Goal: Information Seeking & Learning: Learn about a topic

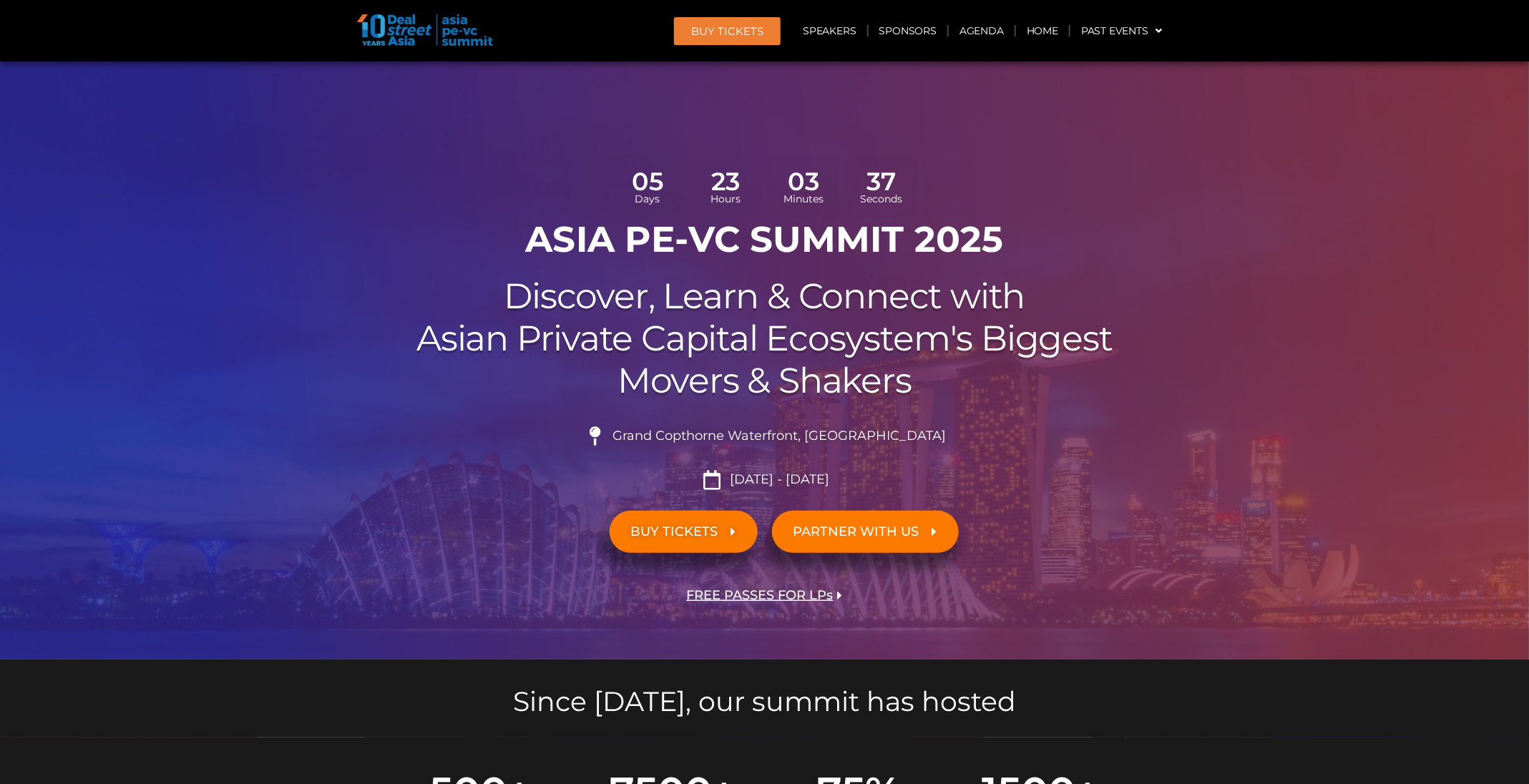
click at [701, 60] on header "BUY Tickets Speakers Sponsors Agenda Home Past Events JKT 2025 SG 2024 JKT 2024…" at bounding box center [765, 31] width 1530 height 61
click at [717, 43] on link "BUY Tickets" at bounding box center [727, 31] width 106 height 28
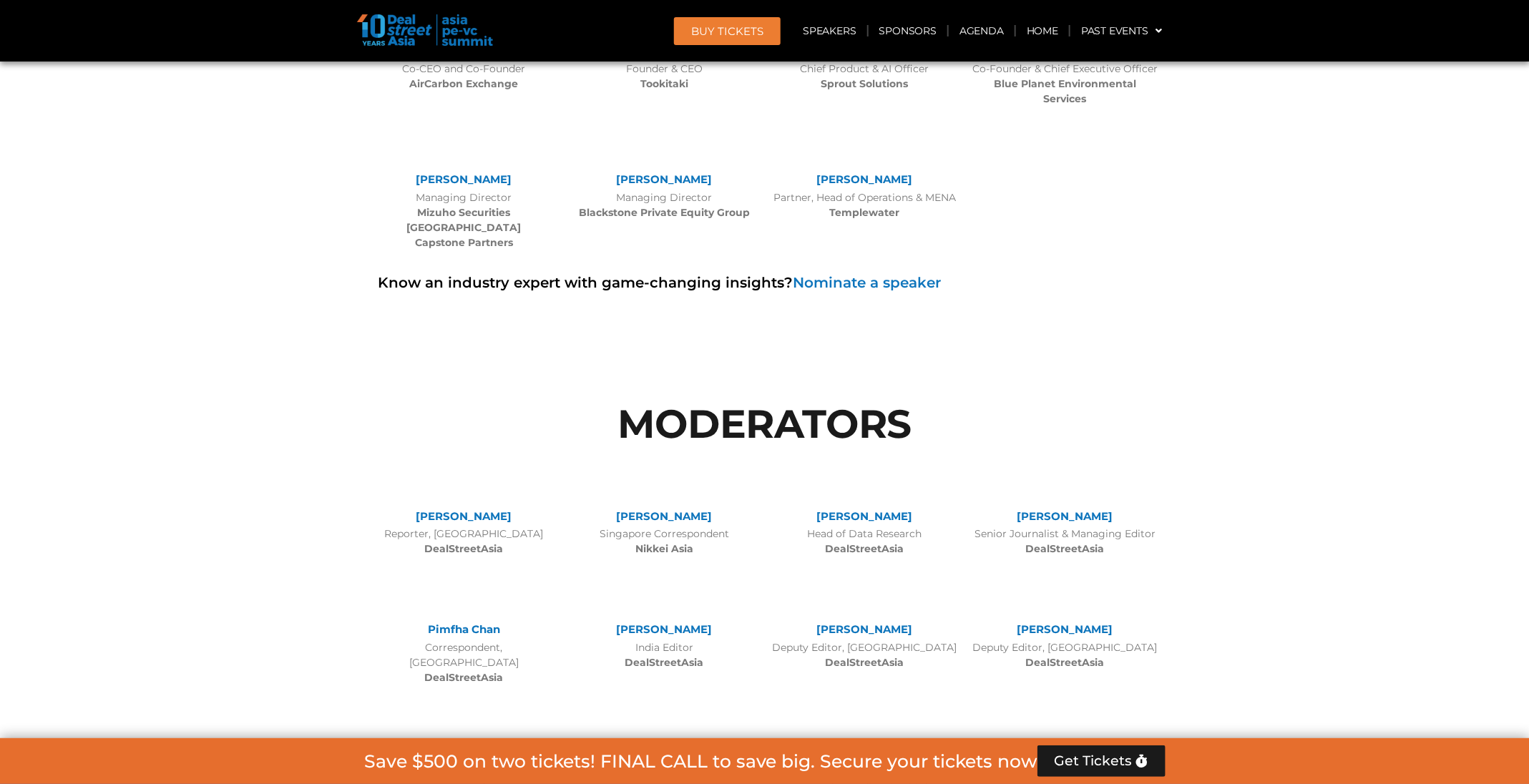
scroll to position [8002, 0]
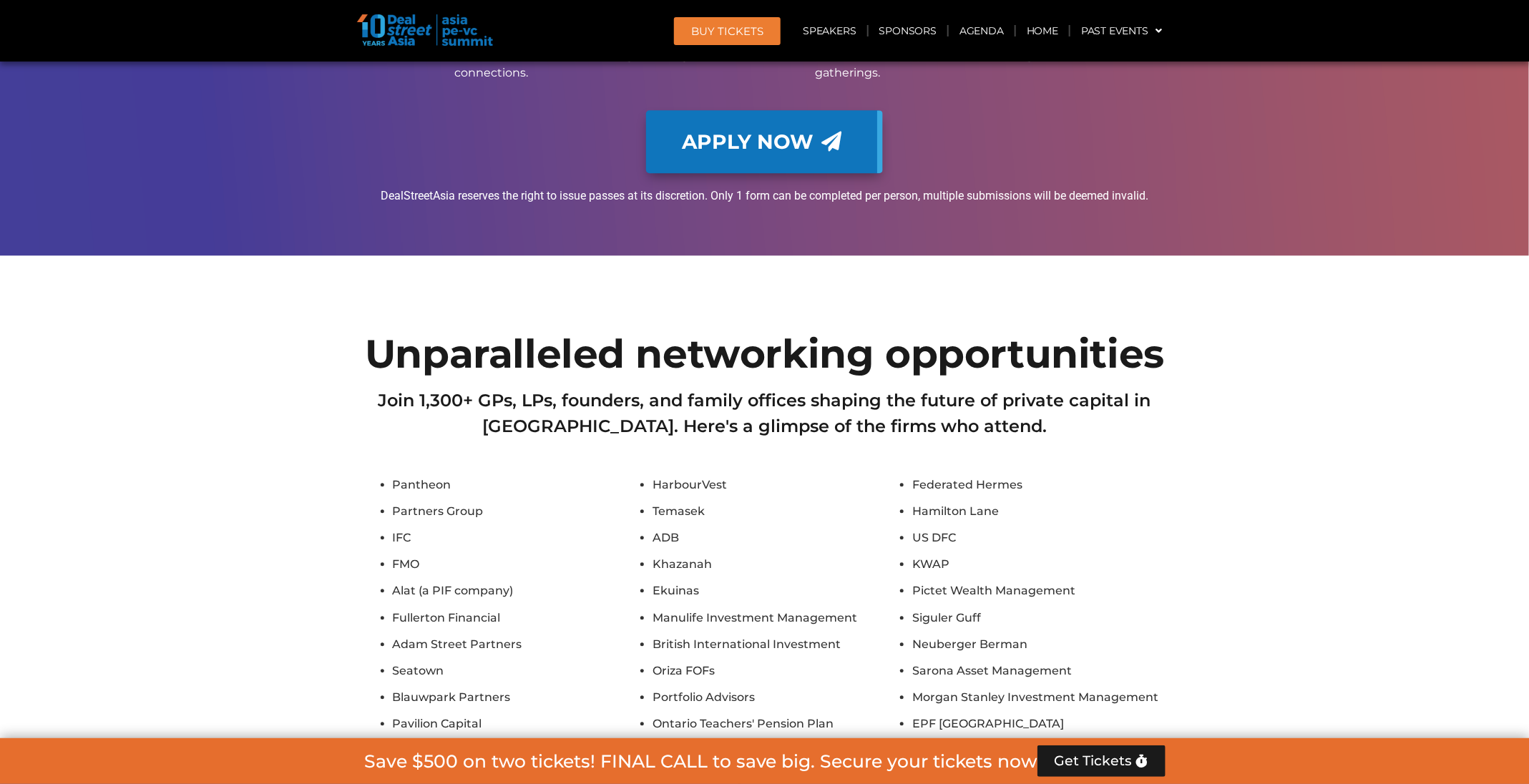
click at [720, 40] on link "BUY Tickets" at bounding box center [727, 31] width 106 height 28
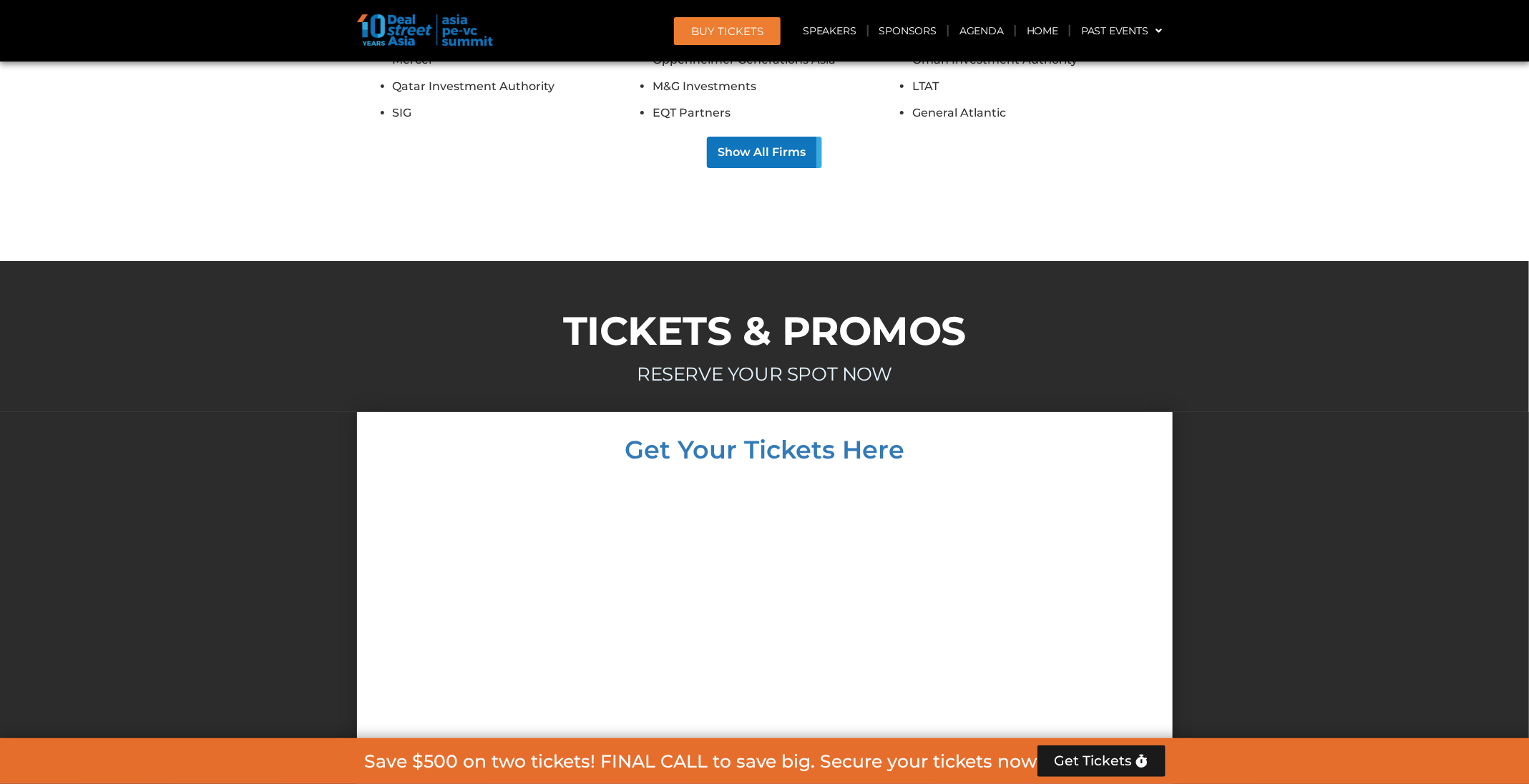
scroll to position [9053, 0]
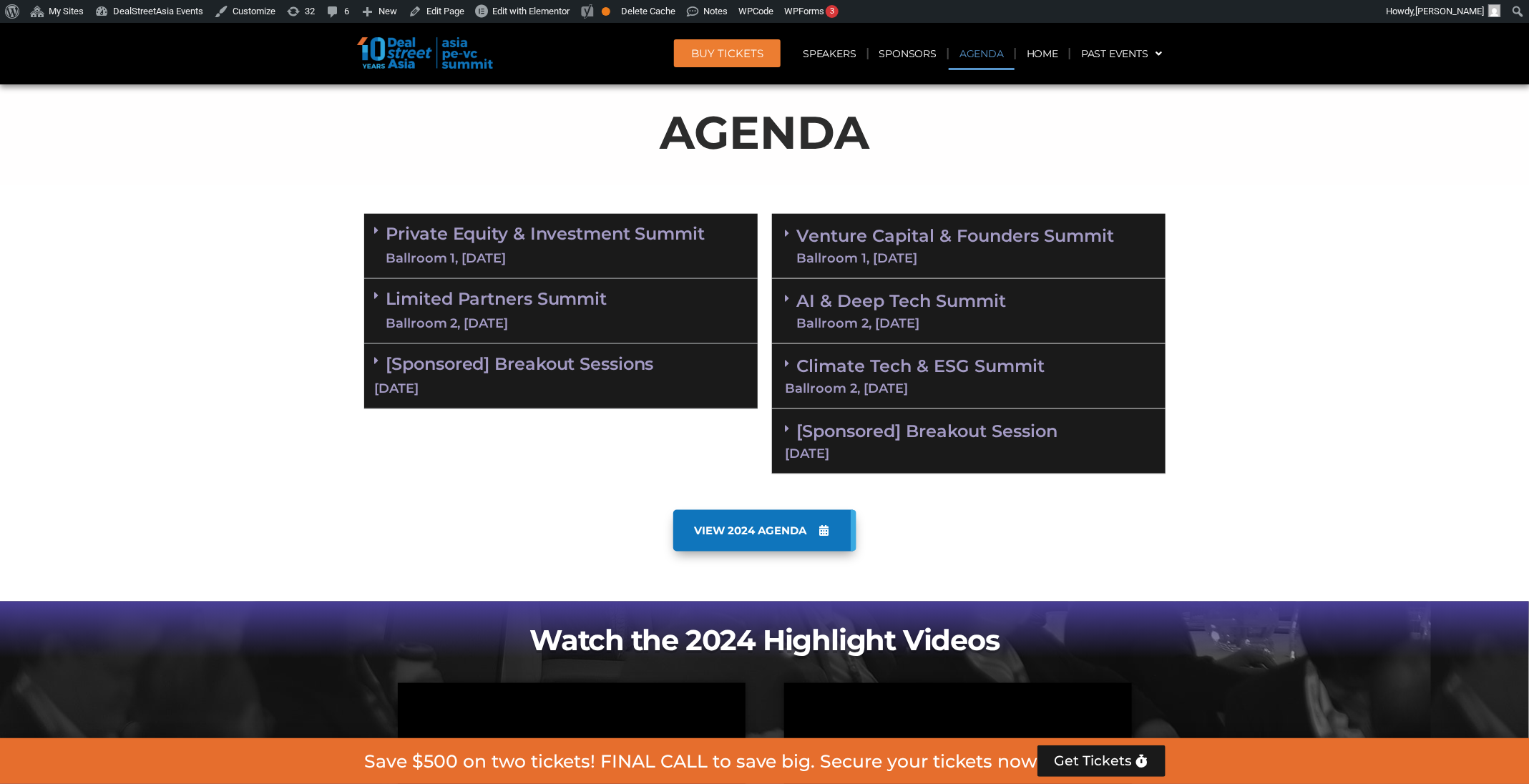
scroll to position [835, 0]
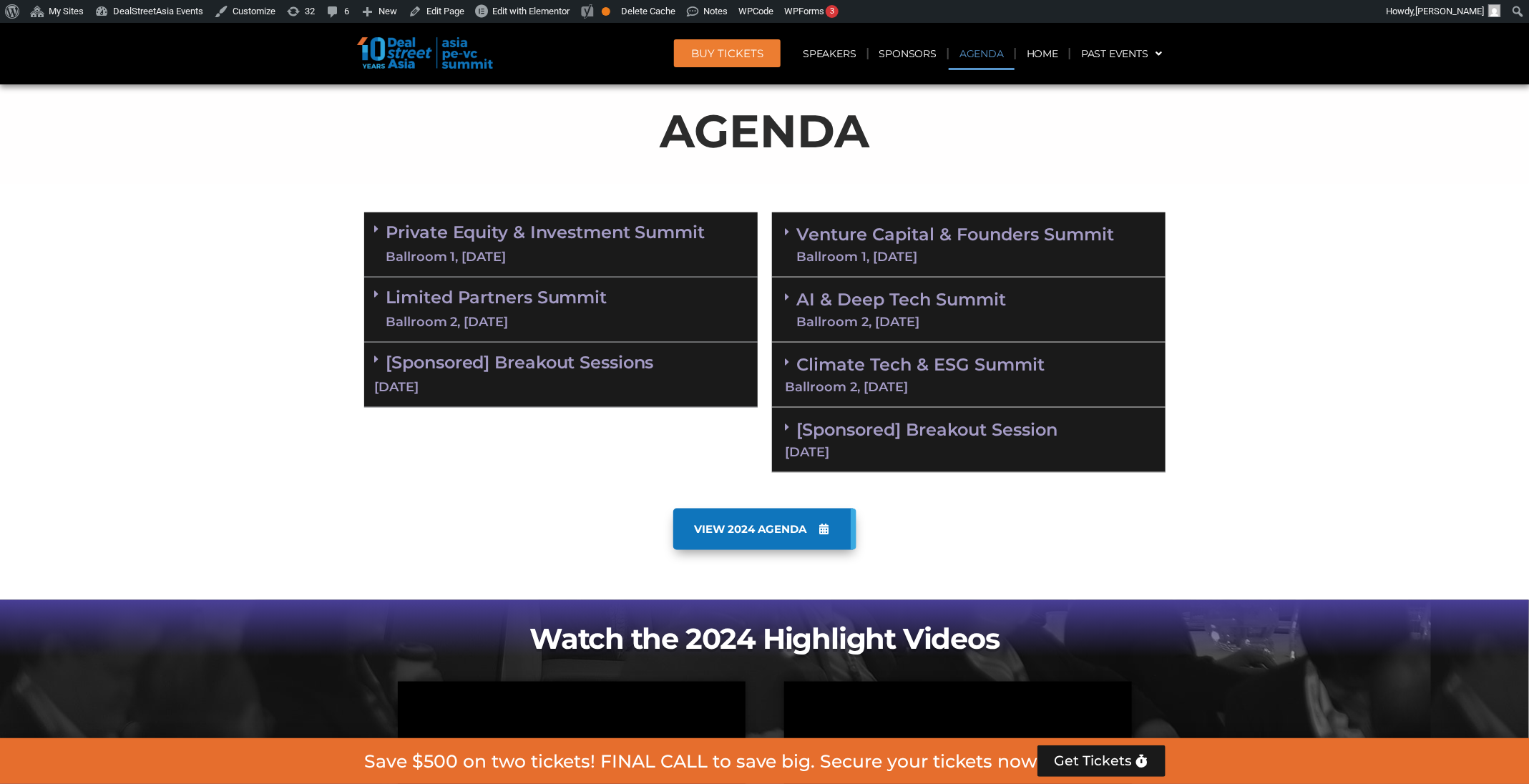
click at [945, 251] on div "Ballroom 1, 11 Sept" at bounding box center [956, 257] width 317 height 13
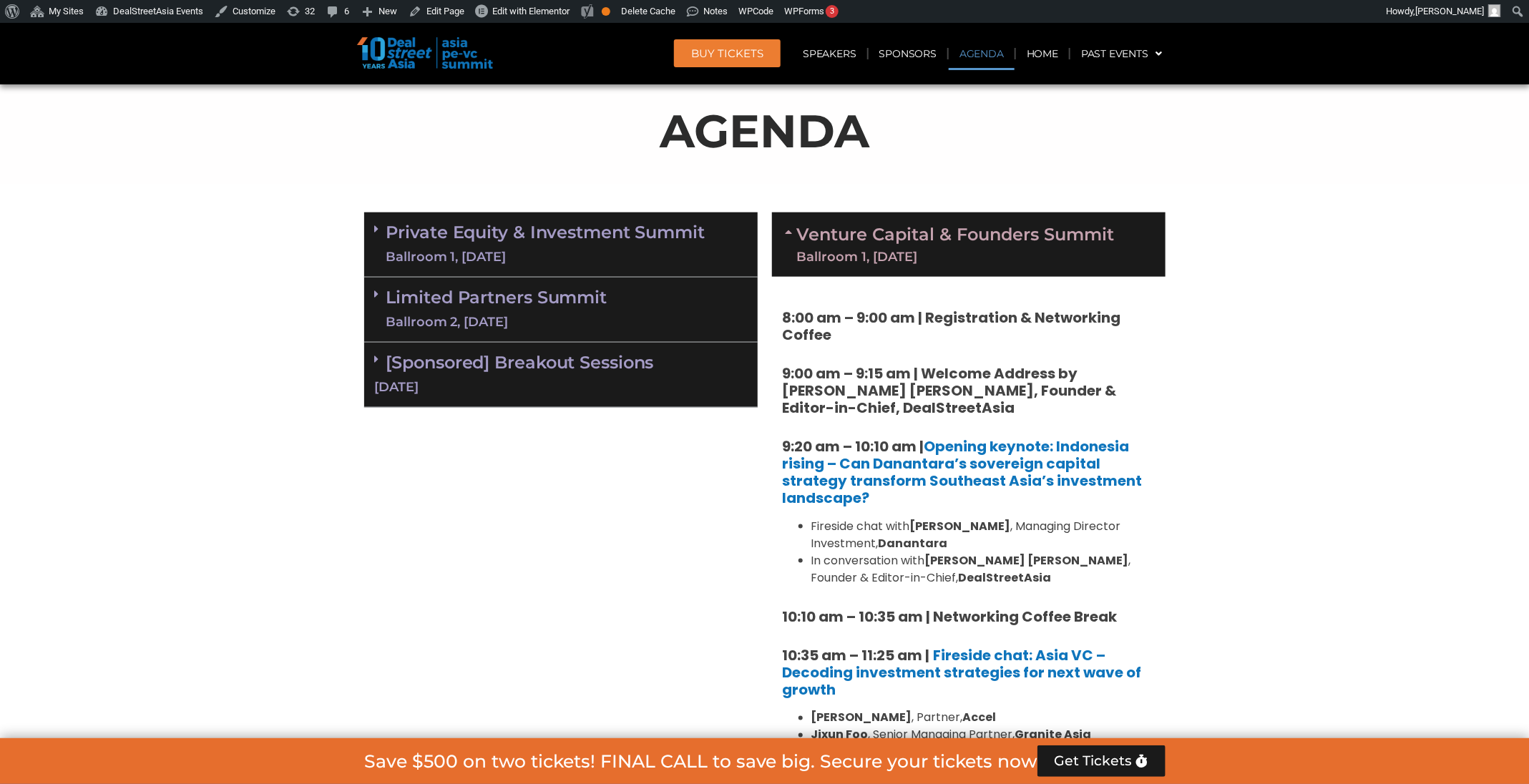
click at [707, 249] on div "Private Equity & Investment Summit Ballroom 1, 10 Sept" at bounding box center [561, 245] width 394 height 65
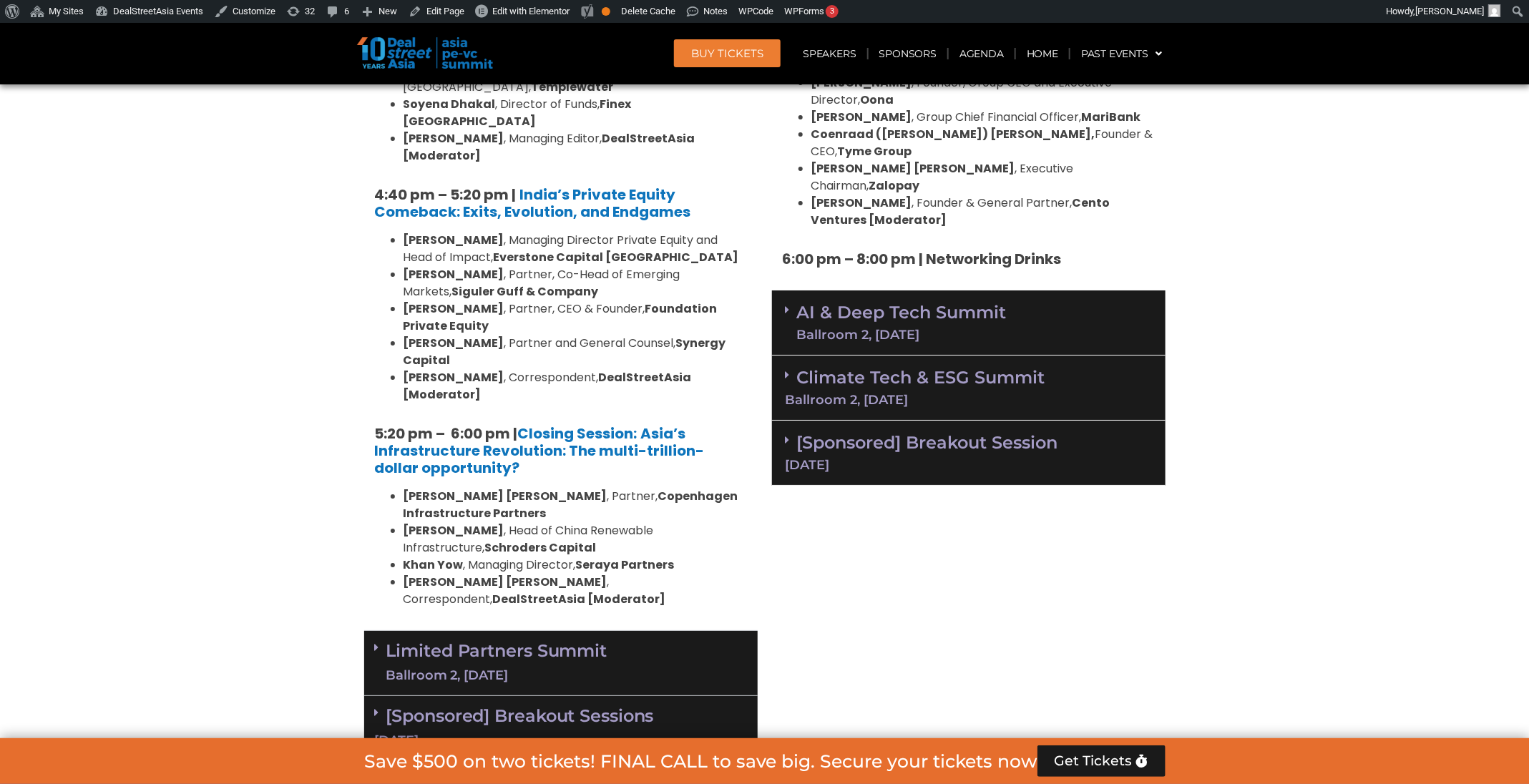
scroll to position [2808, 0]
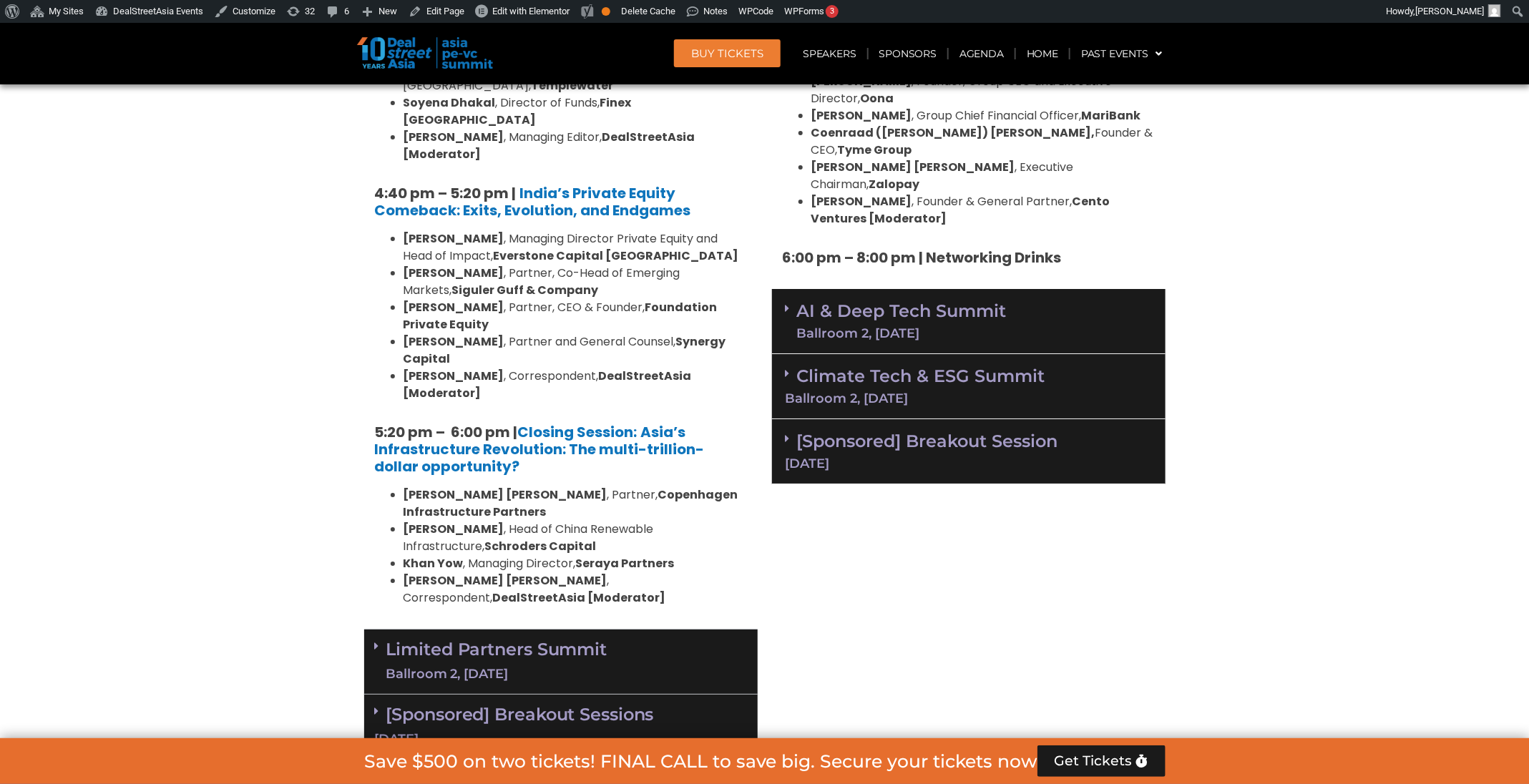
click at [668, 629] on div "Limited Partners Summit Ballroom 2, 10 Sept" at bounding box center [561, 661] width 394 height 65
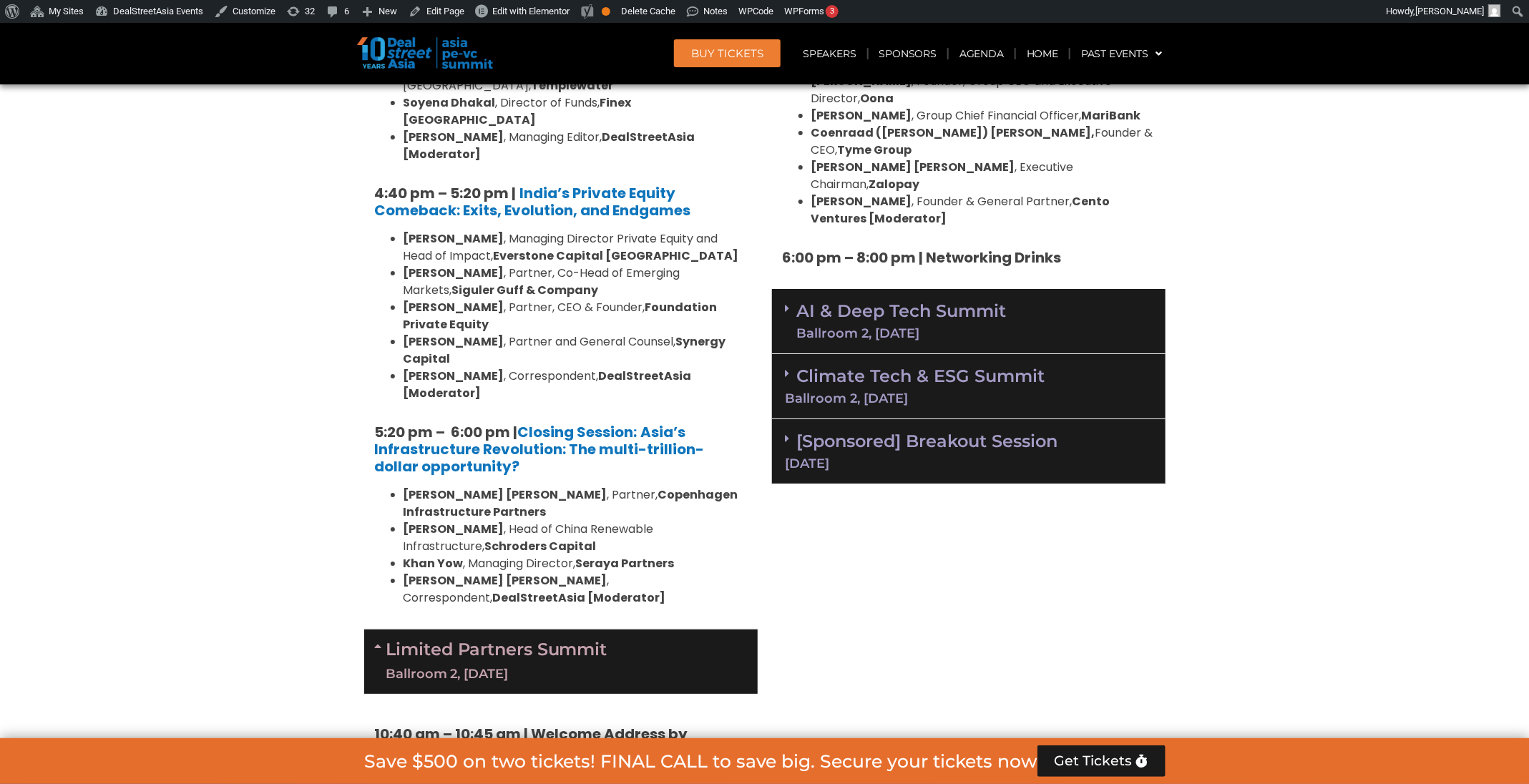
click at [900, 327] on div "Ballroom 2, [DATE]" at bounding box center [902, 333] width 210 height 13
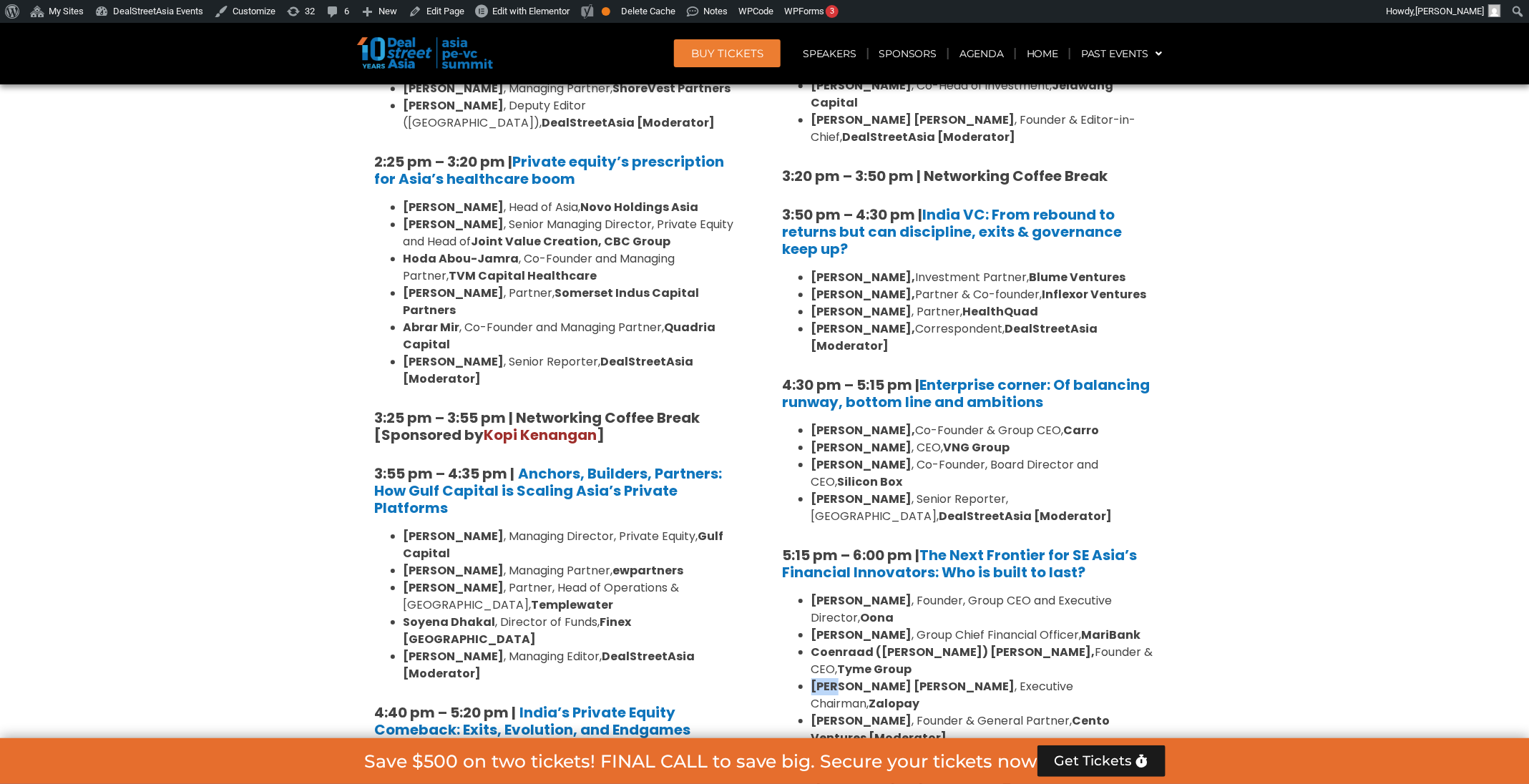
scroll to position [2287, 0]
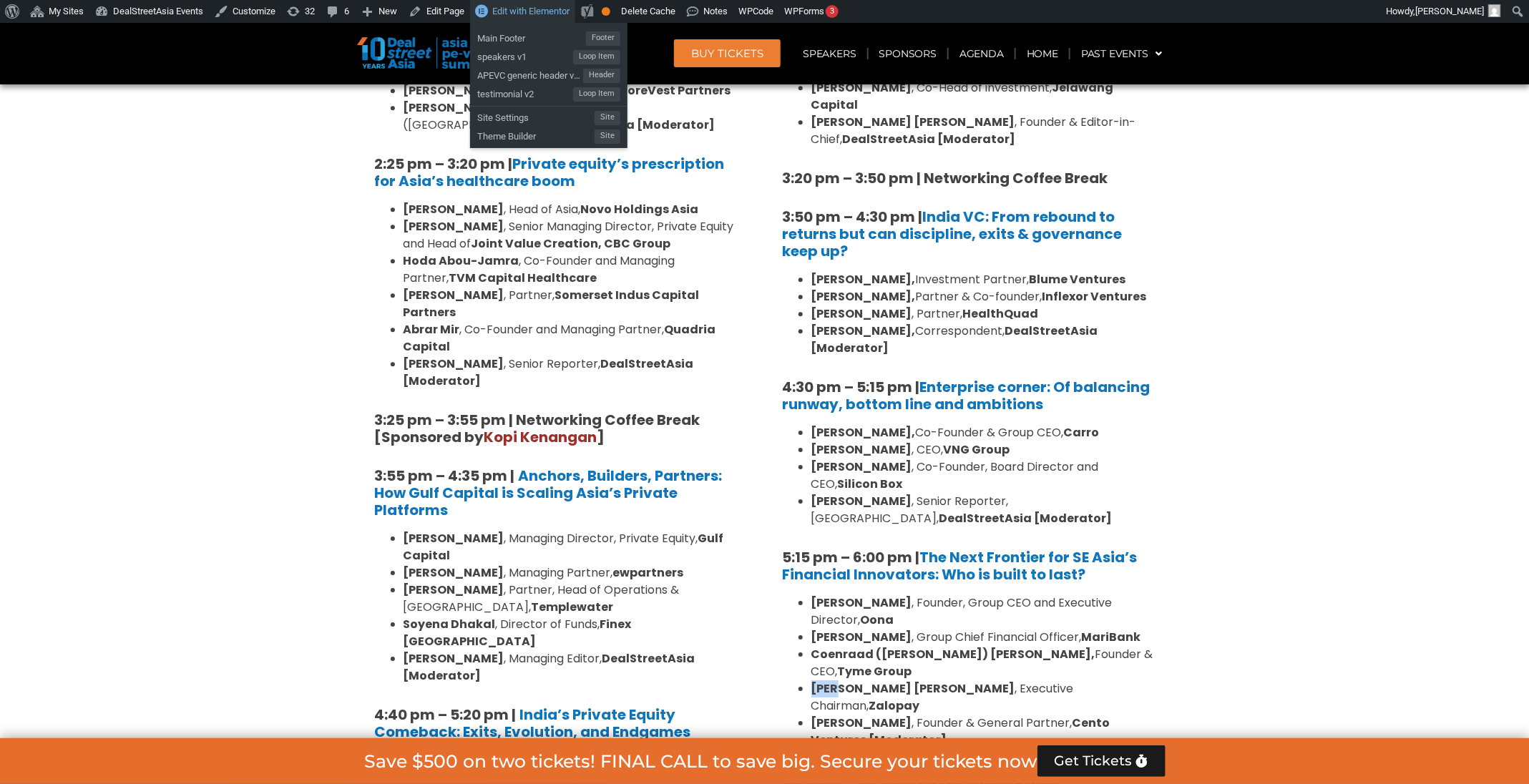
click at [498, 13] on span "Edit with Elementor" at bounding box center [531, 11] width 77 height 10
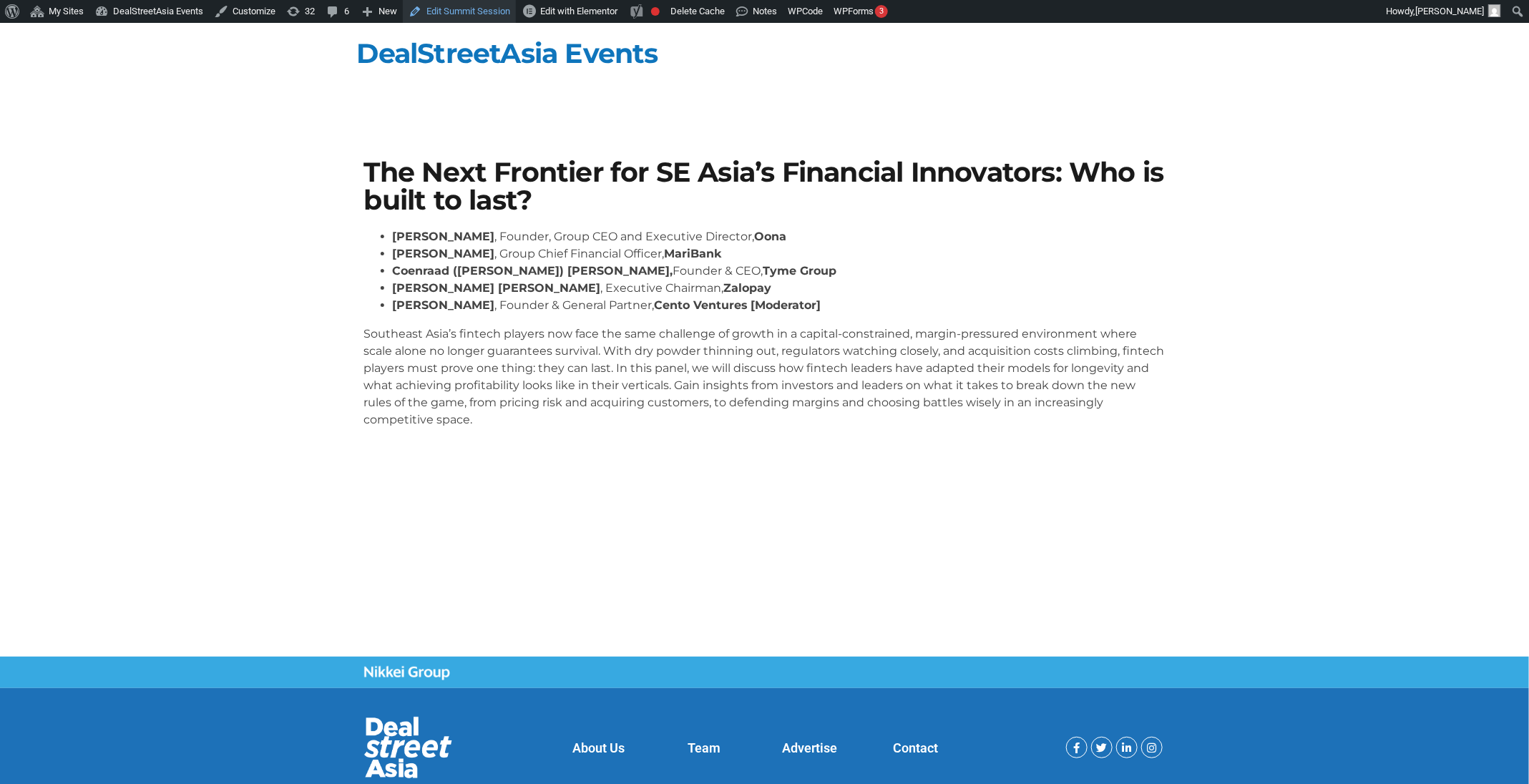
click at [457, 16] on link "Edit Summit Session" at bounding box center [459, 11] width 113 height 23
click at [616, 285] on li "Andy Nguyen Tran , Executive Chairman, Zalopay" at bounding box center [779, 288] width 772 height 17
copy ul "Andy Nguyen Tran , Executive Chairman, Zalopay"
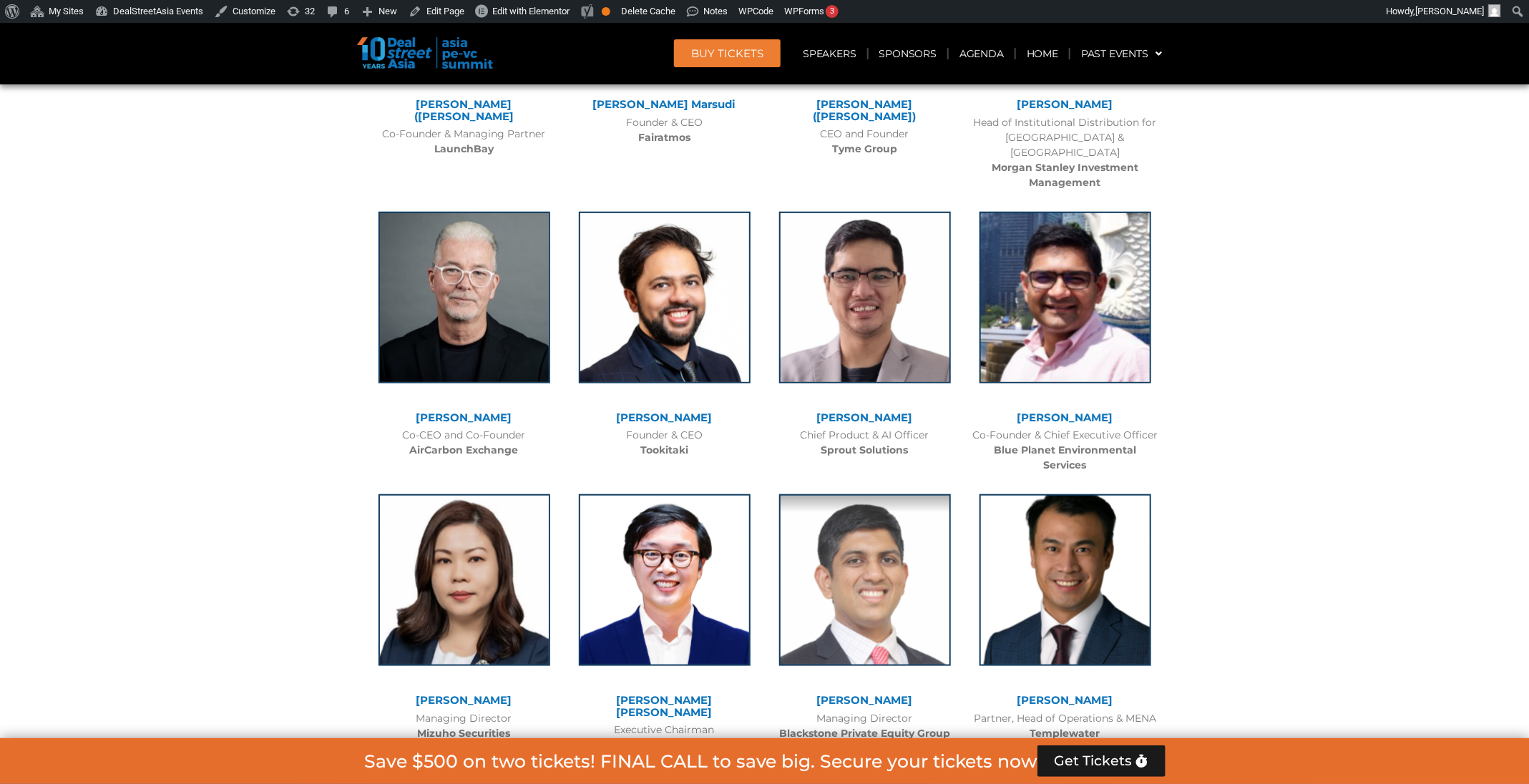
scroll to position [9662, 0]
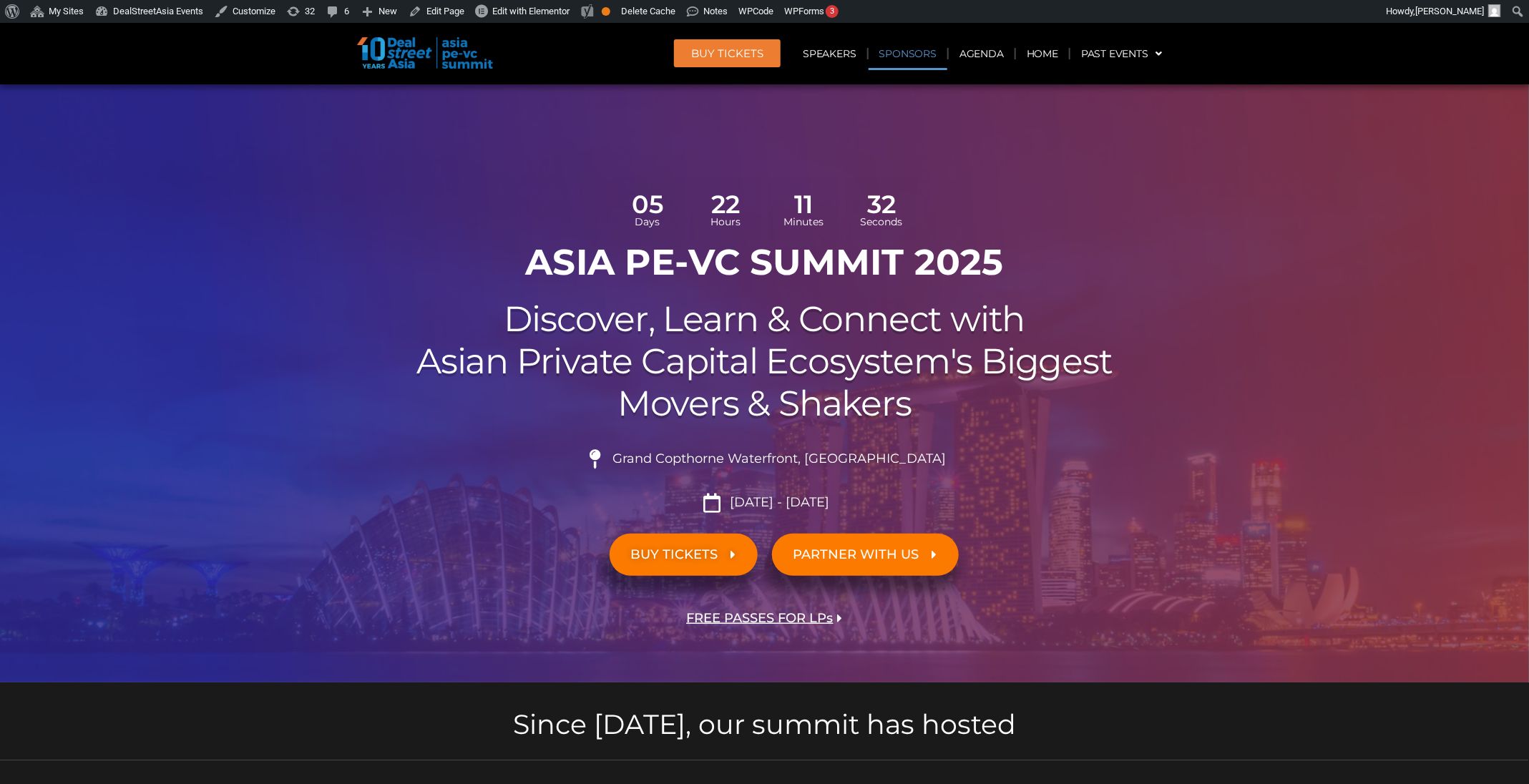
click at [921, 43] on link "Sponsors" at bounding box center [907, 54] width 79 height 33
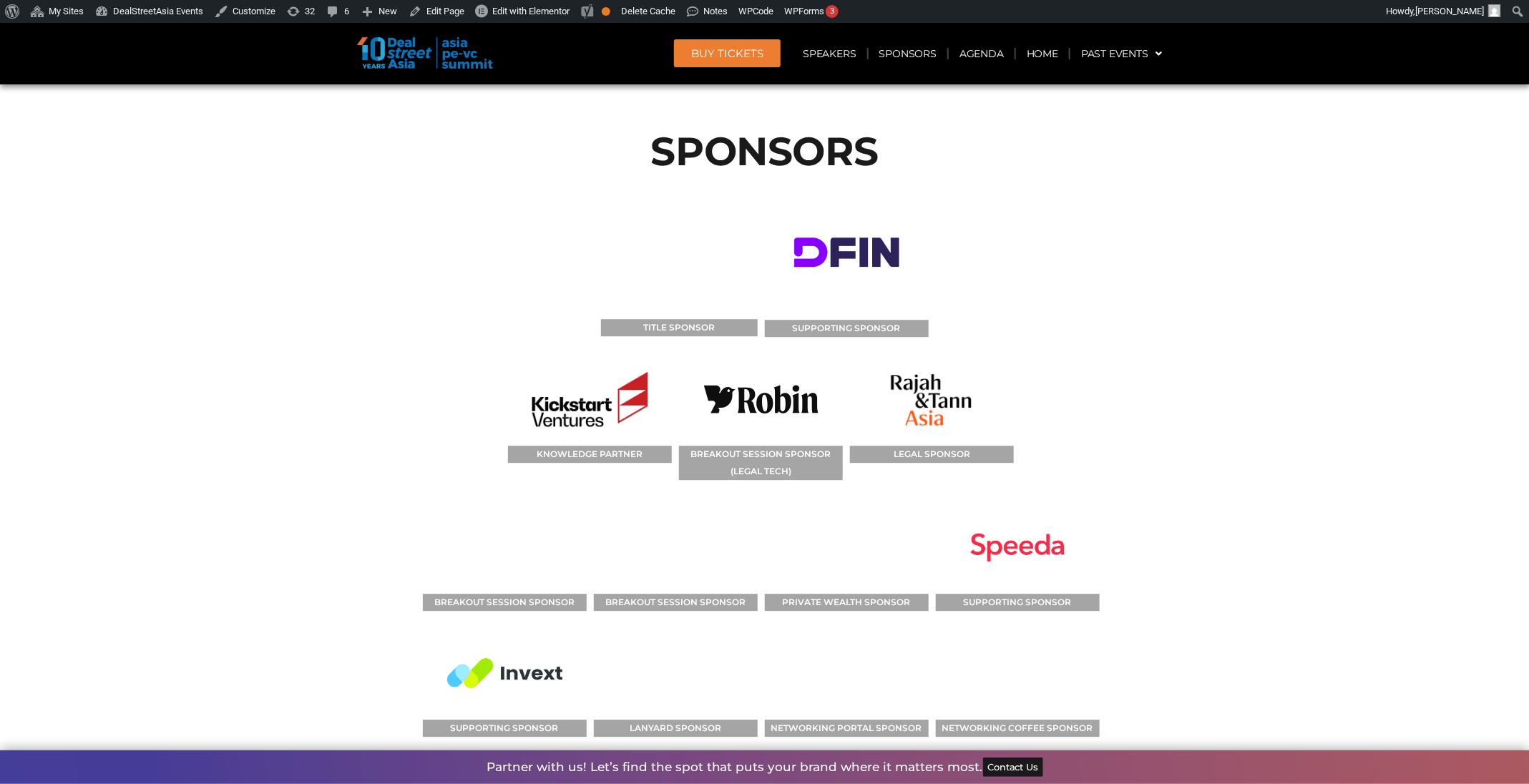
scroll to position [11215, 0]
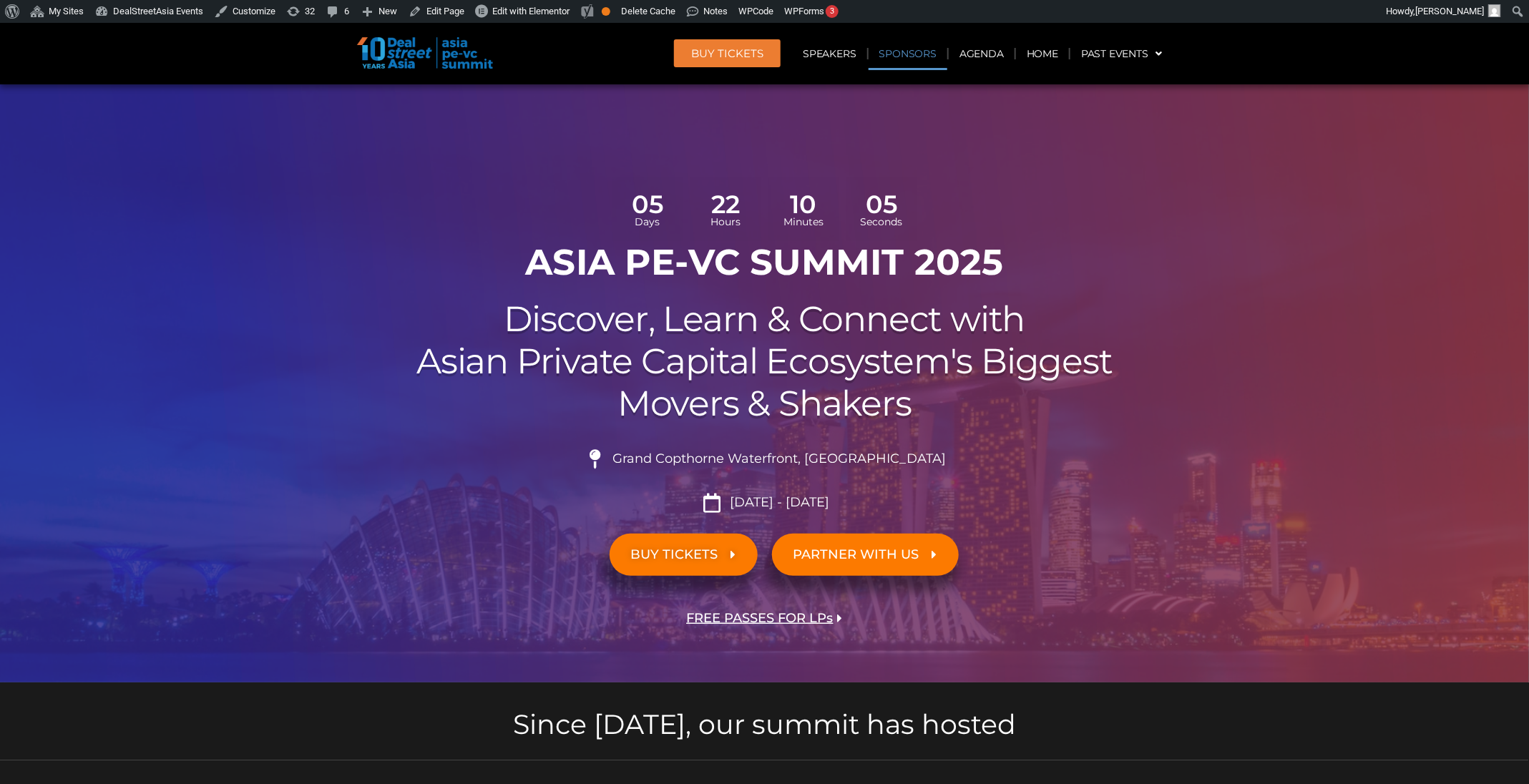
click at [917, 57] on link "Sponsors" at bounding box center [907, 54] width 79 height 33
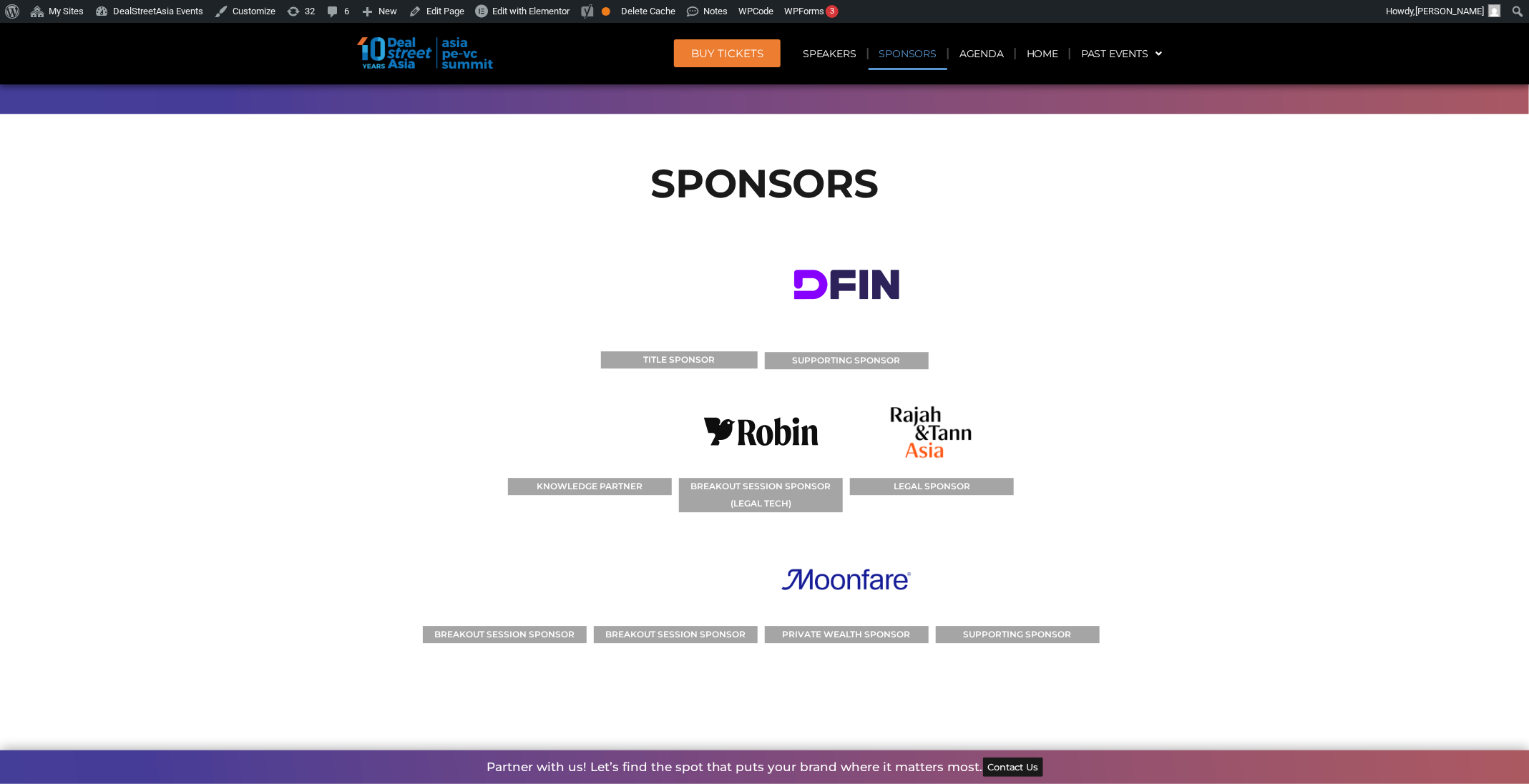
scroll to position [11227, 0]
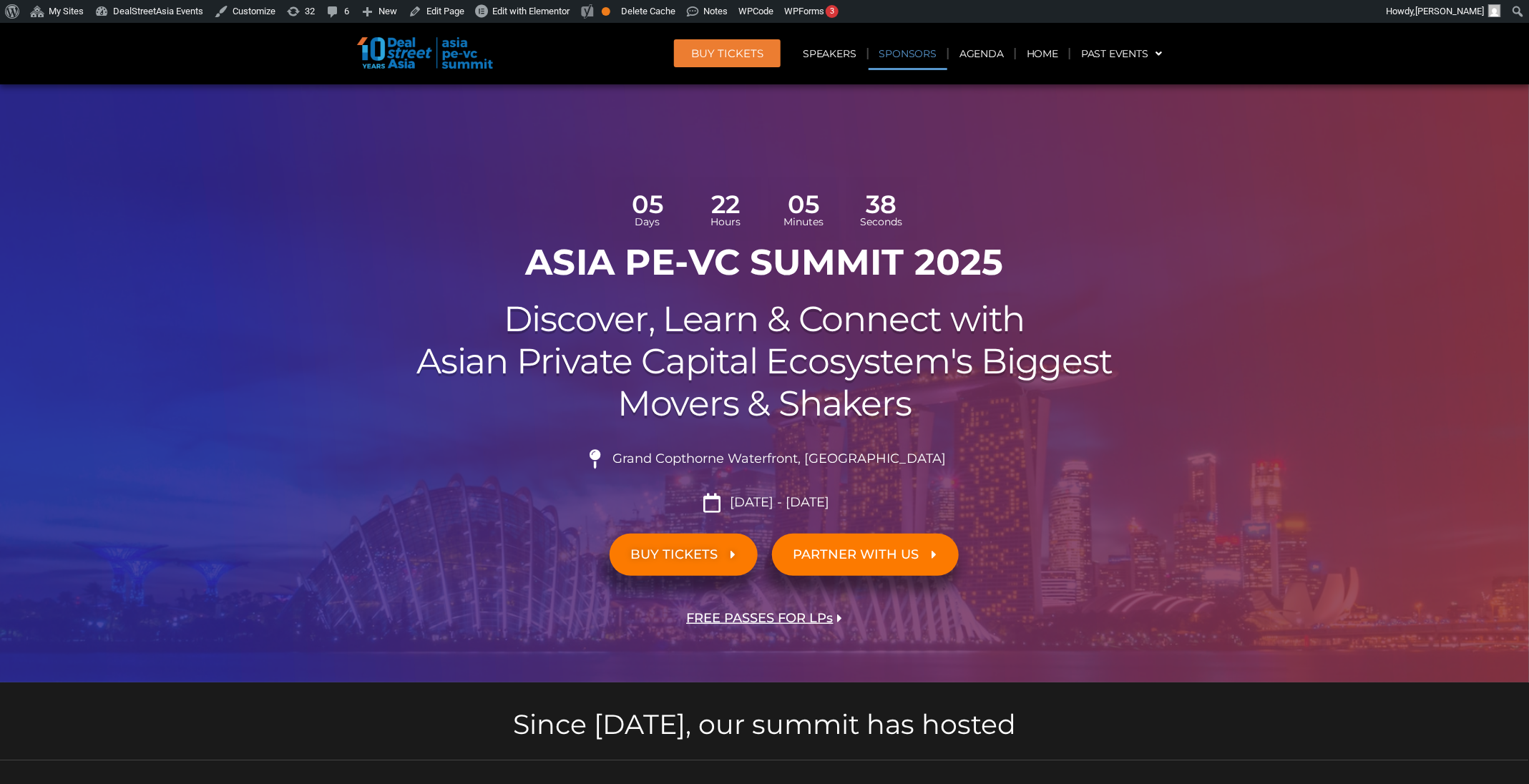
click at [938, 37] on link "Sponsors" at bounding box center [907, 54] width 79 height 33
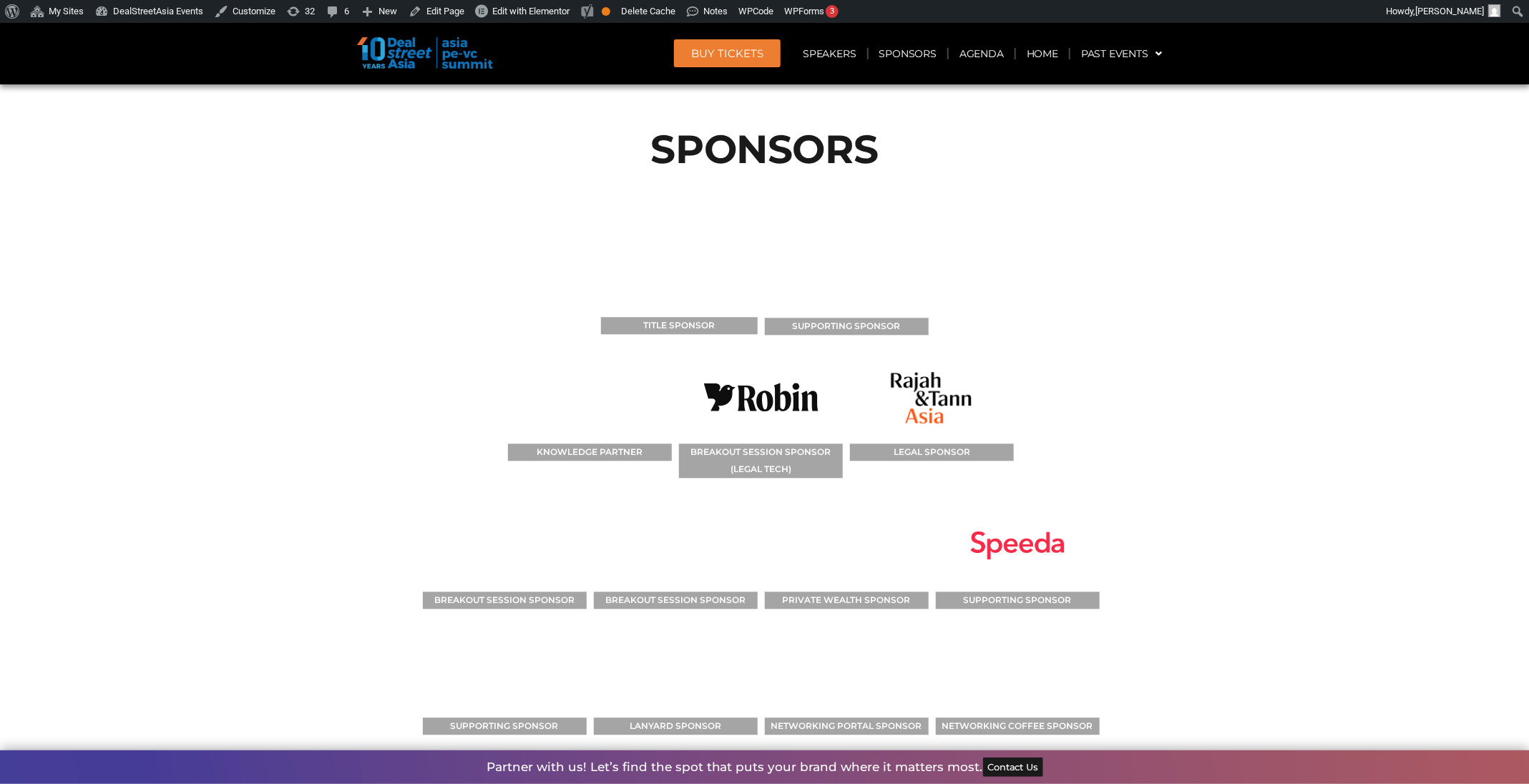
scroll to position [10769, 0]
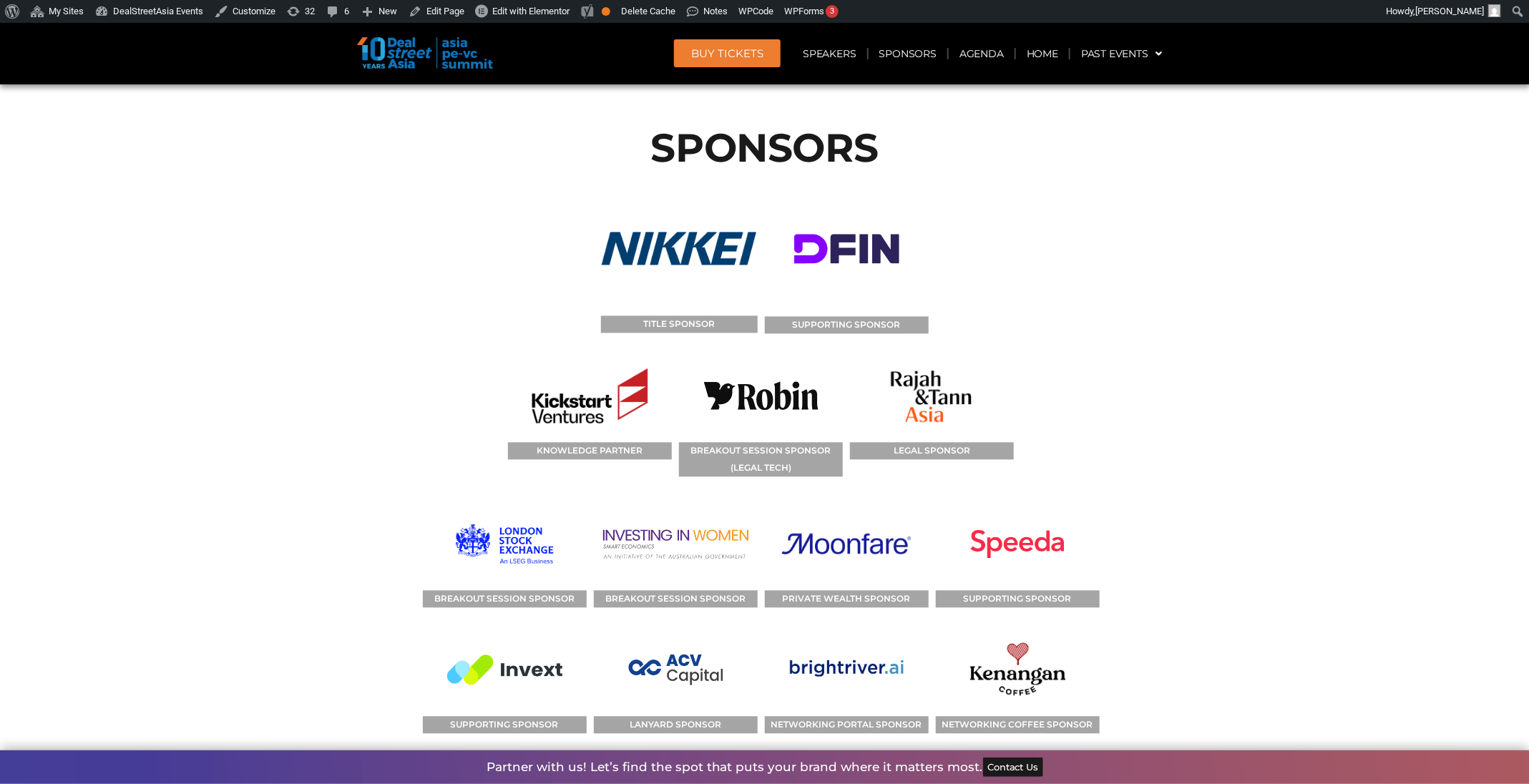
click at [1274, 692] on section "SPONSORS TITLE SPONSOR SUPPORTING SPONSOR KNOWLEDGE PARTNER BREAKOUT SESSION SP…" at bounding box center [764, 554] width 1529 height 952
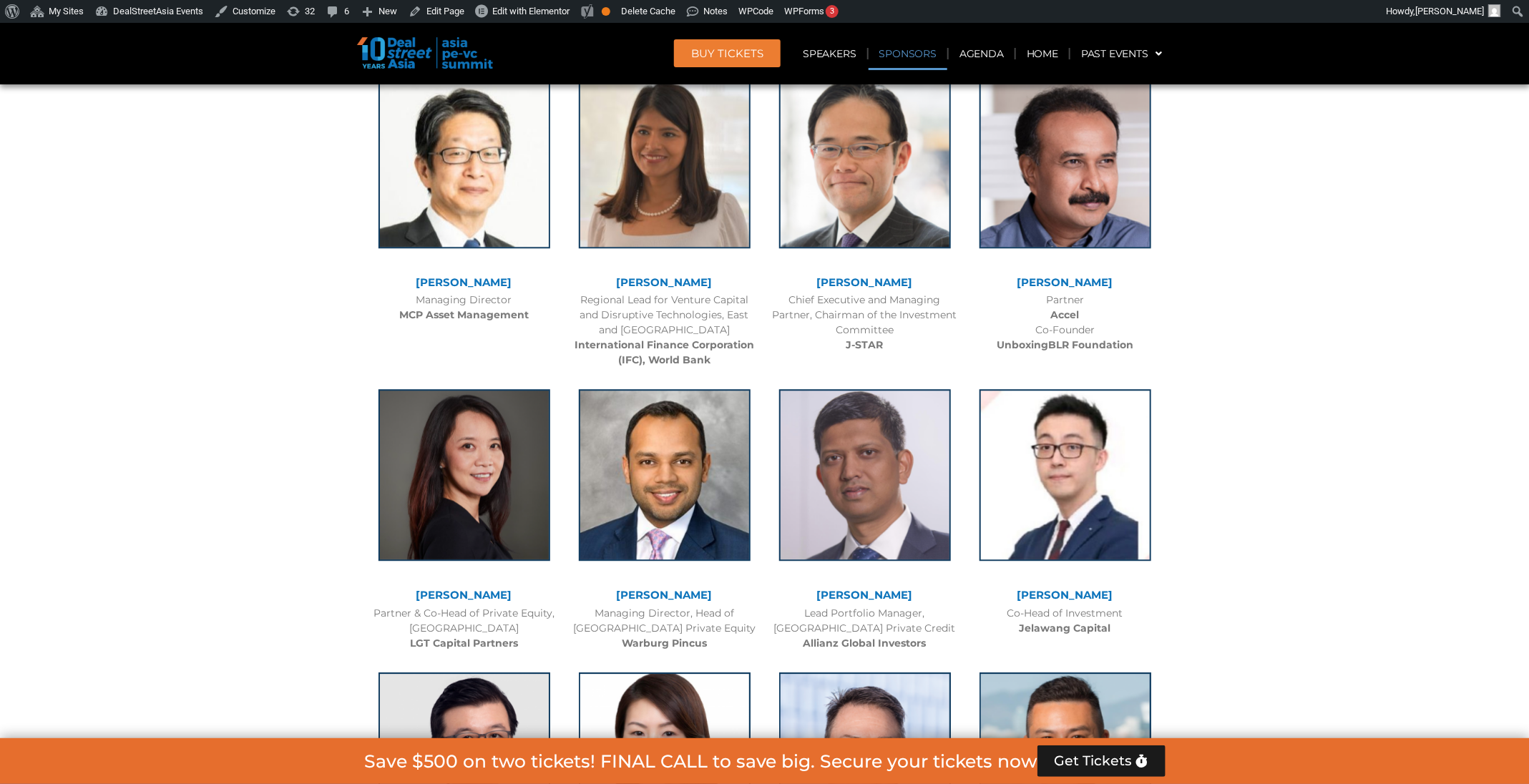
click at [910, 55] on link "Sponsors" at bounding box center [907, 54] width 79 height 33
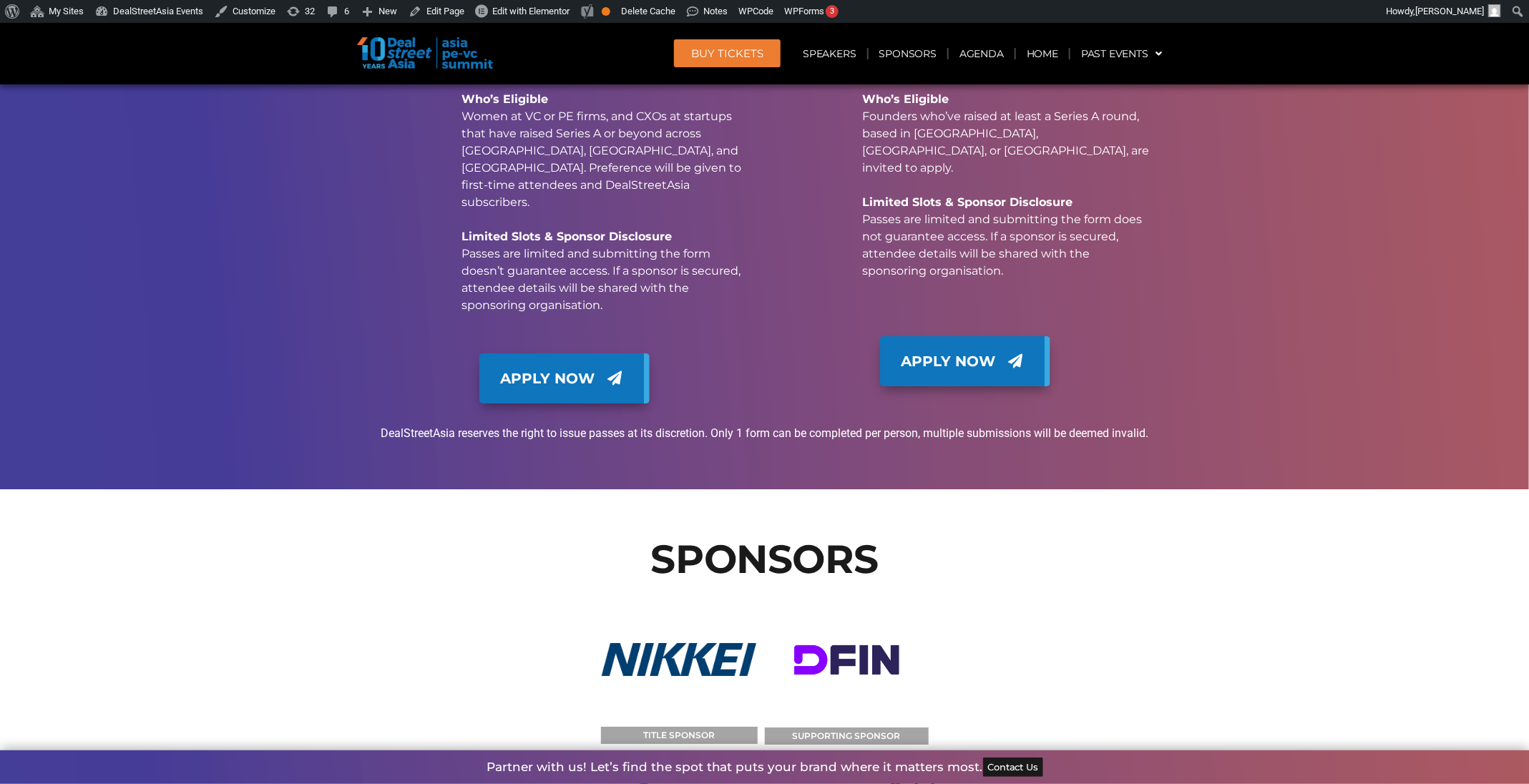
scroll to position [11741, 0]
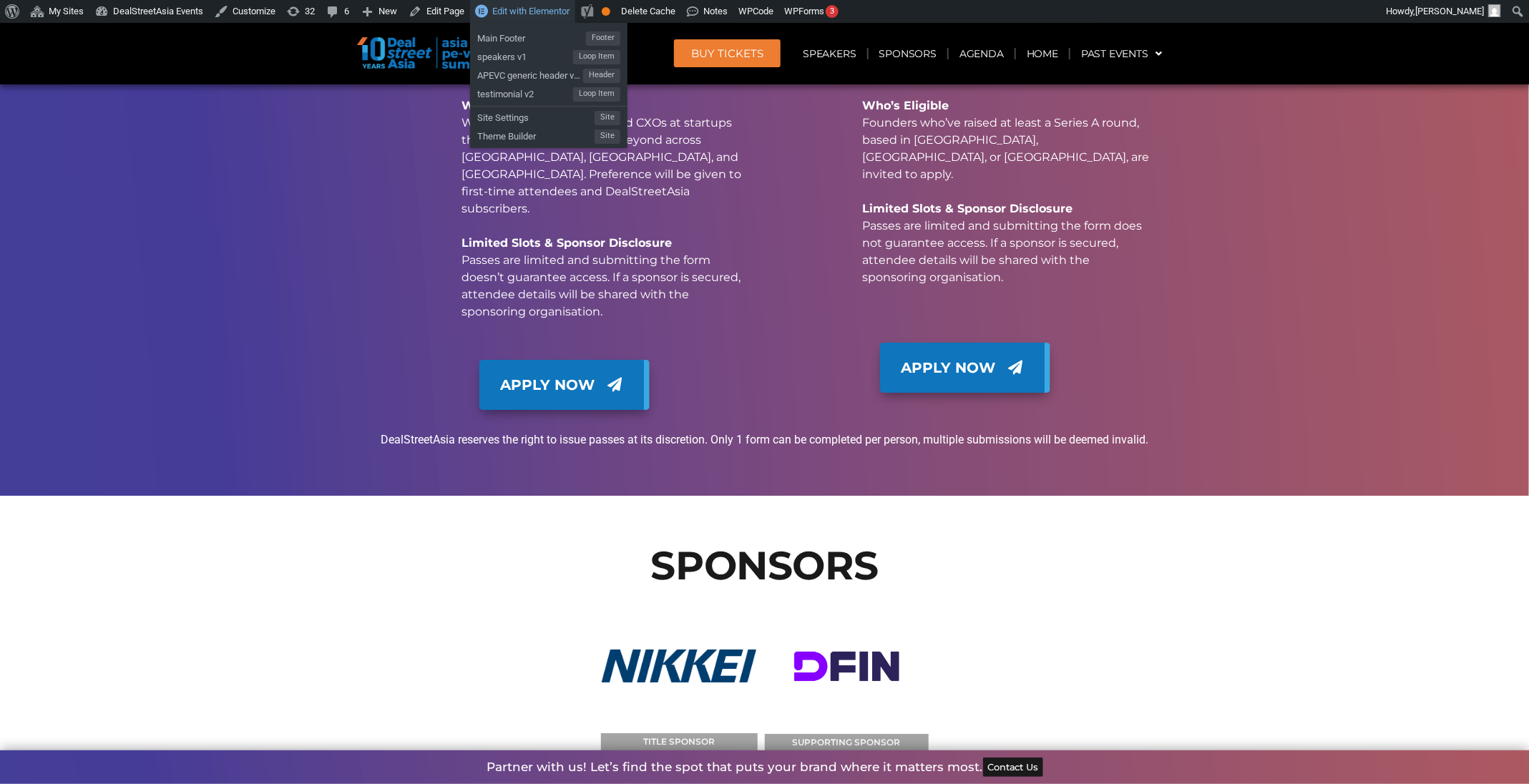
click at [522, 13] on span "Edit with Elementor" at bounding box center [531, 11] width 77 height 10
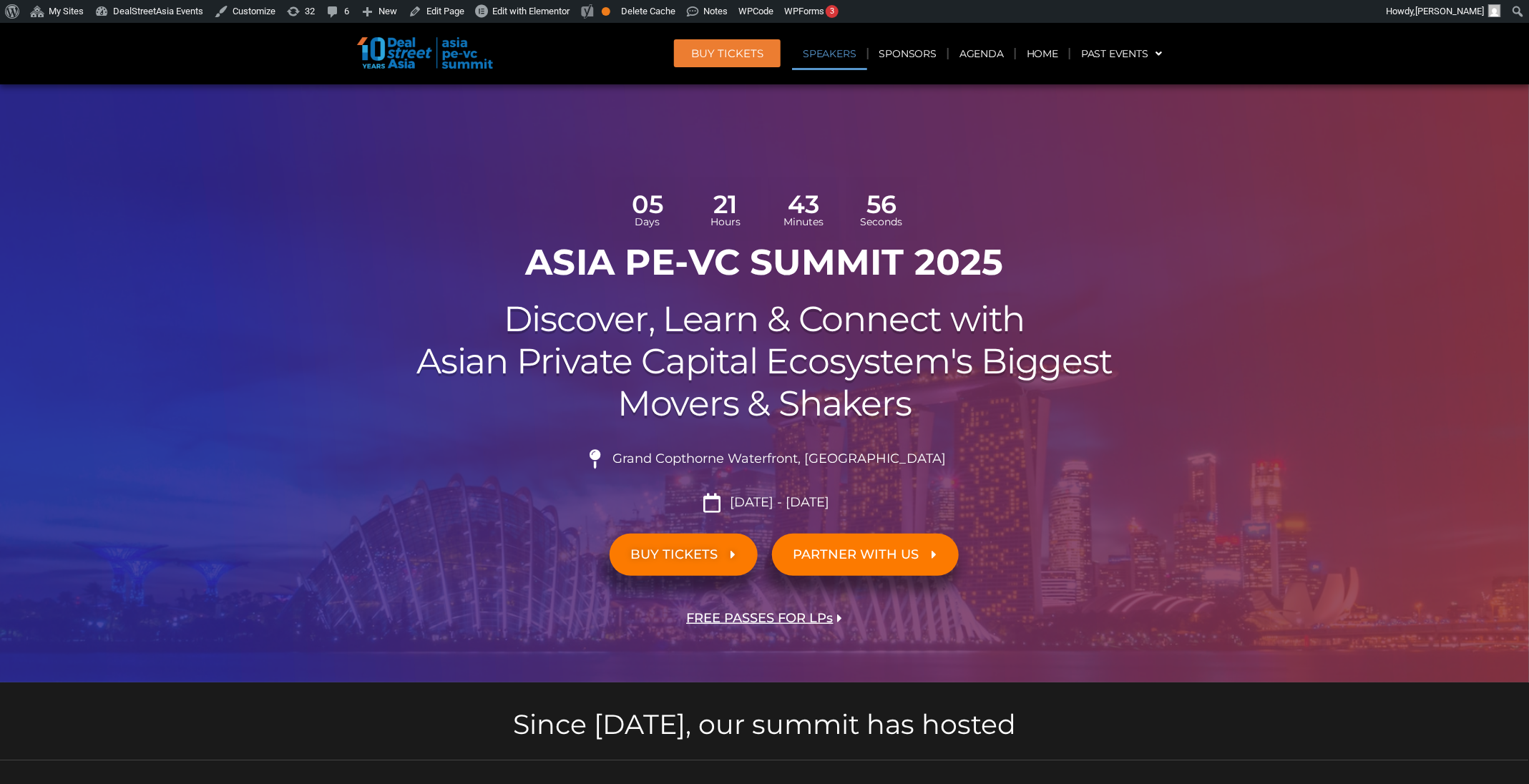
click at [855, 49] on link "Speakers" at bounding box center [828, 54] width 74 height 33
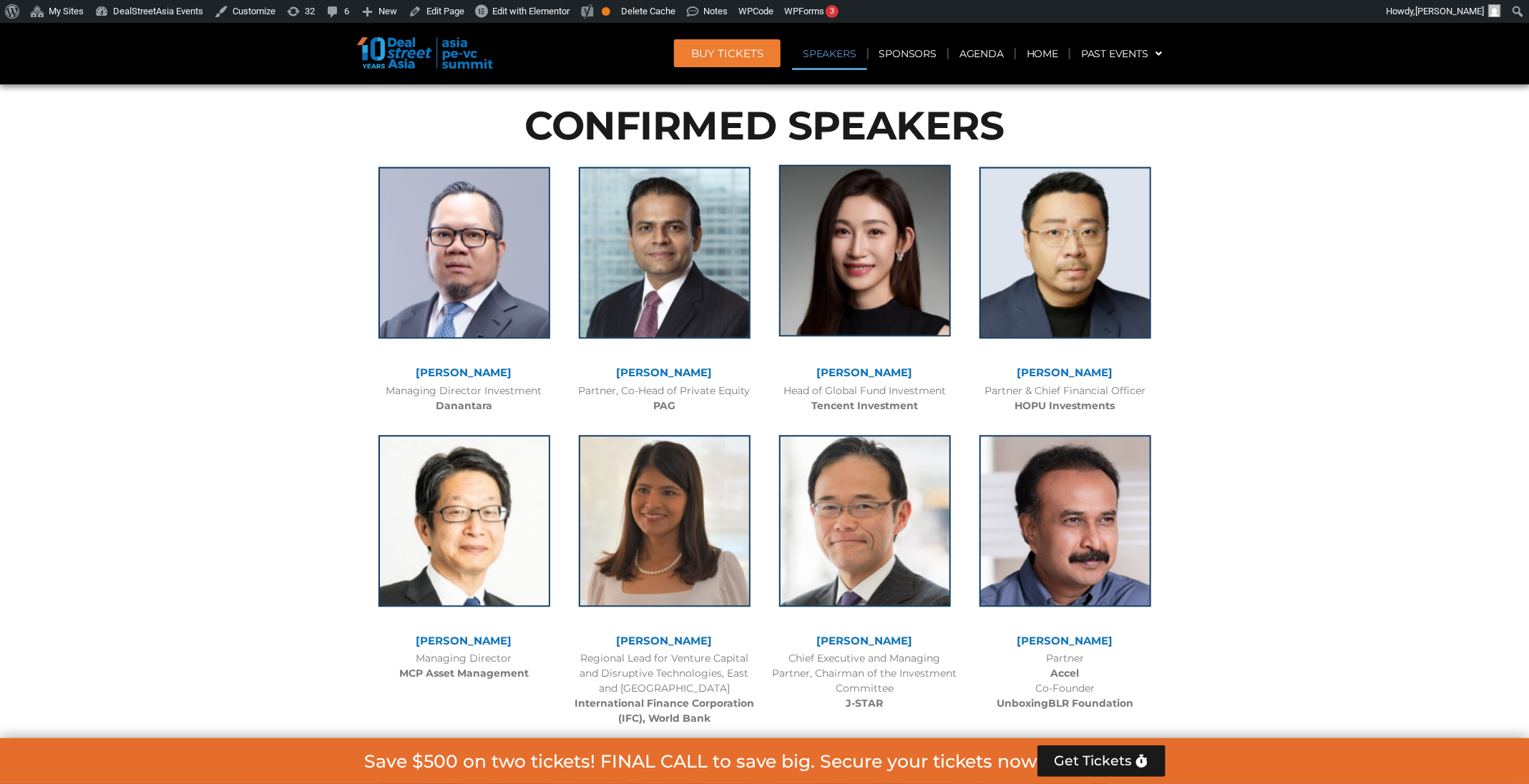
scroll to position [1694, 0]
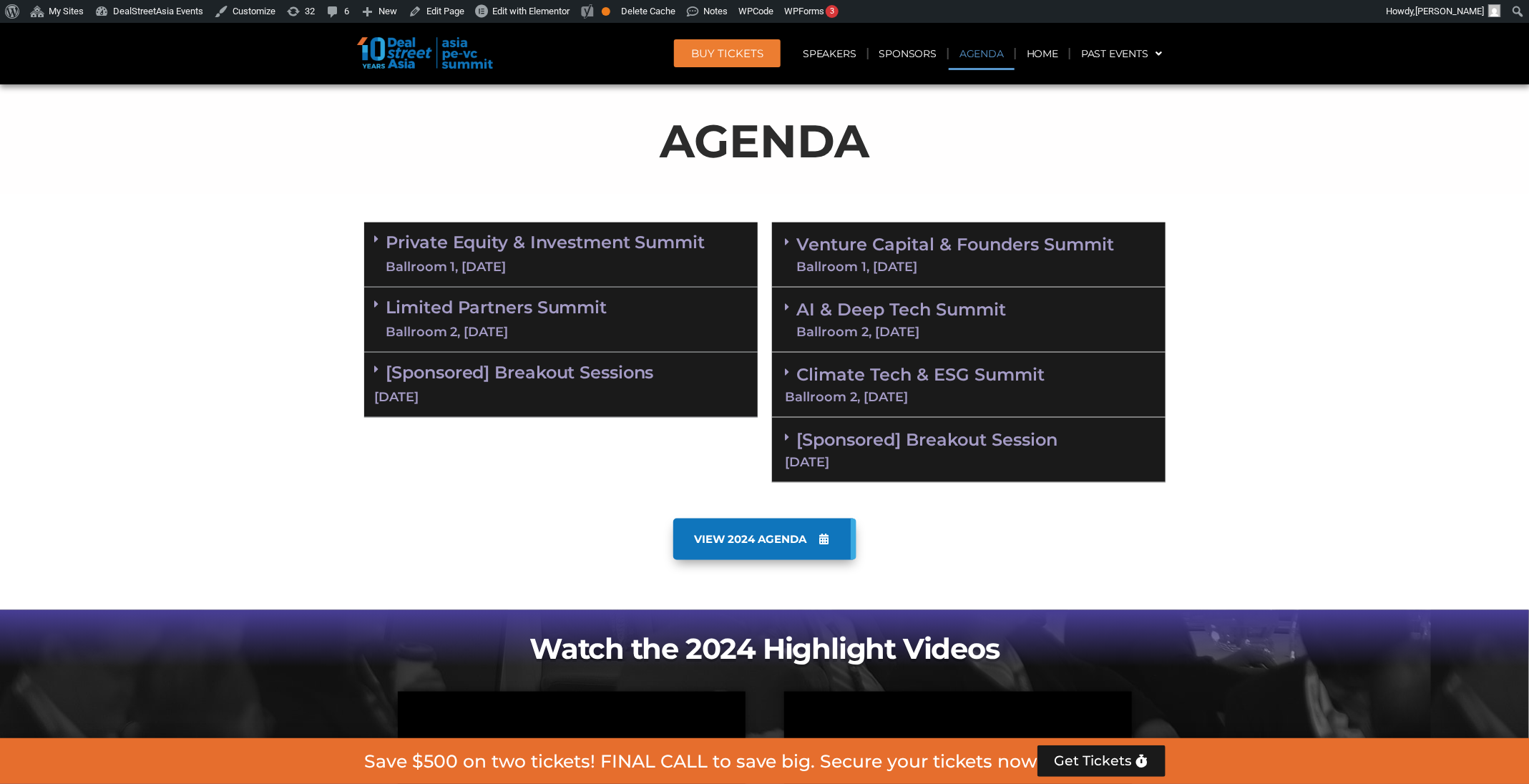
click at [614, 390] on div "10 Sept" at bounding box center [561, 397] width 372 height 18
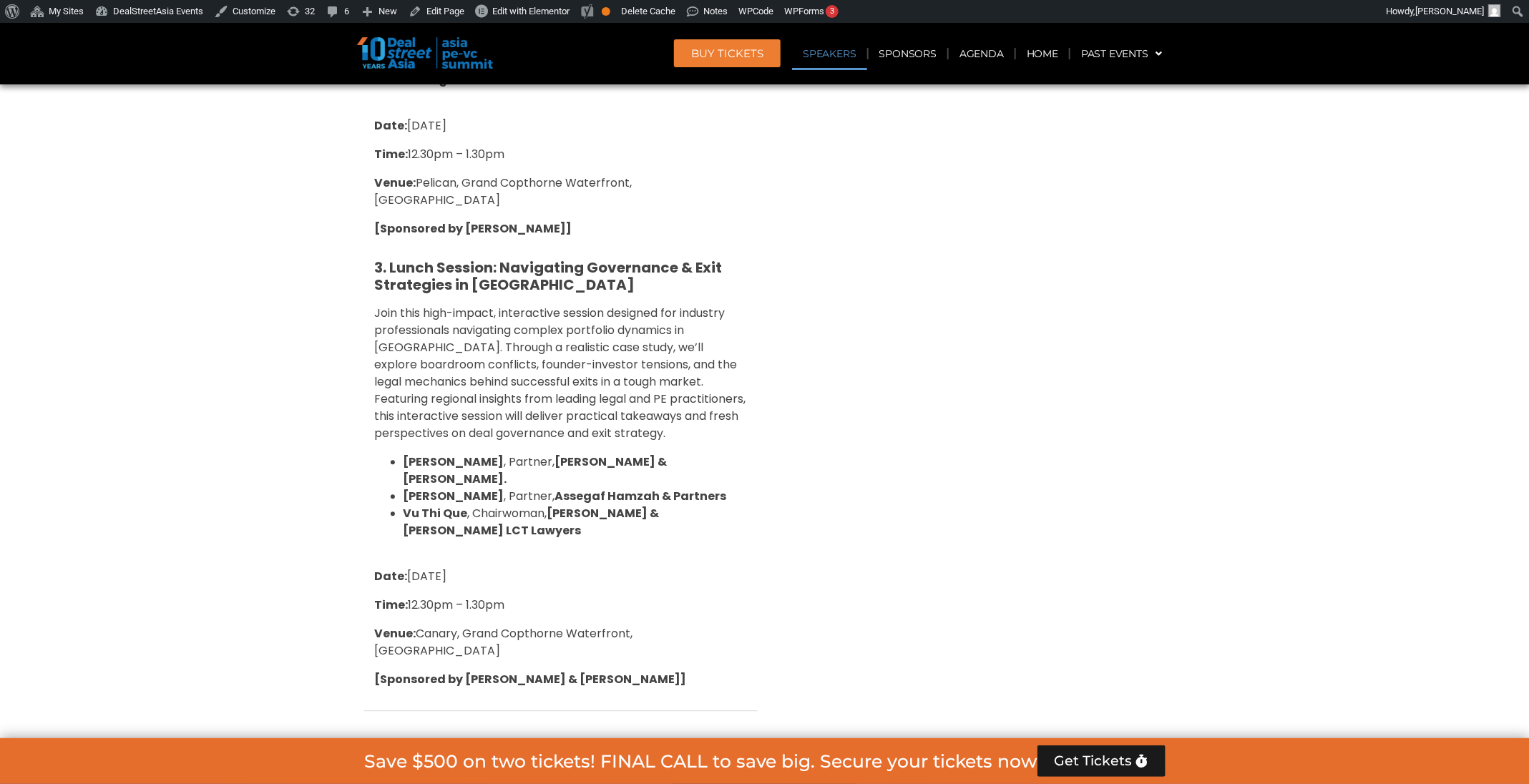
scroll to position [1794, 0]
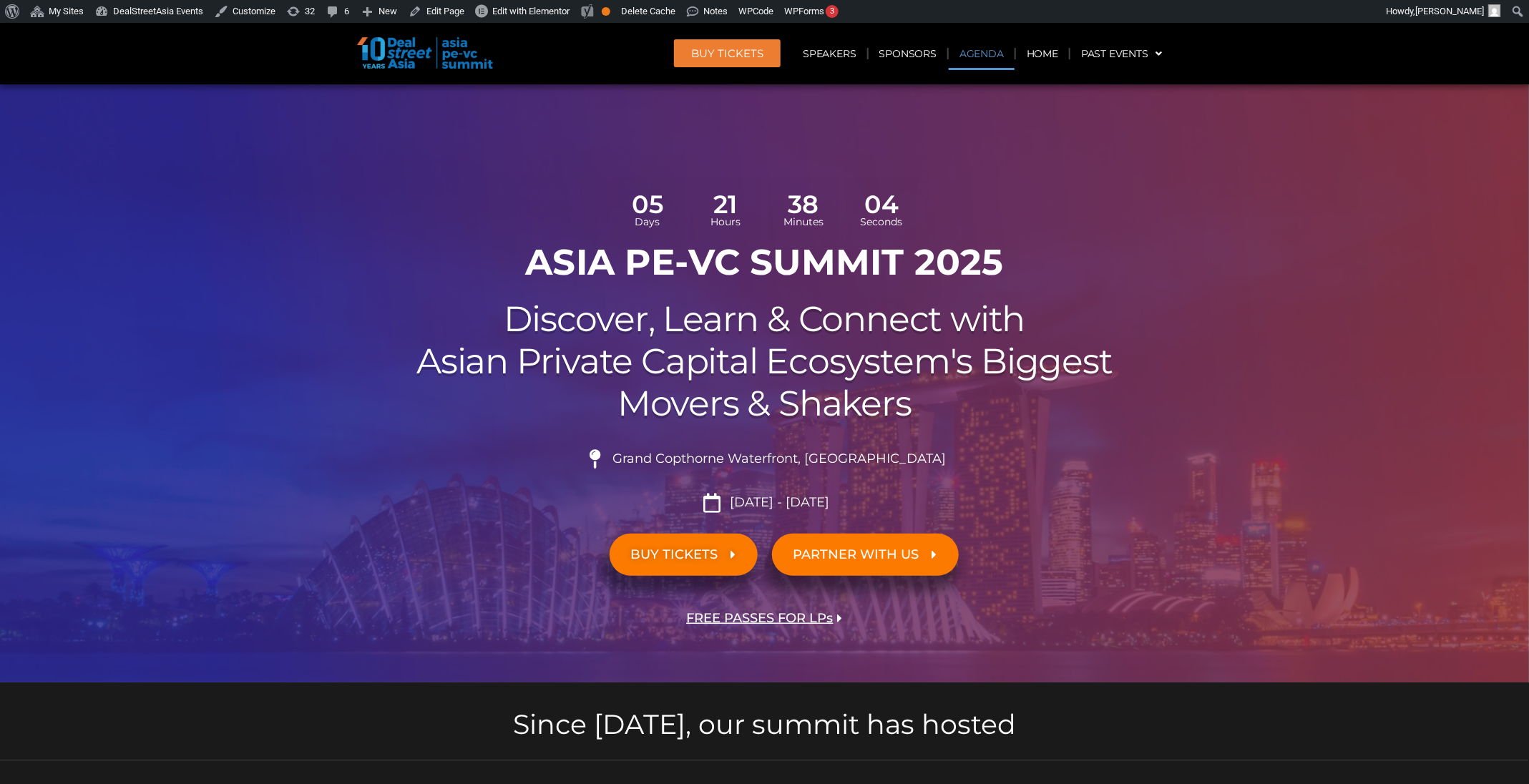
click at [960, 47] on link "Agenda" at bounding box center [982, 54] width 66 height 33
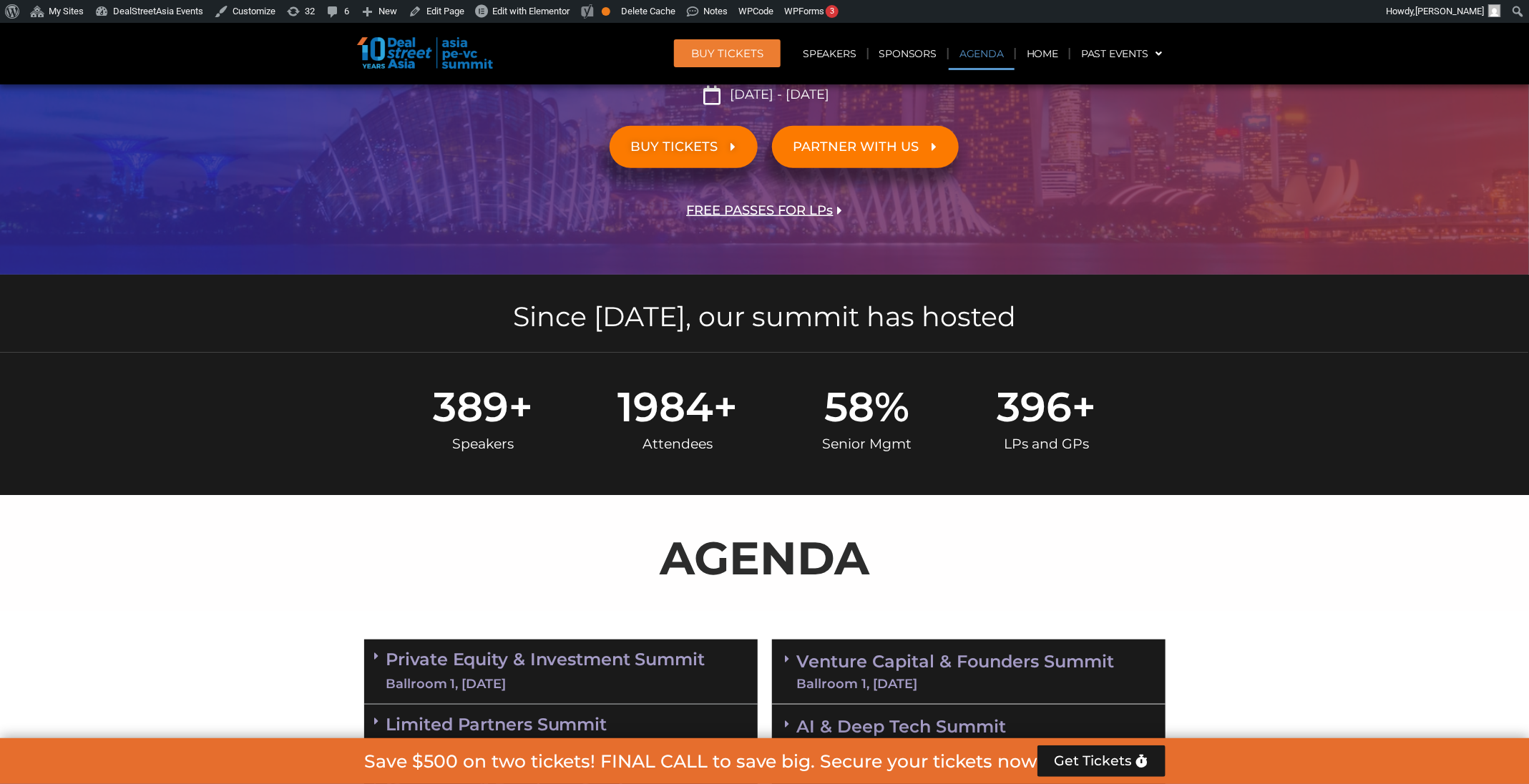
scroll to position [824, 0]
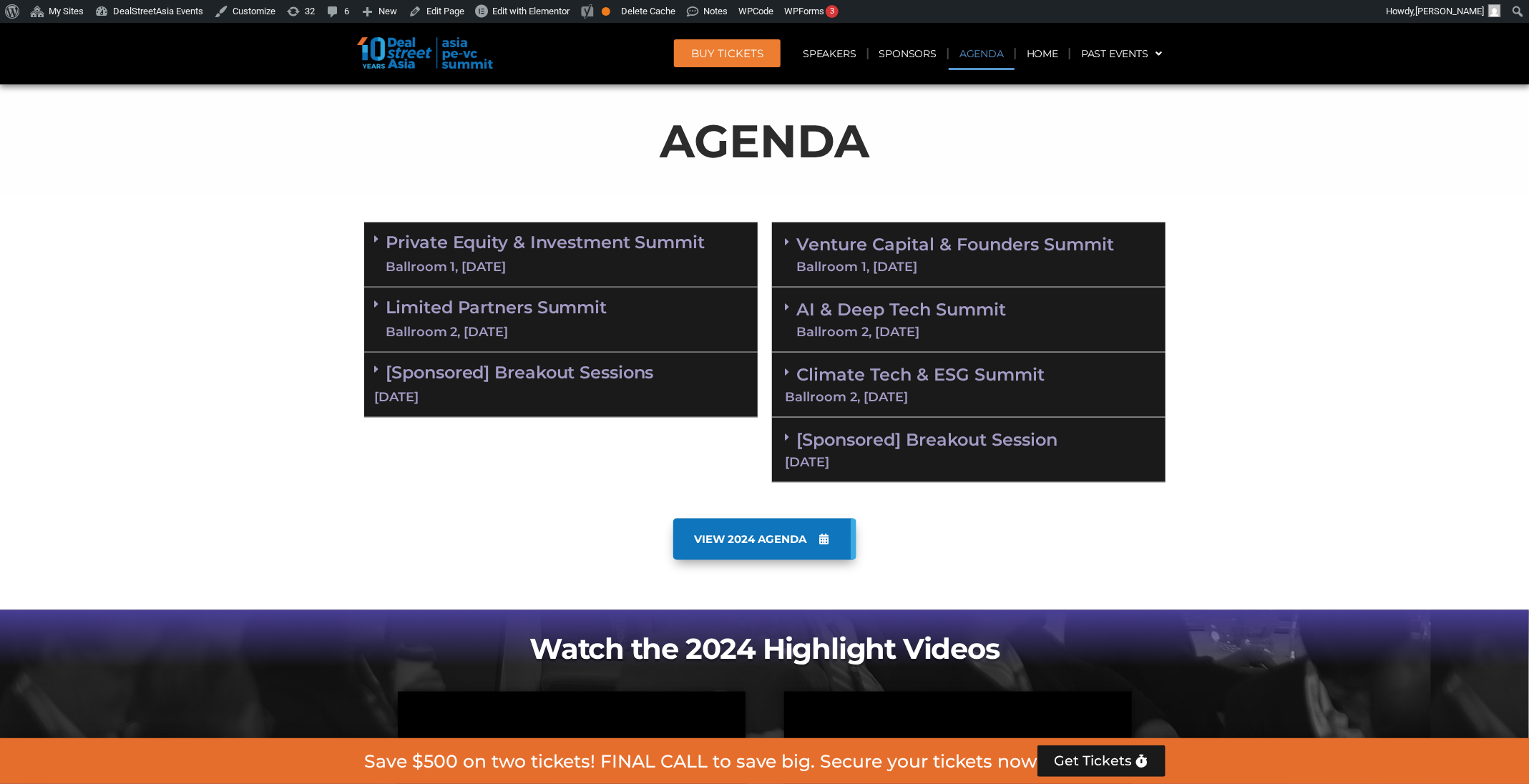
click at [661, 388] on div "[DATE]" at bounding box center [561, 397] width 372 height 18
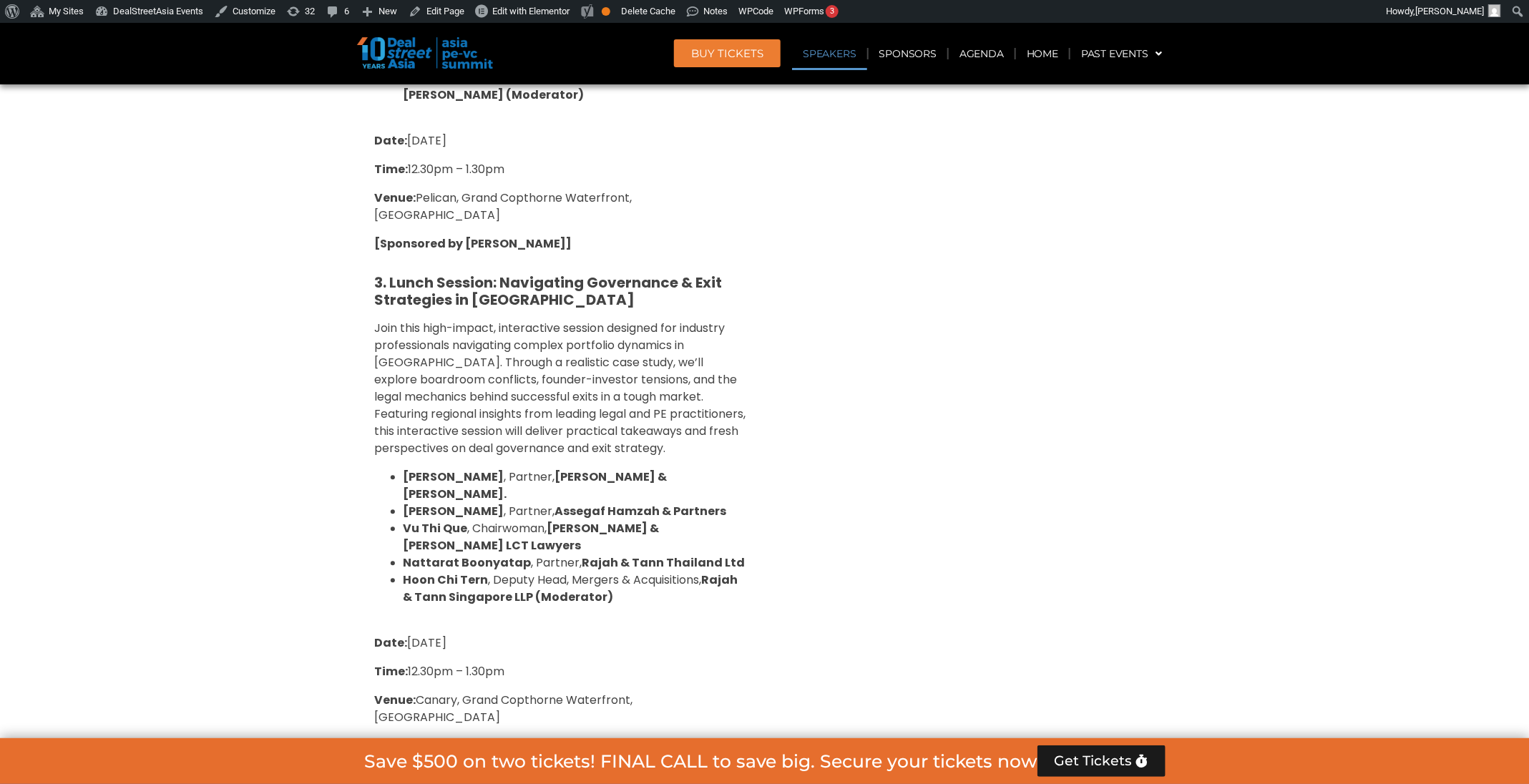
scroll to position [1785, 0]
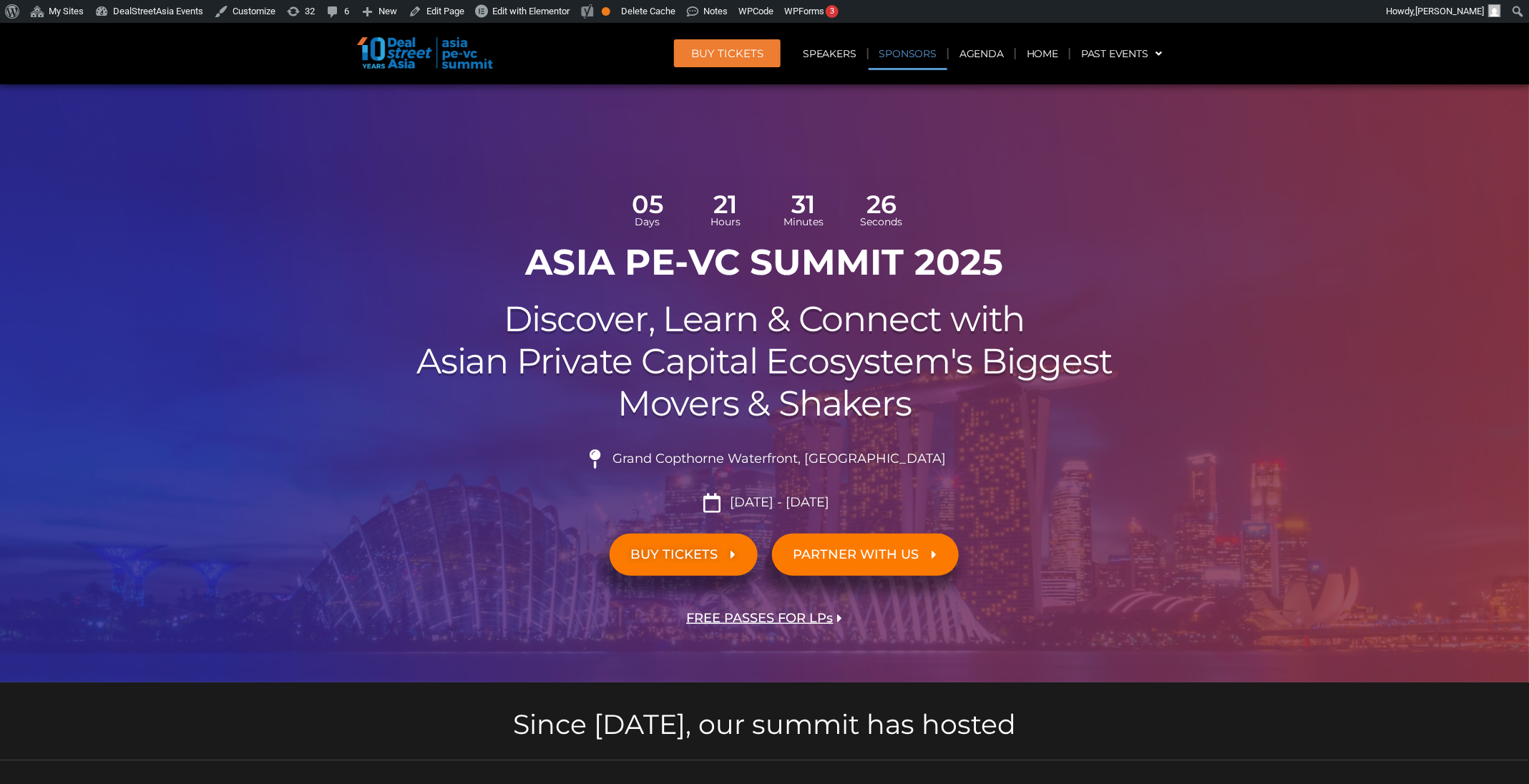
click at [931, 63] on link "Sponsors" at bounding box center [907, 54] width 79 height 33
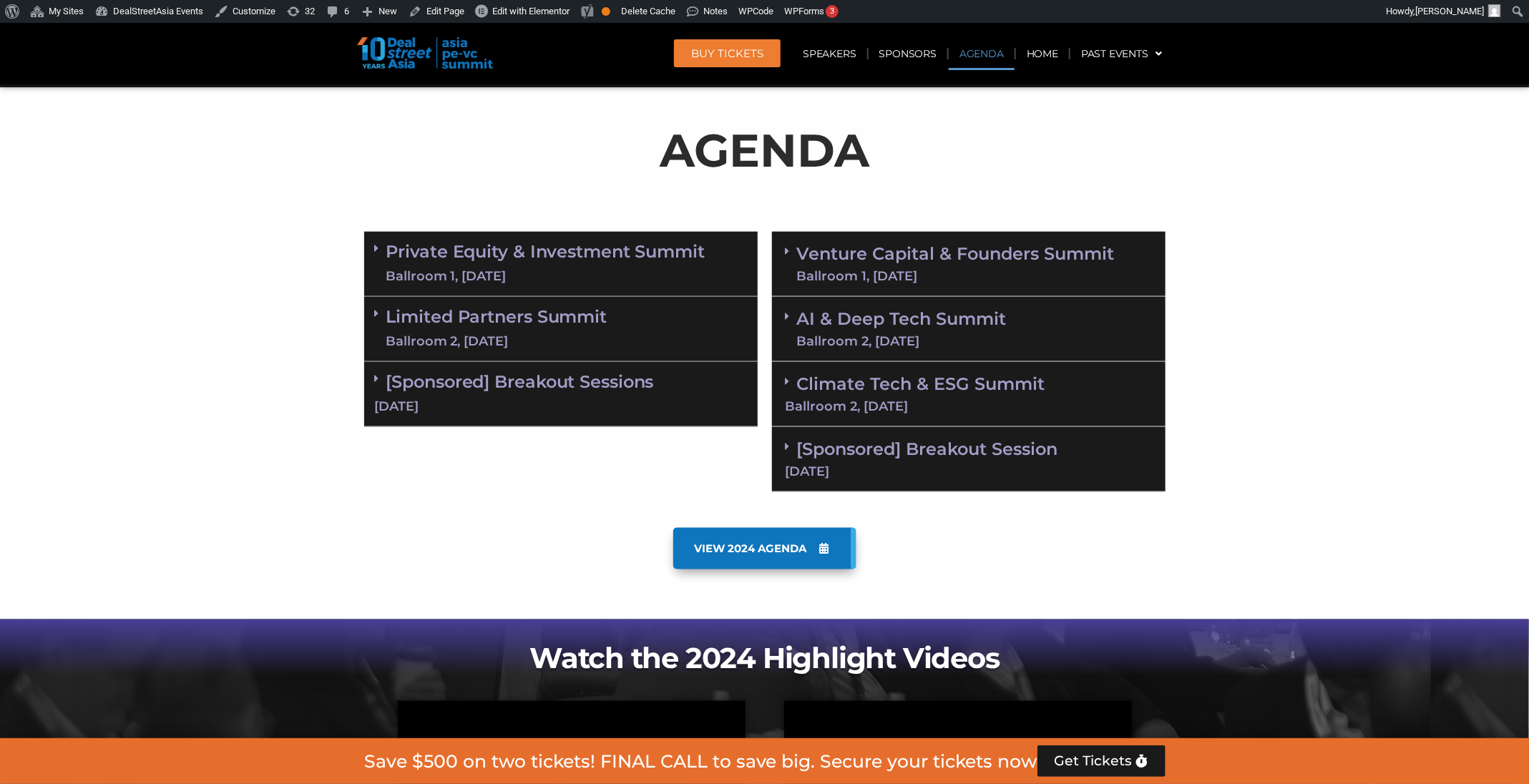
scroll to position [814, 0]
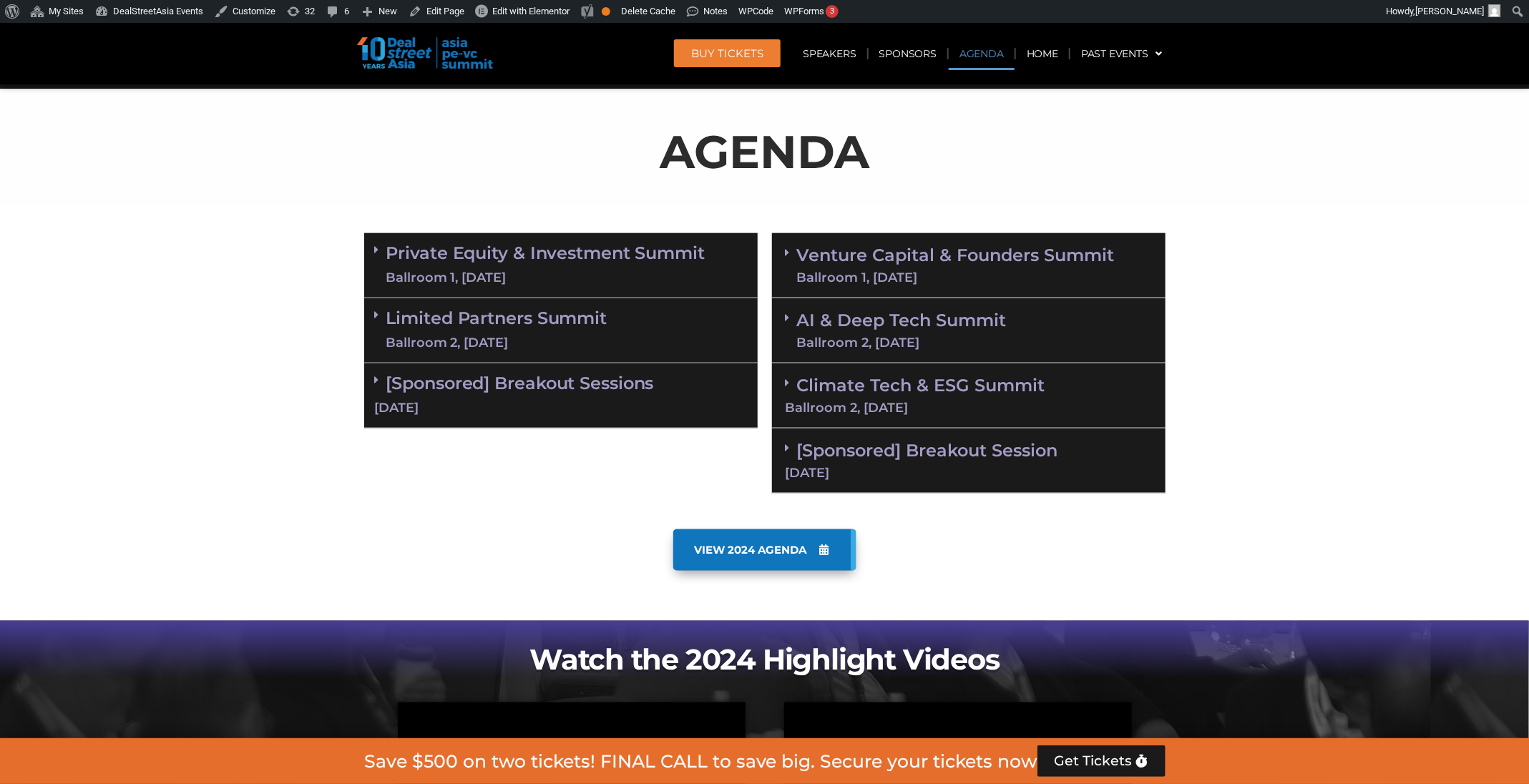
click at [935, 284] on div "Venture Capital & Founders​ Summit Ballroom 1, [DATE]" at bounding box center [968, 266] width 394 height 65
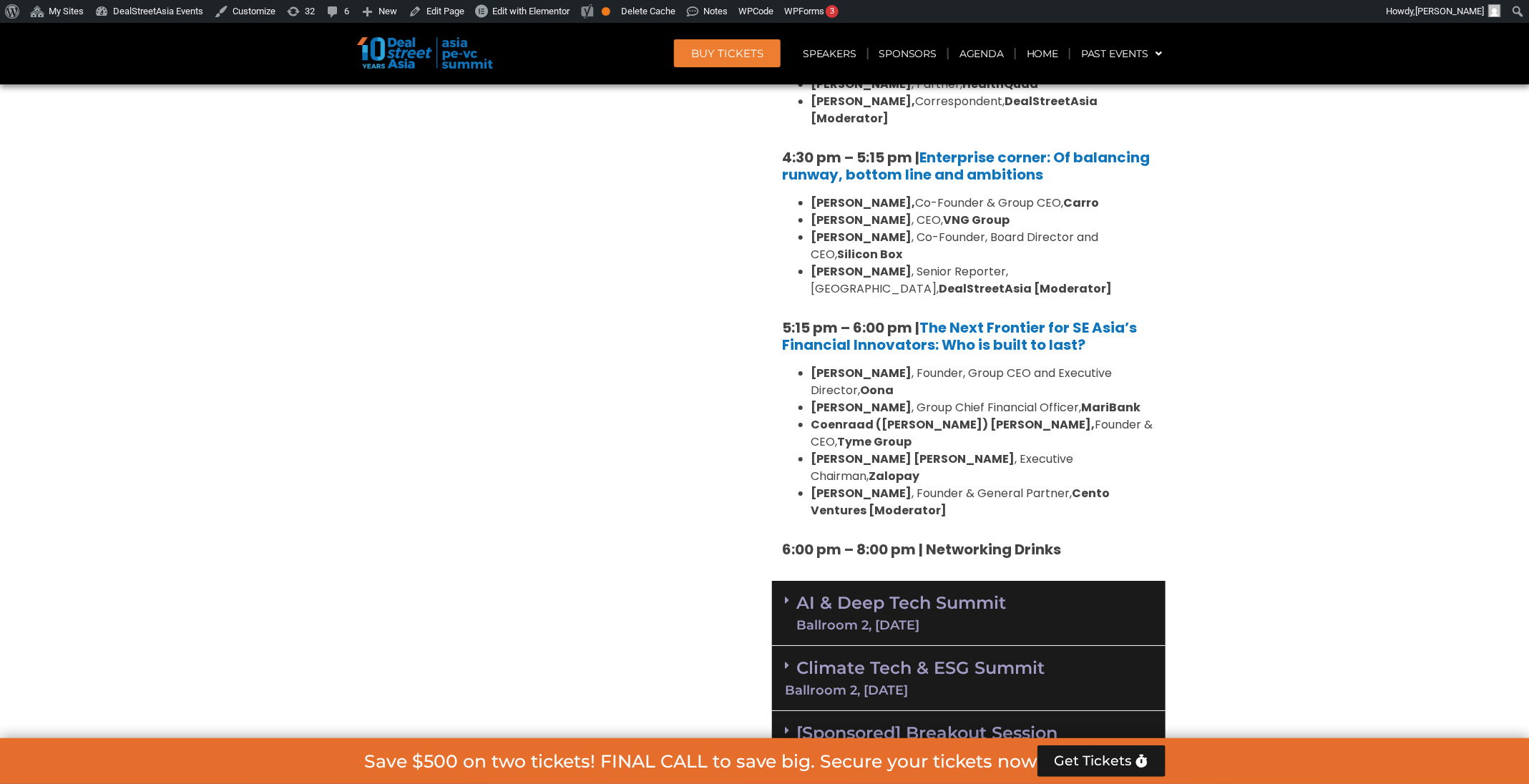
scroll to position [2517, 0]
click at [945, 593] on link "AI & Deep Tech Summit Ballroom 2, 11 Sept" at bounding box center [902, 612] width 210 height 37
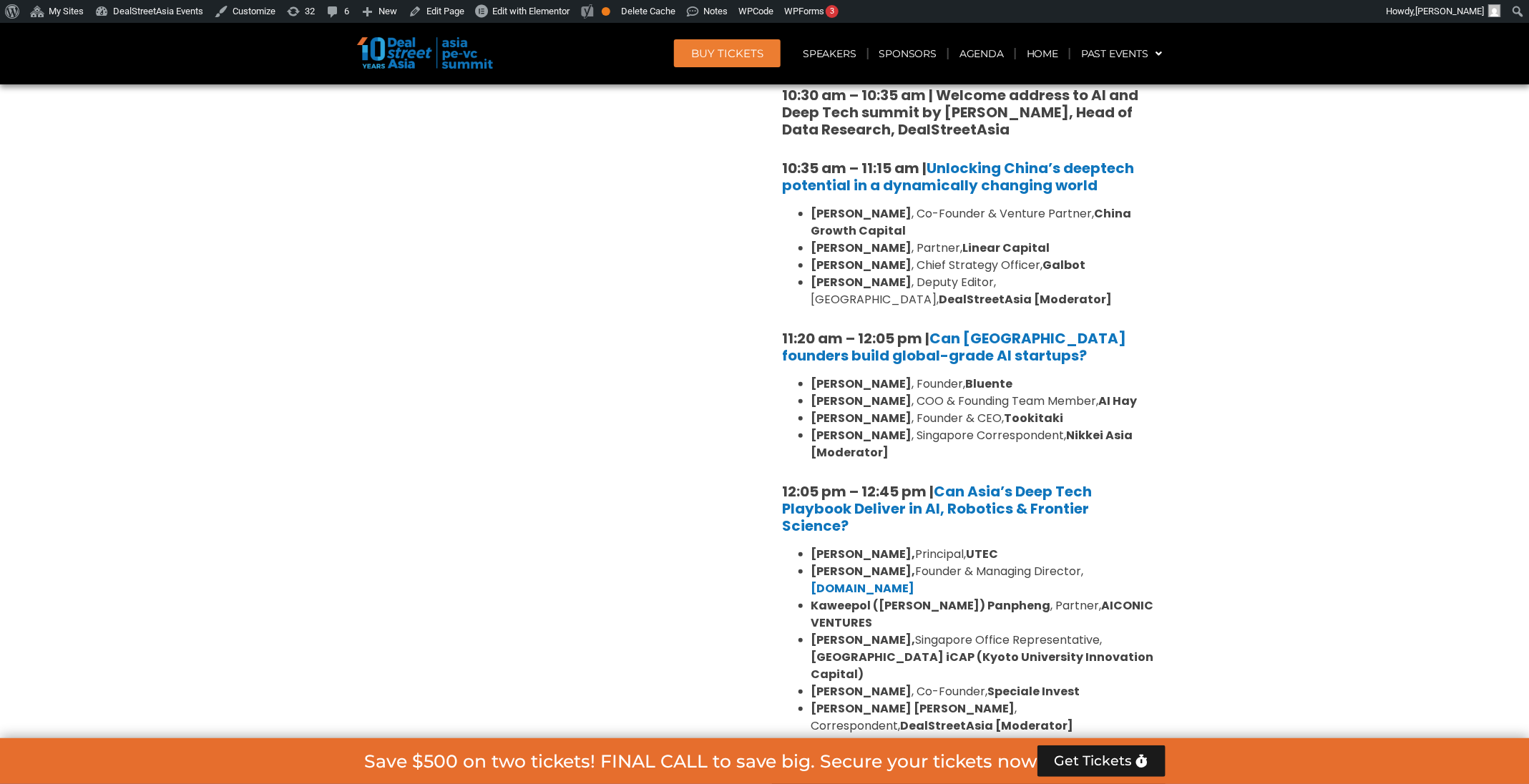
click at [957, 757] on link "Climate Tech & ESG Summit Ballroom 2, 11 Sept" at bounding box center [968, 777] width 366 height 40
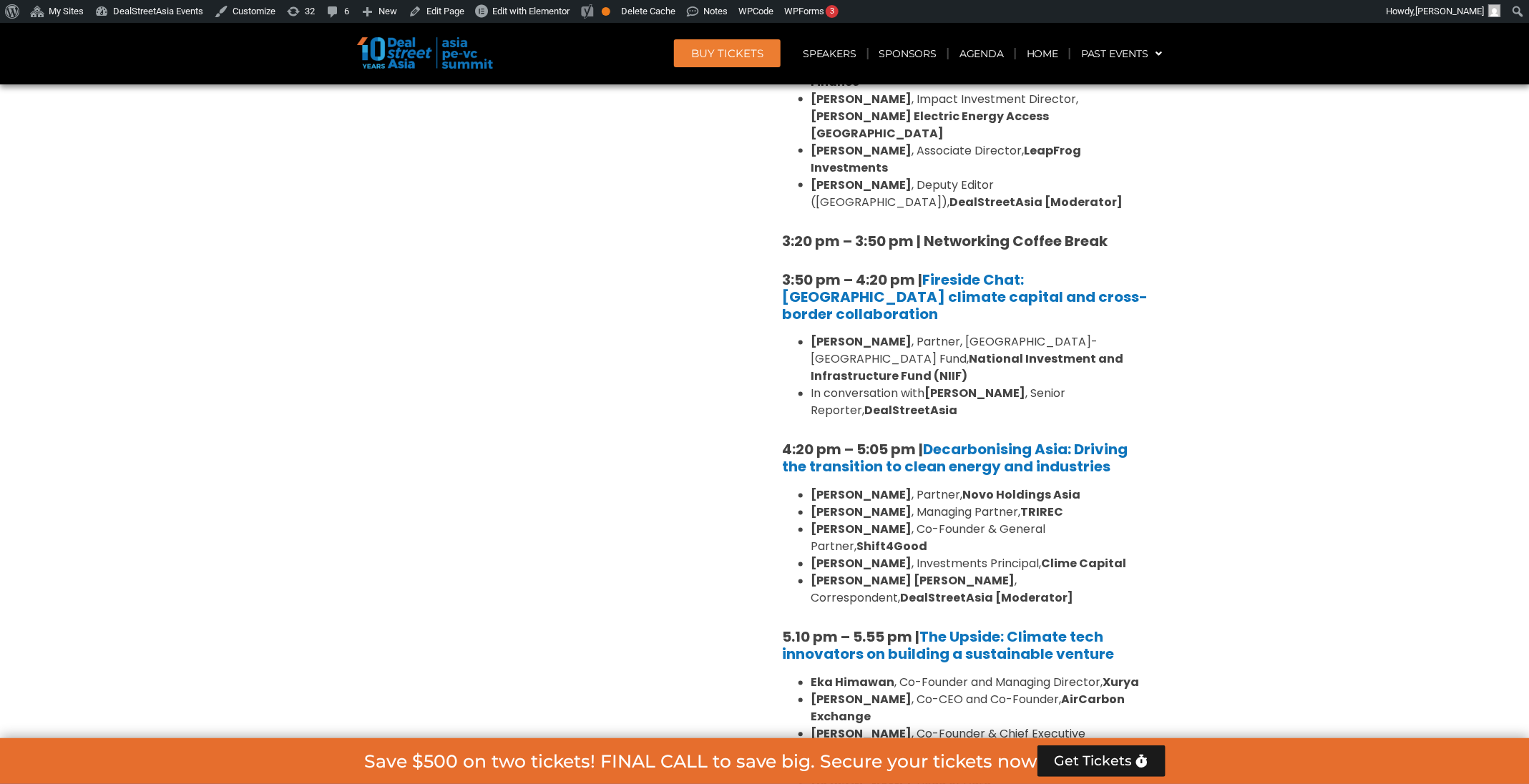
scroll to position [4272, 0]
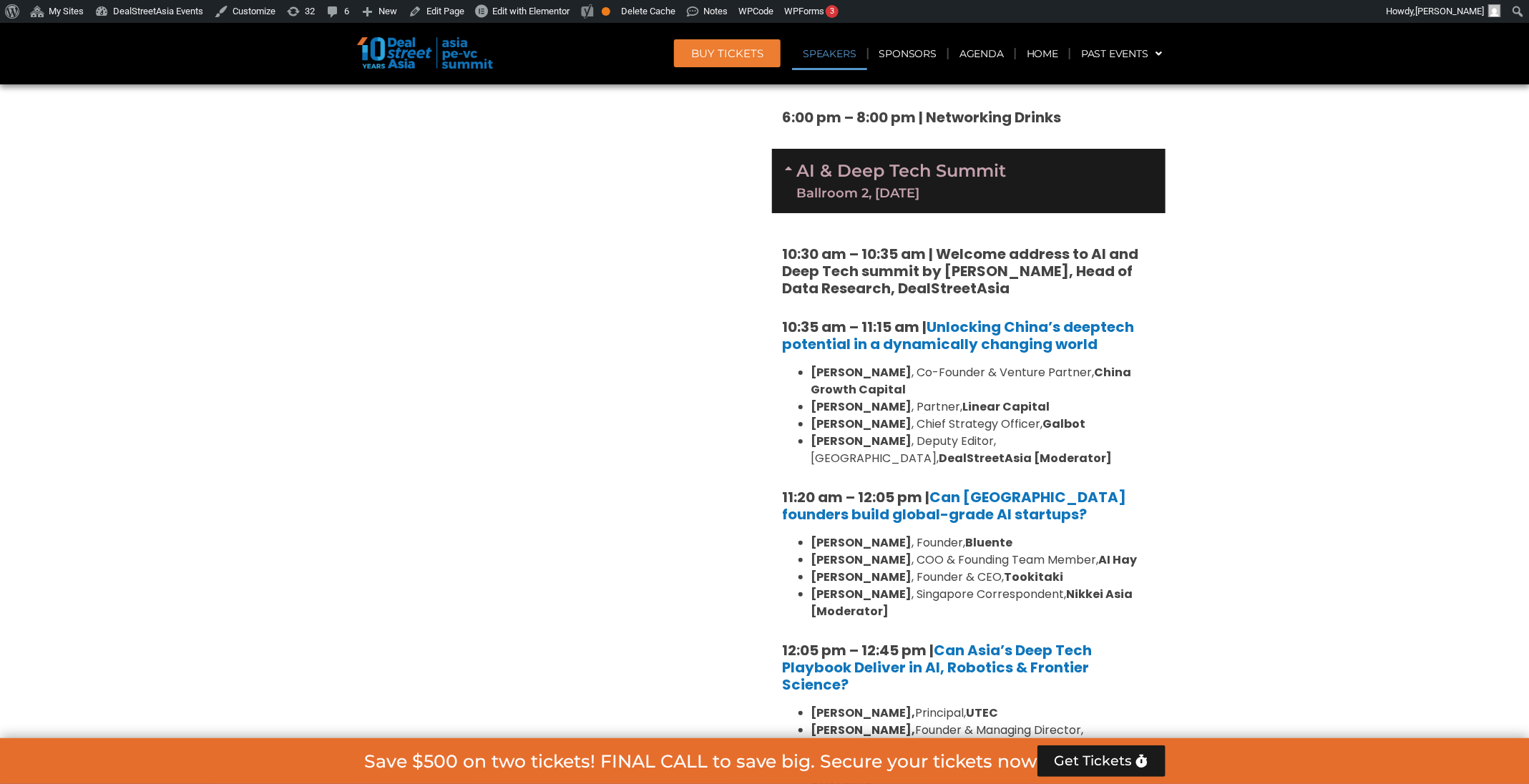
click at [840, 46] on link "Speakers" at bounding box center [828, 54] width 74 height 33
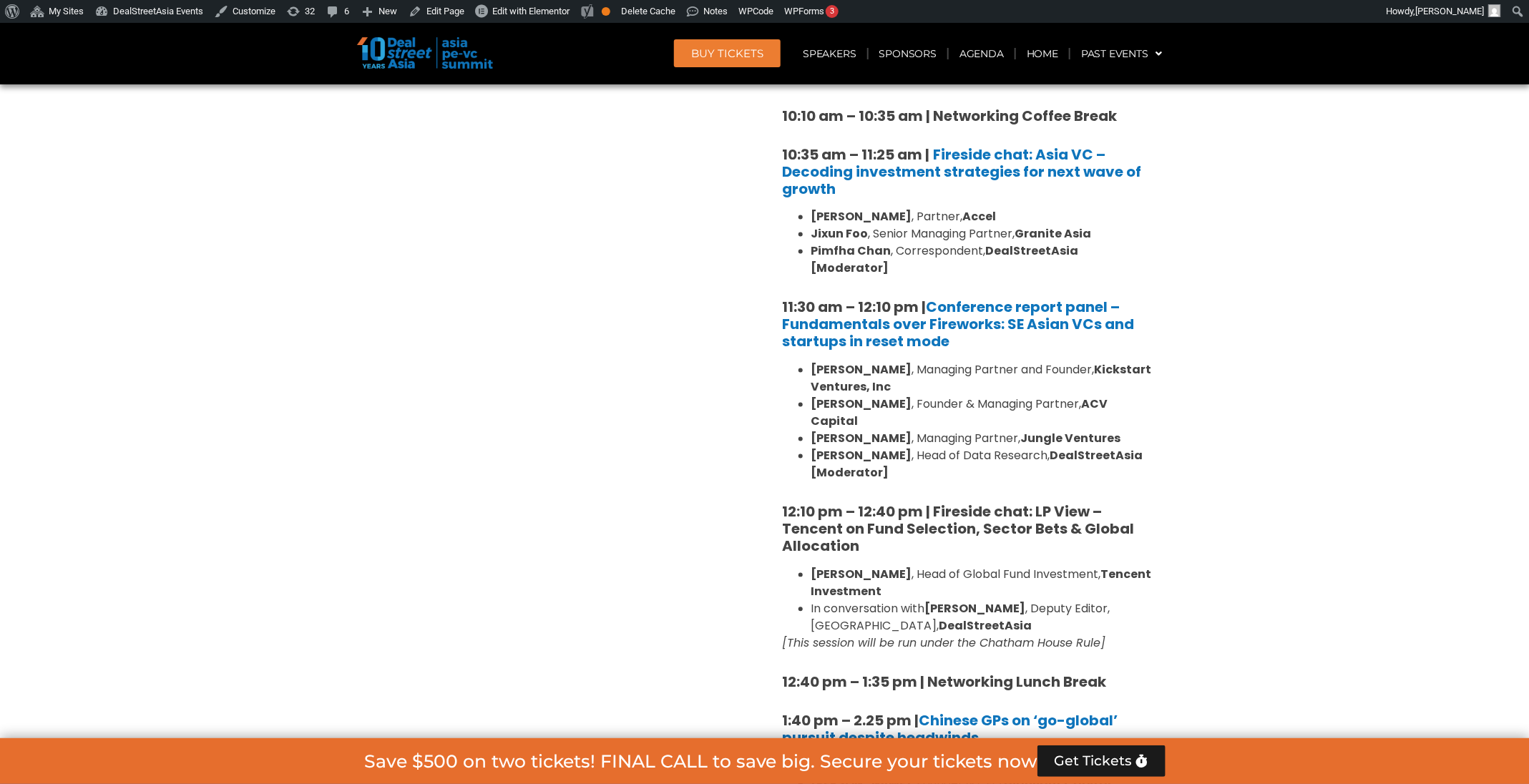
click at [909, 430] on li "David Gowdey , Managing Partner, Jungle Ventures" at bounding box center [983, 438] width 344 height 17
copy ul "David Gowdey , Managing Partner, Jungle Ventures"
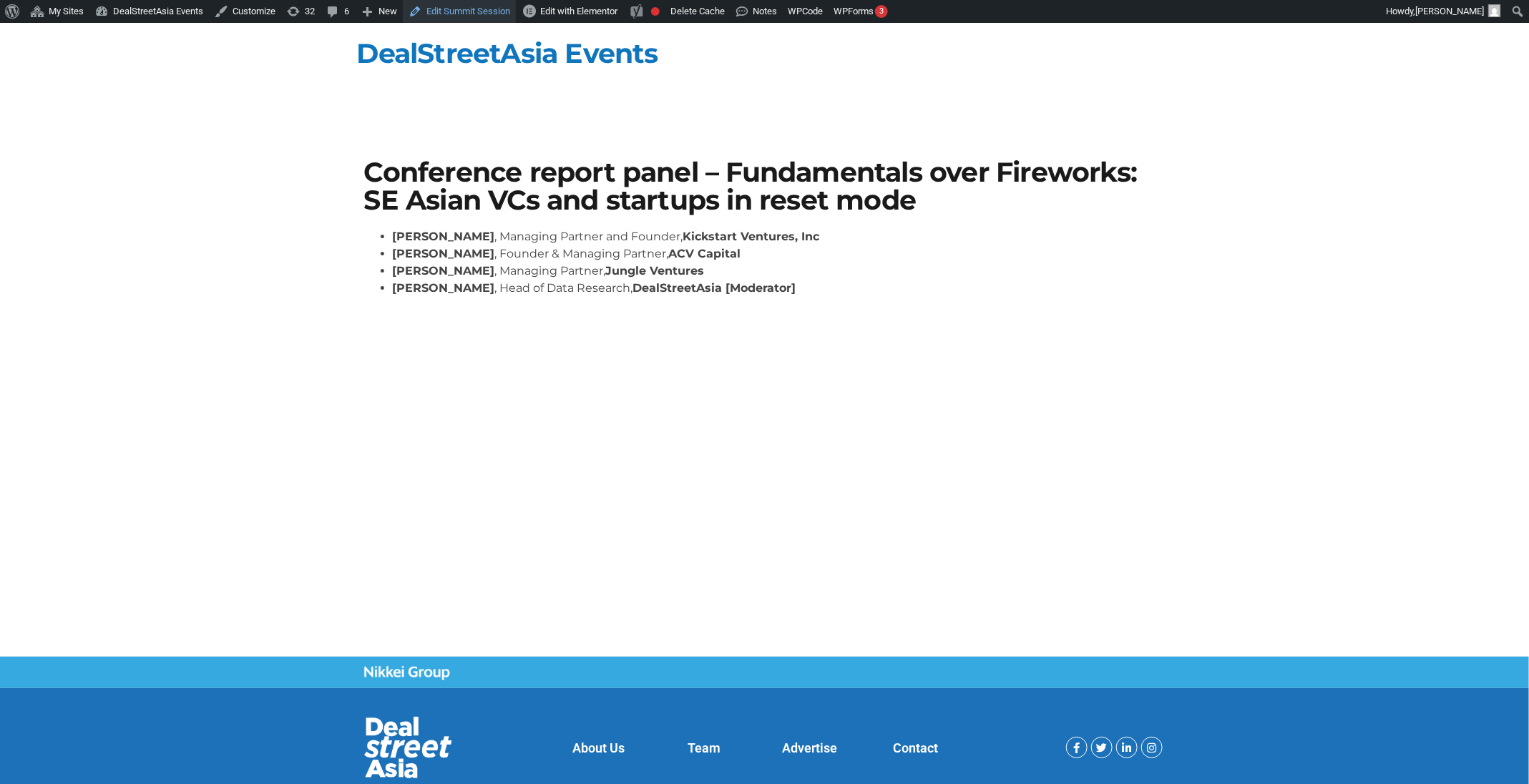
click at [457, 16] on link "Edit Summit Session" at bounding box center [459, 11] width 113 height 23
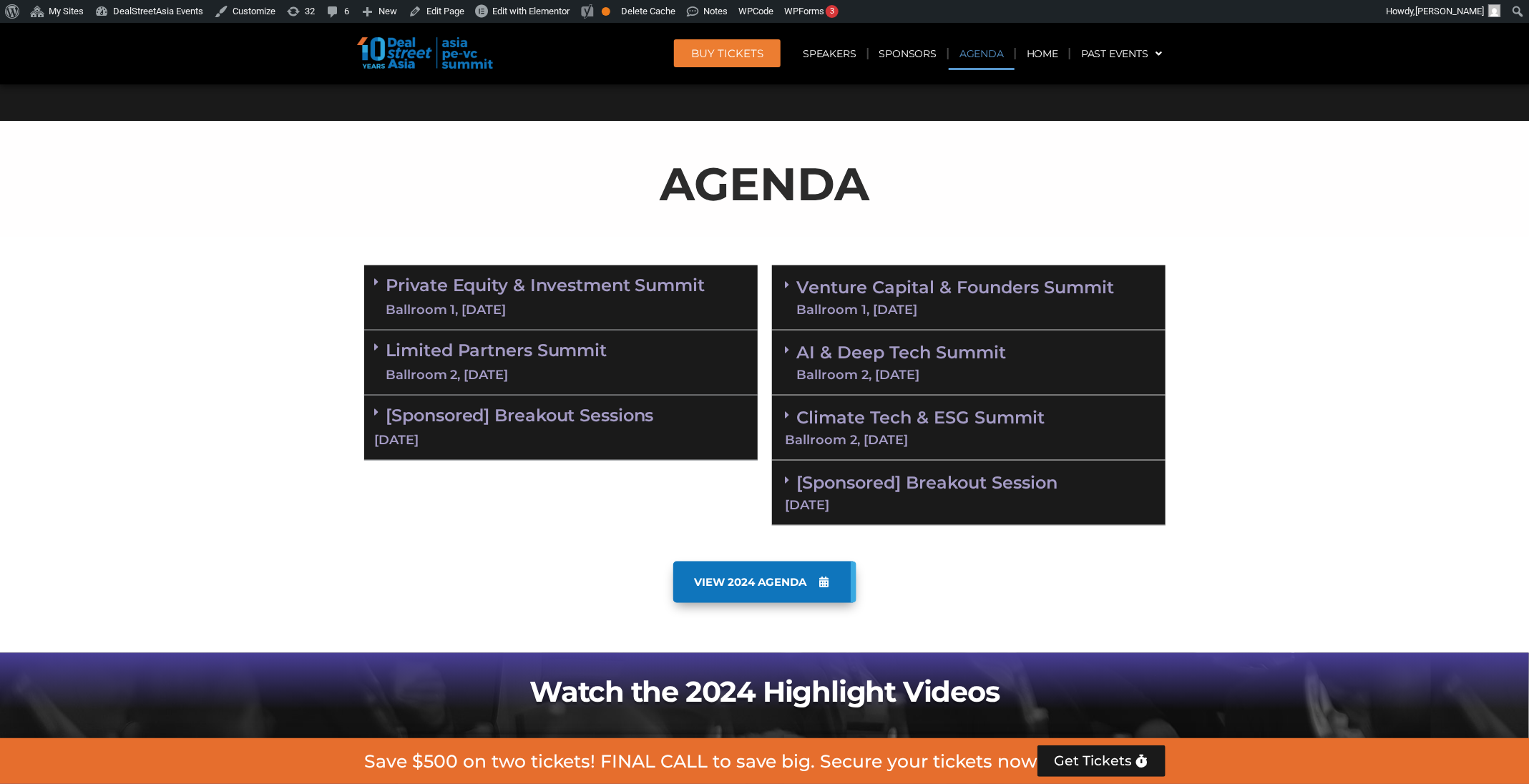
scroll to position [824, 0]
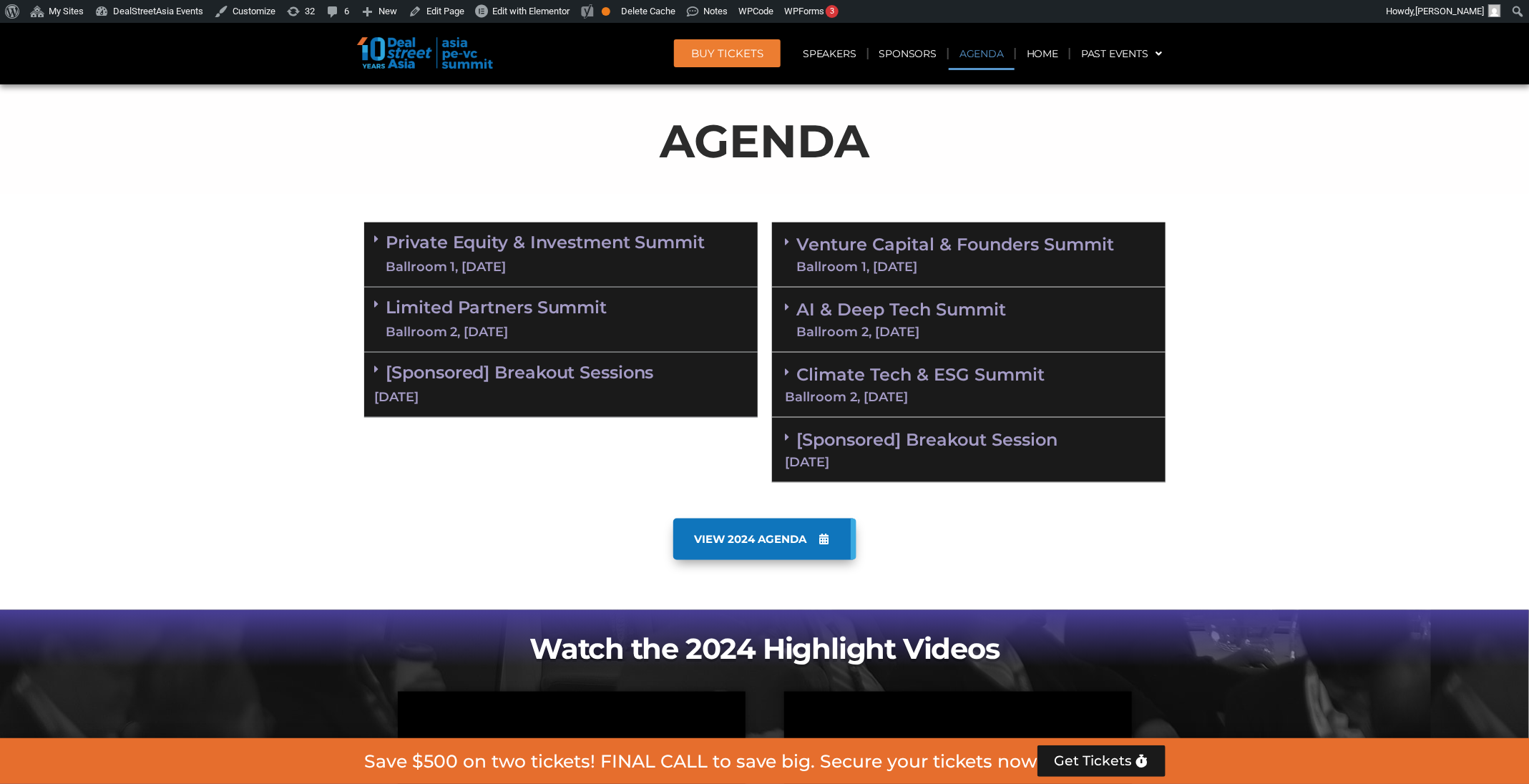
click at [936, 266] on div "Ballroom 1, [DATE]" at bounding box center [956, 266] width 317 height 13
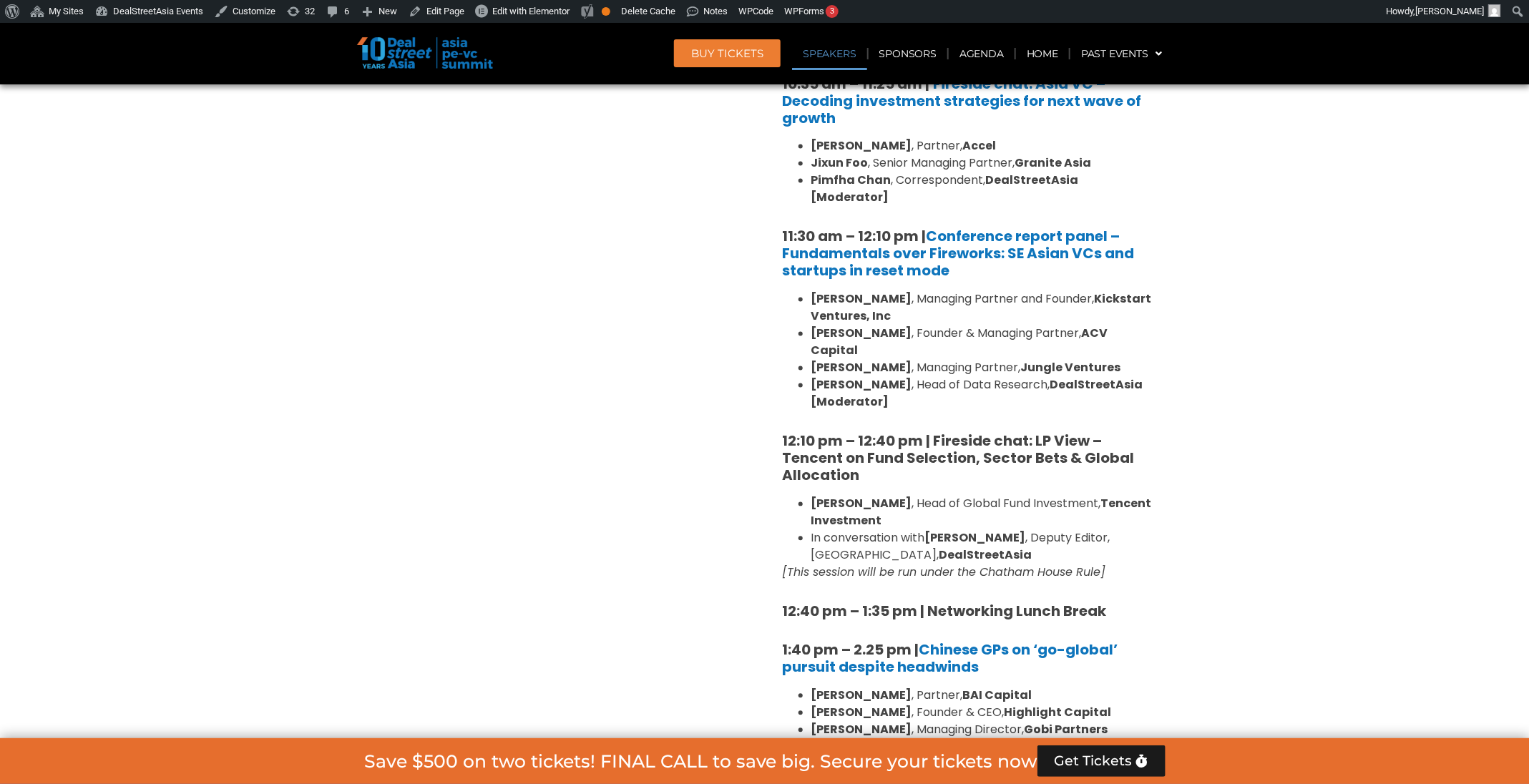
scroll to position [1407, 0]
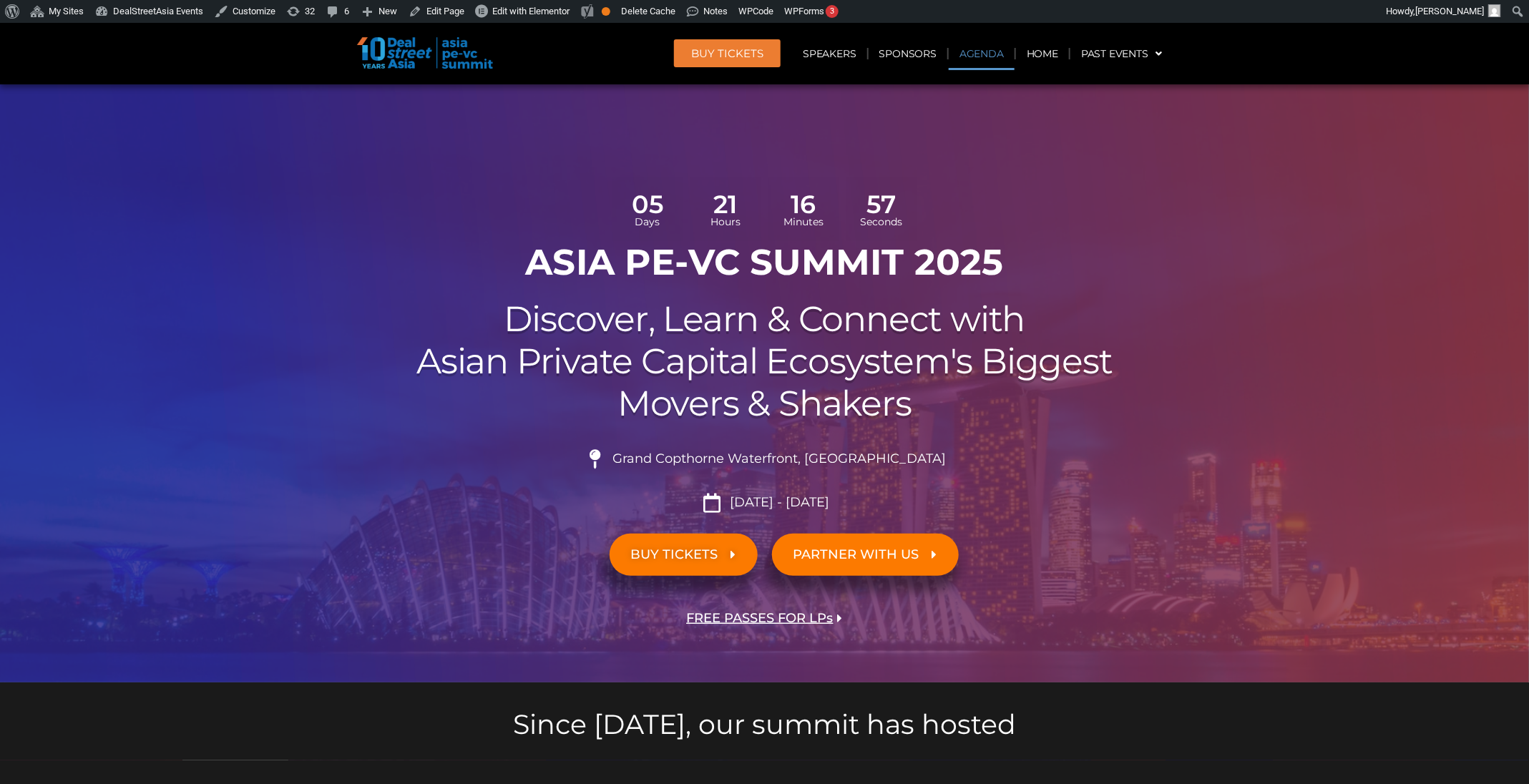
click at [964, 62] on link "Agenda" at bounding box center [982, 54] width 66 height 33
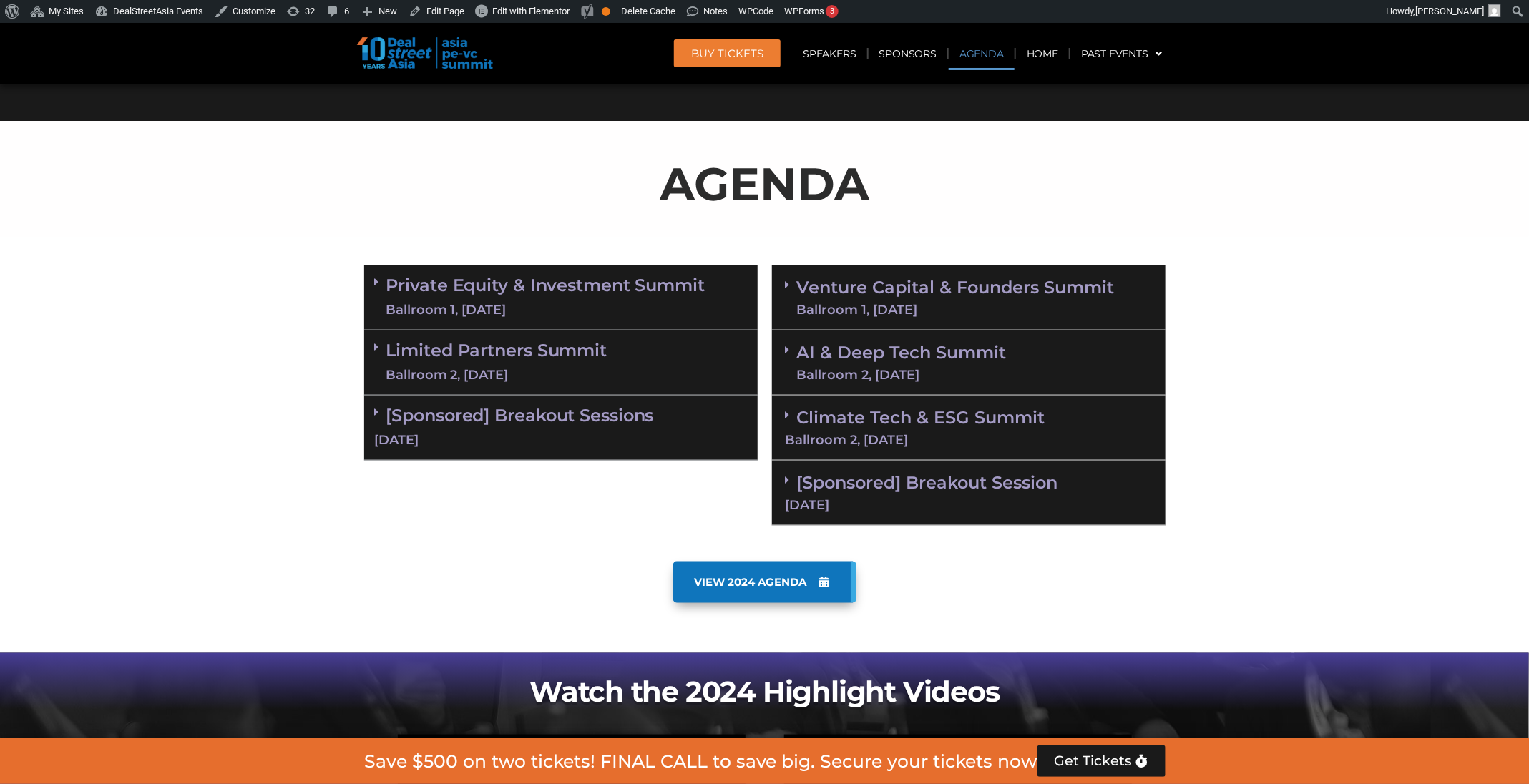
scroll to position [824, 0]
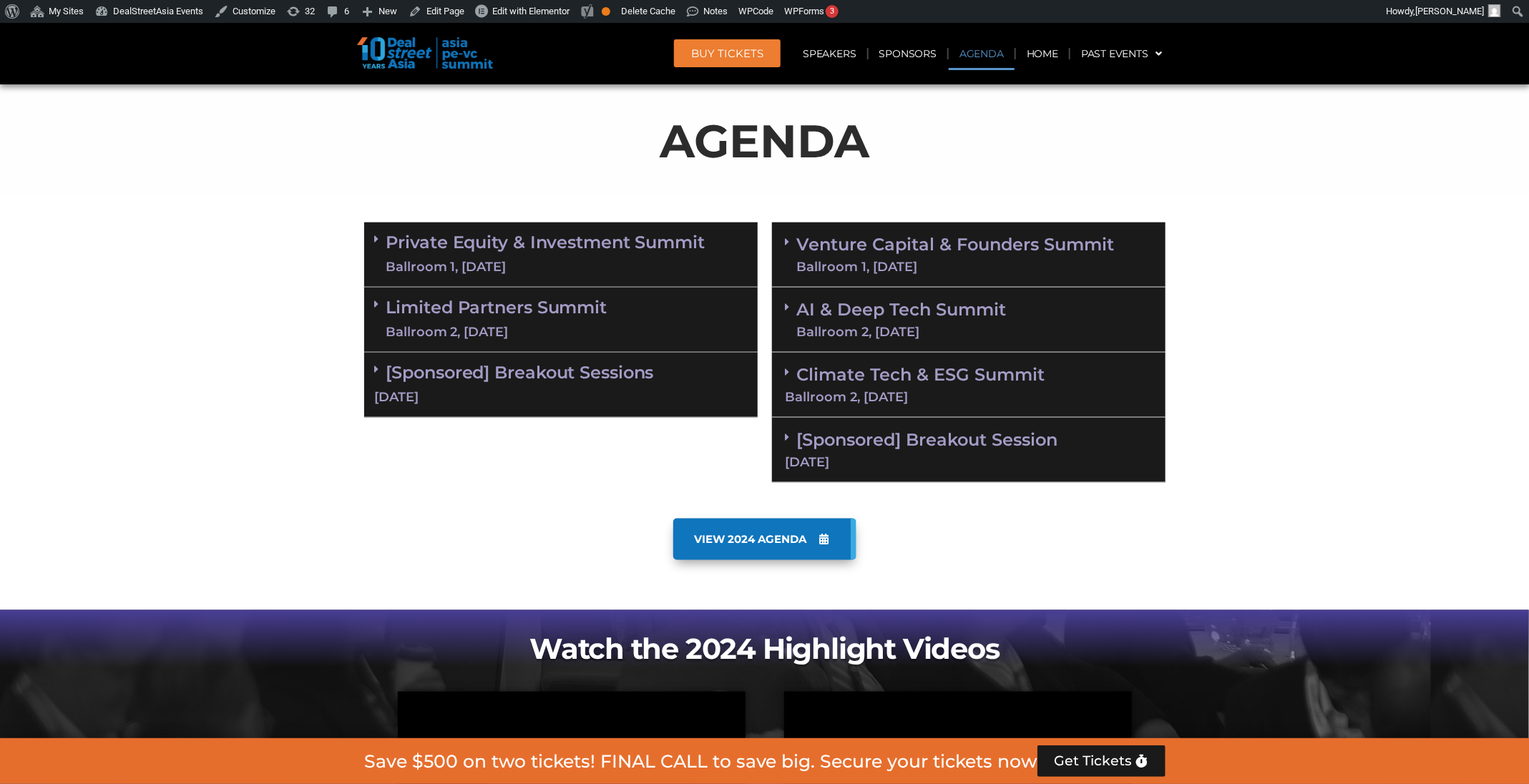
click at [983, 269] on div "Ballroom 1, [DATE]" at bounding box center [956, 266] width 317 height 13
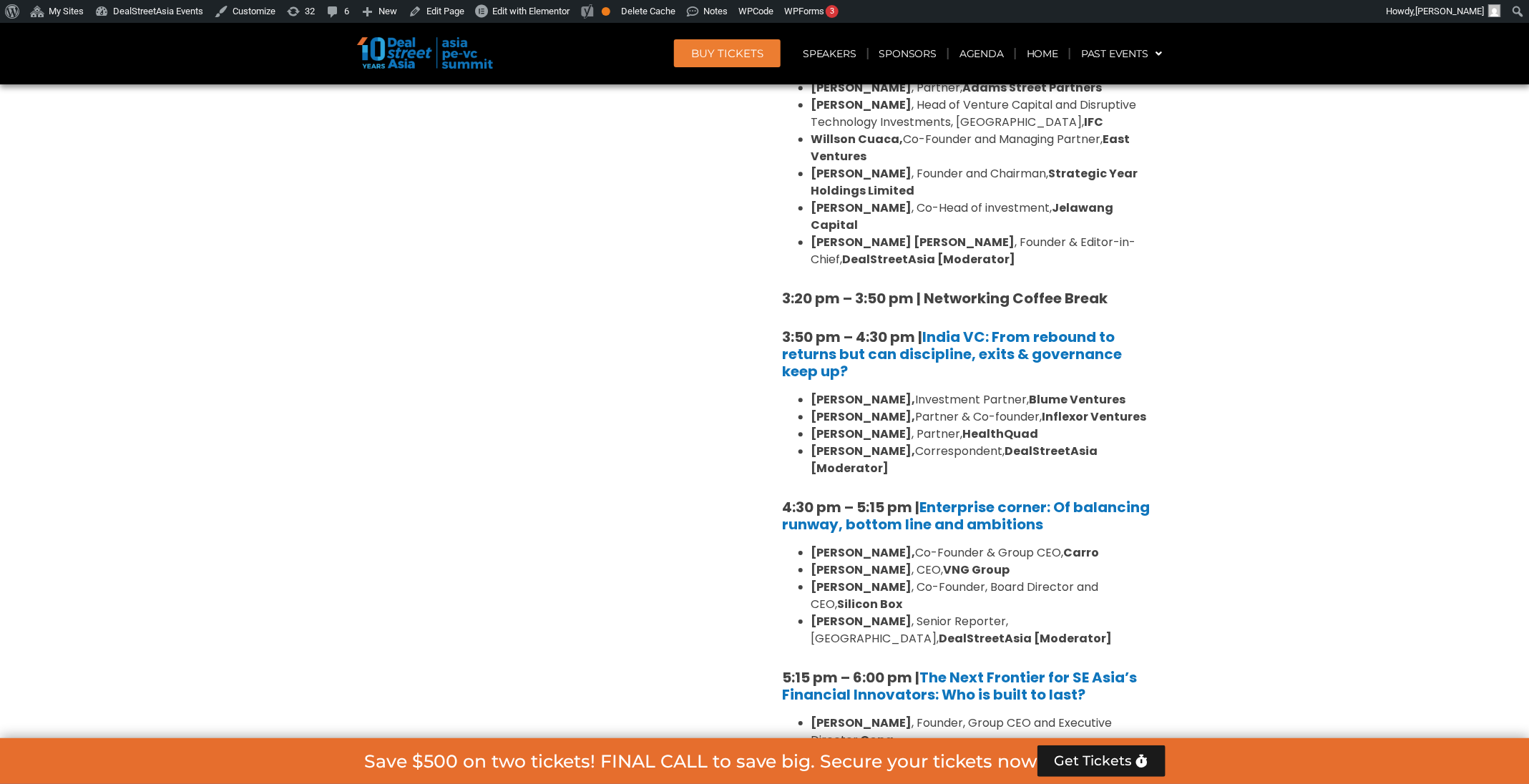
scroll to position [2260, 0]
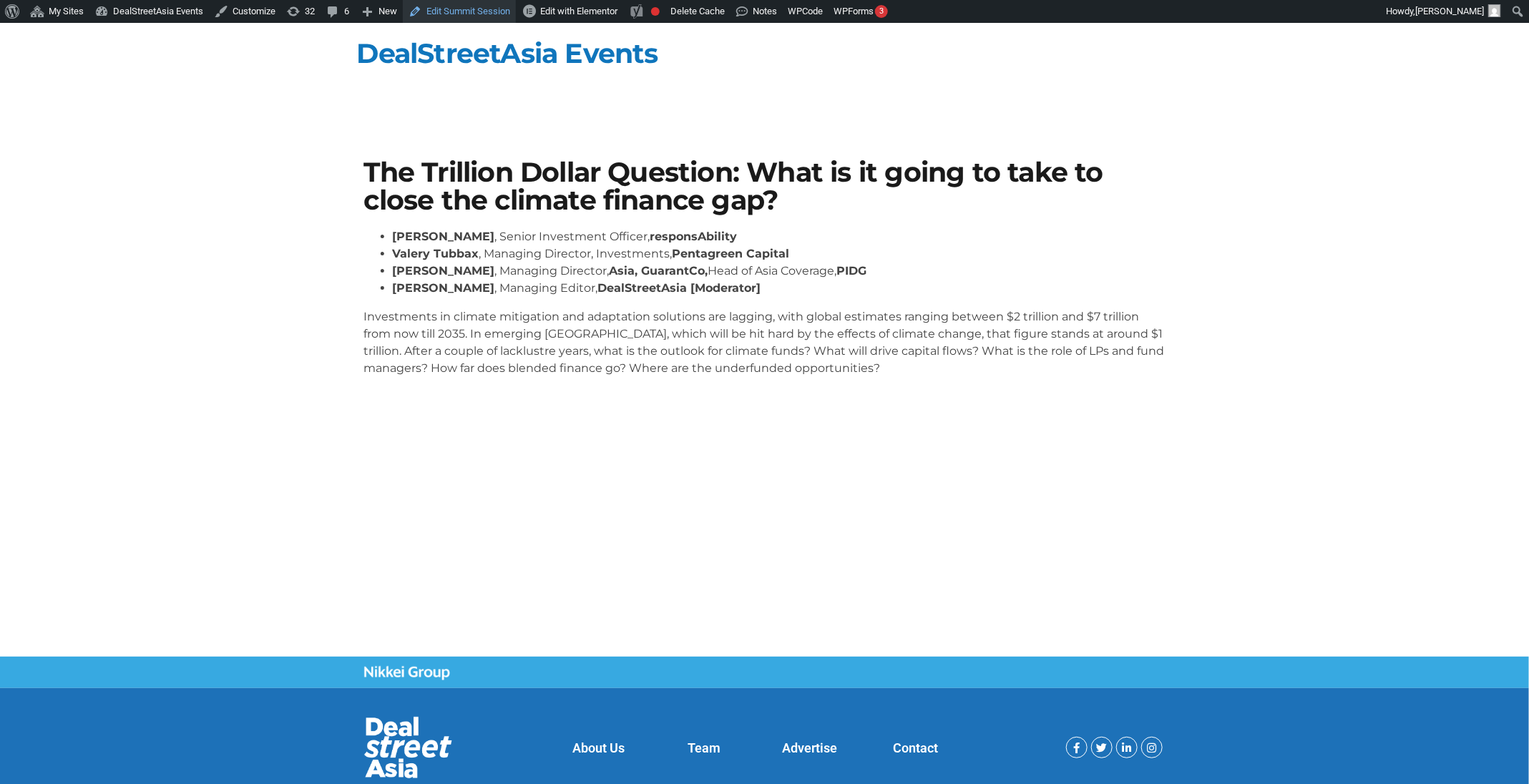
click at [468, 15] on link "Edit Summit Session" at bounding box center [459, 11] width 113 height 23
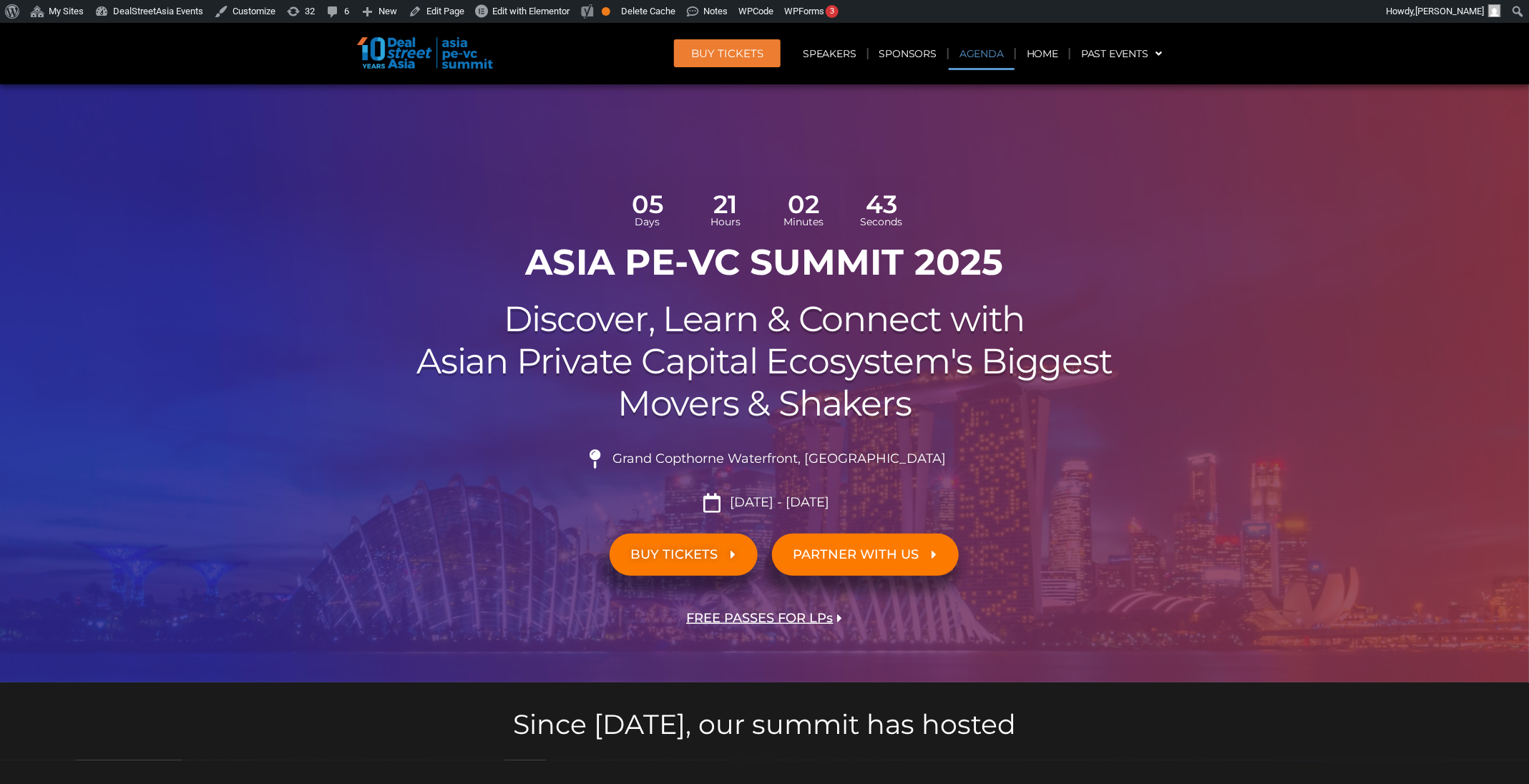
click at [968, 55] on link "Agenda" at bounding box center [982, 54] width 66 height 33
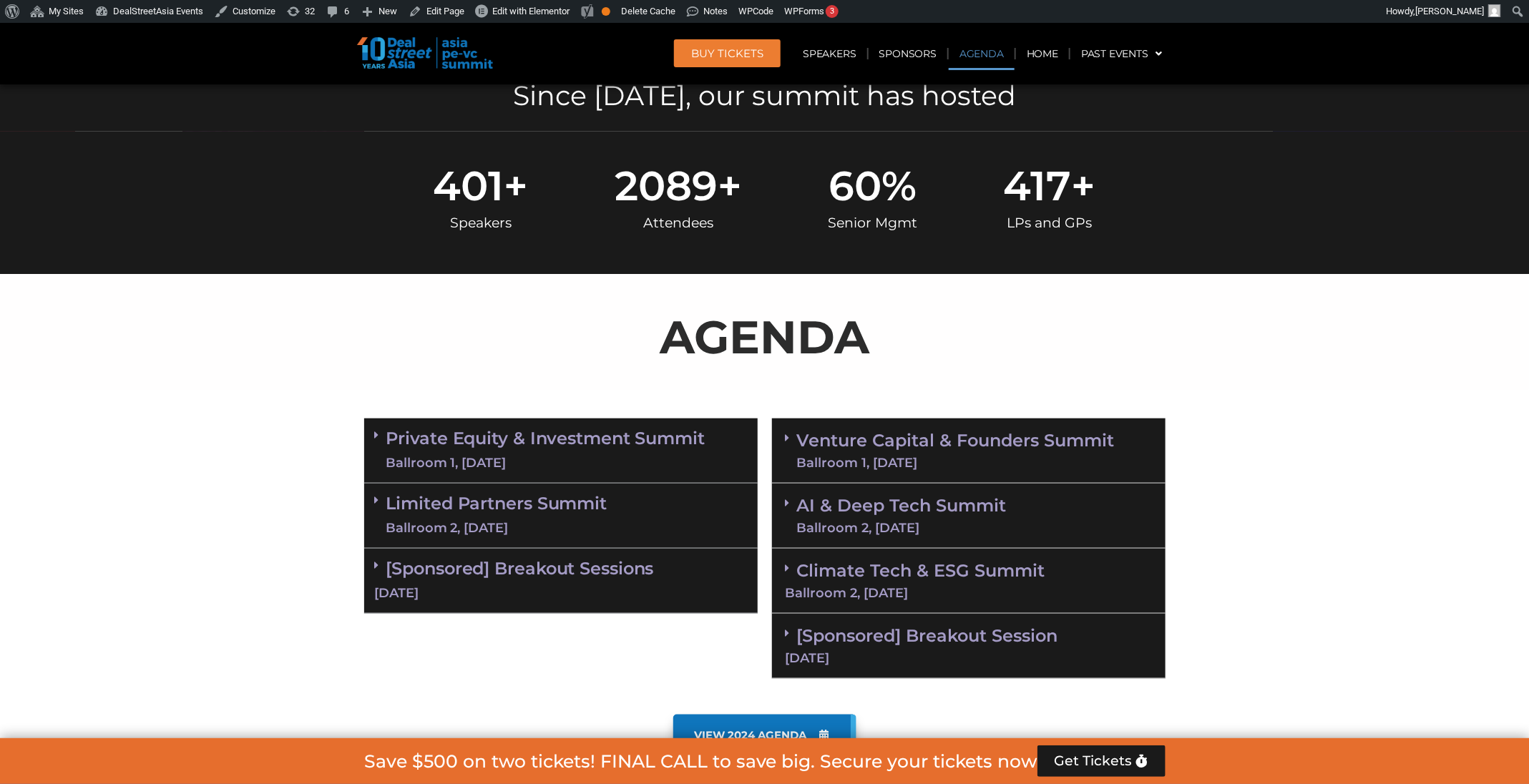
scroll to position [824, 0]
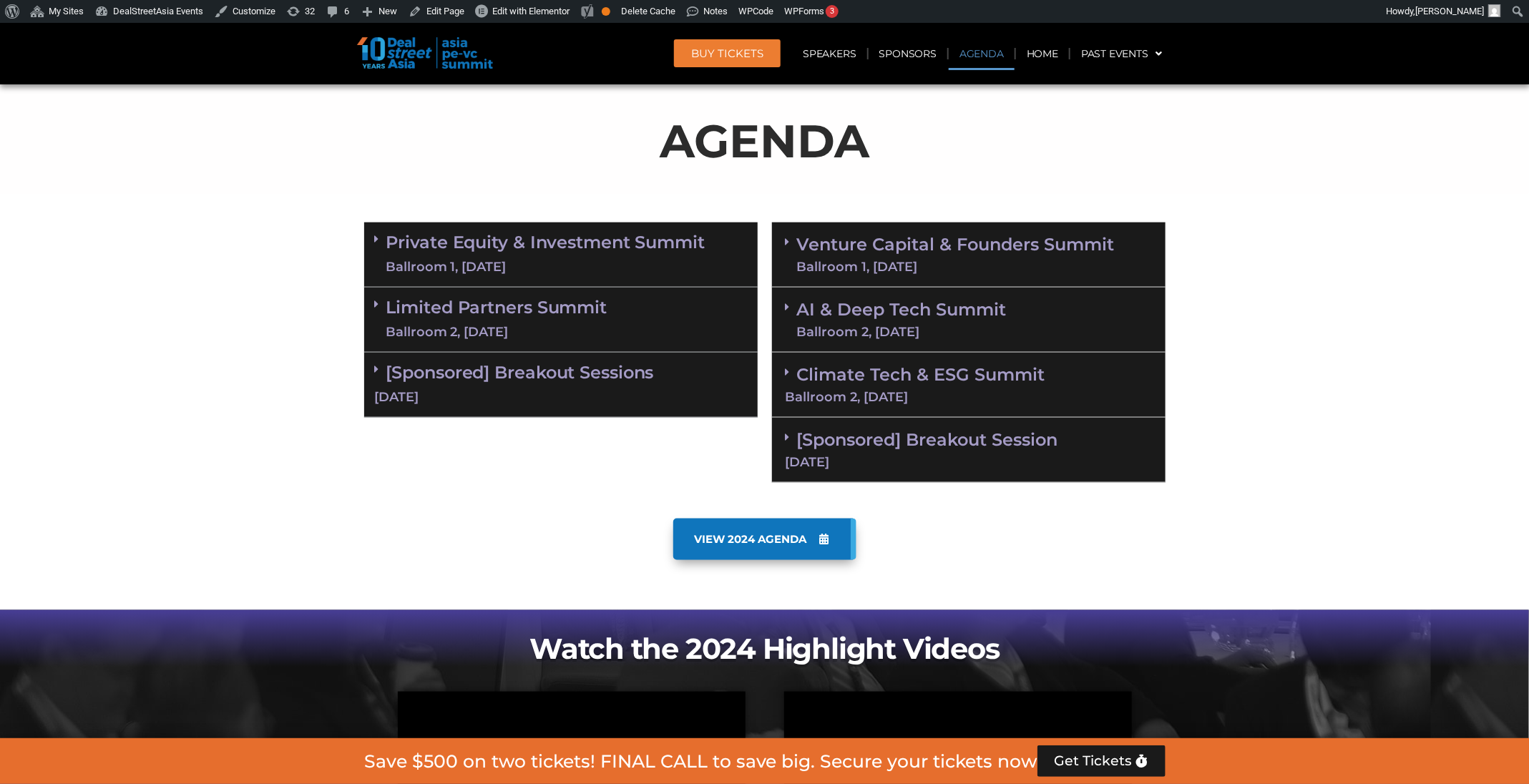
click at [987, 372] on link "Climate Tech & ESG Summit Ballroom 2, 11 Sept" at bounding box center [968, 384] width 366 height 40
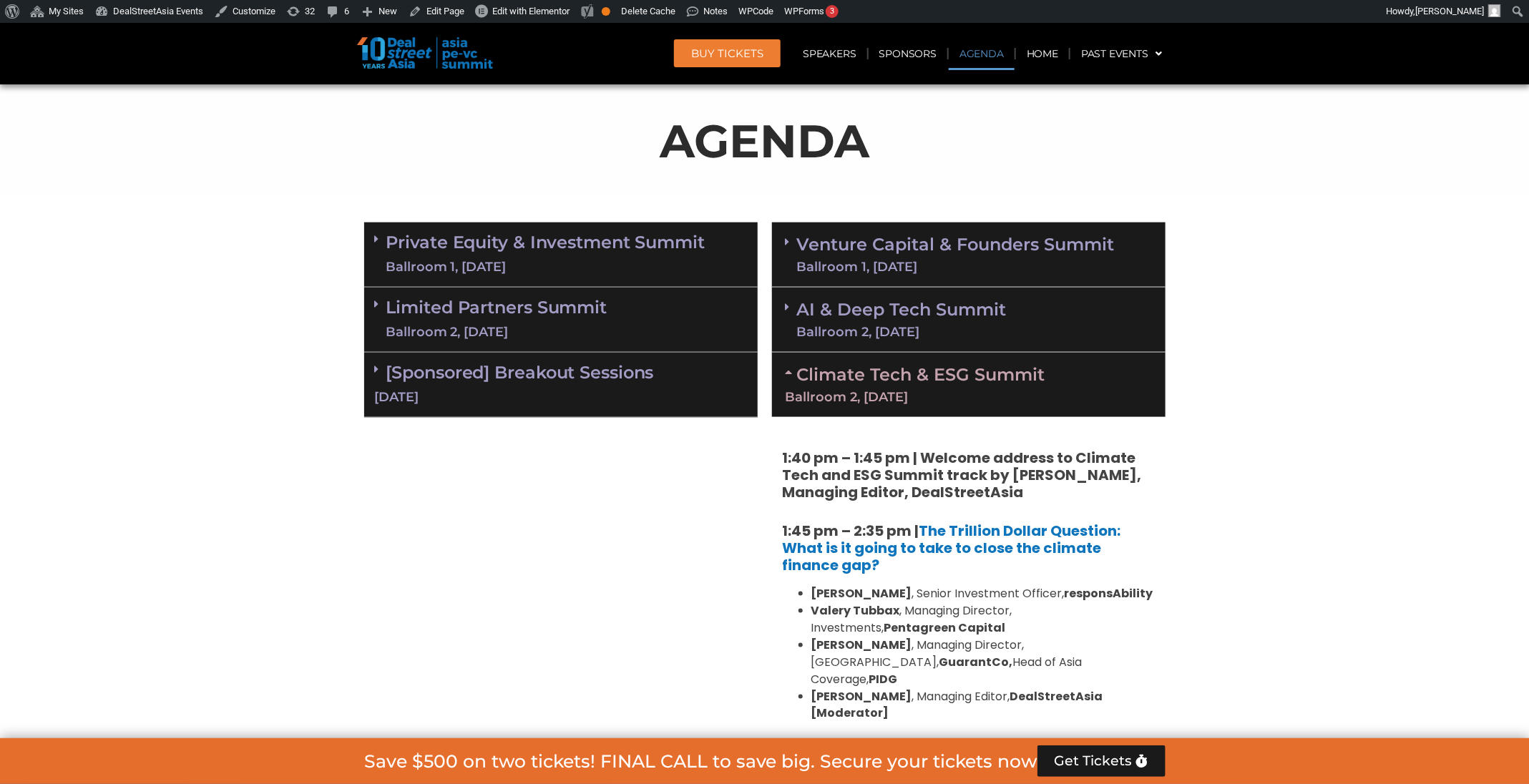
scroll to position [1151, 0]
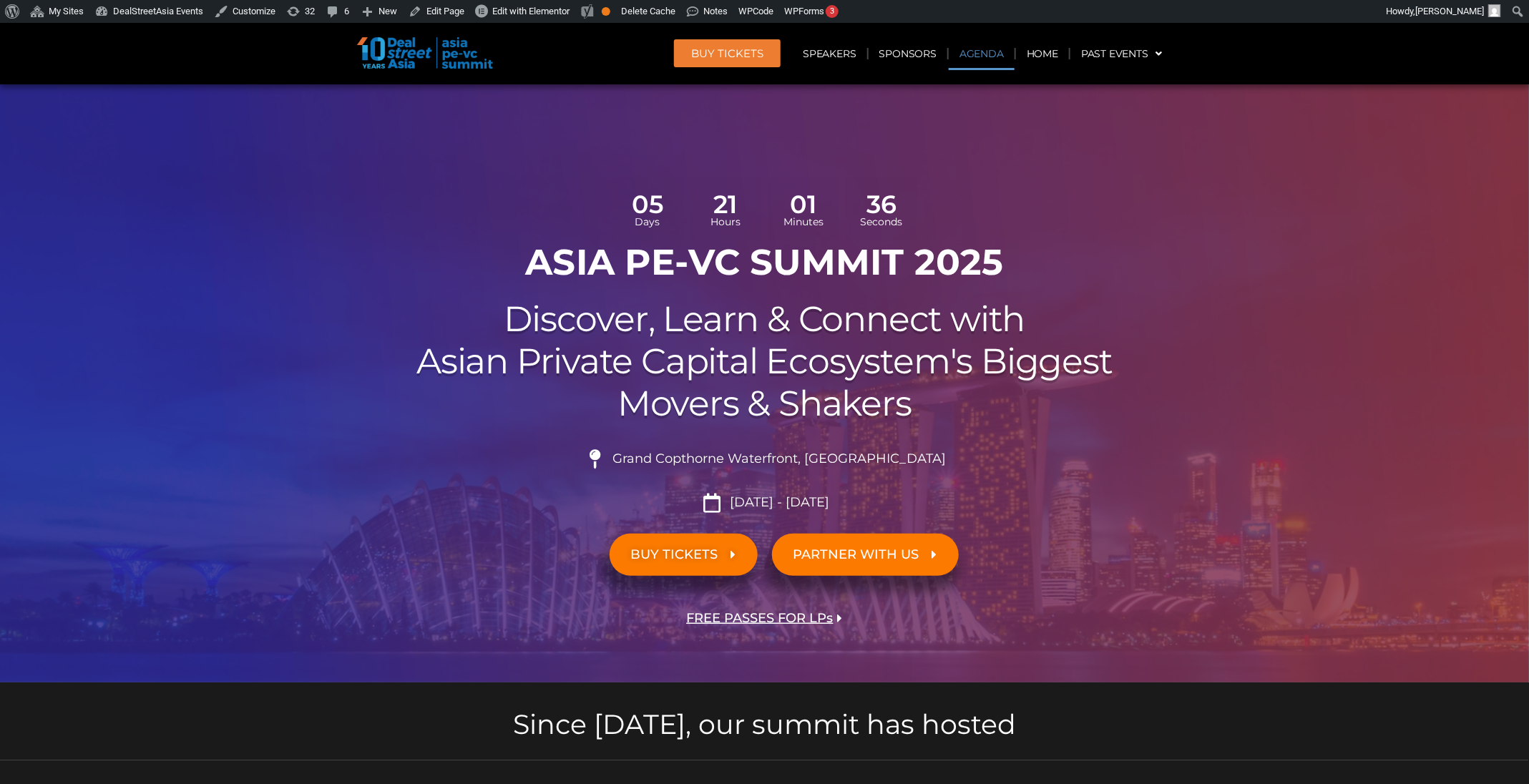
click at [973, 68] on link "Agenda" at bounding box center [982, 54] width 66 height 33
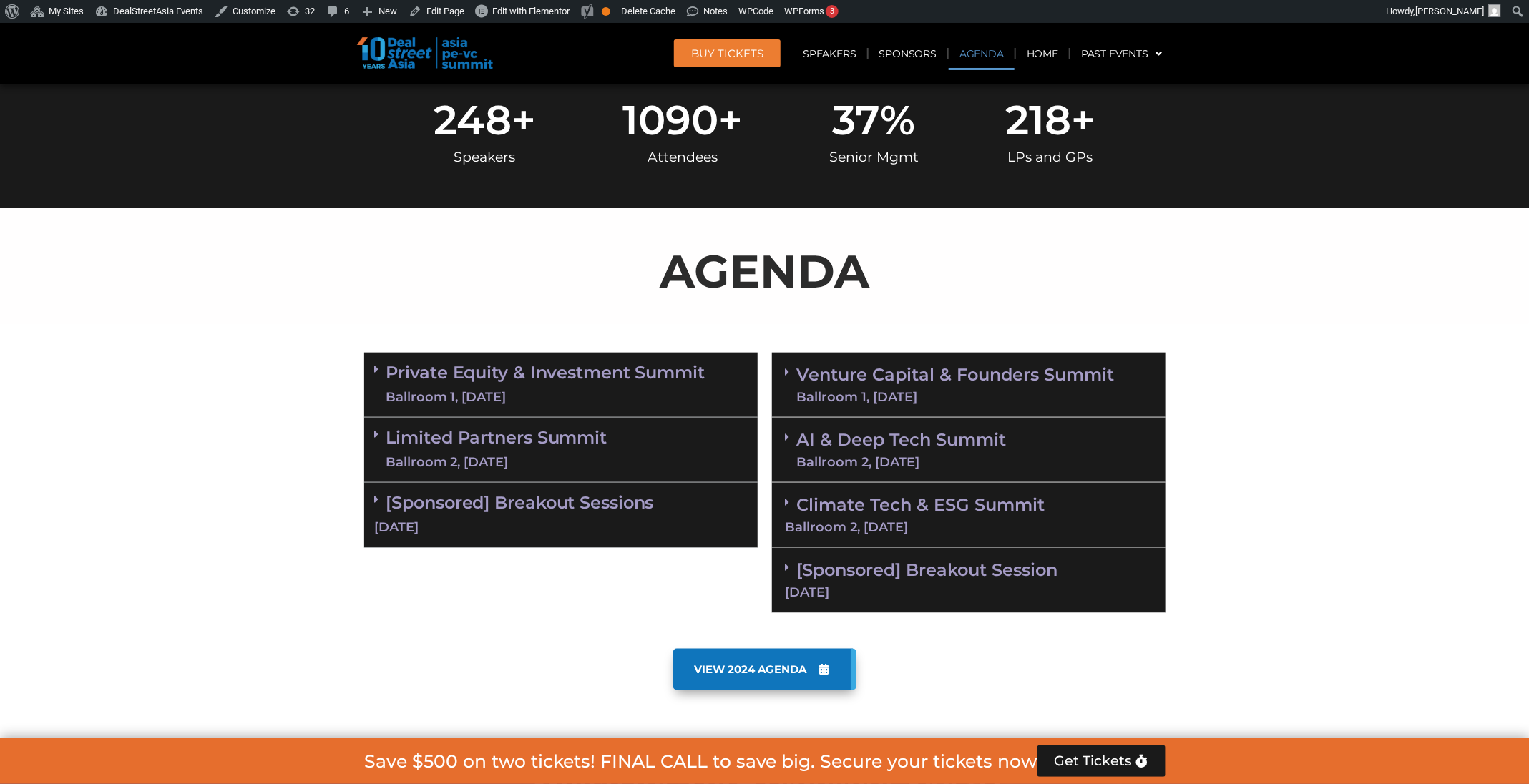
scroll to position [824, 0]
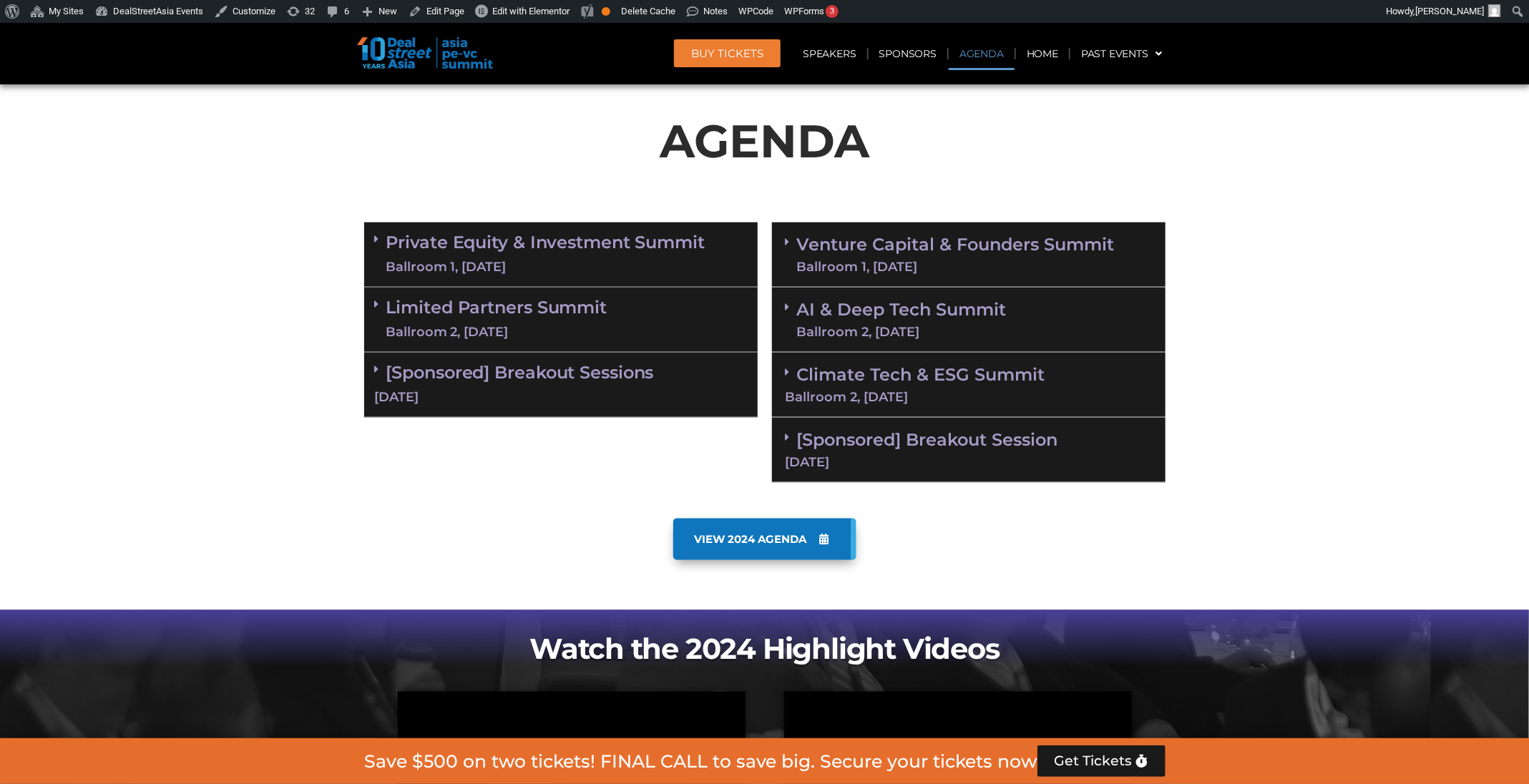
click at [999, 369] on link "Climate Tech & ESG Summit Ballroom 2, 11 Sept" at bounding box center [968, 384] width 366 height 40
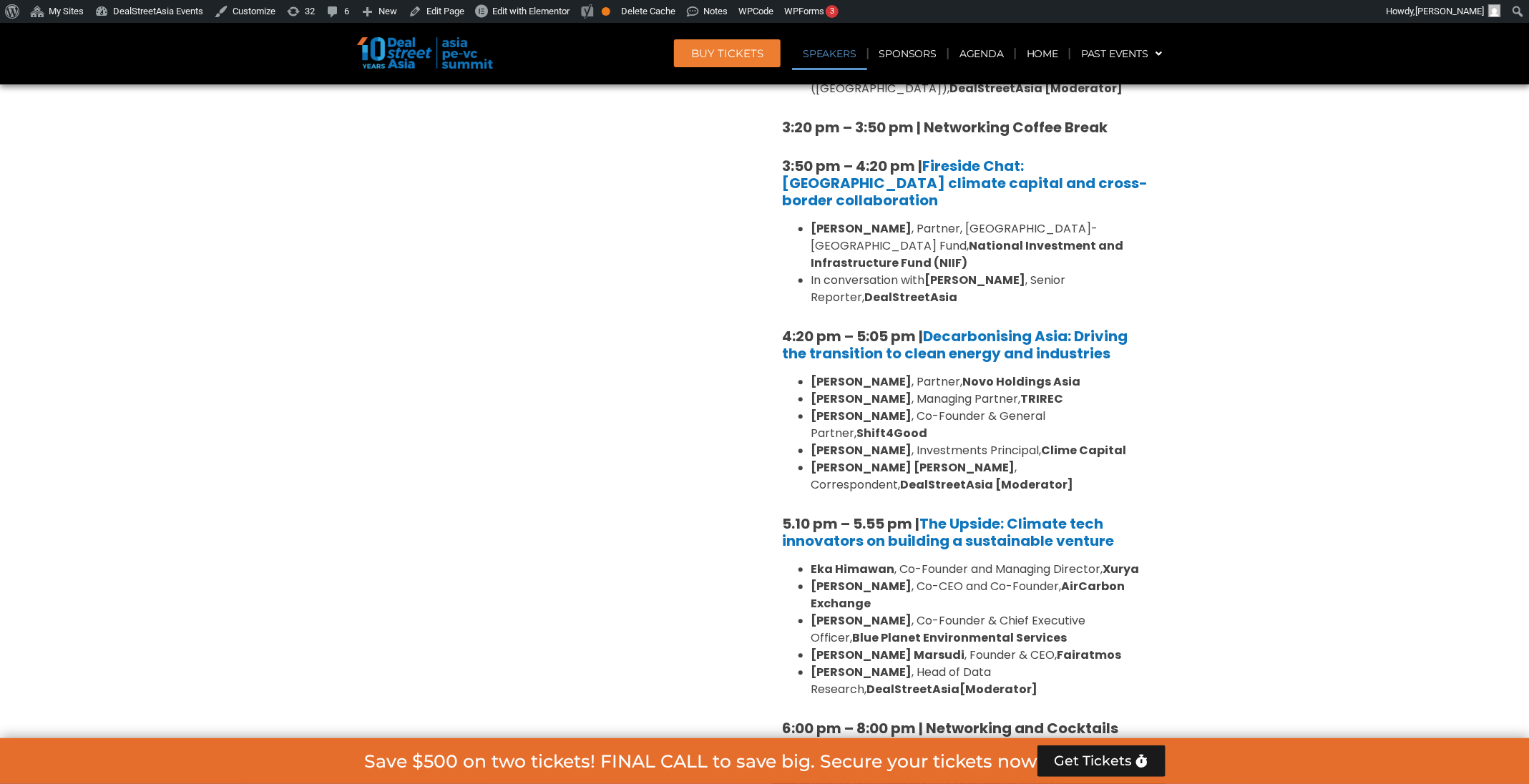
scroll to position [1706, 0]
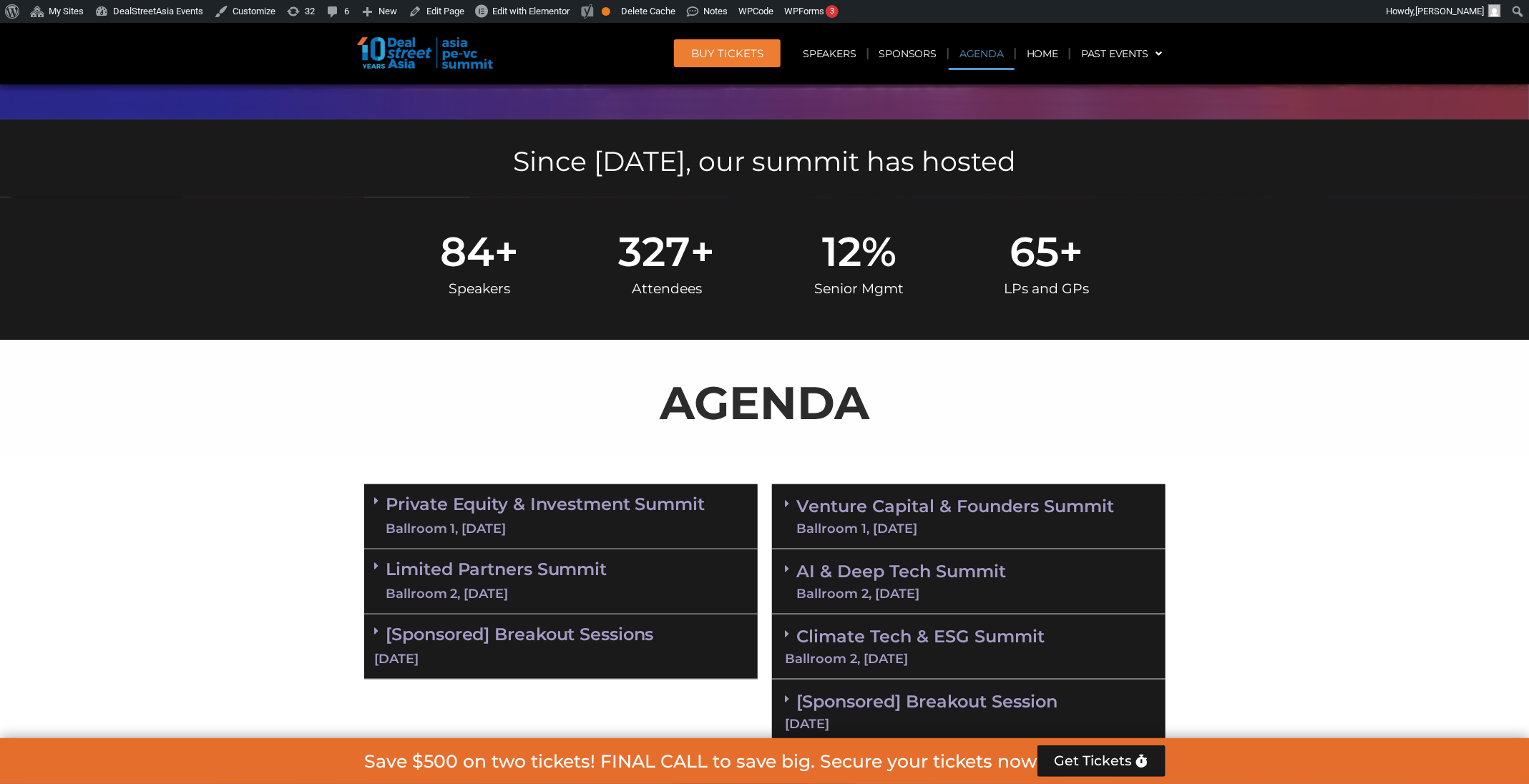
scroll to position [751, 0]
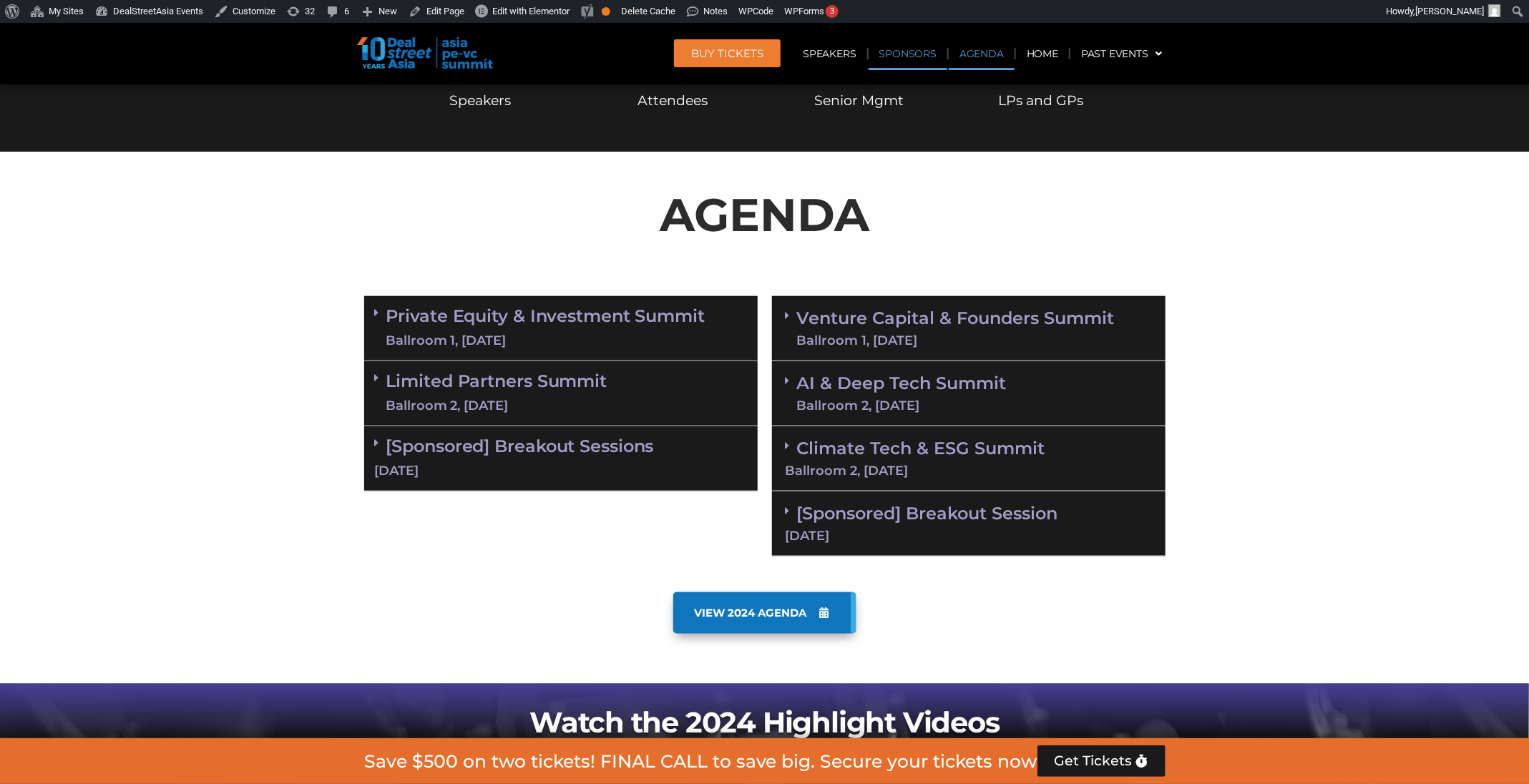
click at [885, 40] on link "Sponsors" at bounding box center [907, 54] width 79 height 33
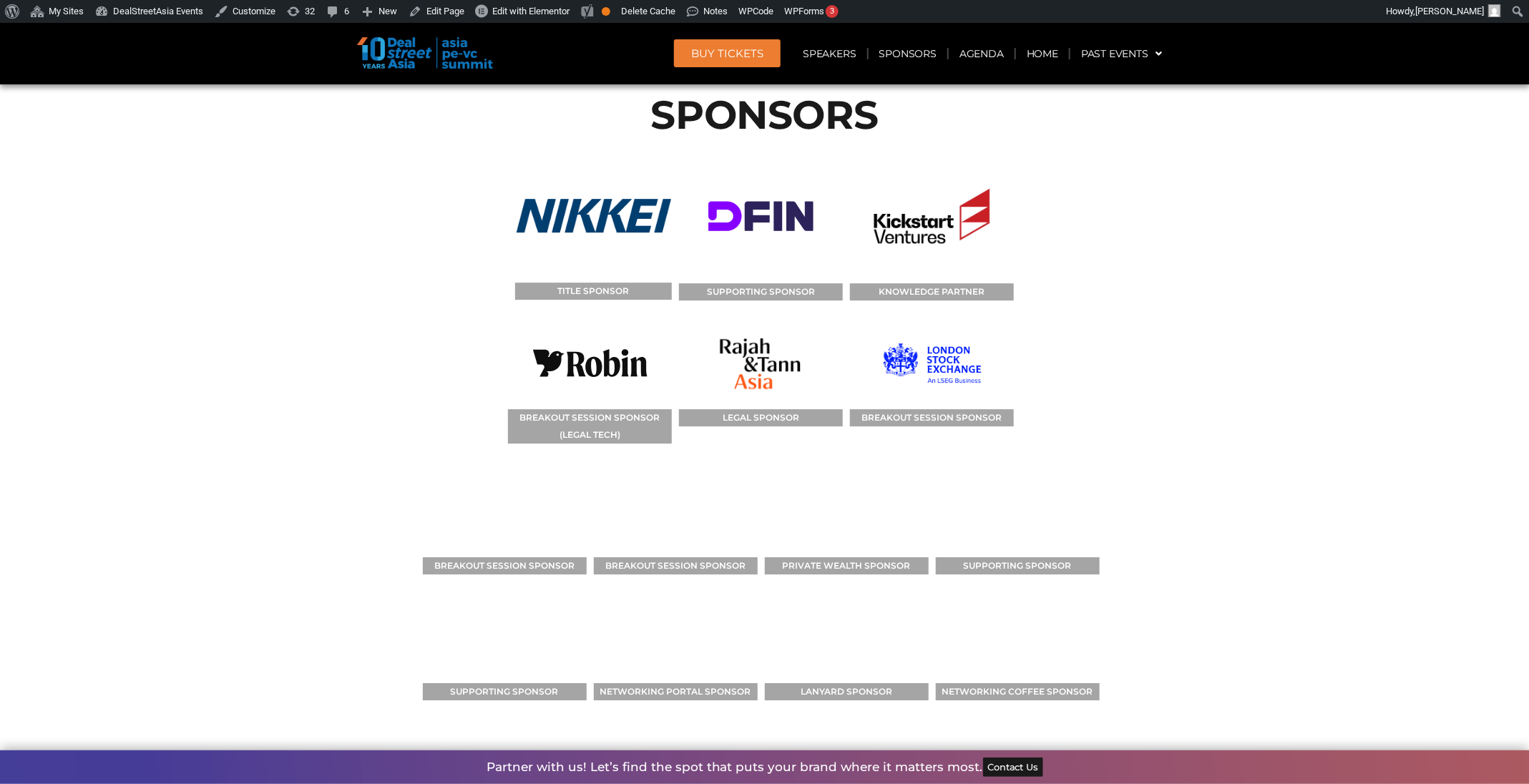
scroll to position [11574, 0]
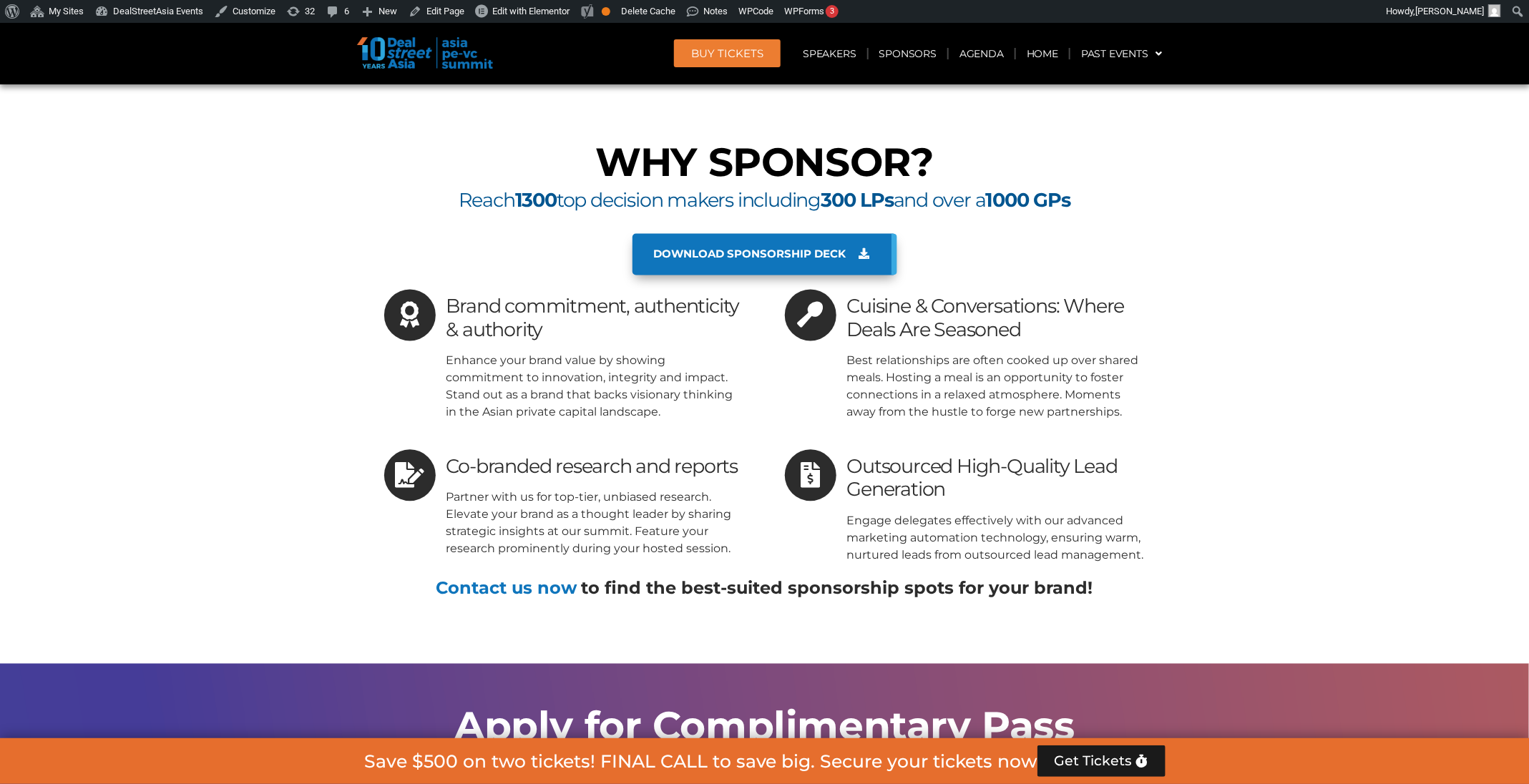
scroll to position [8796, 0]
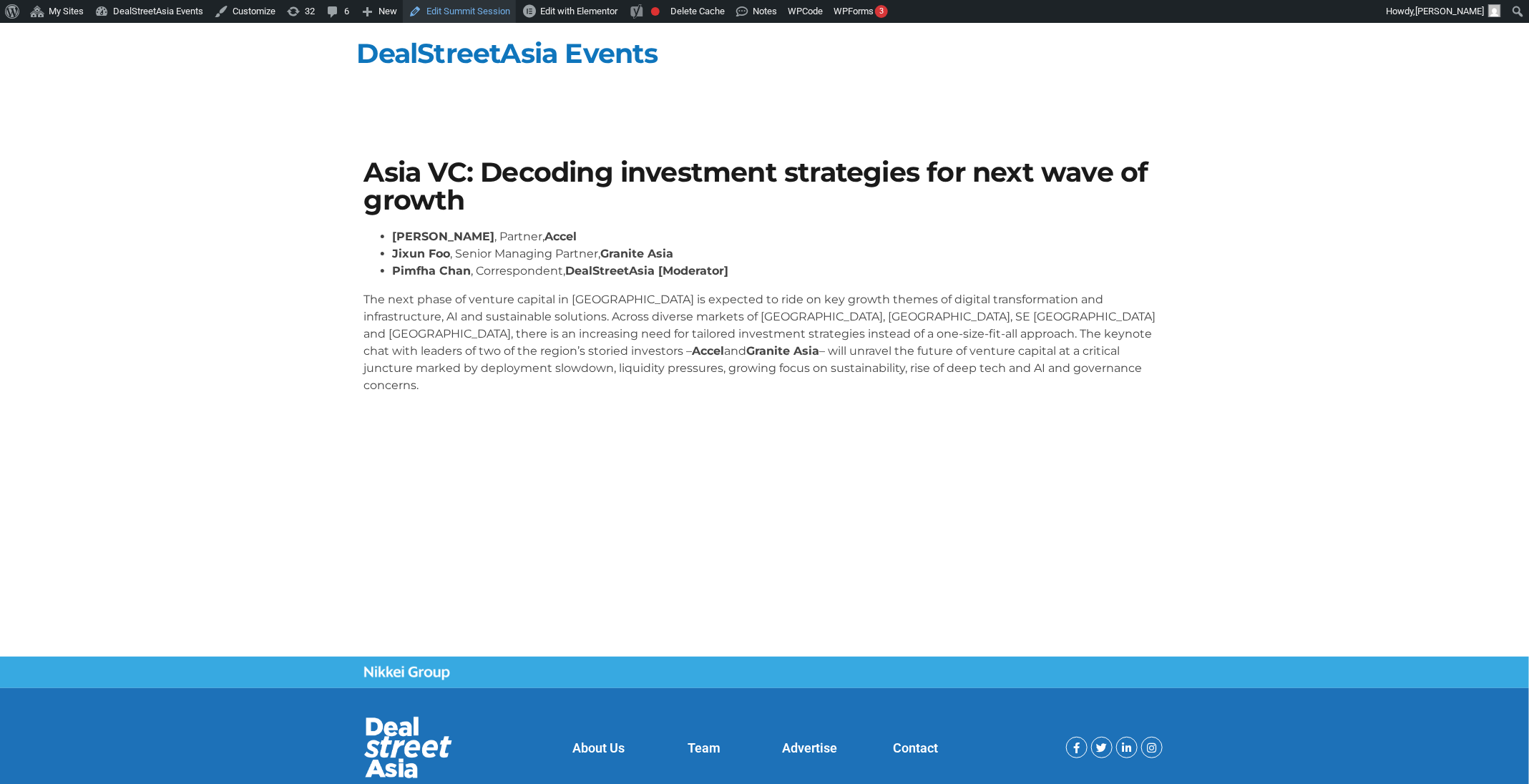
click at [445, 4] on link "Edit Summit Session" at bounding box center [459, 11] width 113 height 23
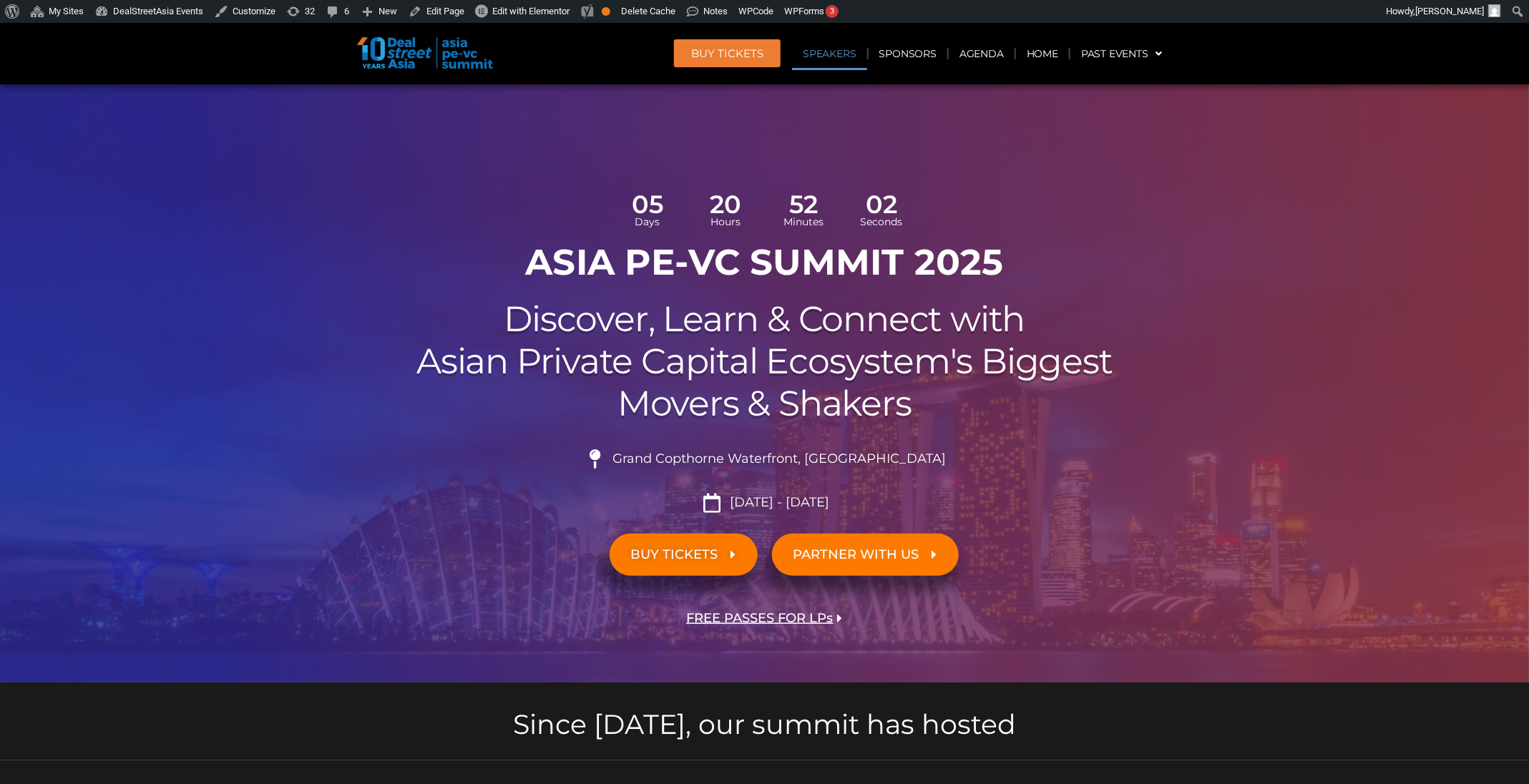
click at [854, 56] on link "Speakers" at bounding box center [828, 54] width 74 height 33
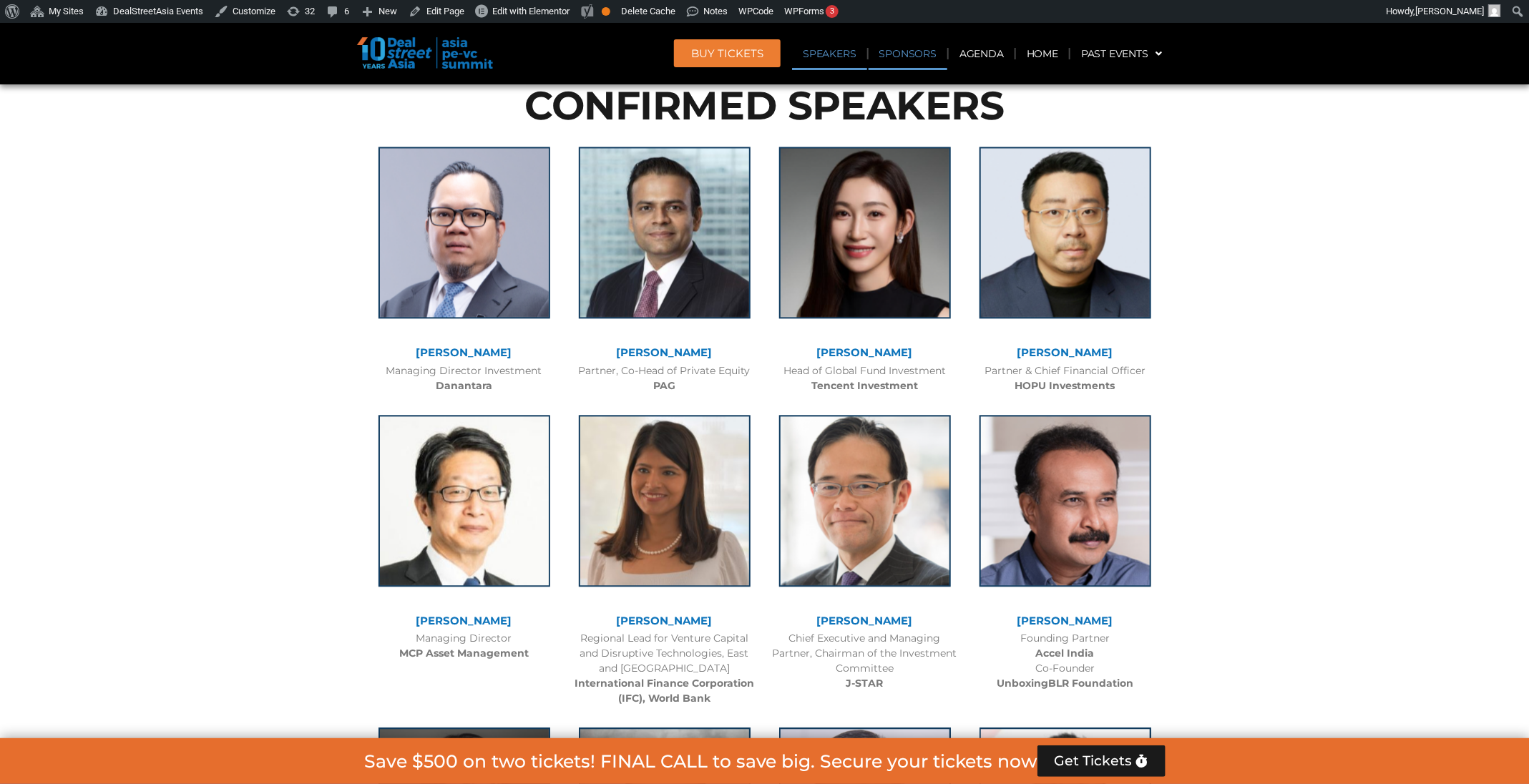
click at [907, 41] on link "Sponsors" at bounding box center [907, 54] width 79 height 33
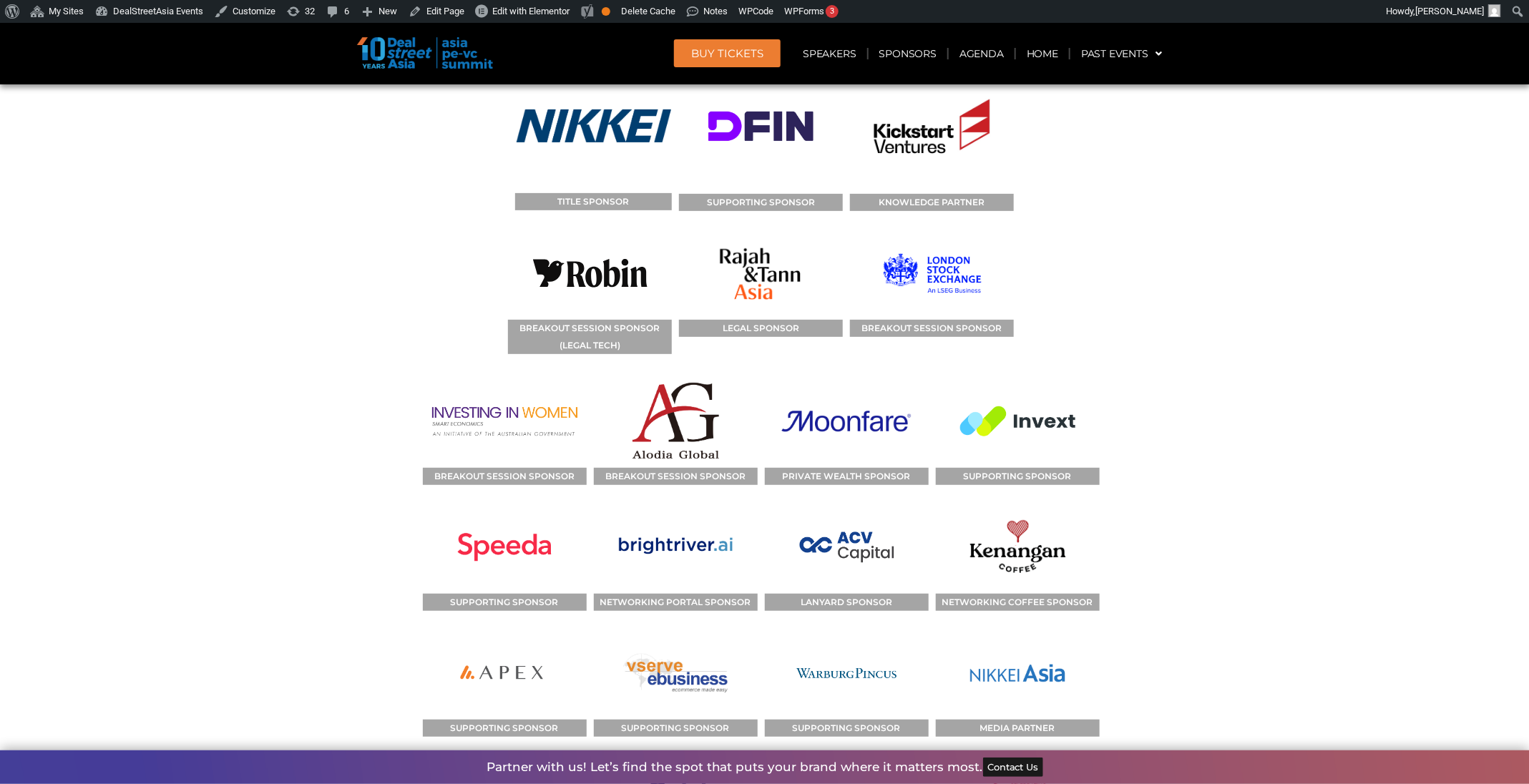
click at [979, 76] on header "BUY Tickets Speakers Sponsors Agenda Home Past Events JKT 2025 SG 2024 JKT 2024…" at bounding box center [765, 54] width 1530 height 61
click at [980, 61] on link "Agenda" at bounding box center [982, 54] width 66 height 33
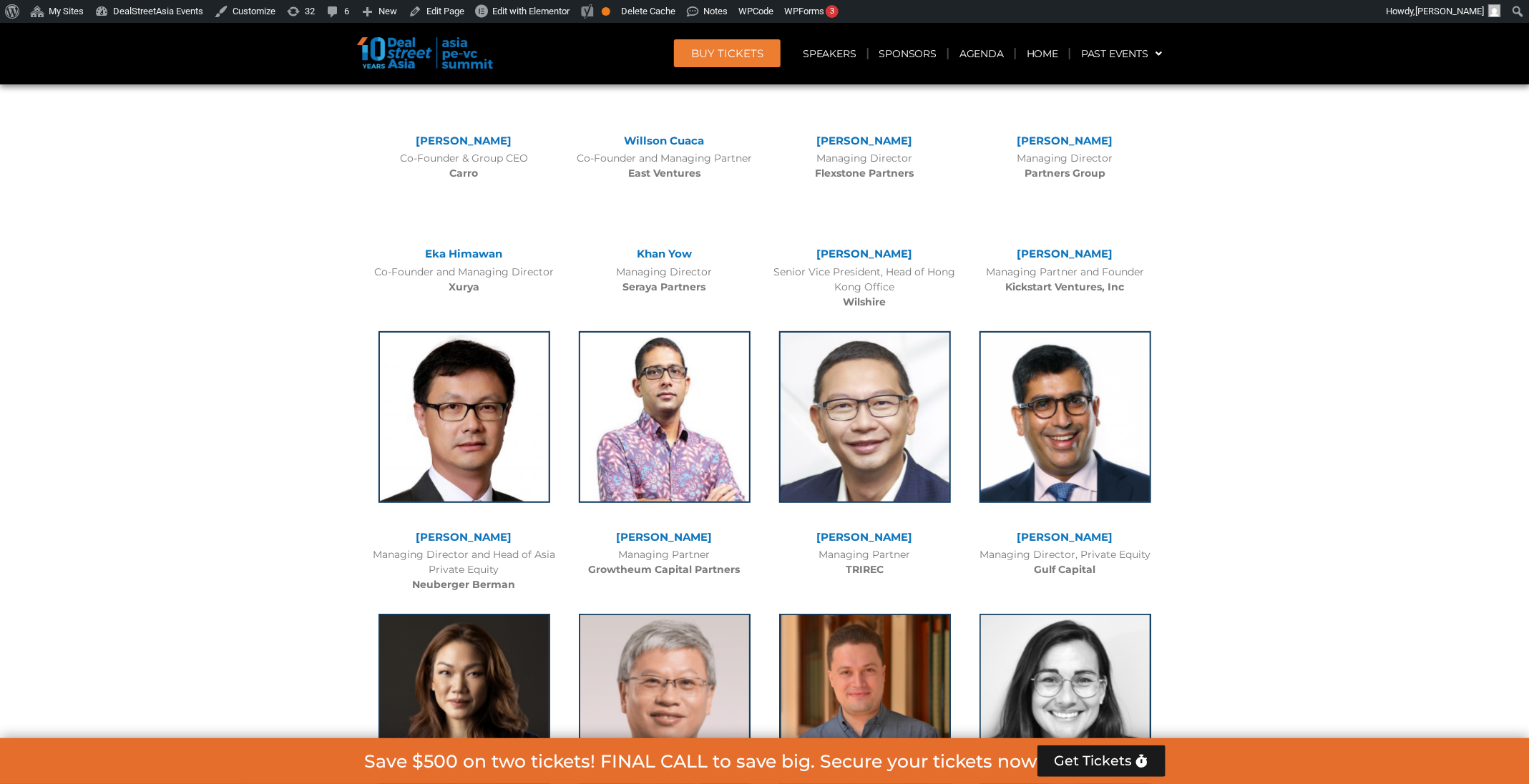
scroll to position [824, 0]
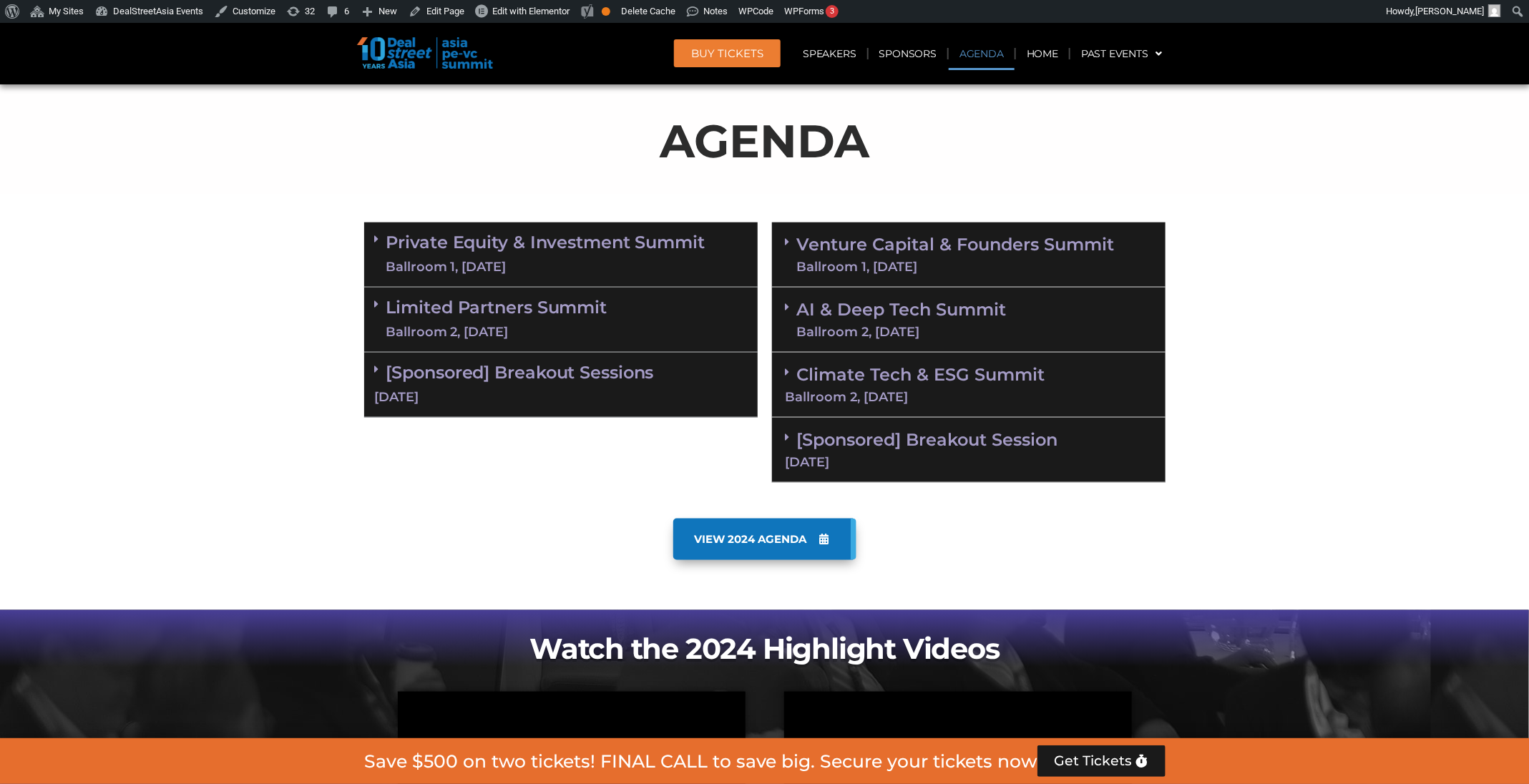
click at [1032, 247] on link "Venture Capital & Founders​ Summit Ballroom 1, 11 Sept" at bounding box center [956, 254] width 317 height 37
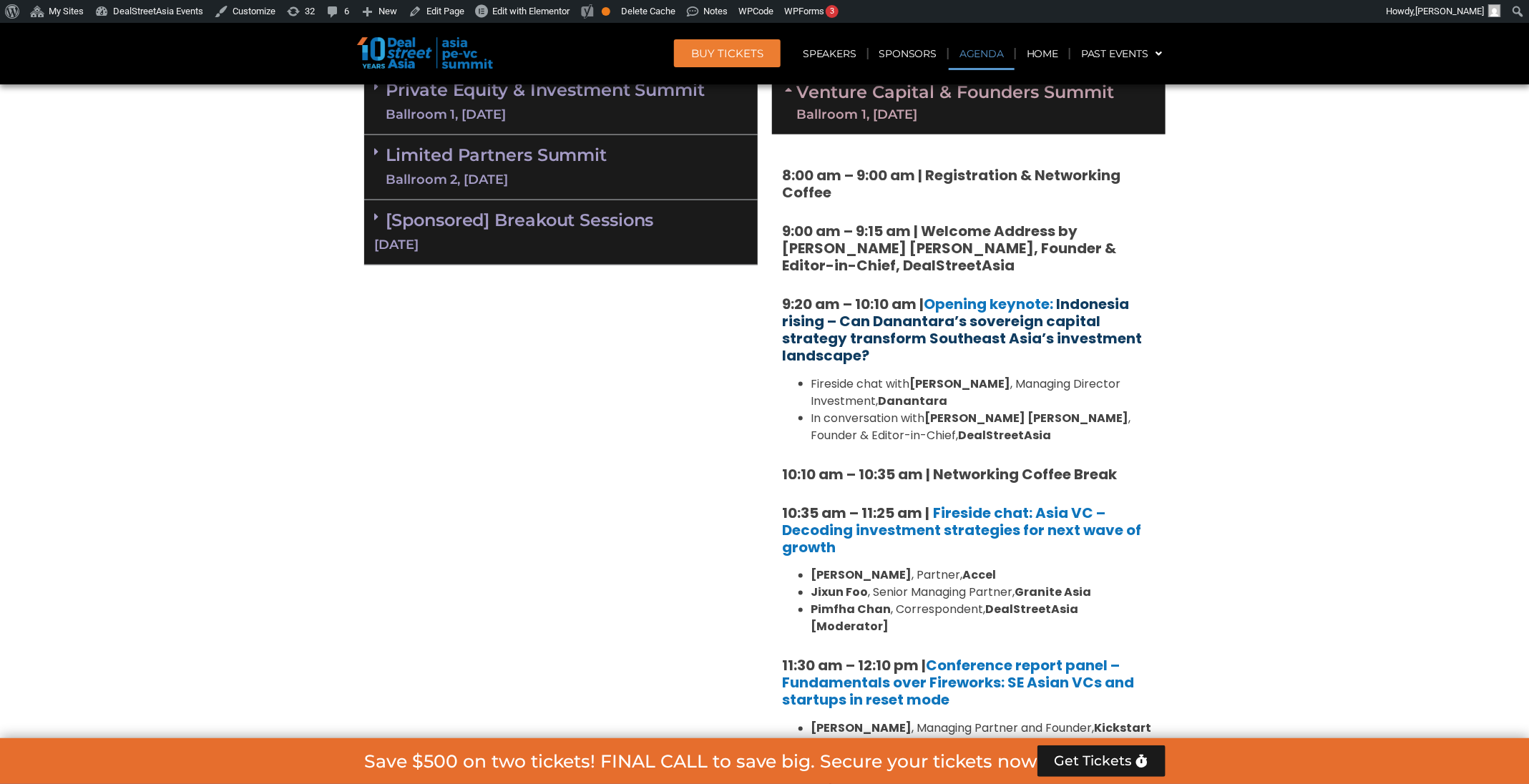
scroll to position [1039, 0]
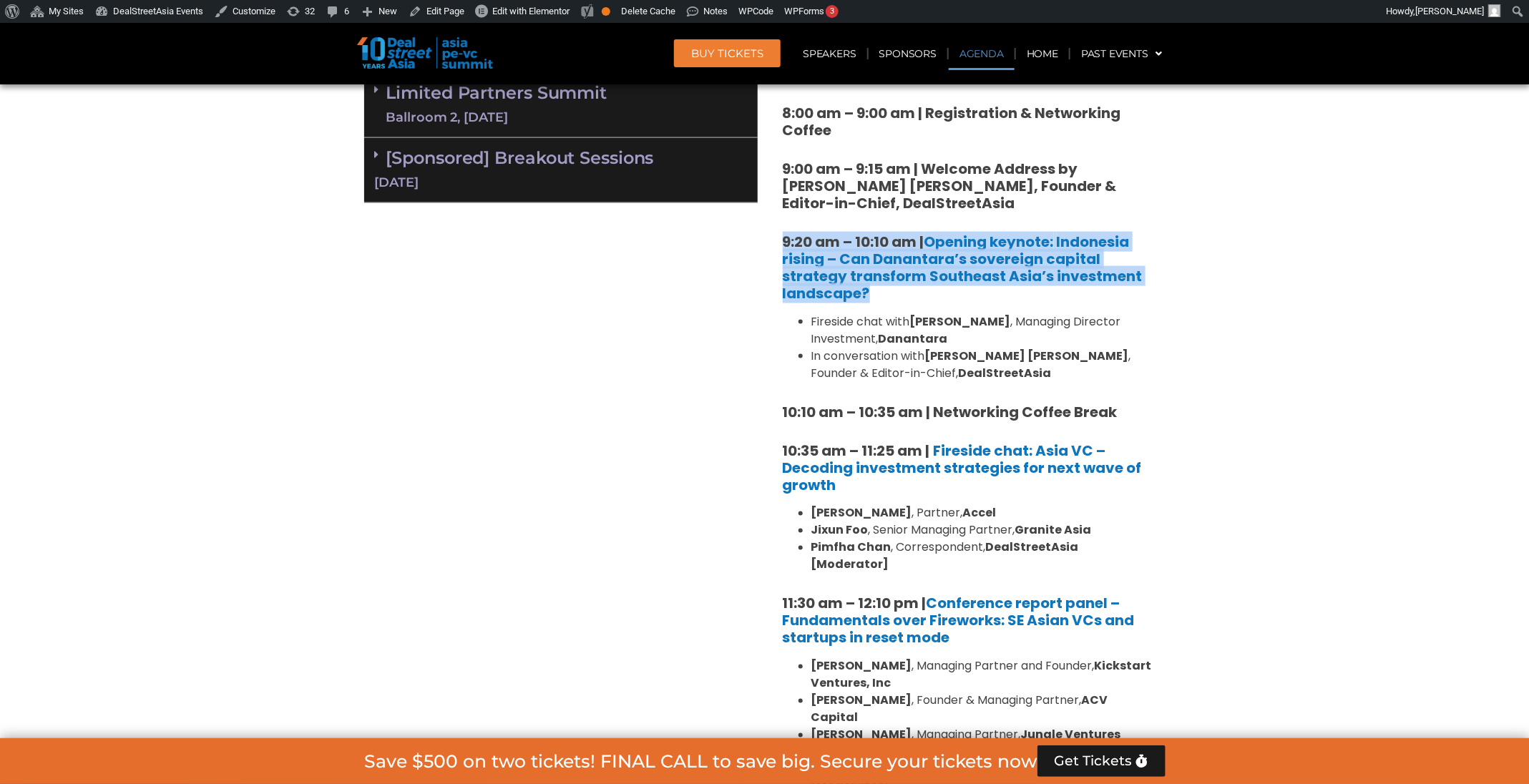
drag, startPoint x: 908, startPoint y: 292, endPoint x: 769, endPoint y: 235, distance: 150.2
copy strong "9:20 am – 10:10 am | Opening keynote: Indonesia rising – Can Danantara’s sovere…"
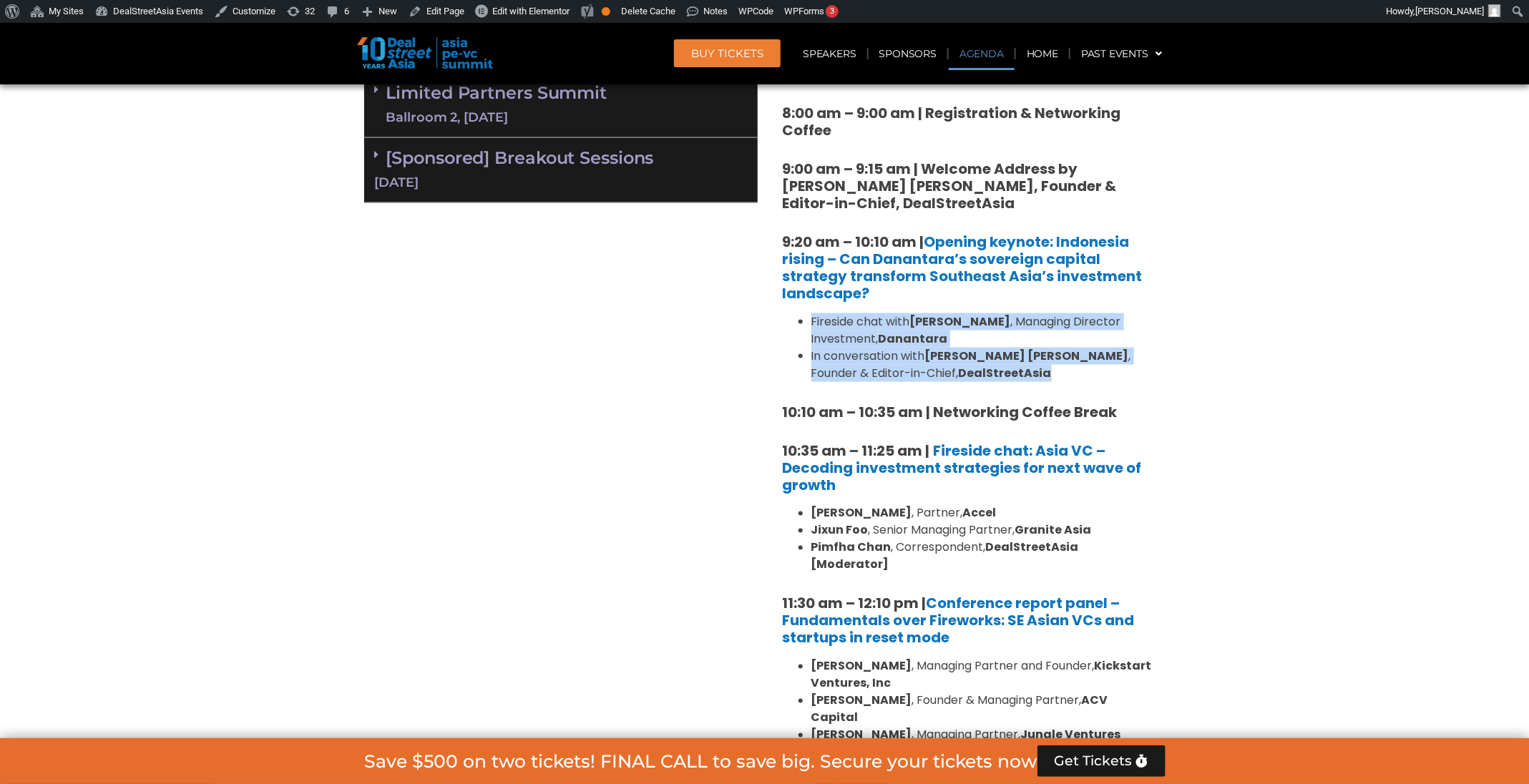
drag, startPoint x: 975, startPoint y: 381, endPoint x: 805, endPoint y: 325, distance: 179.0
click at [805, 325] on ul "Fireside chat with Stefanus Hadiwidjaja , Managing Director Investment, Dananta…" at bounding box center [968, 348] width 372 height 69
copy ul "Fireside chat with Stefanus Hadiwidjaja , Managing Director Investment, Dananta…"
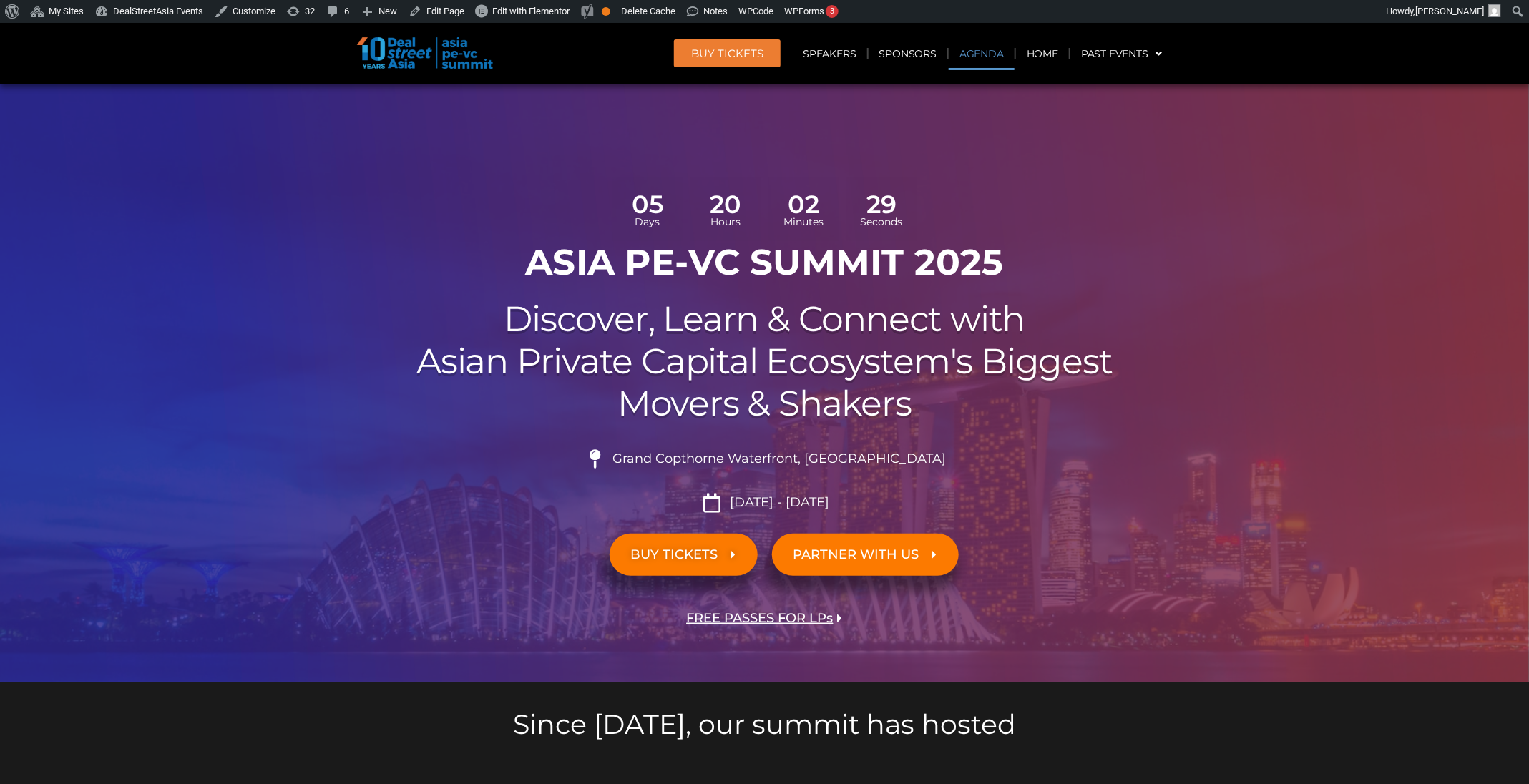
click at [1004, 64] on link "Agenda" at bounding box center [982, 54] width 66 height 33
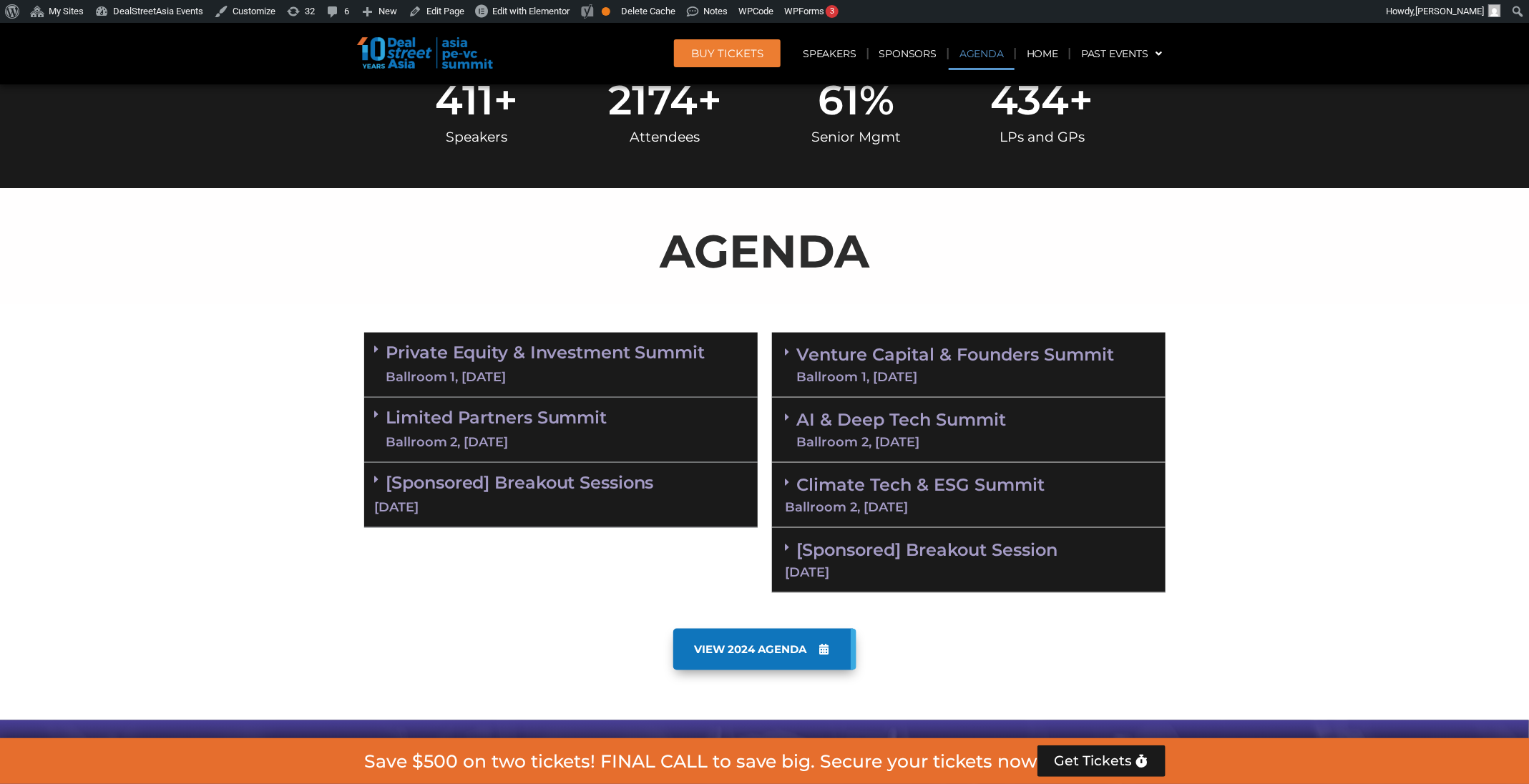
scroll to position [824, 0]
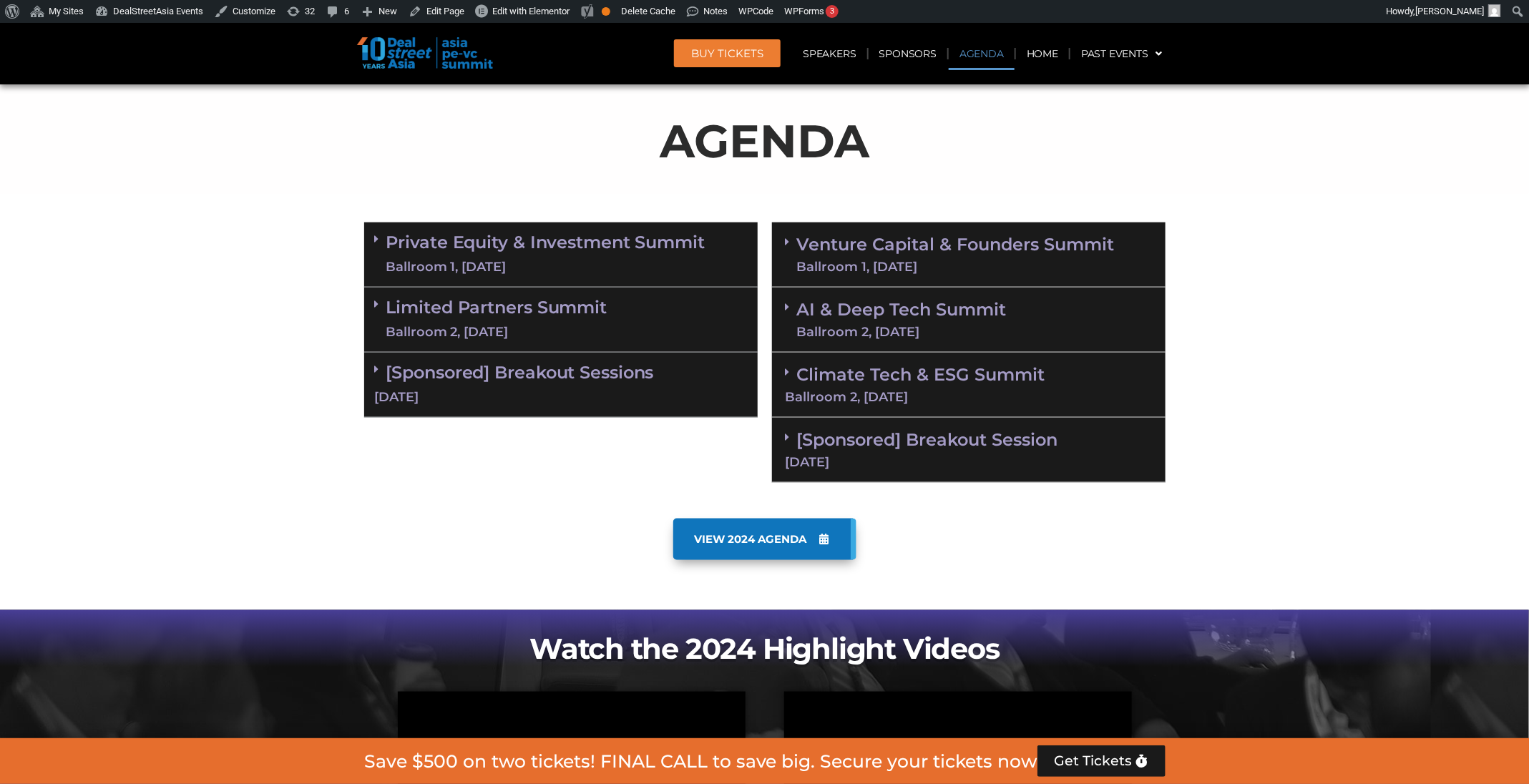
click at [939, 448] on div "[Sponsored] Breakout Session [DATE]" at bounding box center [968, 450] width 394 height 65
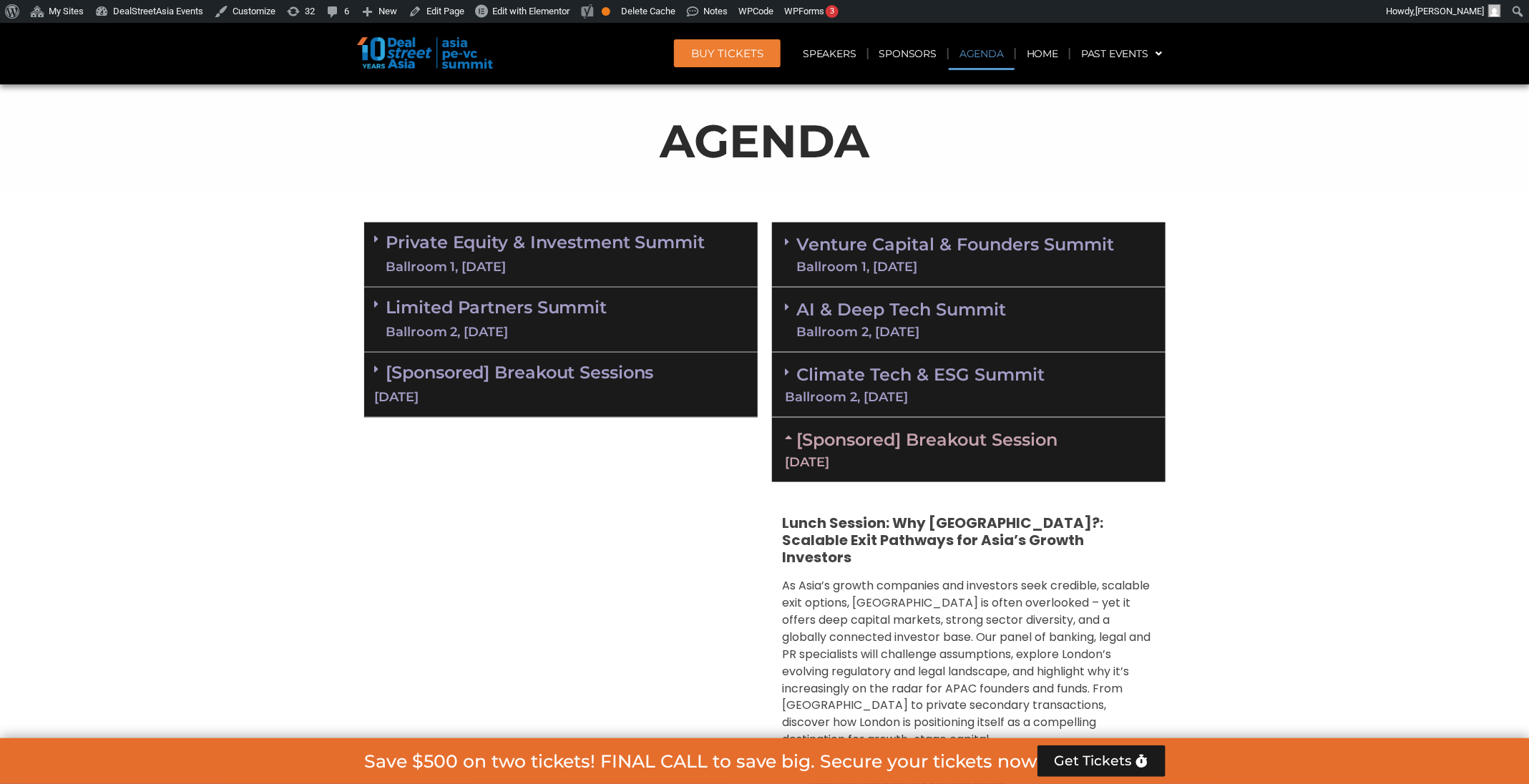
drag, startPoint x: 939, startPoint y: 448, endPoint x: 885, endPoint y: 441, distance: 54.5
click at [885, 441] on link "[Sponsored] Breakout Session [DATE]" at bounding box center [968, 449] width 366 height 40
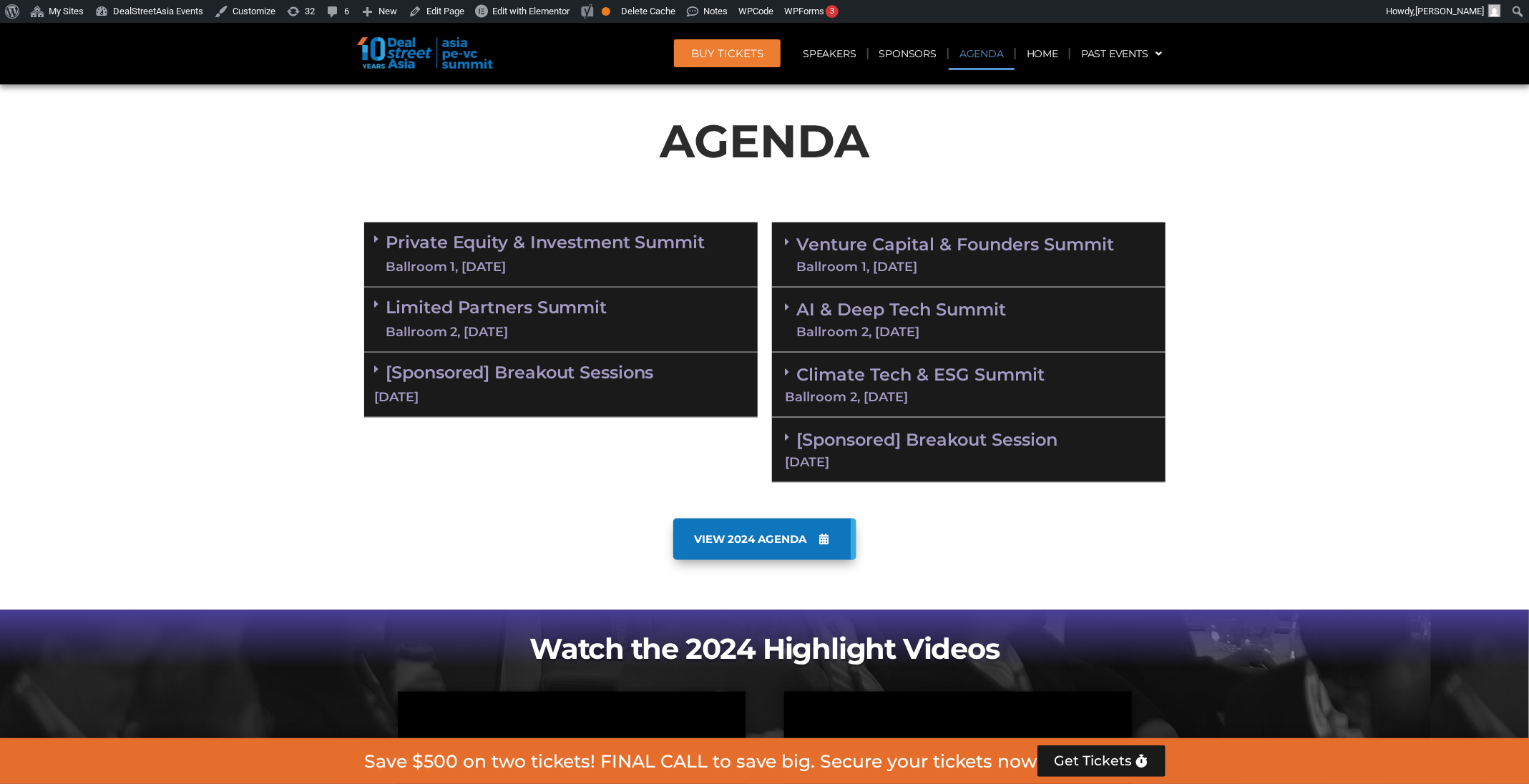
click at [886, 385] on div "Climate Tech & ESG Summit Ballroom 2, [DATE]" at bounding box center [968, 385] width 394 height 65
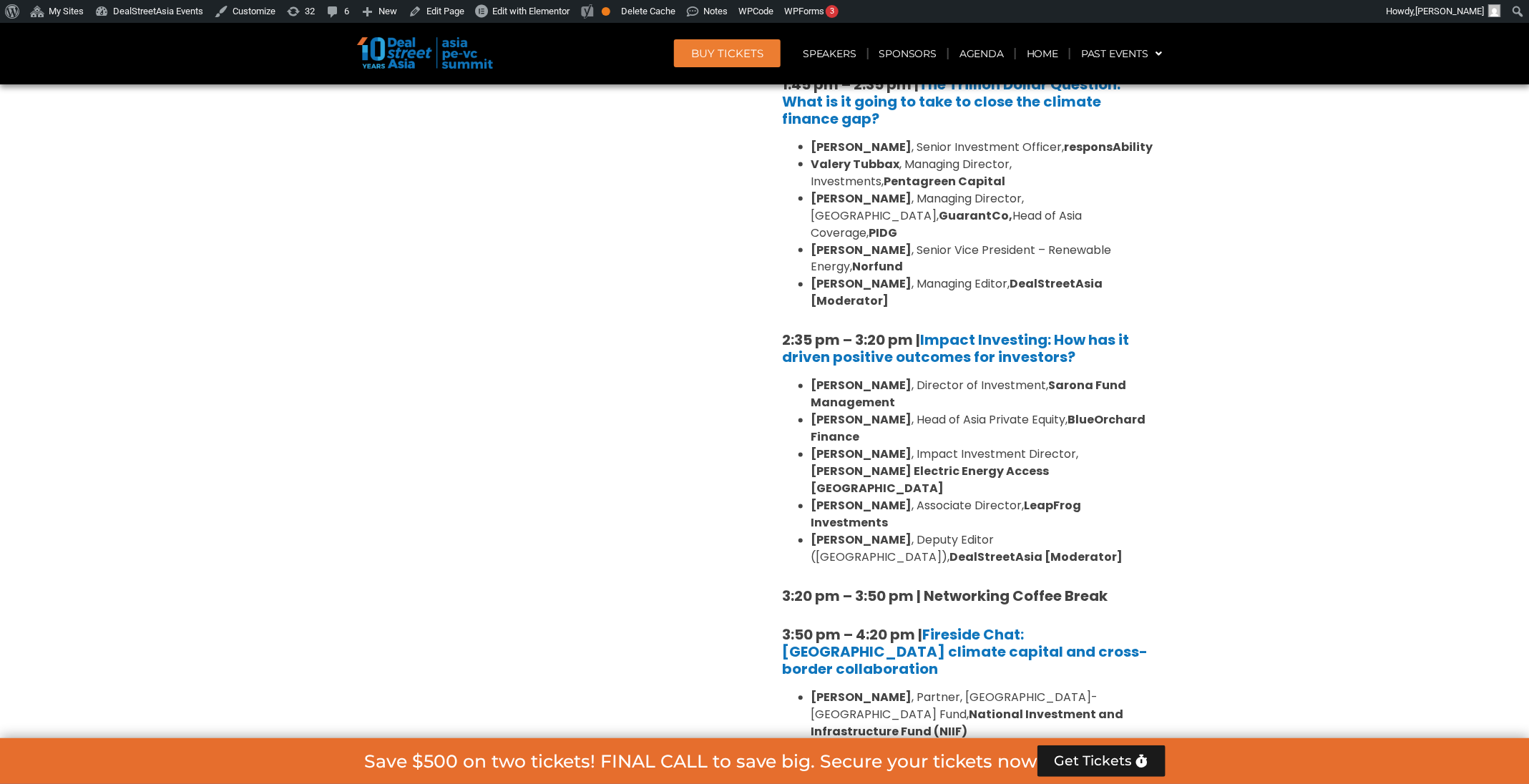
scroll to position [1273, 0]
drag, startPoint x: 867, startPoint y: 242, endPoint x: 803, endPoint y: 236, distance: 64.3
click at [811, 240] on li "[PERSON_NAME] , Senior Vice President – Renewable Energy, Norfund" at bounding box center [983, 257] width 344 height 34
copy li "[PERSON_NAME] , Senior Vice President – Renewable Energy, Norfund"
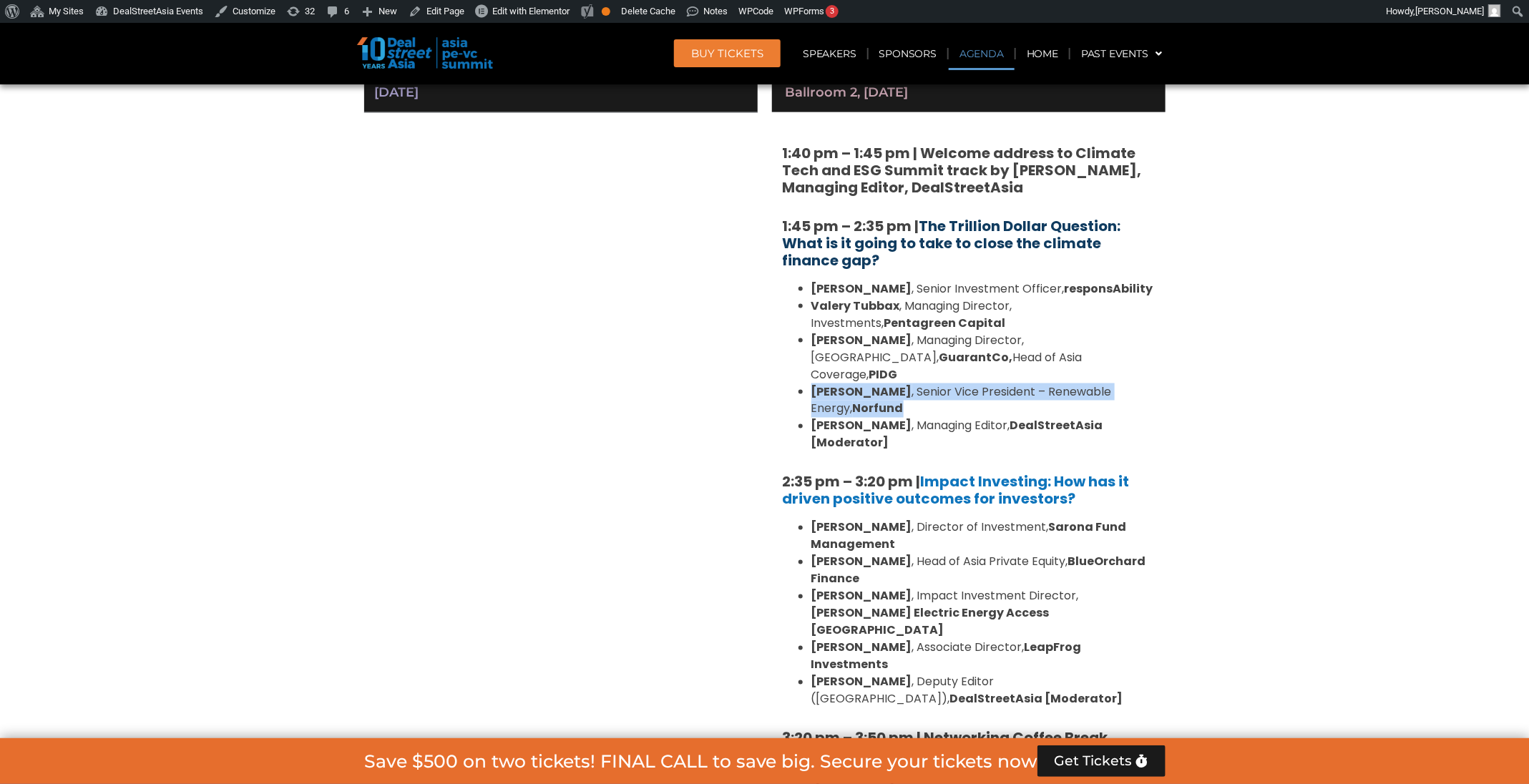
scroll to position [1078, 0]
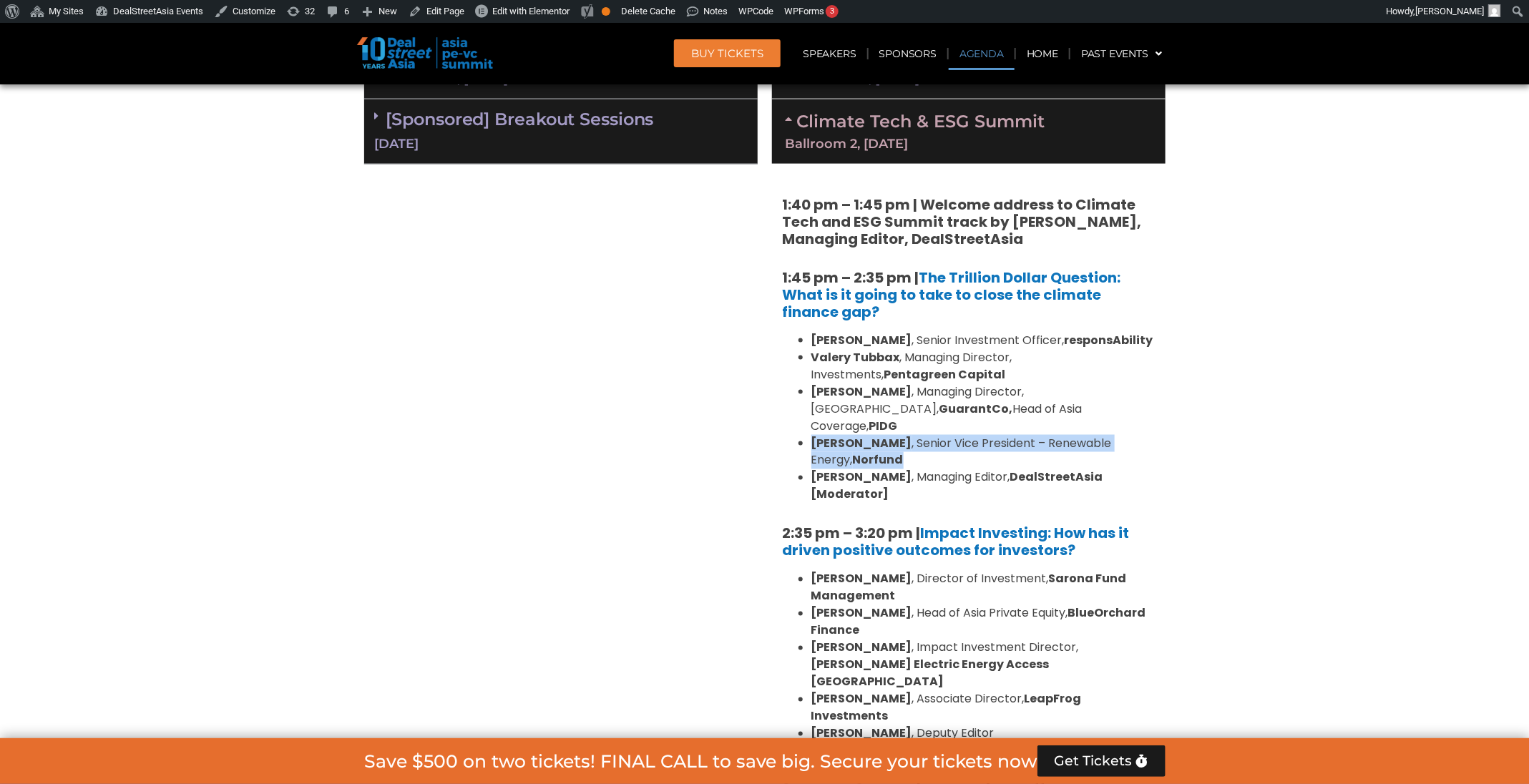
click at [903, 435] on li "[PERSON_NAME] , Senior Vice President – Renewable Energy, Norfund" at bounding box center [983, 452] width 344 height 34
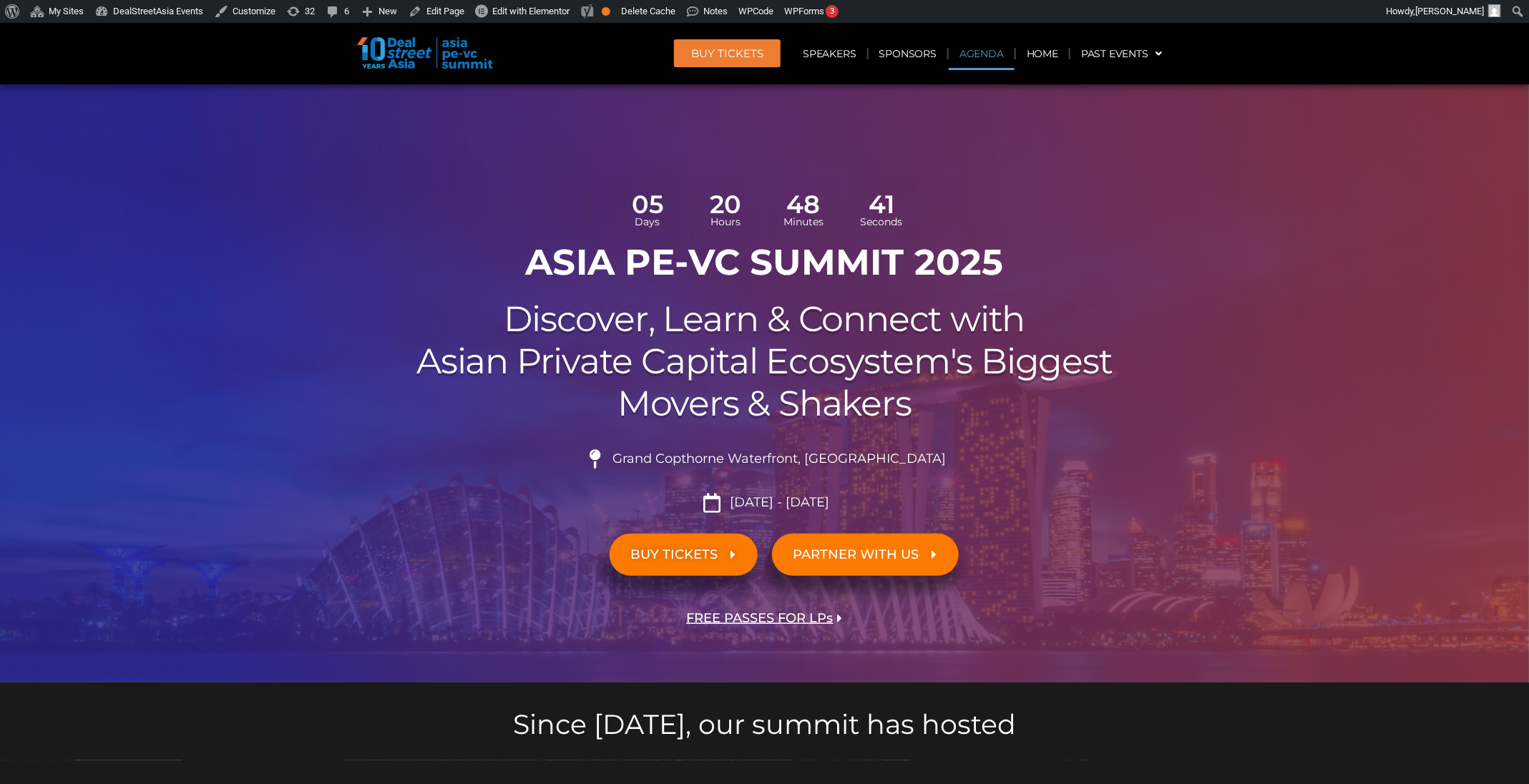
click at [1001, 56] on link "Agenda" at bounding box center [982, 54] width 66 height 33
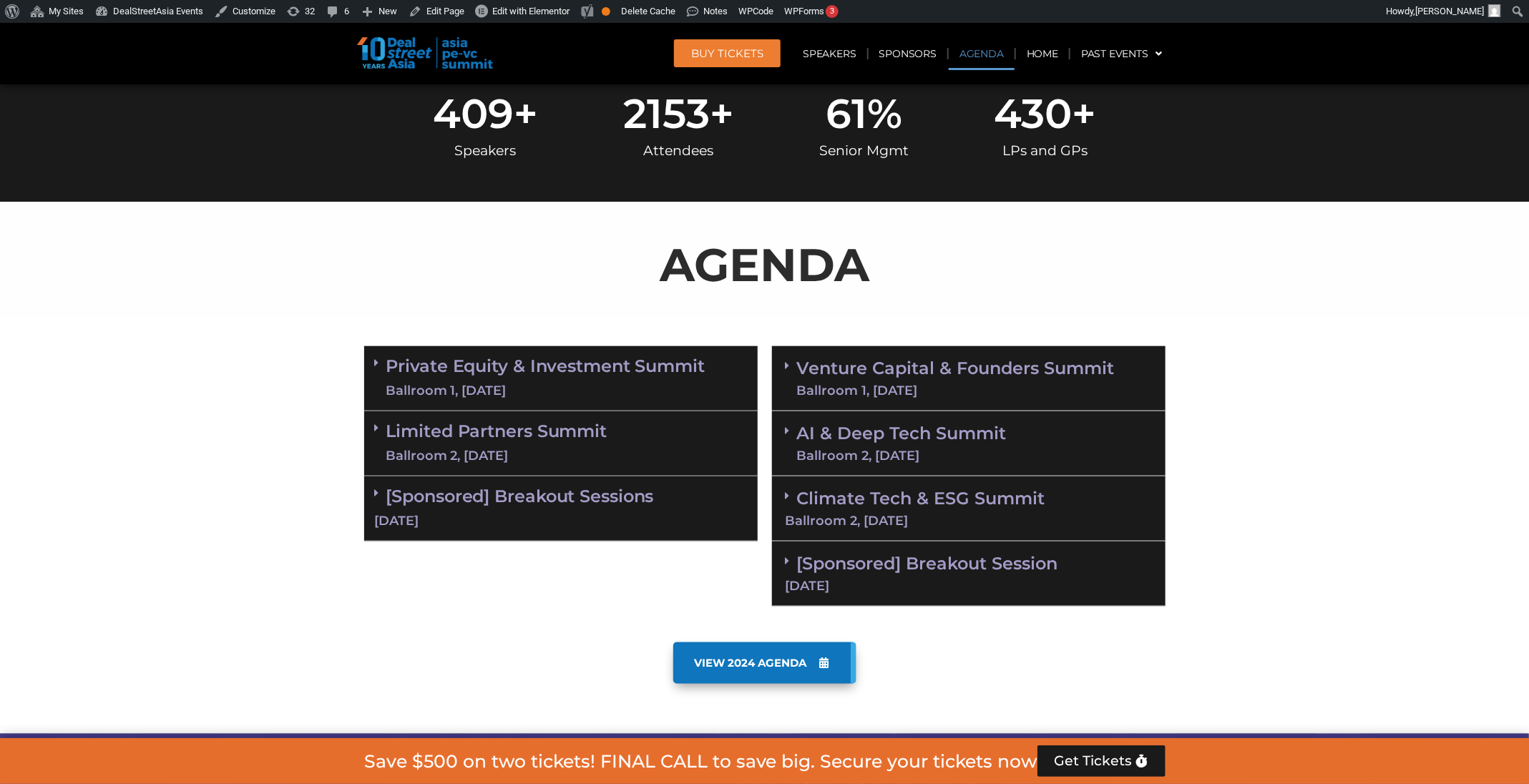
scroll to position [824, 0]
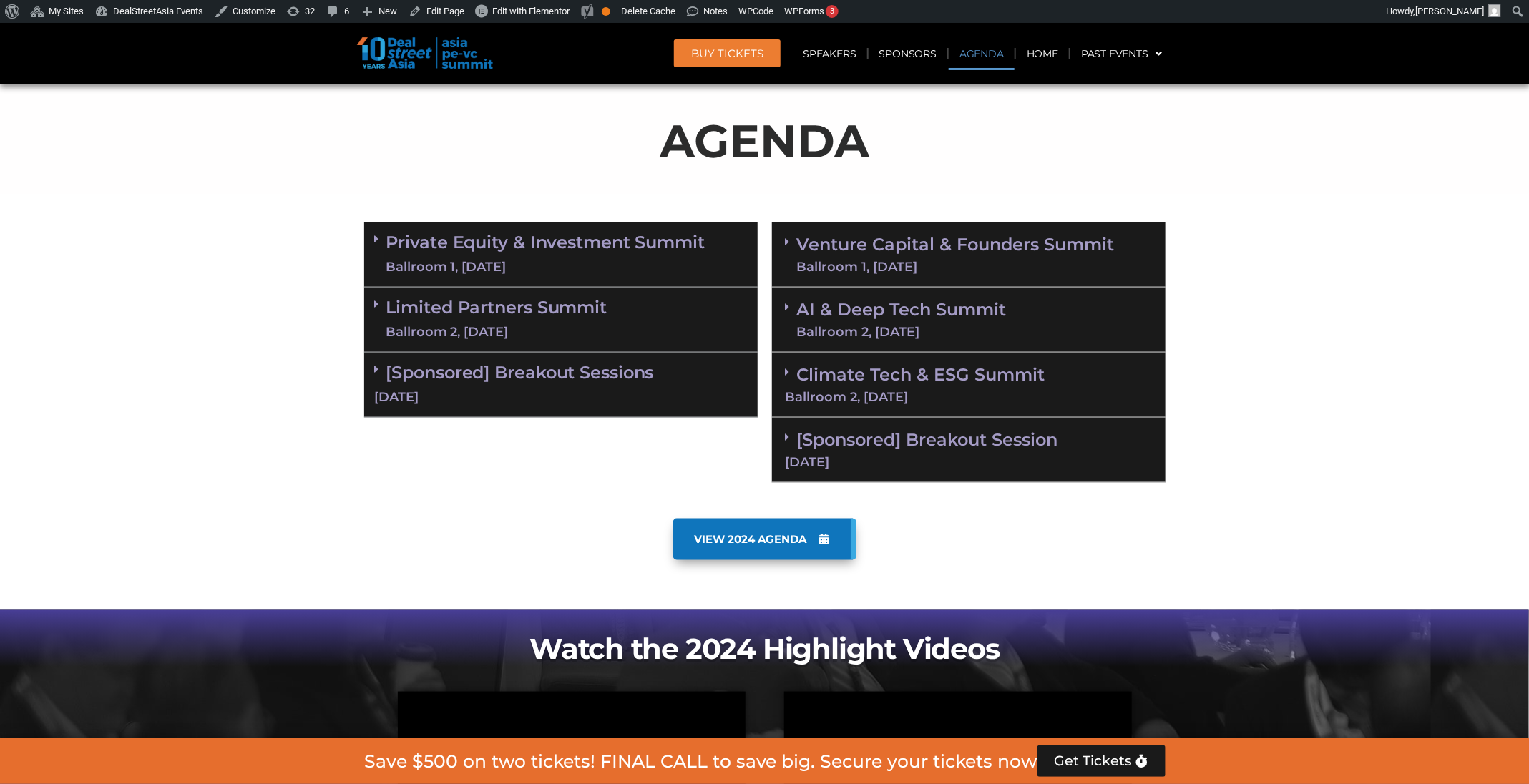
click at [1013, 303] on div "AI & Deep Tech Summit Ballroom 2, 11 Sept" at bounding box center [968, 319] width 394 height 65
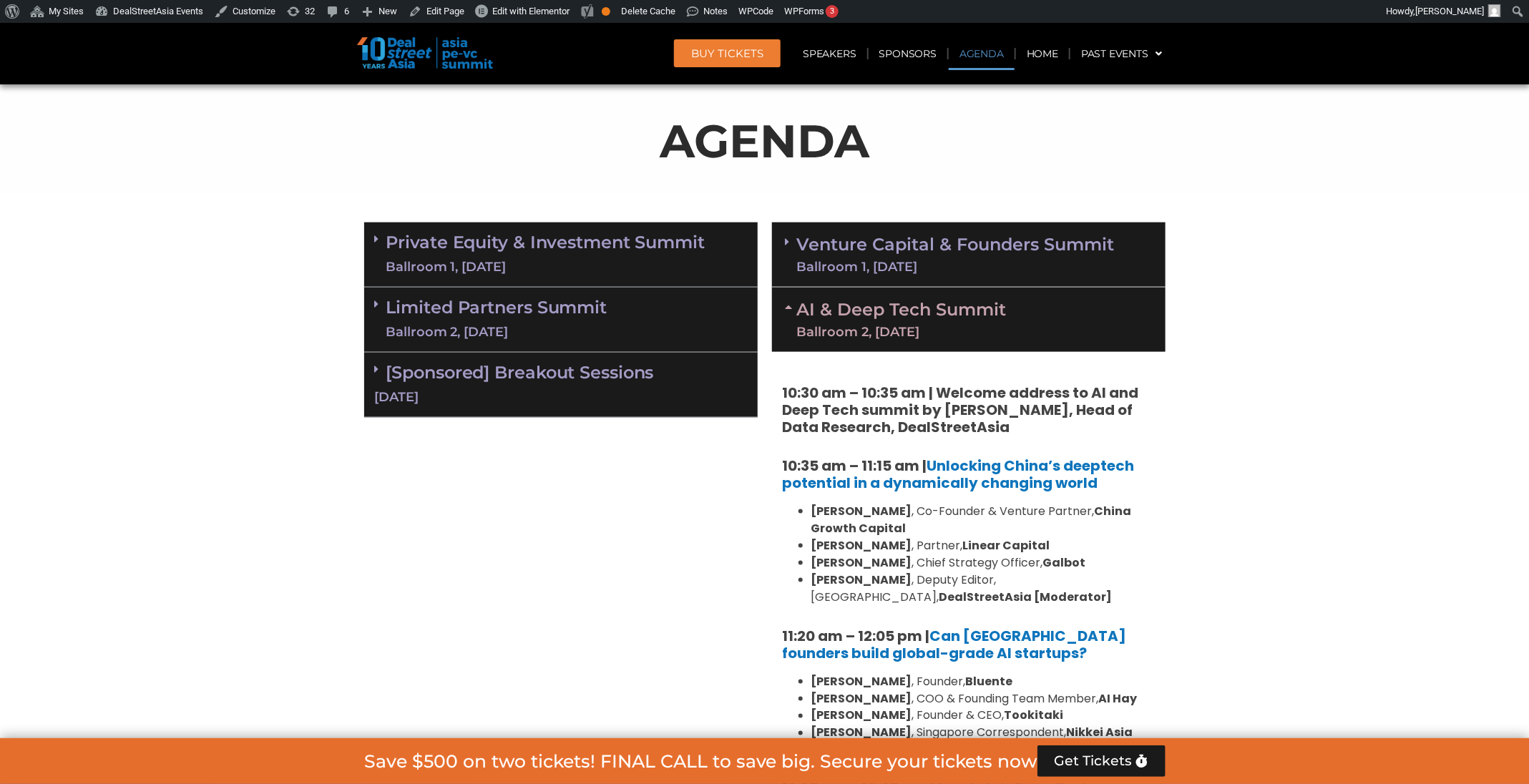
drag, startPoint x: 1013, startPoint y: 303, endPoint x: 1014, endPoint y: 296, distance: 7.1
click at [1014, 302] on div "AI & Deep Tech Summit Ballroom 2, [DATE]" at bounding box center [968, 319] width 394 height 64
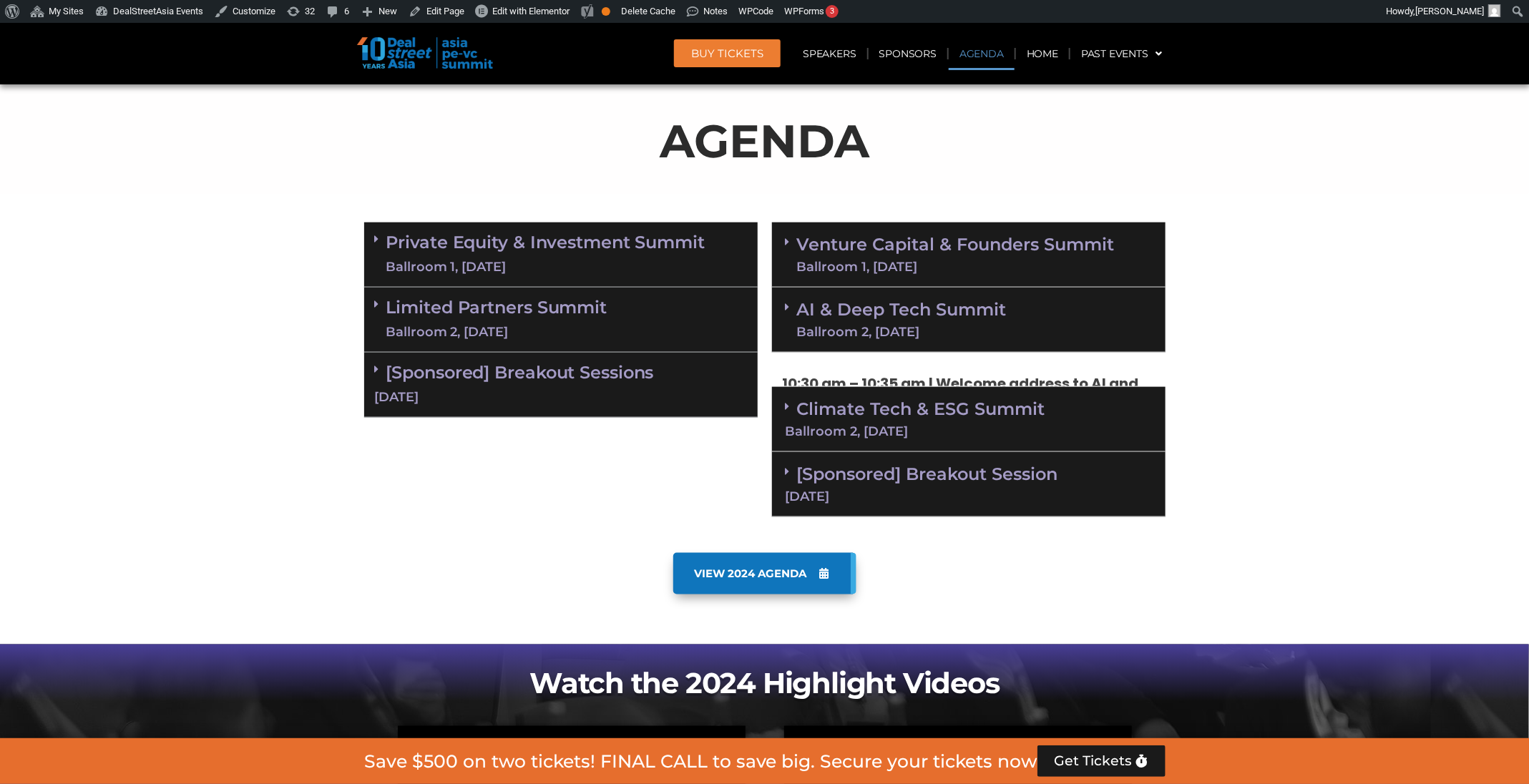
click at [1016, 251] on link "Venture Capital & Founders​ Summit Ballroom 1, [DATE]" at bounding box center [956, 254] width 317 height 37
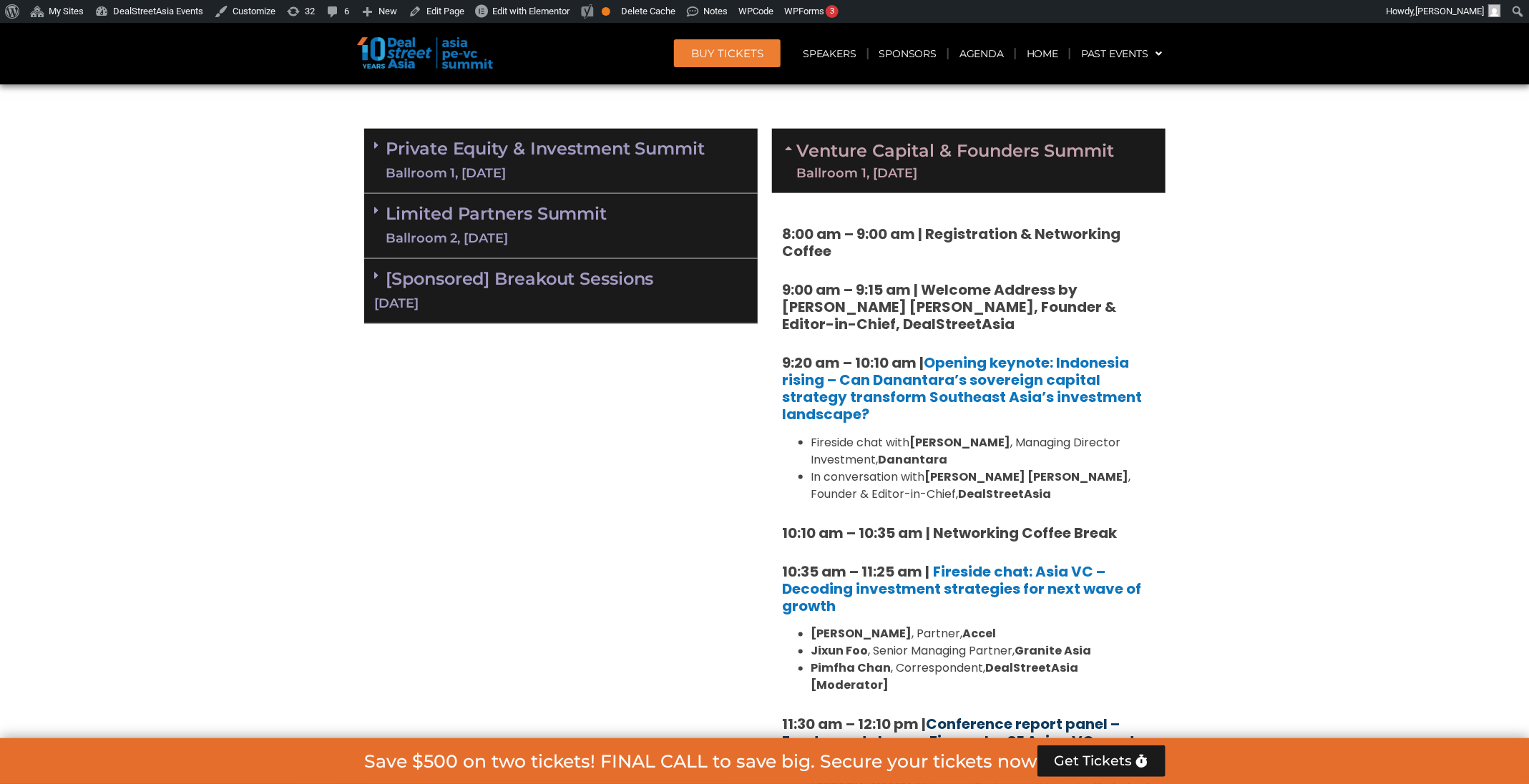
scroll to position [610, 0]
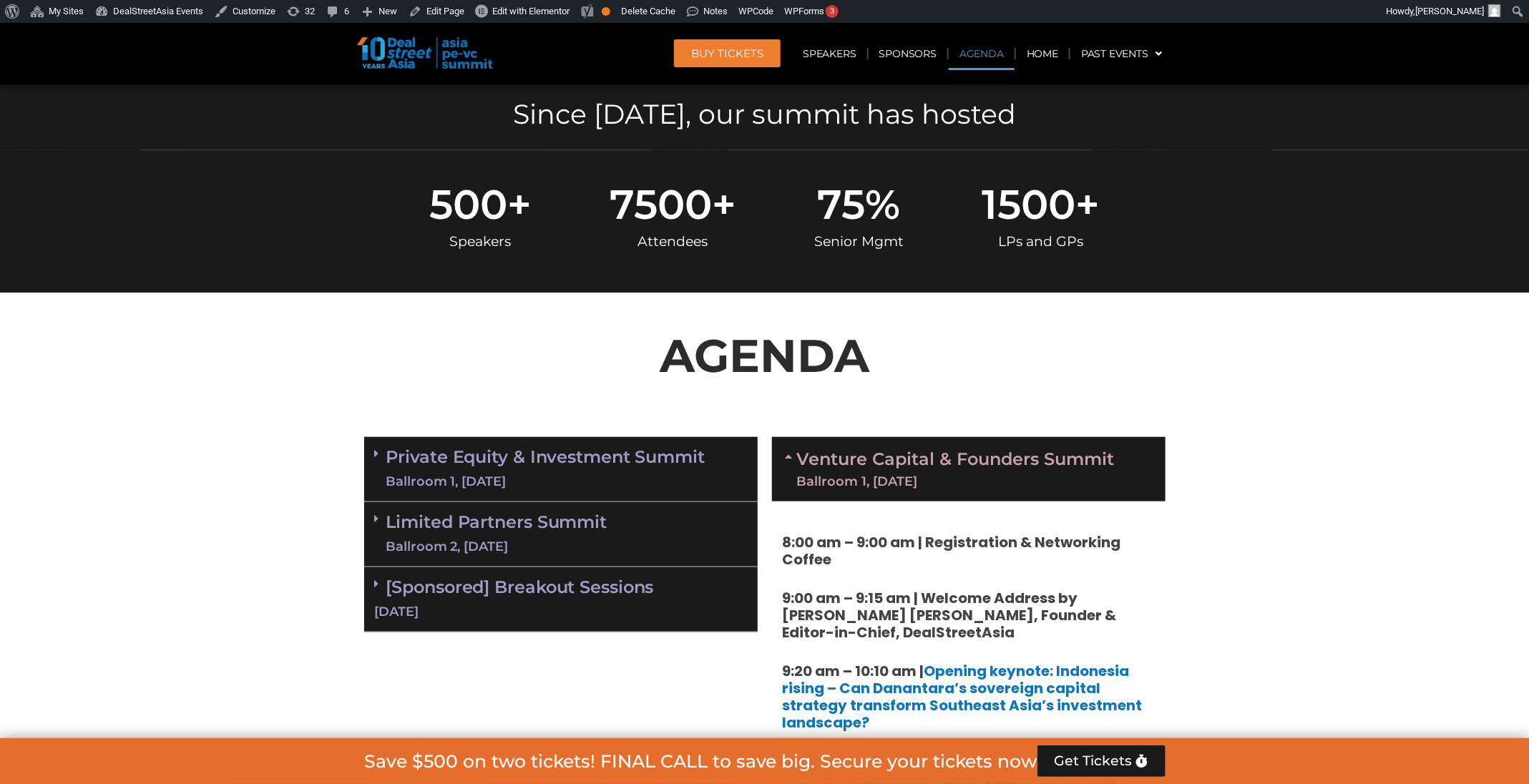
click at [1021, 477] on div "Ballroom 1, [DATE]" at bounding box center [956, 481] width 317 height 13
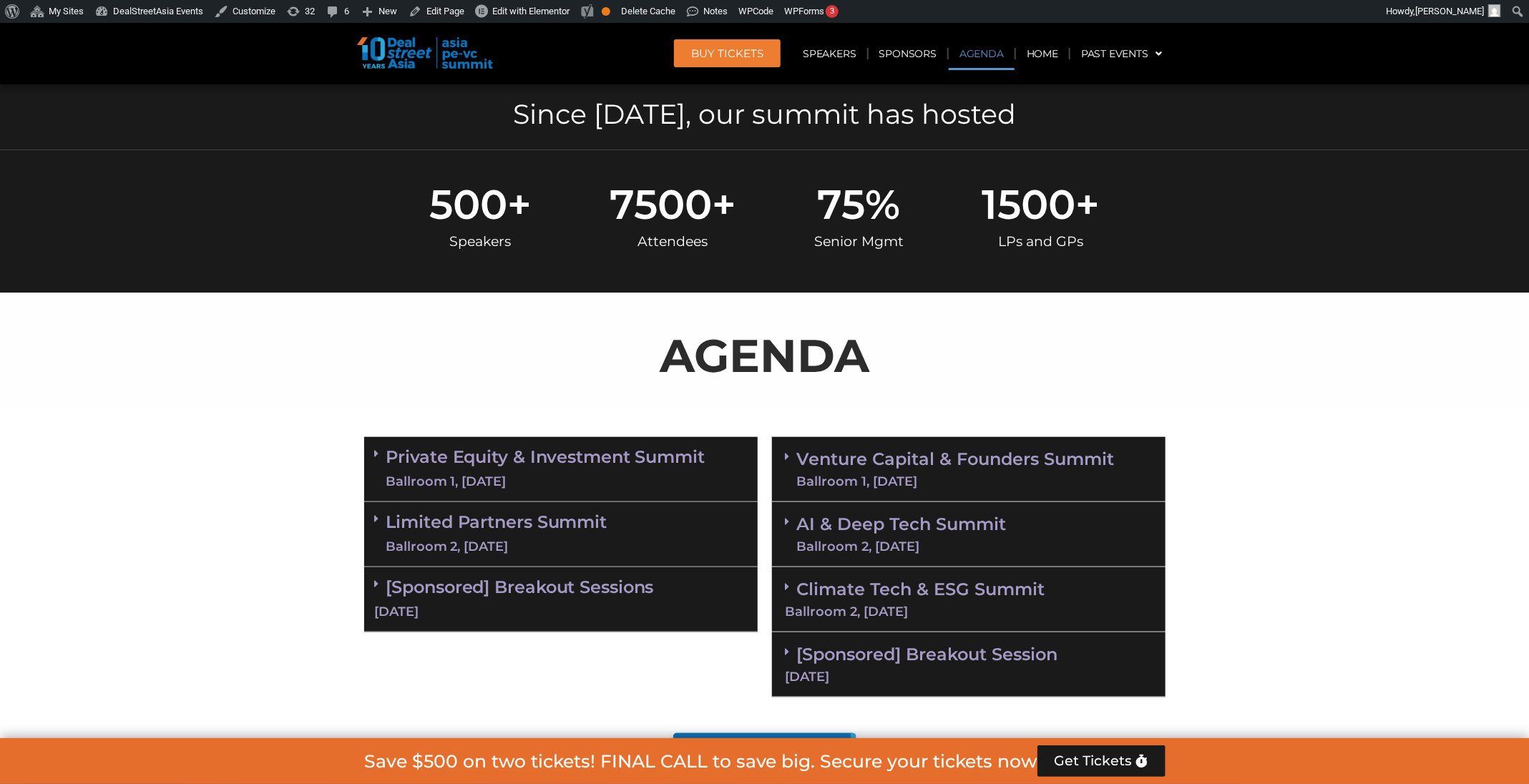
scroll to position [932, 0]
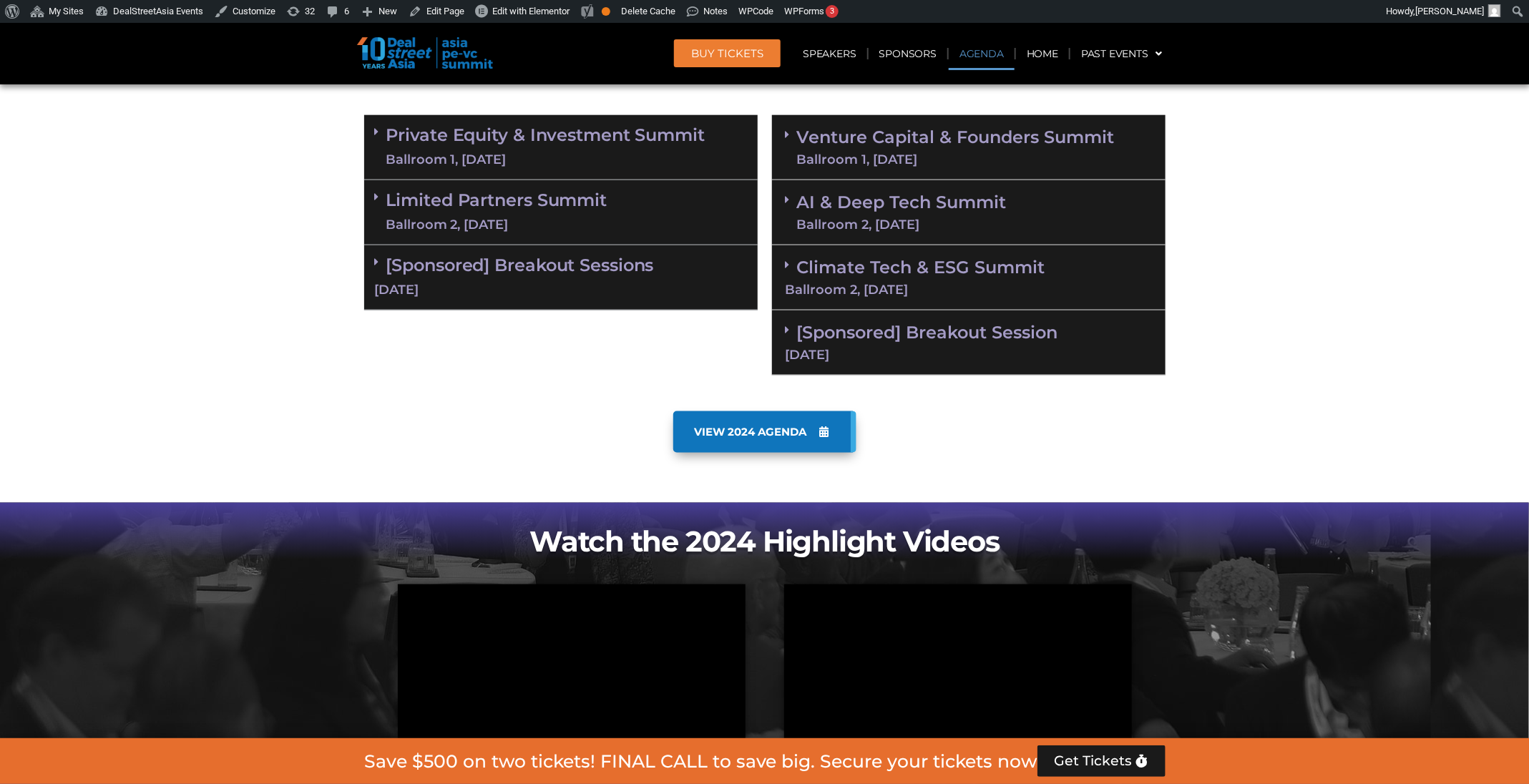
click at [976, 141] on link "Venture Capital & Founders​ Summit Ballroom 1, 11 Sept" at bounding box center [956, 147] width 317 height 37
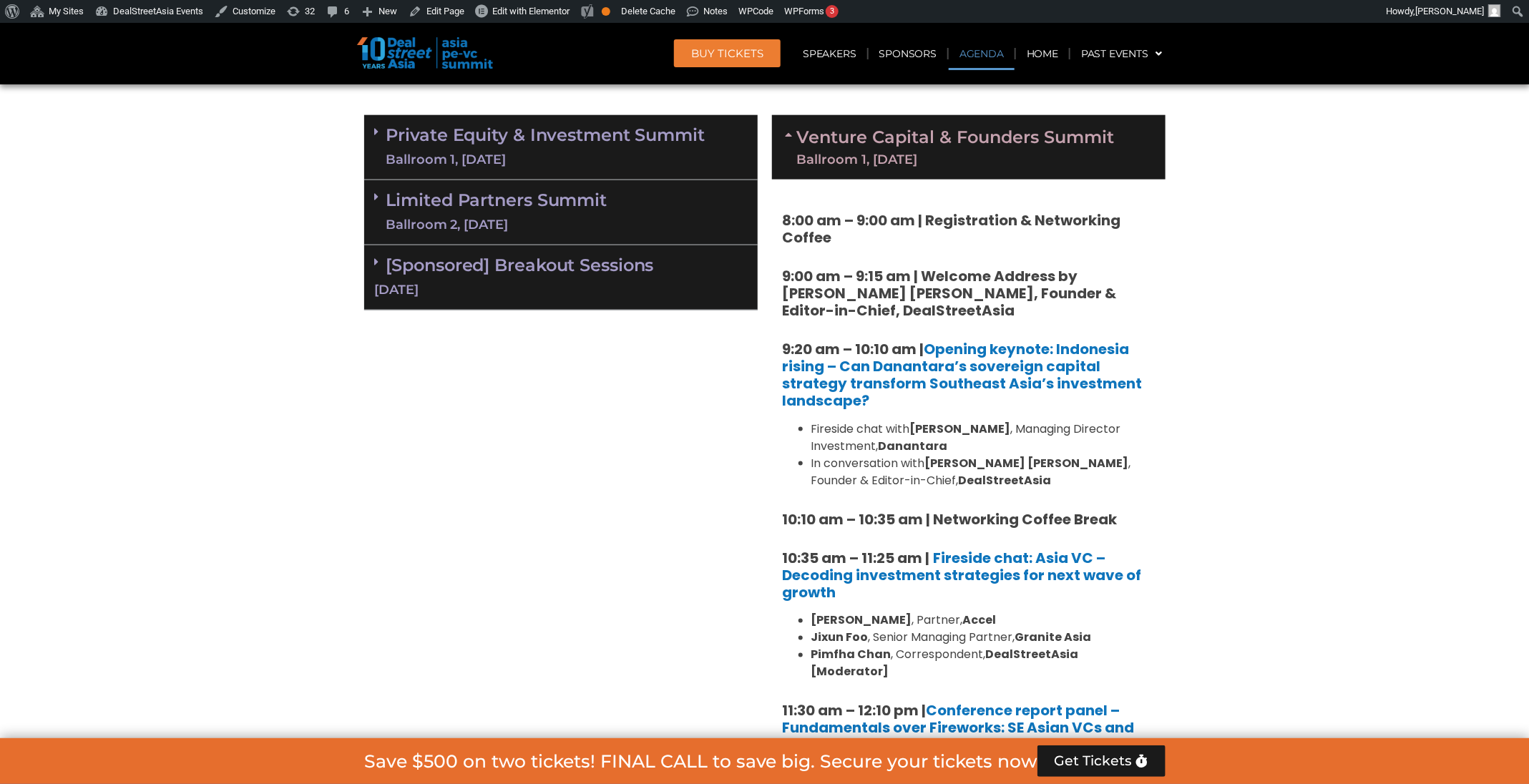
click at [994, 150] on link "Venture Capital & Founders​ Summit Ballroom 1, 11 Sept" at bounding box center [956, 147] width 317 height 37
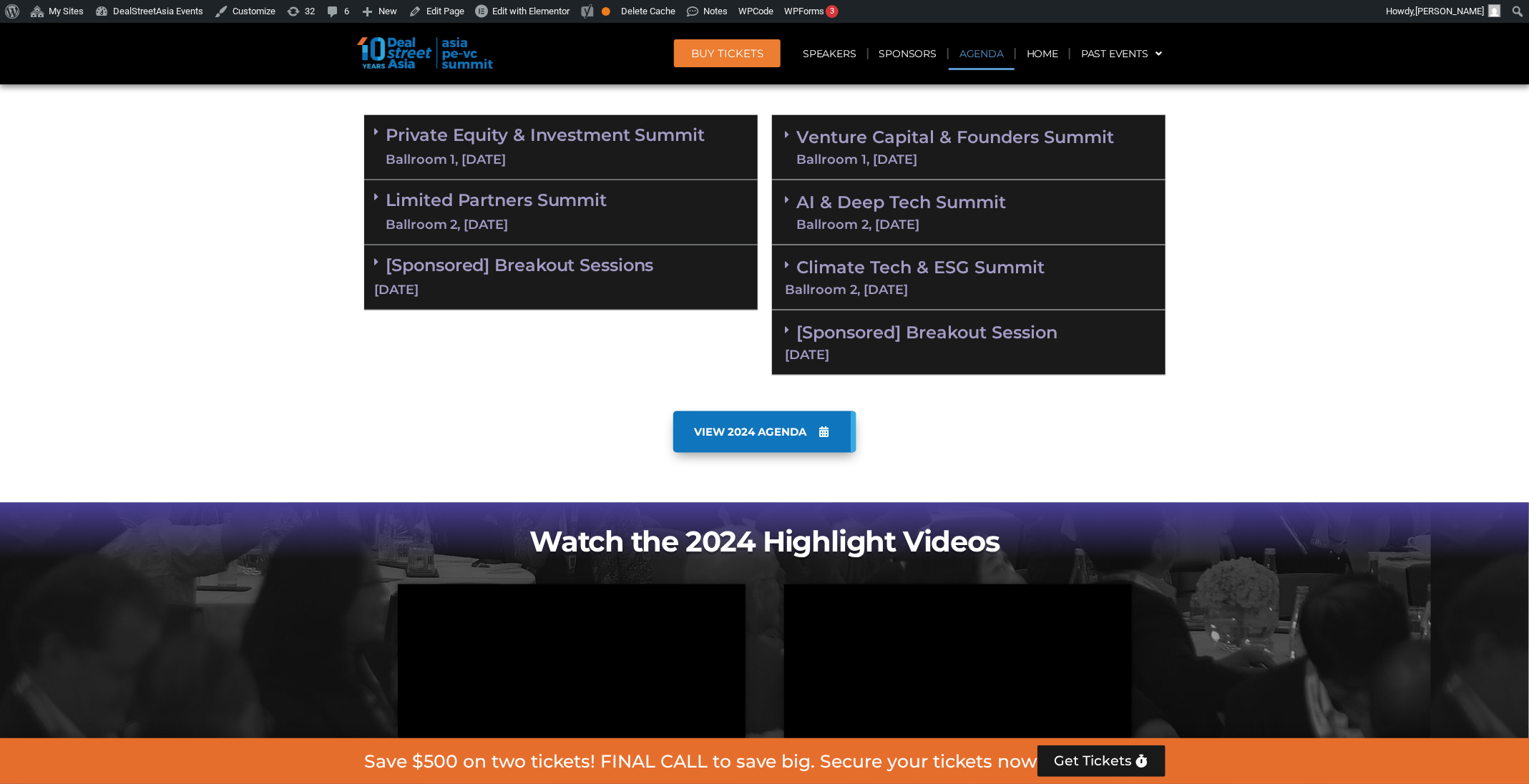
click at [1052, 169] on div "Venture Capital & Founders​ Summit Ballroom 1, 11 Sept" at bounding box center [968, 147] width 394 height 65
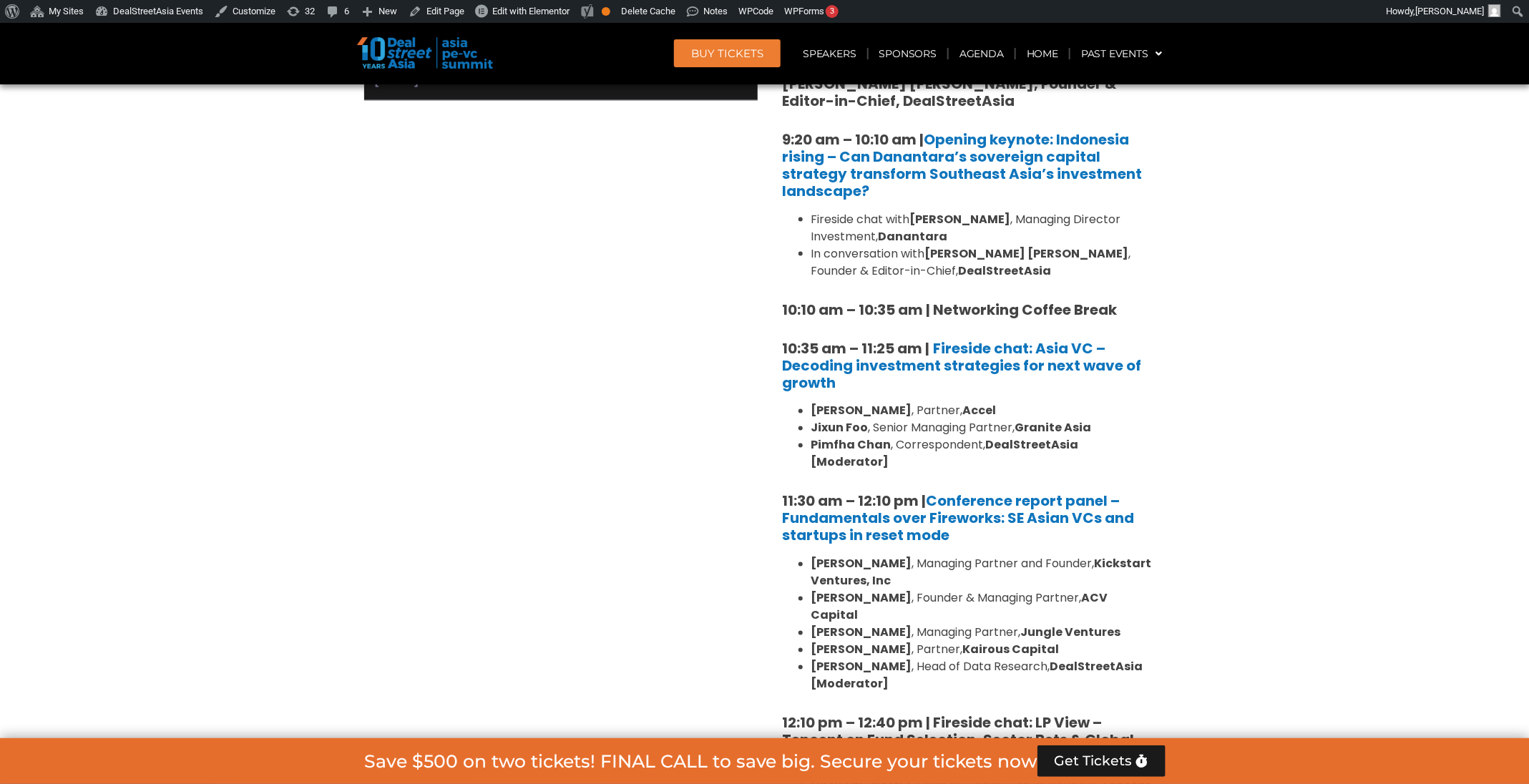
scroll to position [1039, 0]
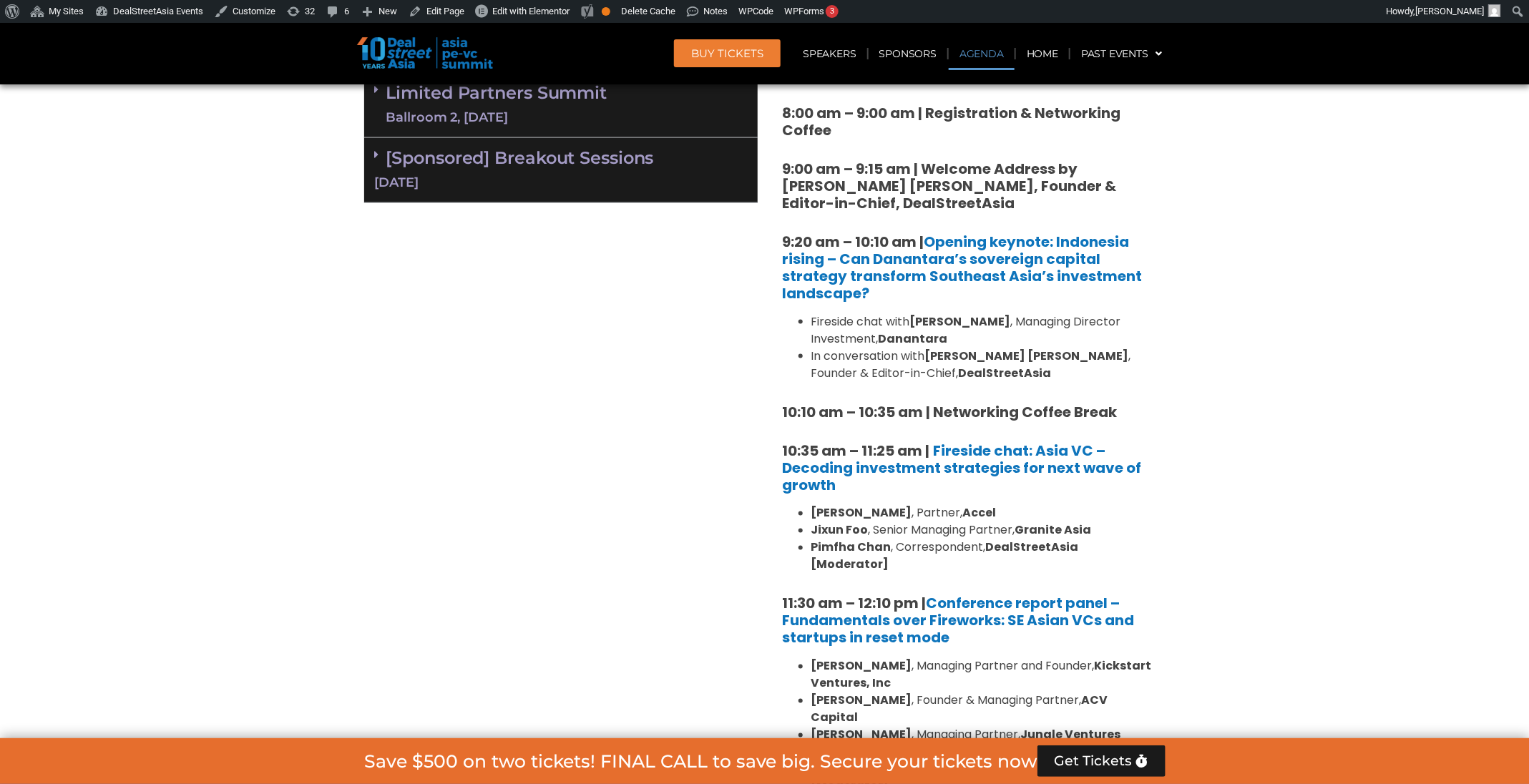
click at [1083, 417] on strong "10:10 am – 10:35 am | Networking Coffee Break" at bounding box center [950, 411] width 335 height 20
copy div "10:10 am – 10:35 am | Networking Coffee Break"
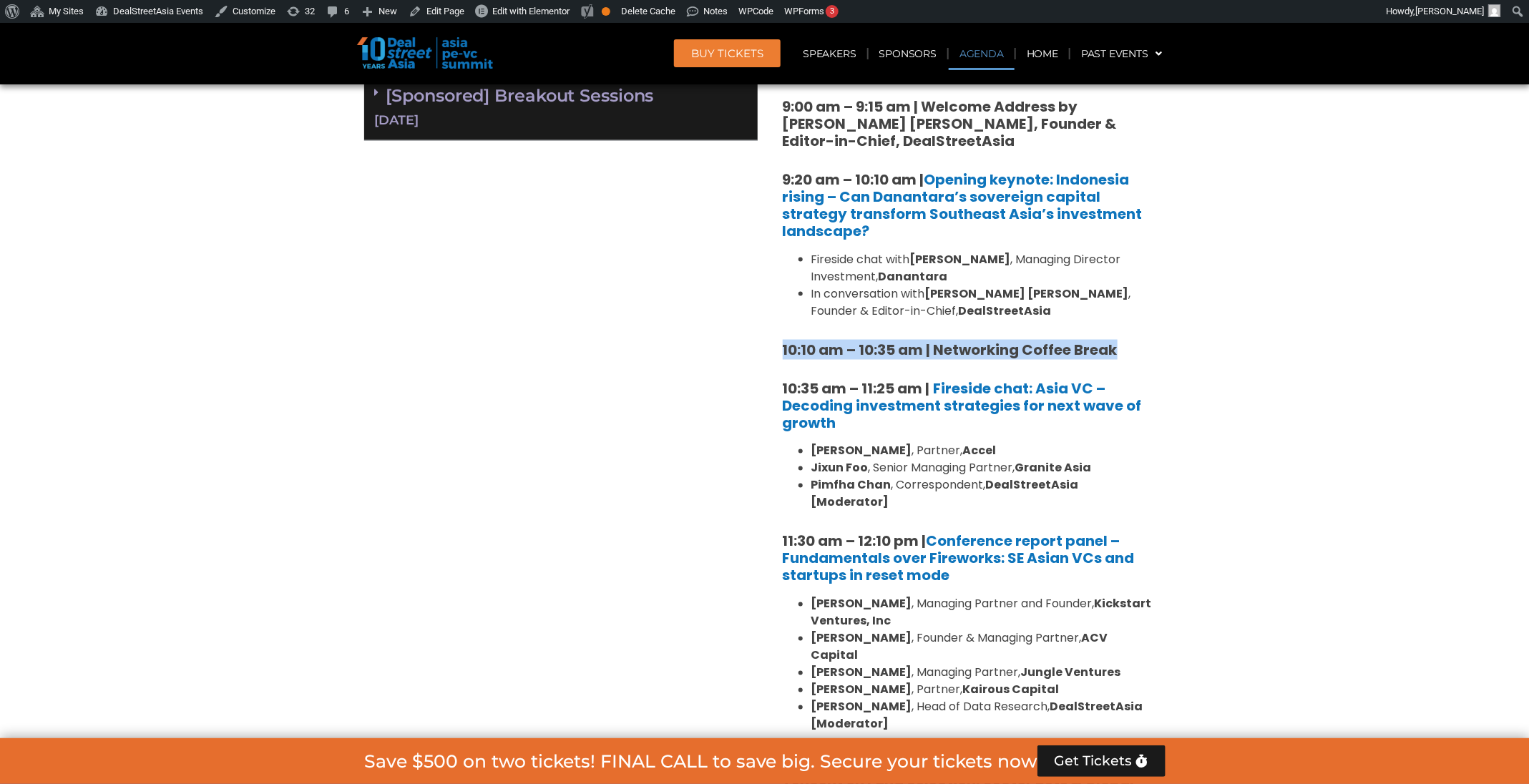
scroll to position [1103, 0]
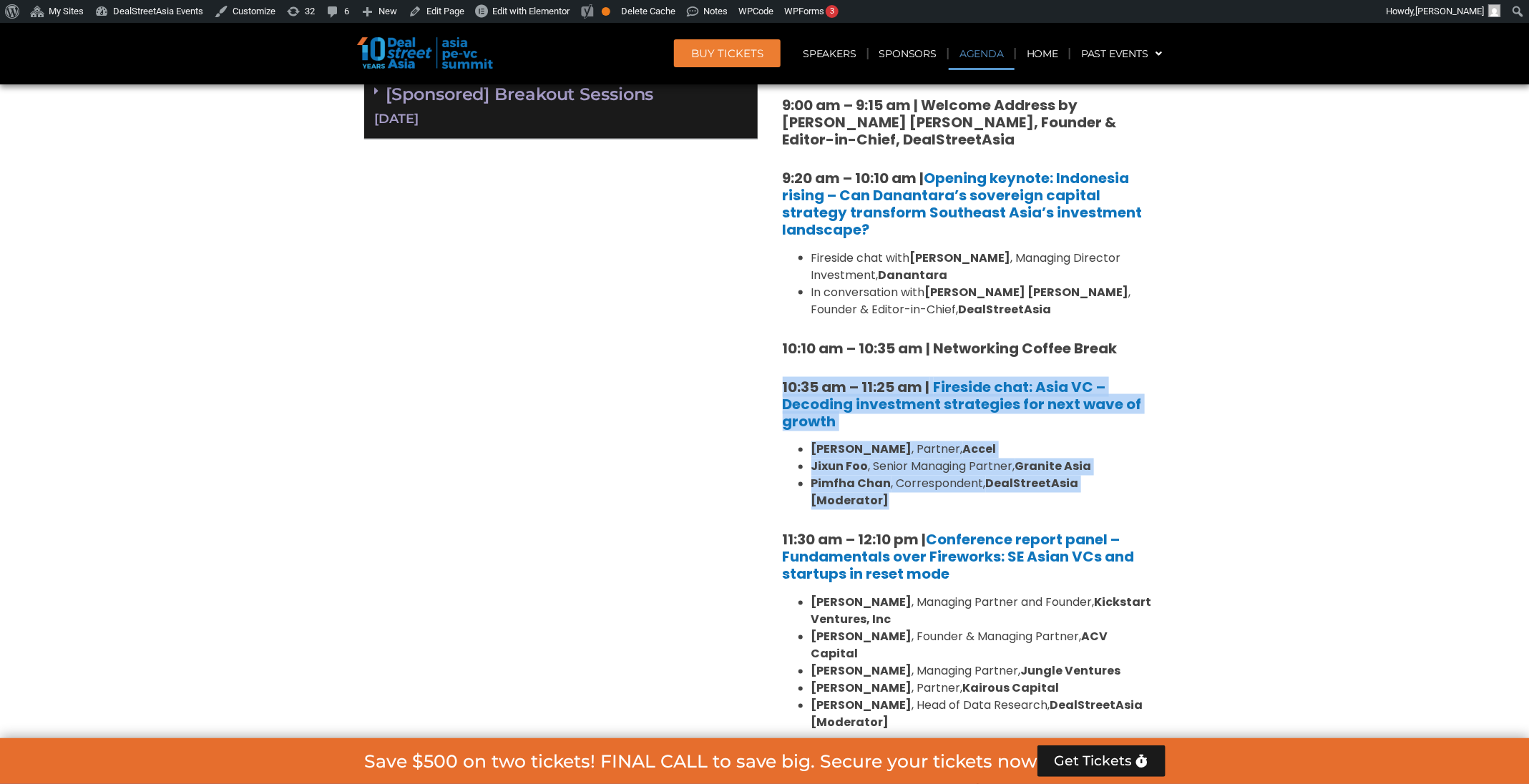
drag, startPoint x: 1162, startPoint y: 475, endPoint x: 774, endPoint y: 390, distance: 397.2
copy div "10:35 am – 11:25 am | Fireside chat: Asia VC – Decoding investment strategies f…"
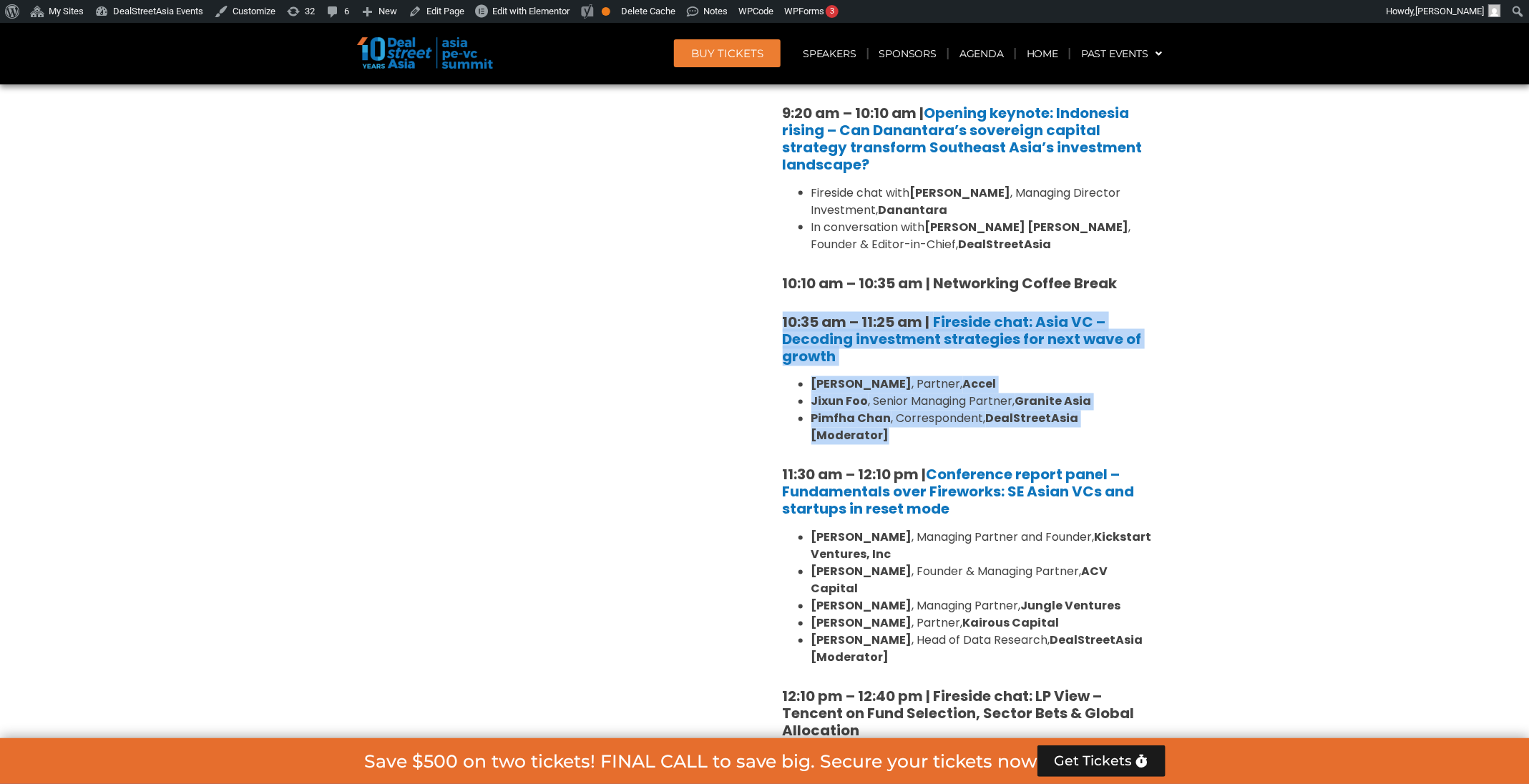
scroll to position [1210, 0]
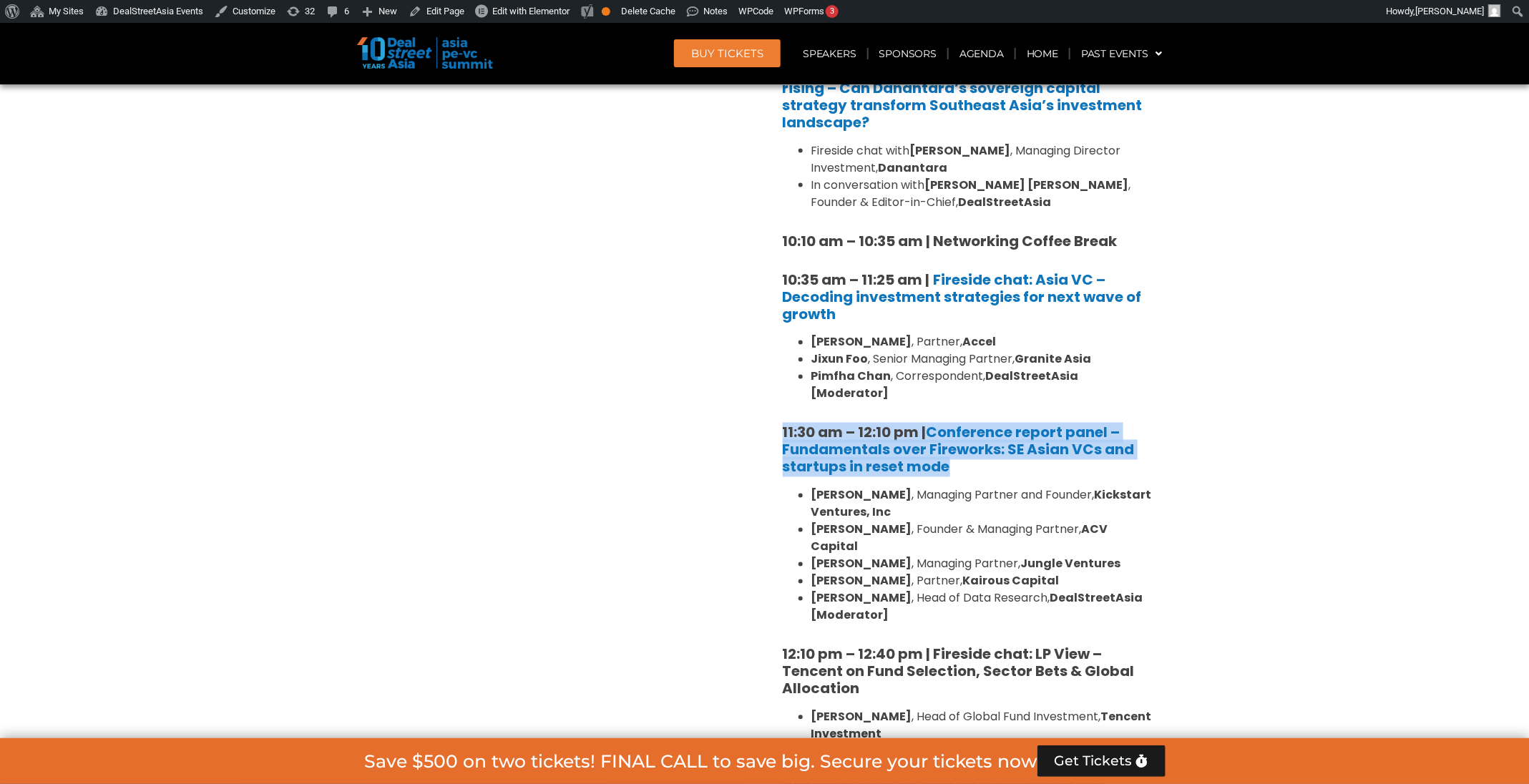
drag, startPoint x: 989, startPoint y: 449, endPoint x: 771, endPoint y: 413, distance: 221.0
copy strong "11:30 am – 12:10 pm | Conference report panel – Fundamentals over Fireworks: SE…"
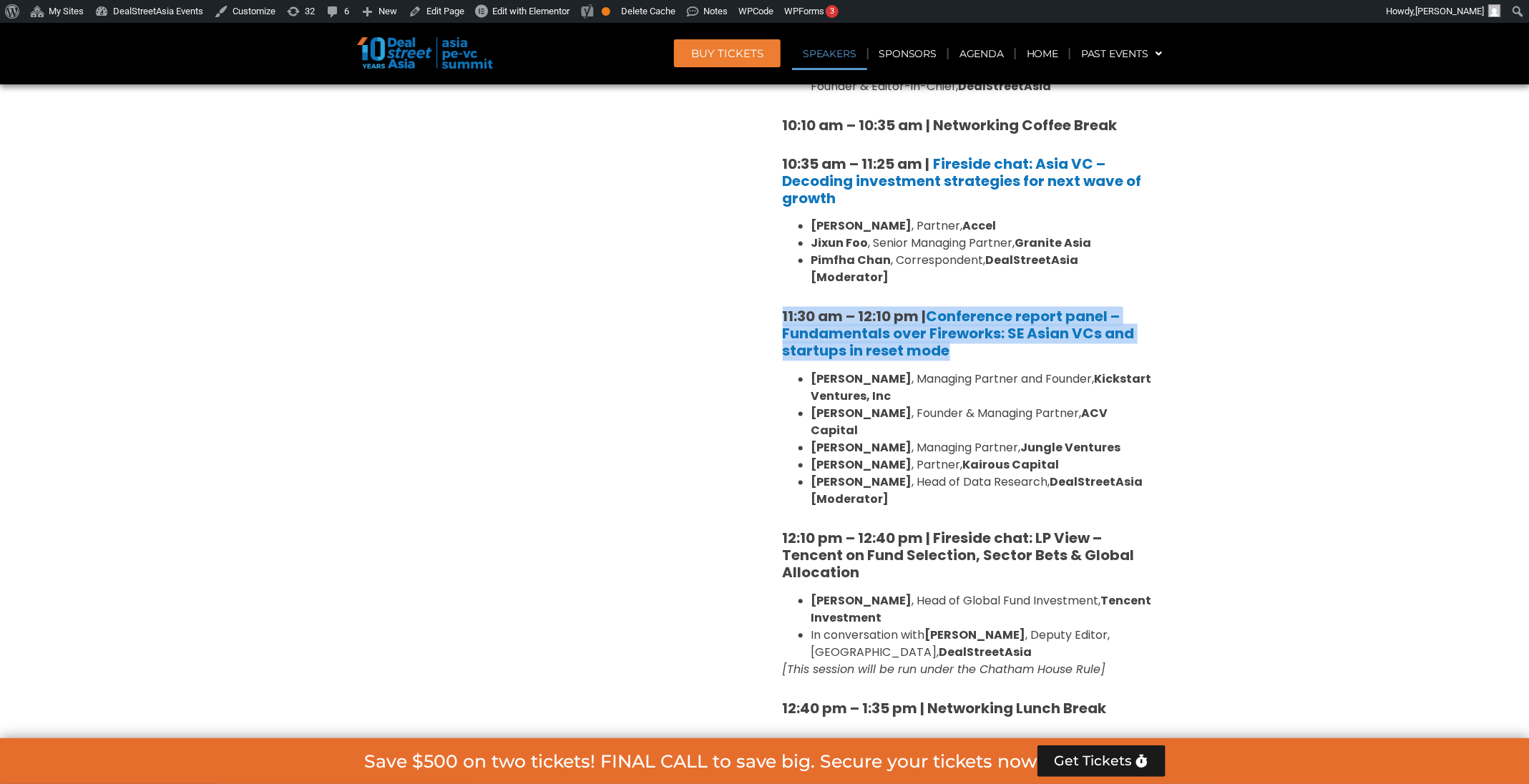
scroll to position [1317, 0]
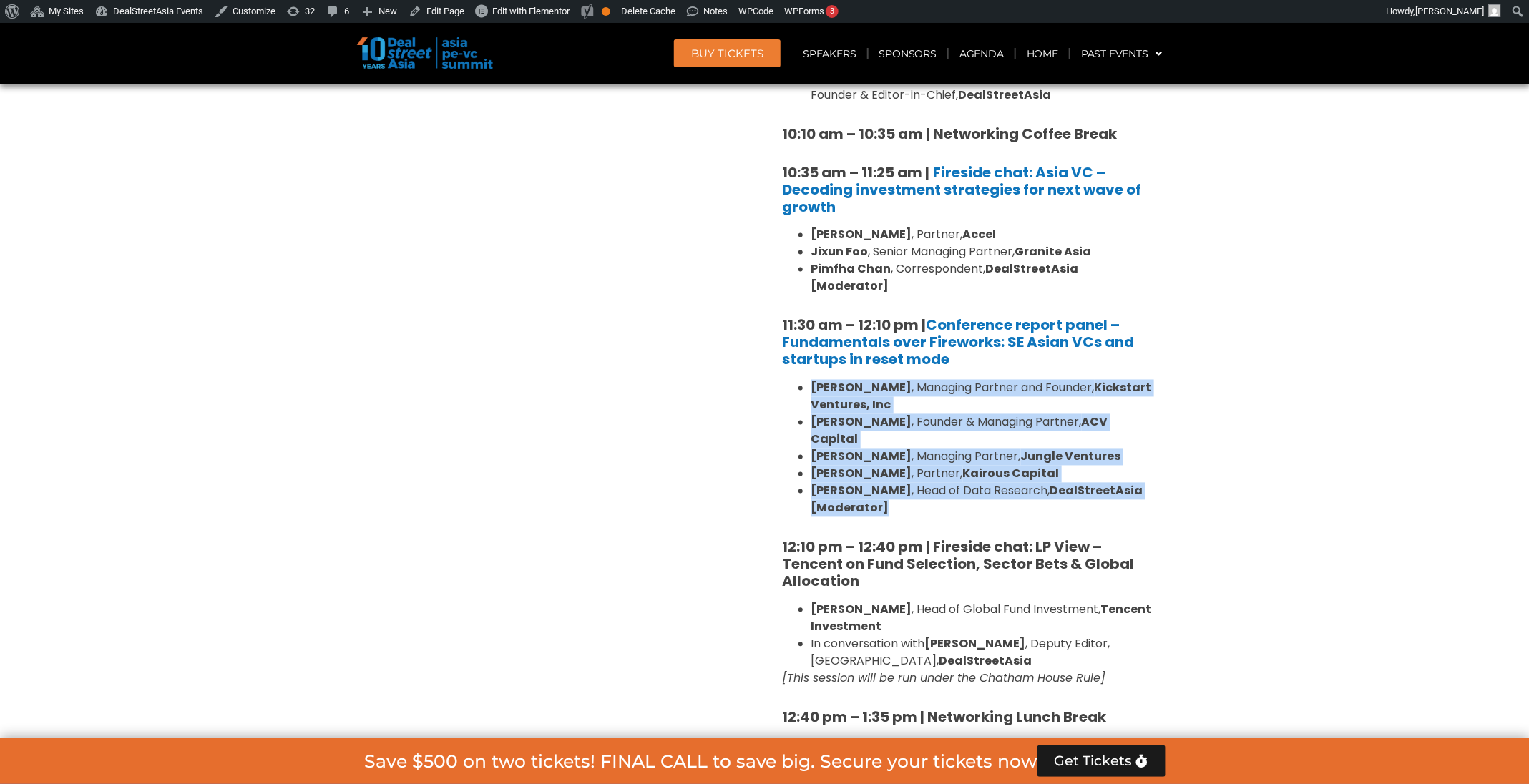
drag, startPoint x: 933, startPoint y: 470, endPoint x: 797, endPoint y: 373, distance: 167.0
click at [797, 380] on ul "Minette B. Navarrete , Managing Partner and Founder, Kickstart Ventures, Inc Ad…" at bounding box center [968, 449] width 372 height 138
copy ul "Minette B. Navarrete , Managing Partner and Founder, Kickstart Ventures, Inc Ad…"
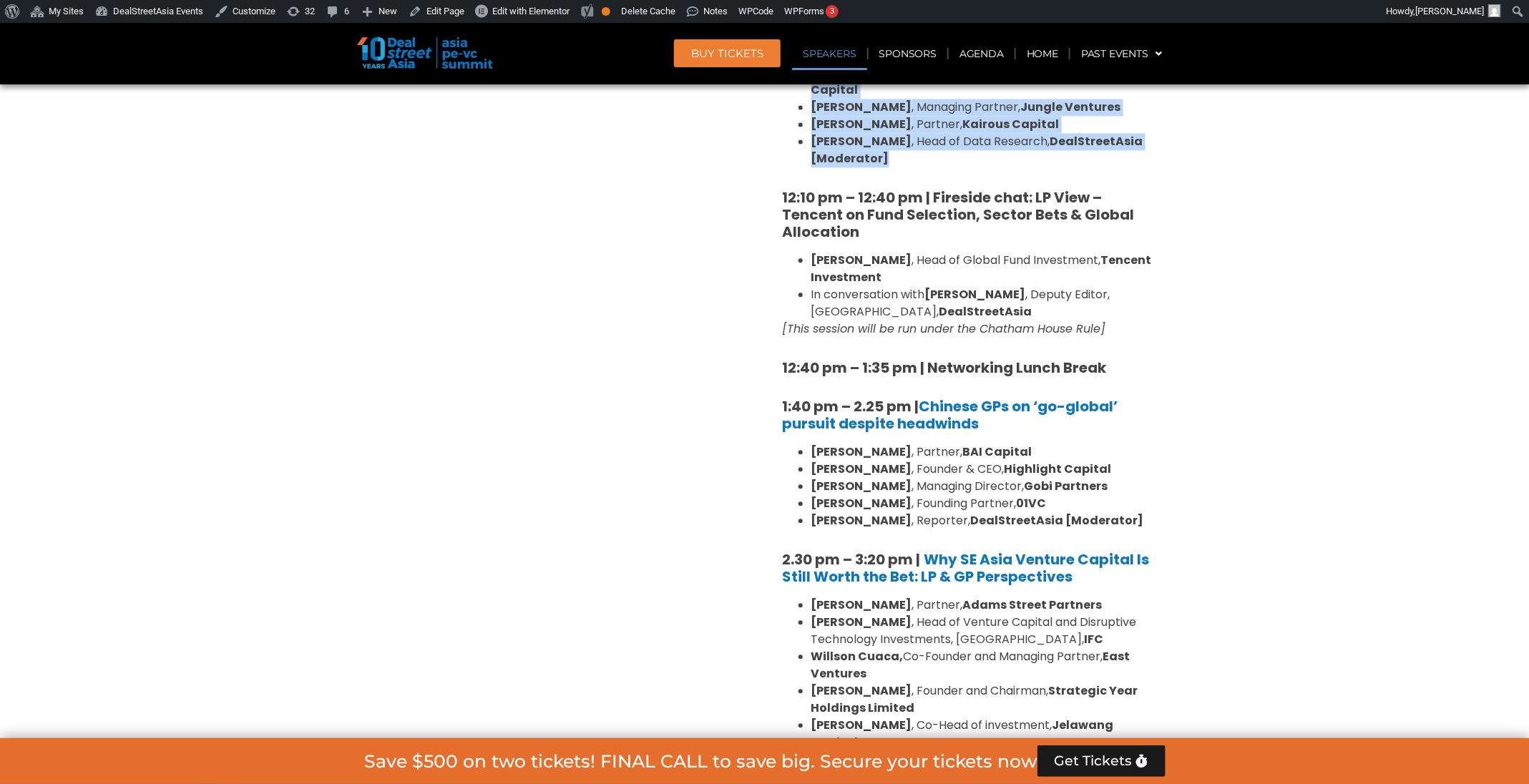
scroll to position [1532, 0]
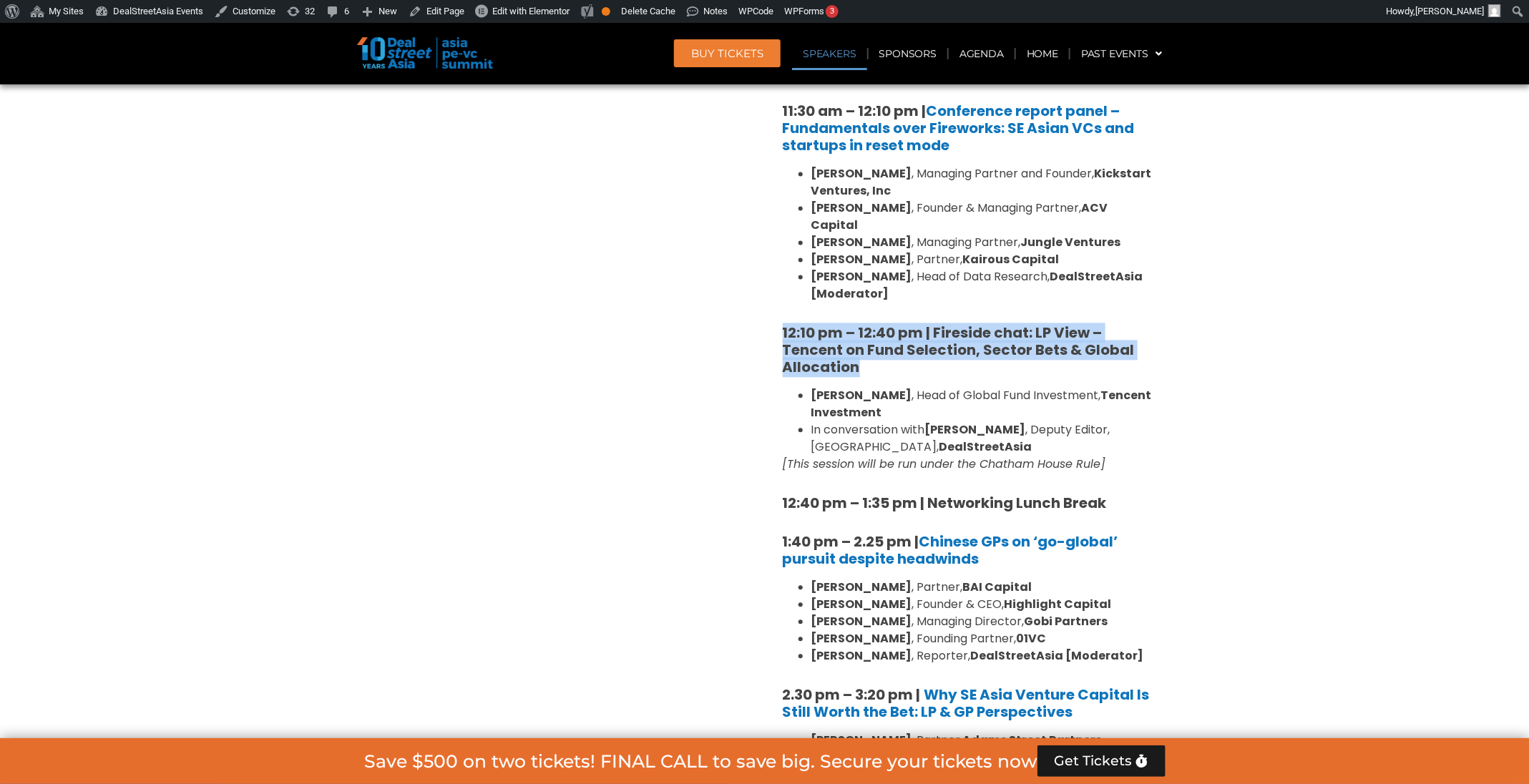
drag, startPoint x: 909, startPoint y: 328, endPoint x: 767, endPoint y: 295, distance: 145.8
click at [770, 298] on div "Venture Capital & Founders​ Summit Ballroom 1, 11 Sept 8:00 am – 9:00 am | Regi…" at bounding box center [968, 646] width 408 height 2277
copy strong "12:10 pm – 12:40 pm | Fireside chat: LP View – Tencent on Fund Selection, Secto…"
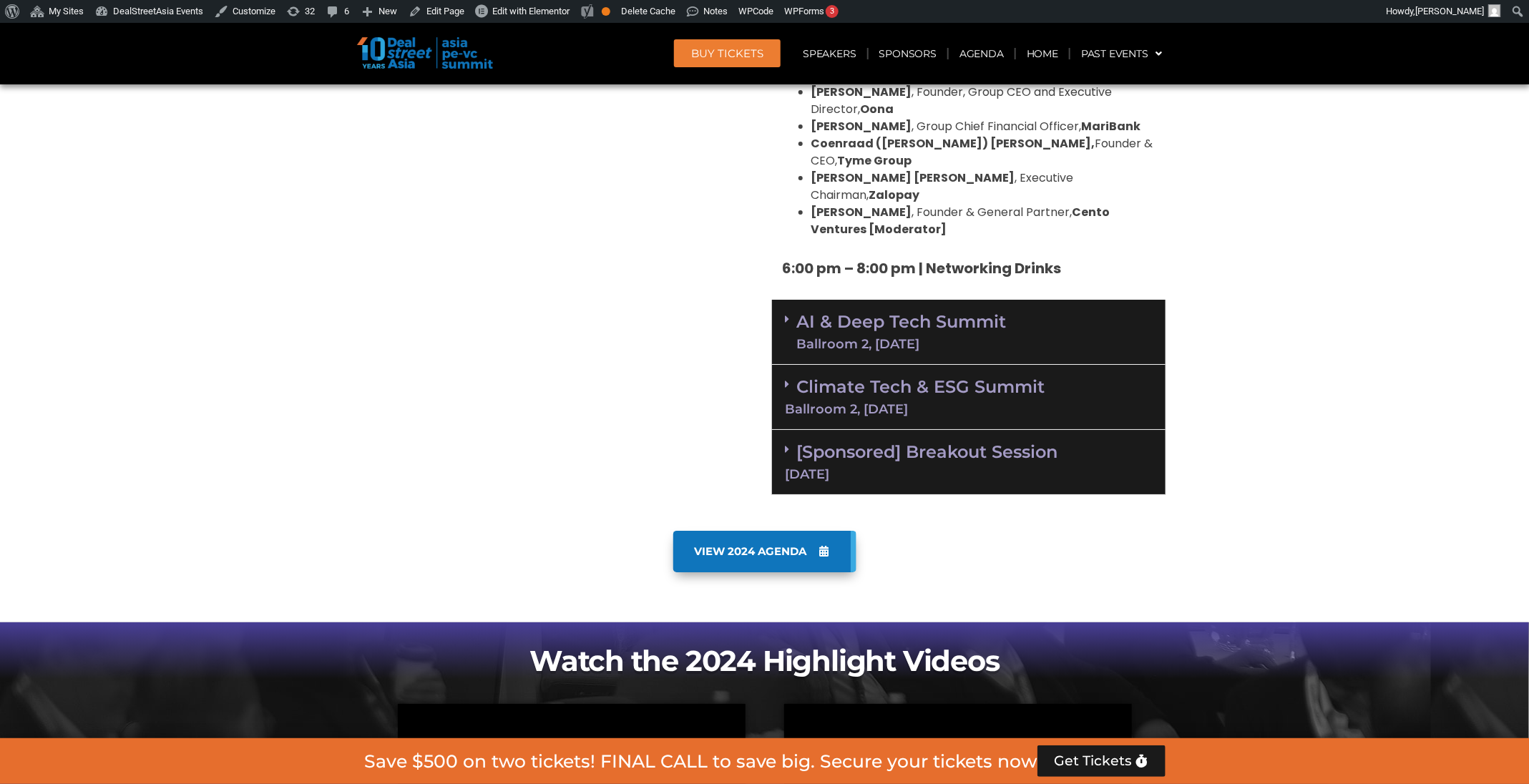
scroll to position [2819, 0]
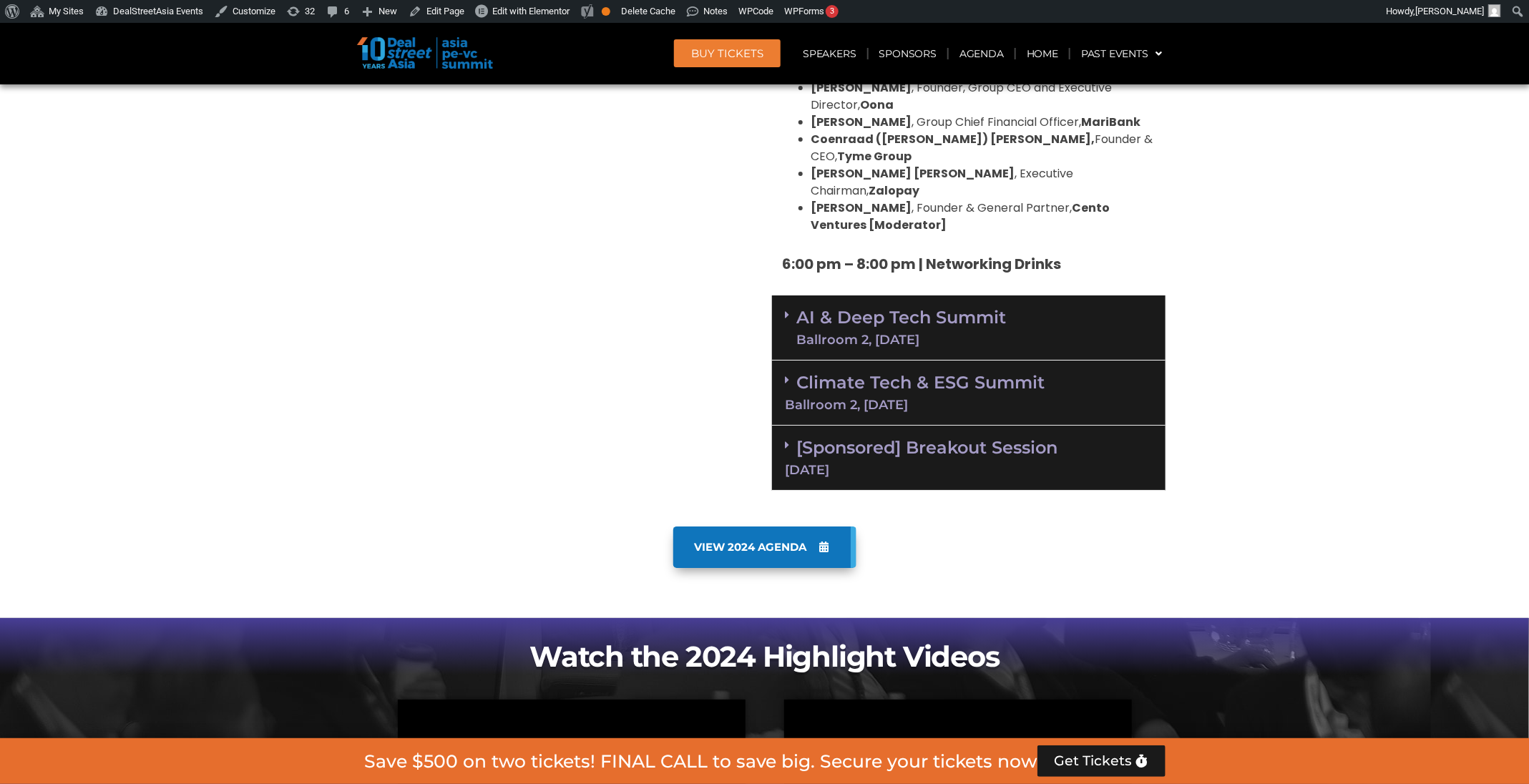
click at [960, 309] on link "AI & Deep Tech Summit Ballroom 2, 11 Sept" at bounding box center [902, 328] width 210 height 37
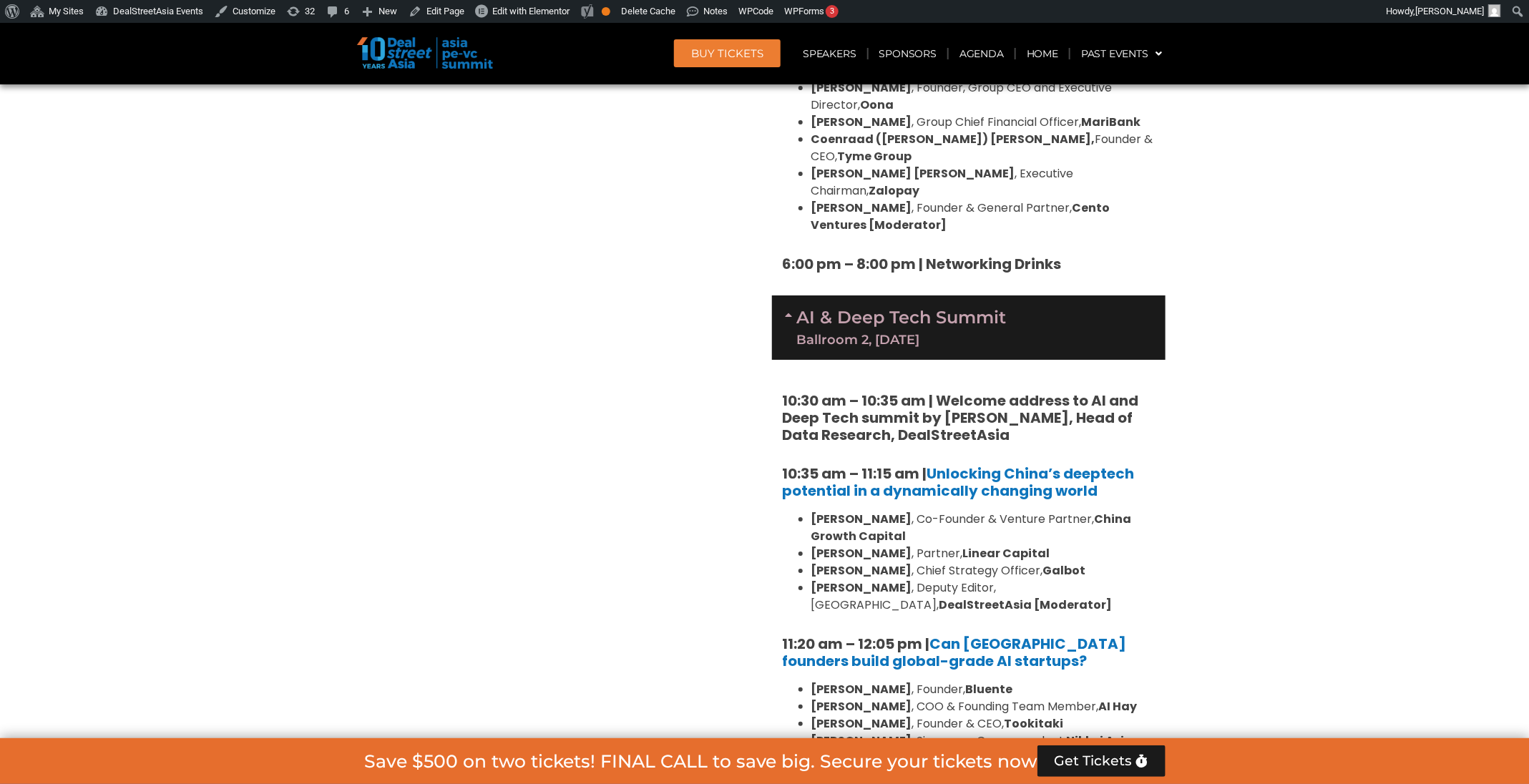
click at [960, 309] on link "AI & Deep Tech Summit Ballroom 2, 11 Sept" at bounding box center [902, 328] width 210 height 37
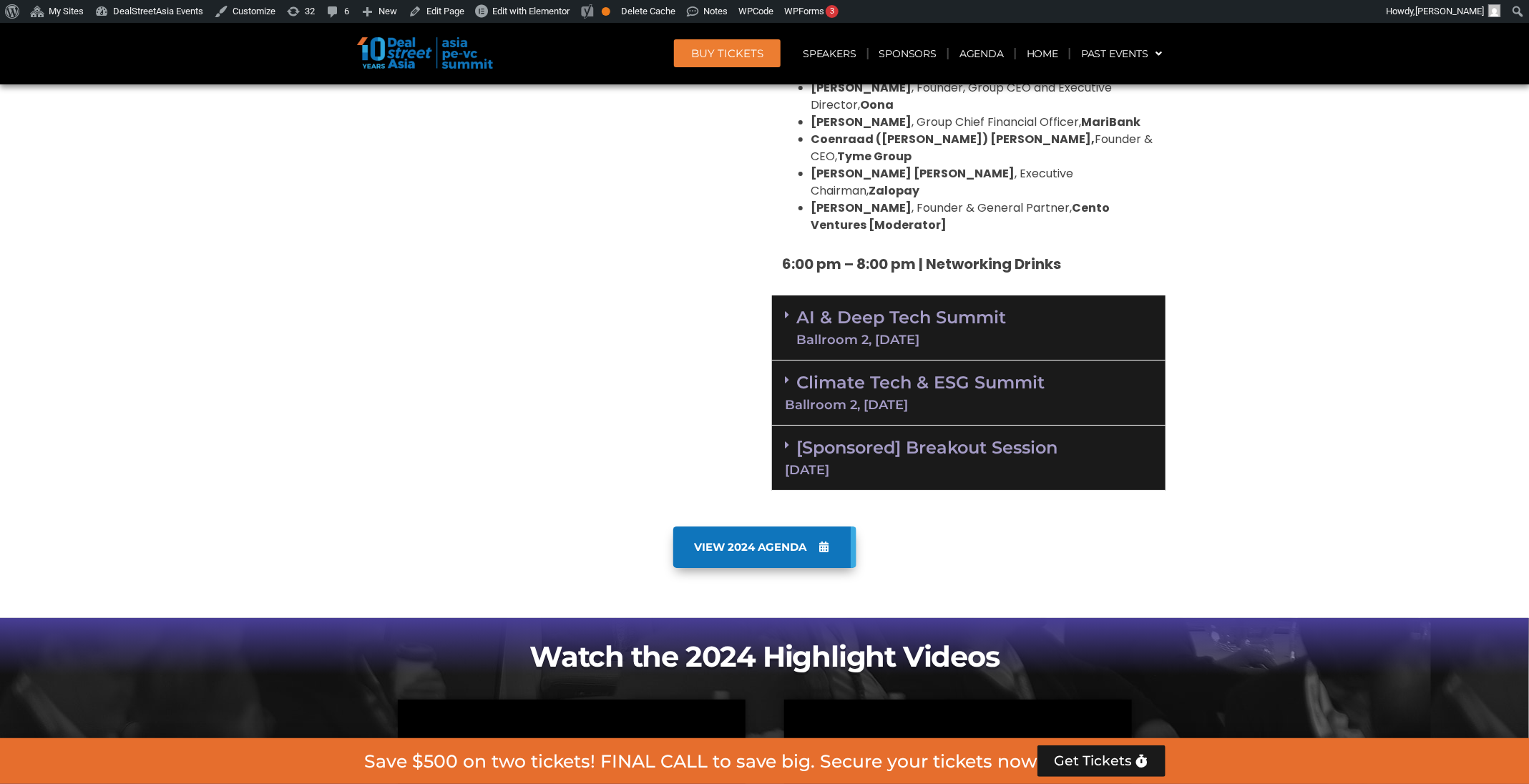
click at [982, 361] on div "Climate Tech & ESG Summit Ballroom 2, [DATE]" at bounding box center [968, 393] width 394 height 65
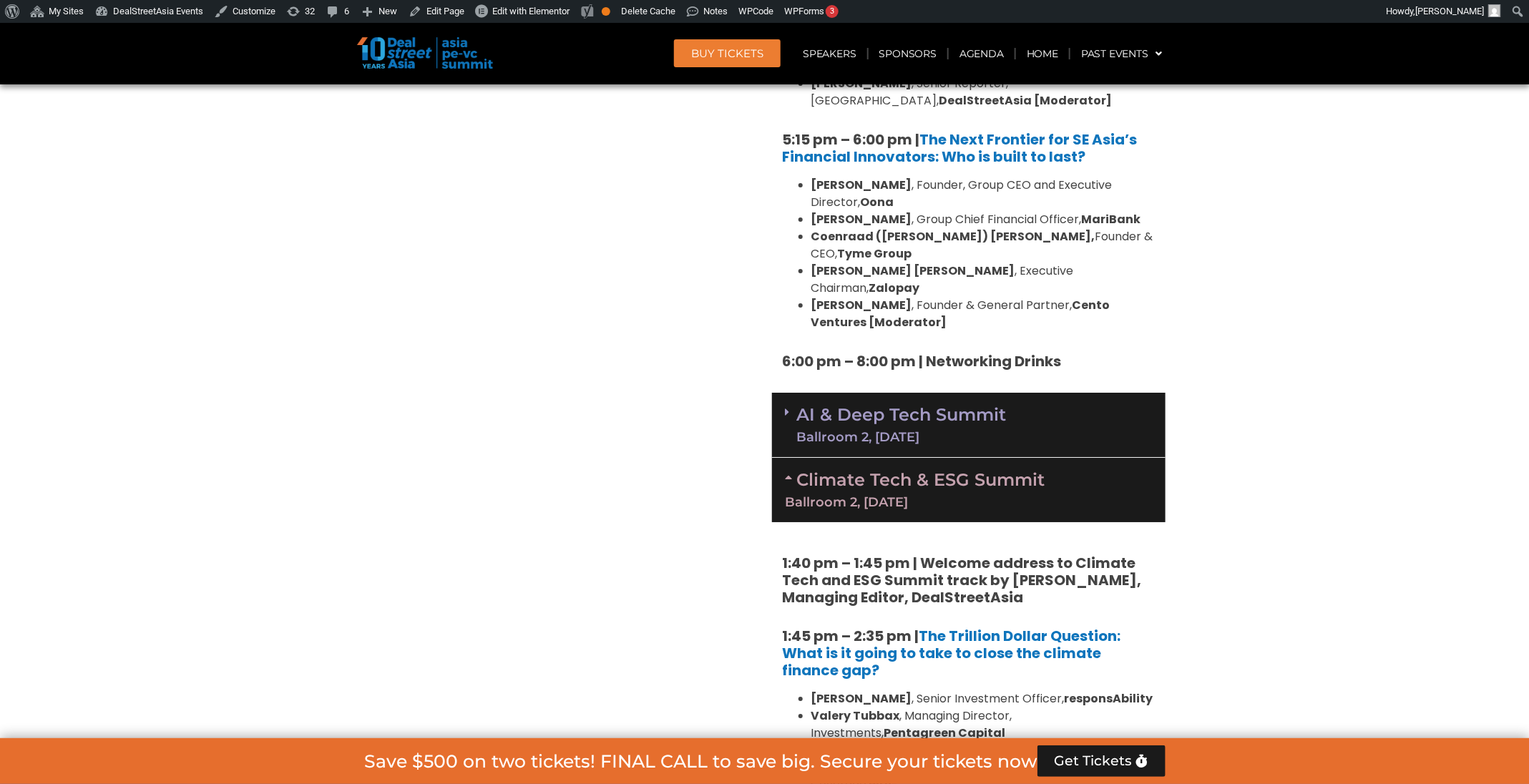
scroll to position [2712, 0]
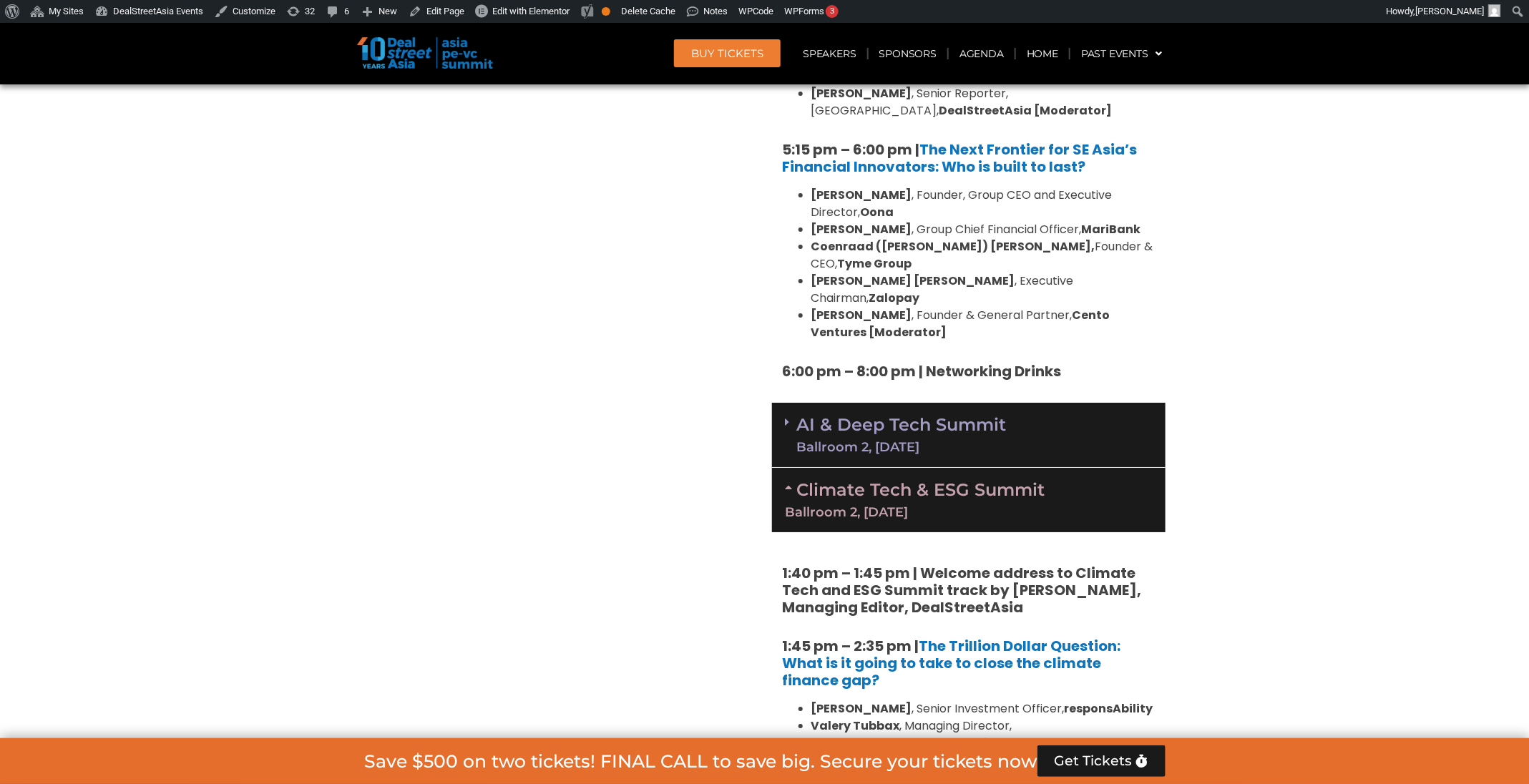
click at [998, 468] on div "Climate Tech & ESG Summit Ballroom 2, [DATE]" at bounding box center [968, 500] width 394 height 64
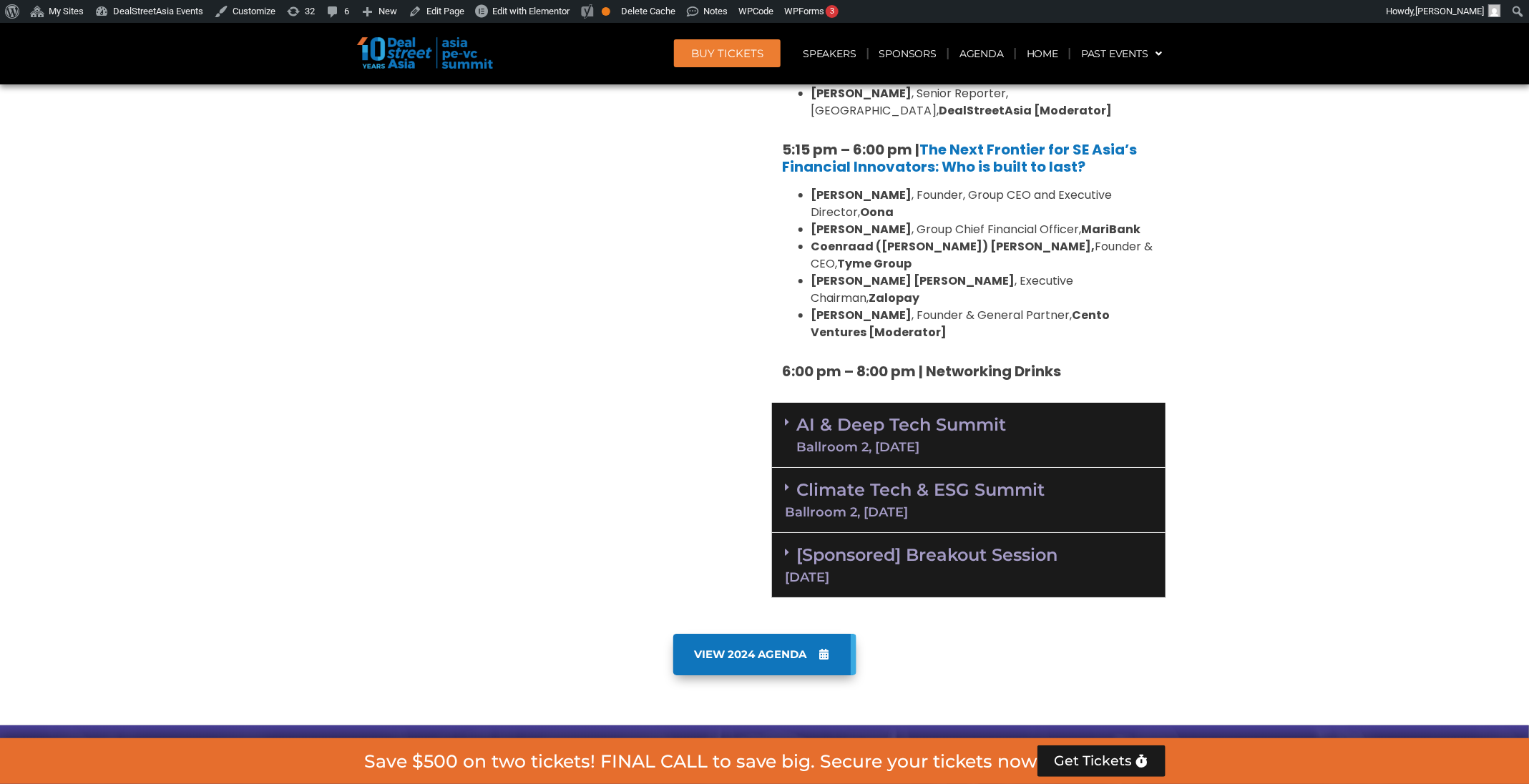
click at [995, 416] on link "AI & Deep Tech Summit Ballroom 2, 11 Sept" at bounding box center [902, 435] width 210 height 37
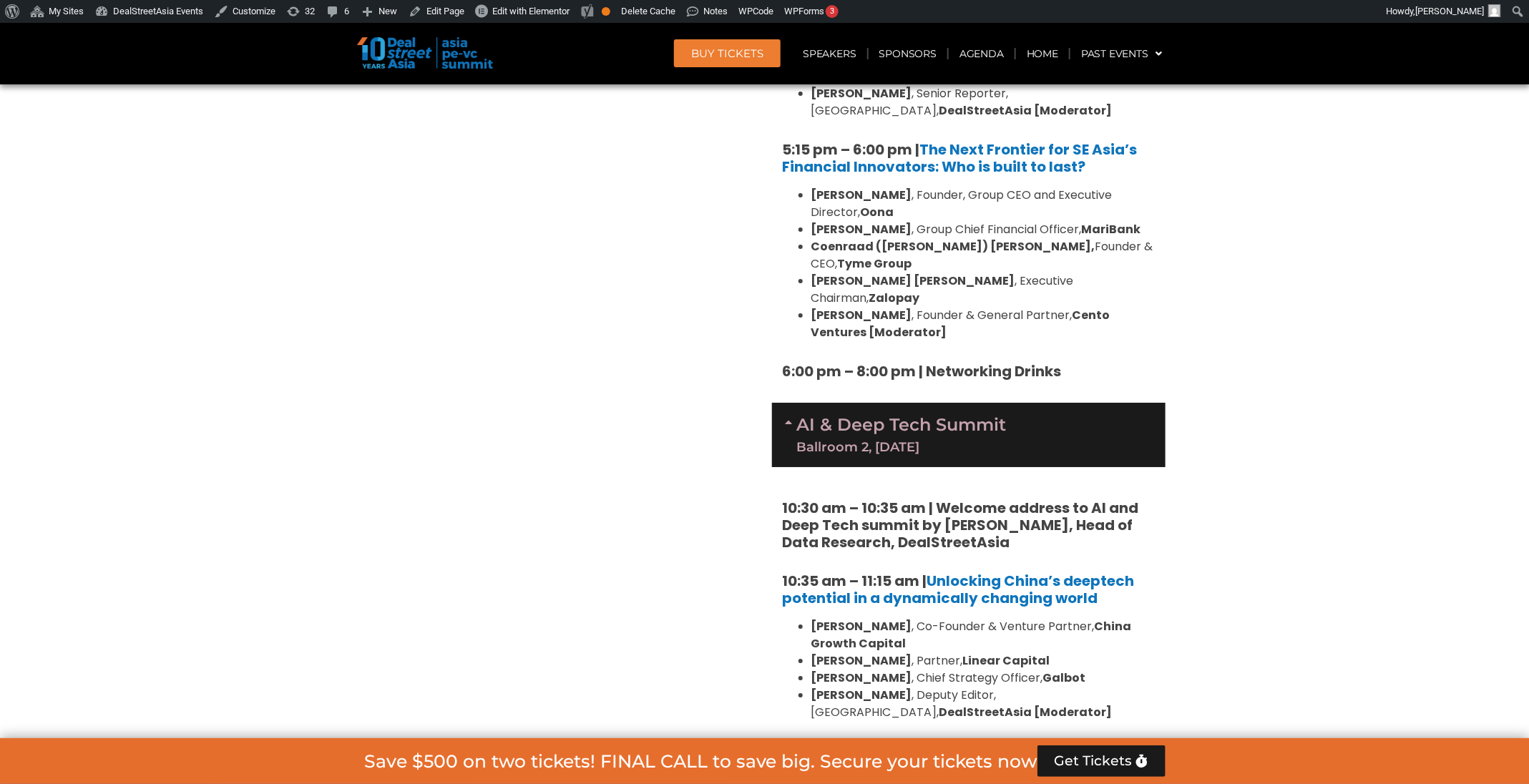
click at [998, 402] on div "AI & Deep Tech Summit Ballroom 2, 11 Sept" at bounding box center [968, 435] width 394 height 64
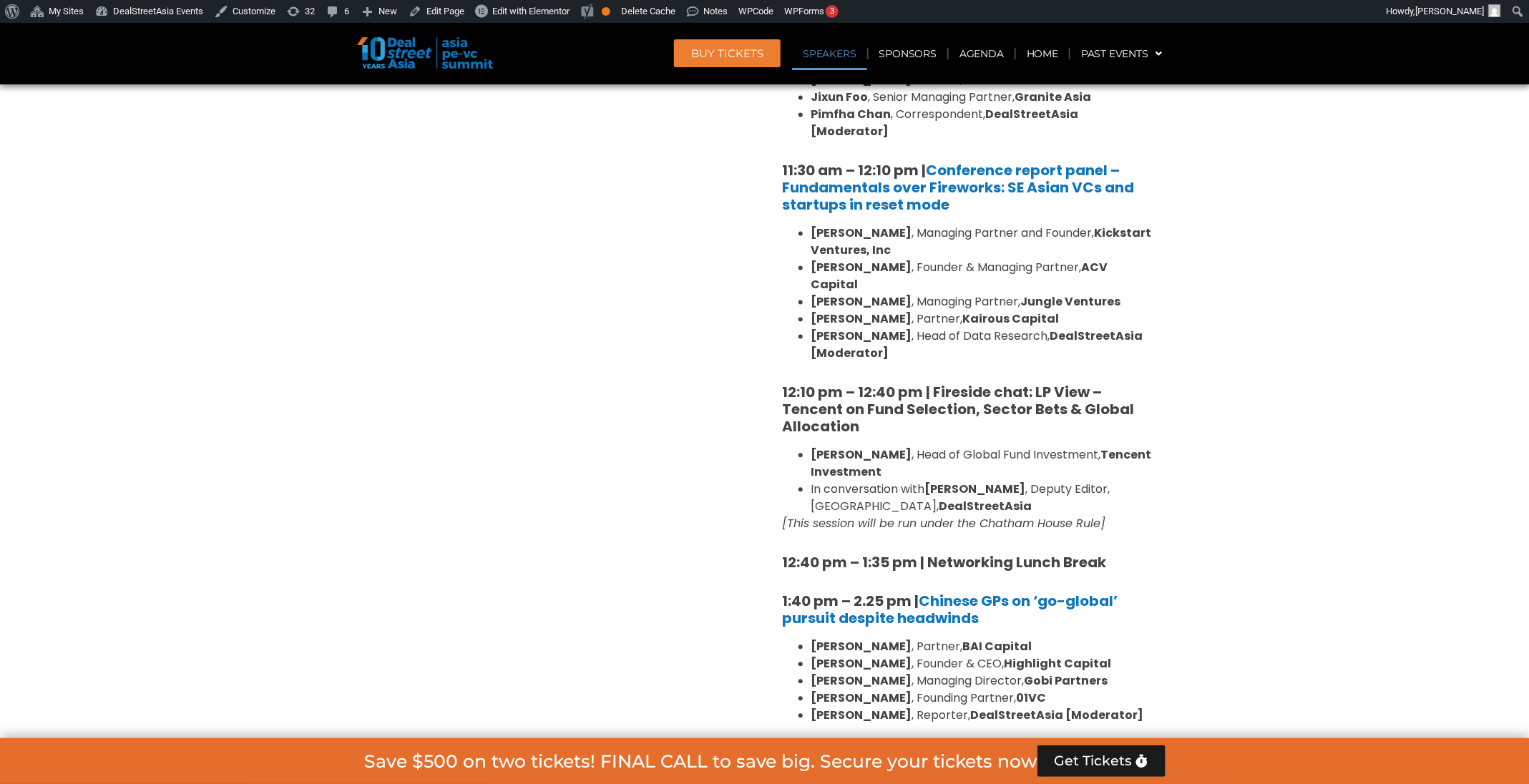
scroll to position [1424, 0]
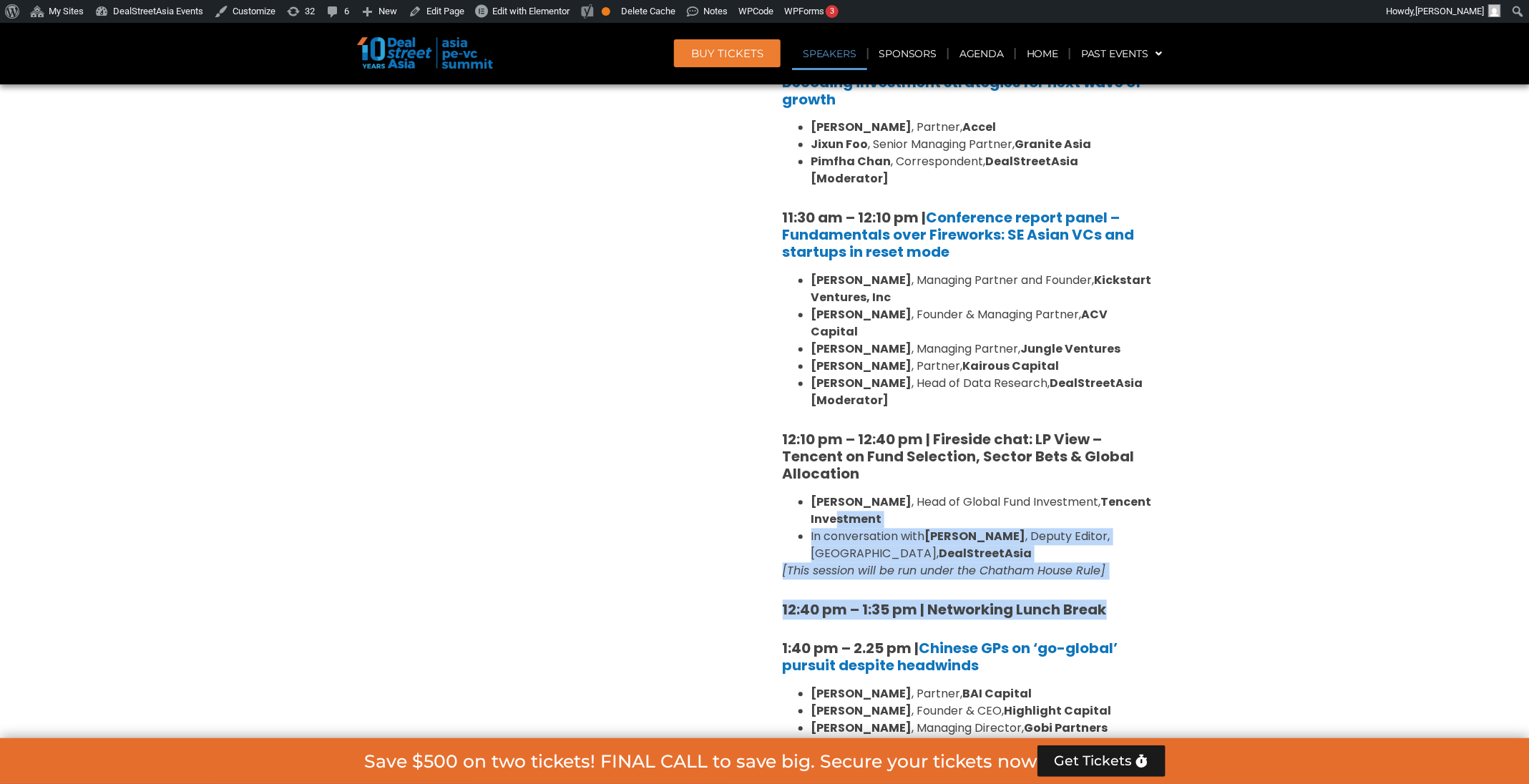
drag, startPoint x: 1171, startPoint y: 545, endPoint x: 831, endPoint y: 482, distance: 345.8
click at [831, 482] on div "Venture Capital & Founders​ Summit Ballroom 1, 11 Sept 8:00 am – 9:00 am | Regi…" at bounding box center [968, 754] width 408 height 2277
click at [856, 494] on strong "Tencent Investment" at bounding box center [981, 511] width 341 height 34
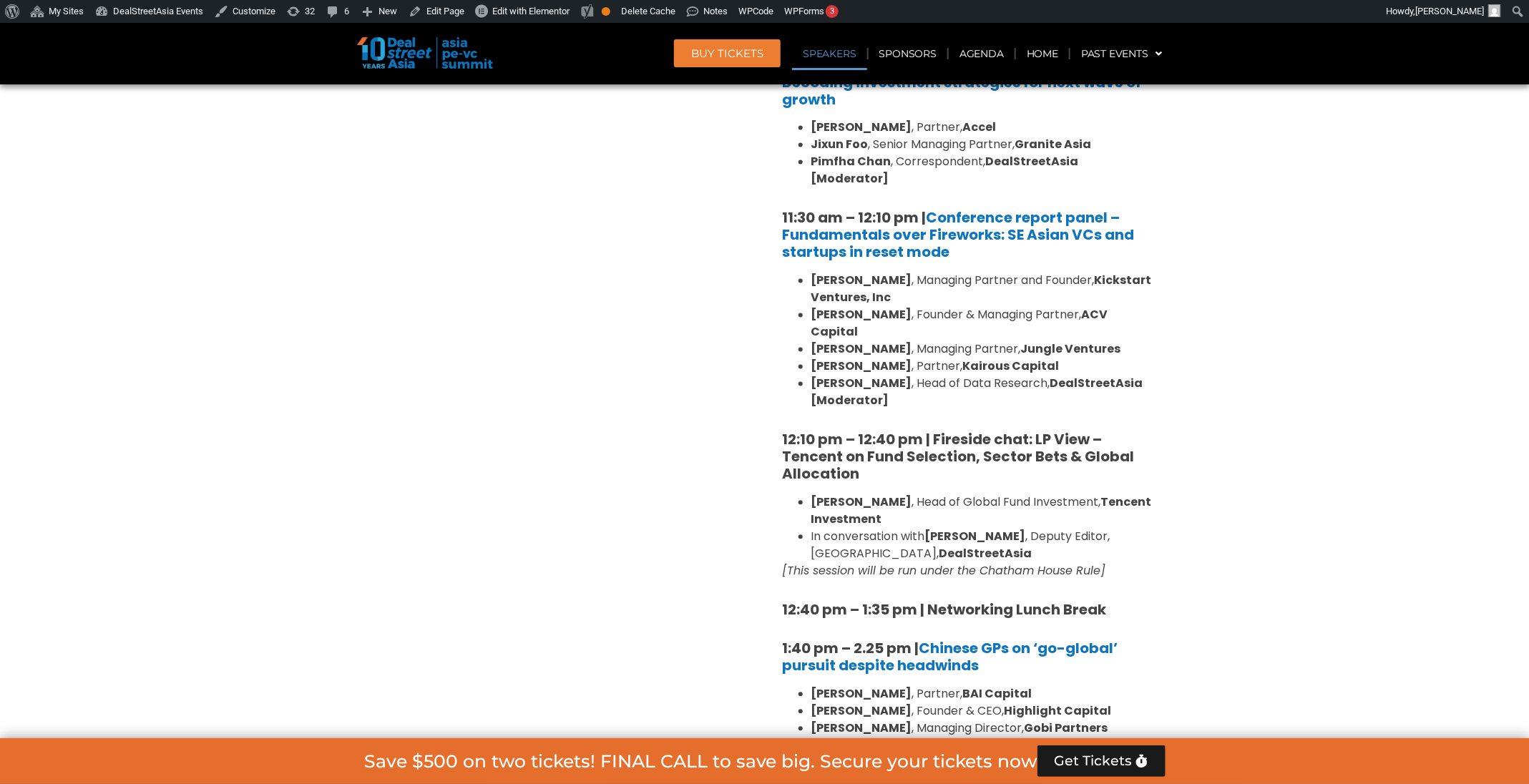
drag, startPoint x: 805, startPoint y: 471, endPoint x: 1129, endPoint y: 533, distance: 329.9
click at [1129, 533] on div "8:00 am – 9:00 am | Registration & Networking Coffee 9:00 am – 9:15 am | Welcom…" at bounding box center [968, 693] width 372 height 1948
copy div "Flora Guo , Head of Global Fund Investment, Tencent Investment In conversation …"
click at [905, 528] on li "In conversation with Eudora Wang , Deputy Editor, Greater China, DealStreetAsia" at bounding box center [983, 545] width 344 height 34
drag, startPoint x: 852, startPoint y: 435, endPoint x: 862, endPoint y: 435, distance: 10.0
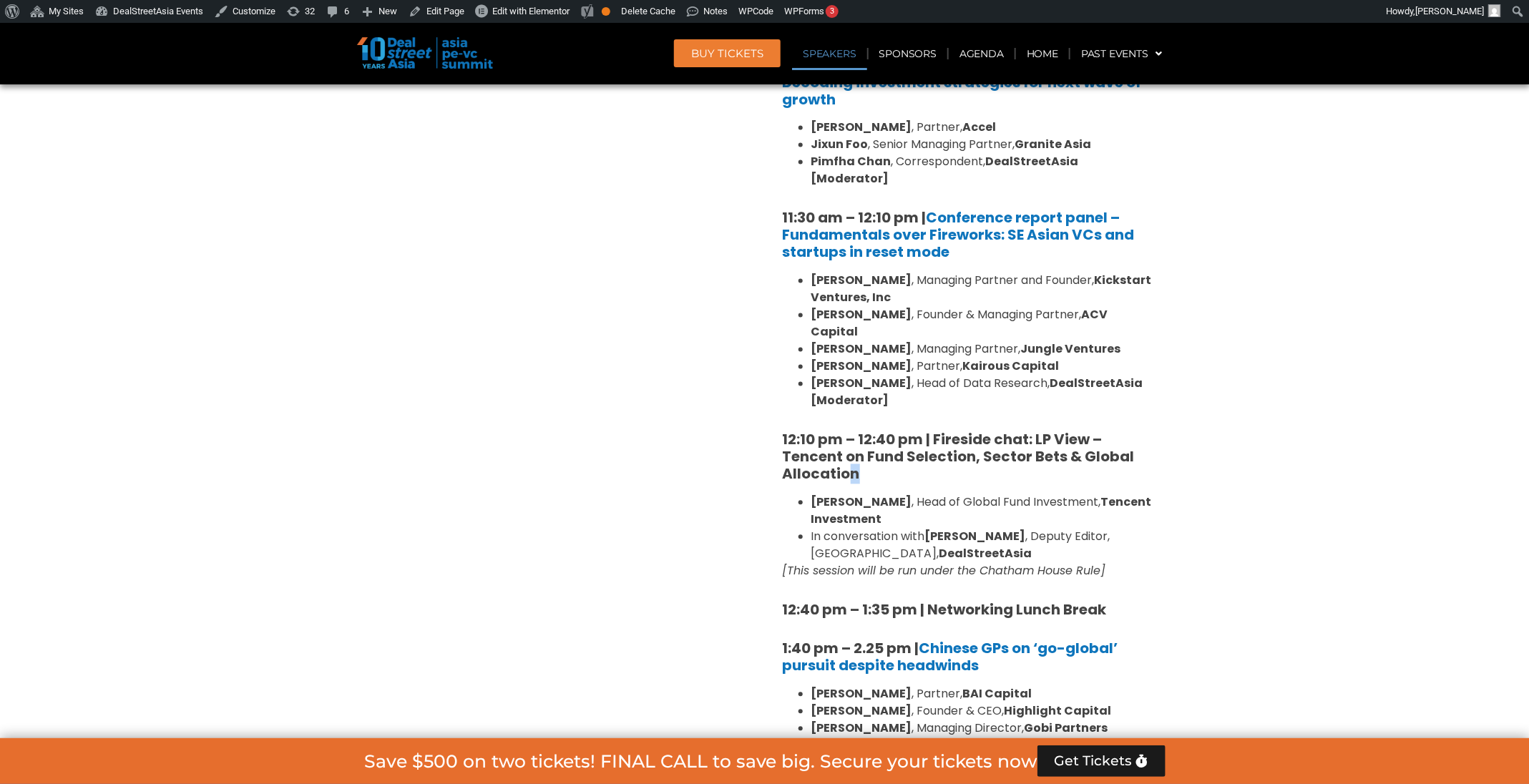
click at [862, 435] on h5 "12:10 pm – 12:40 pm | Fireside chat: LP View – Tencent on Fund Selection, Secto…" at bounding box center [968, 456] width 372 height 52
click at [867, 440] on h5 "12:10 pm – 12:40 pm | Fireside chat: LP View – Tencent on Fund Selection, Secto…" at bounding box center [968, 456] width 372 height 52
click at [863, 436] on h5 "12:10 pm – 12:40 pm | Fireside chat: LP View – Tencent on Fund Selection, Secto…" at bounding box center [968, 456] width 372 height 52
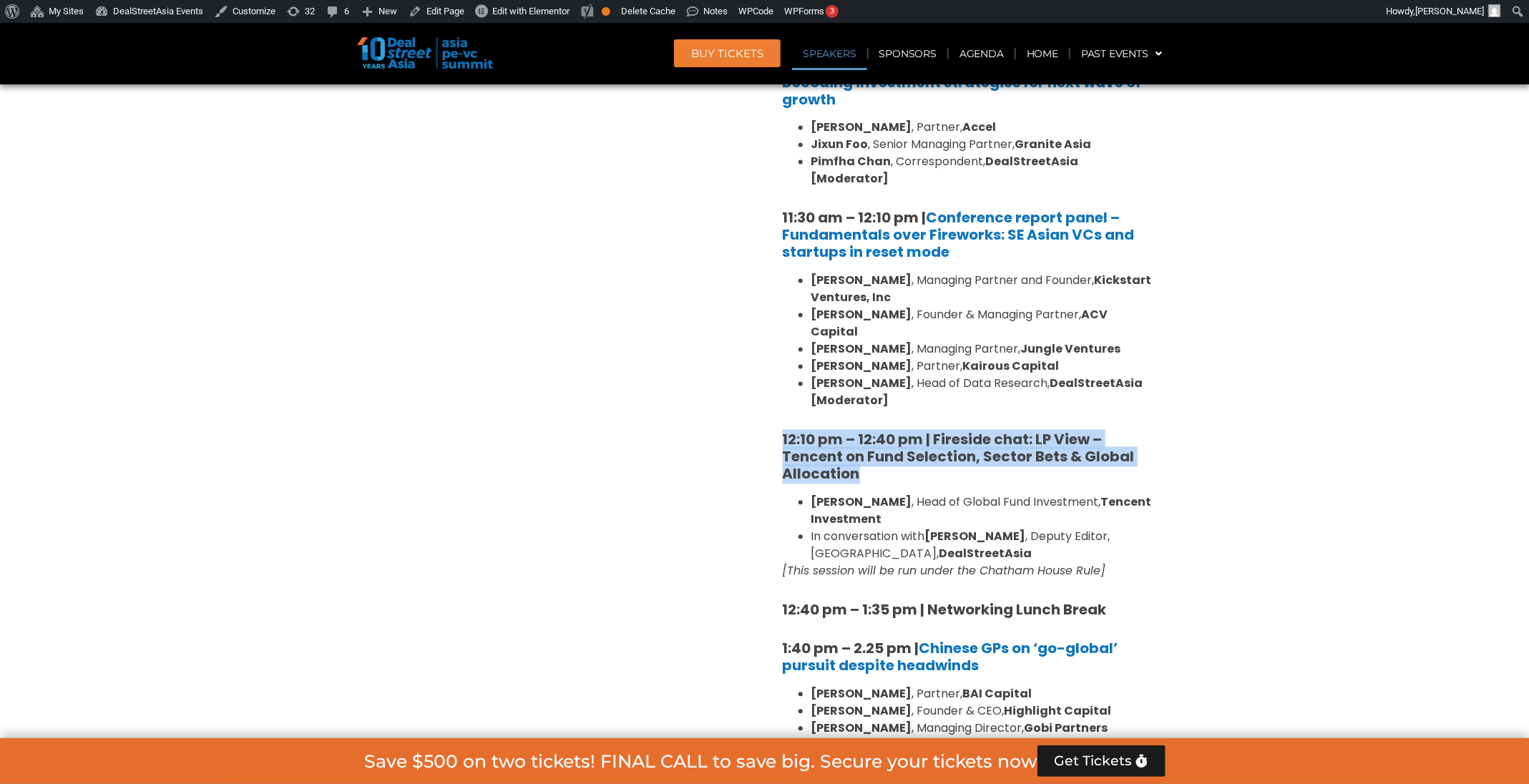
drag, startPoint x: 861, startPoint y: 436, endPoint x: 766, endPoint y: 407, distance: 99.3
click at [766, 407] on div "Venture Capital & Founders​ Summit Ballroom 1, 11 Sept 8:00 am – 9:00 am | Regi…" at bounding box center [968, 754] width 408 height 2277
copy strong "12:10 pm – 12:40 pm | Fireside chat: LP View – Tencent on Fund Selection, Secto…"
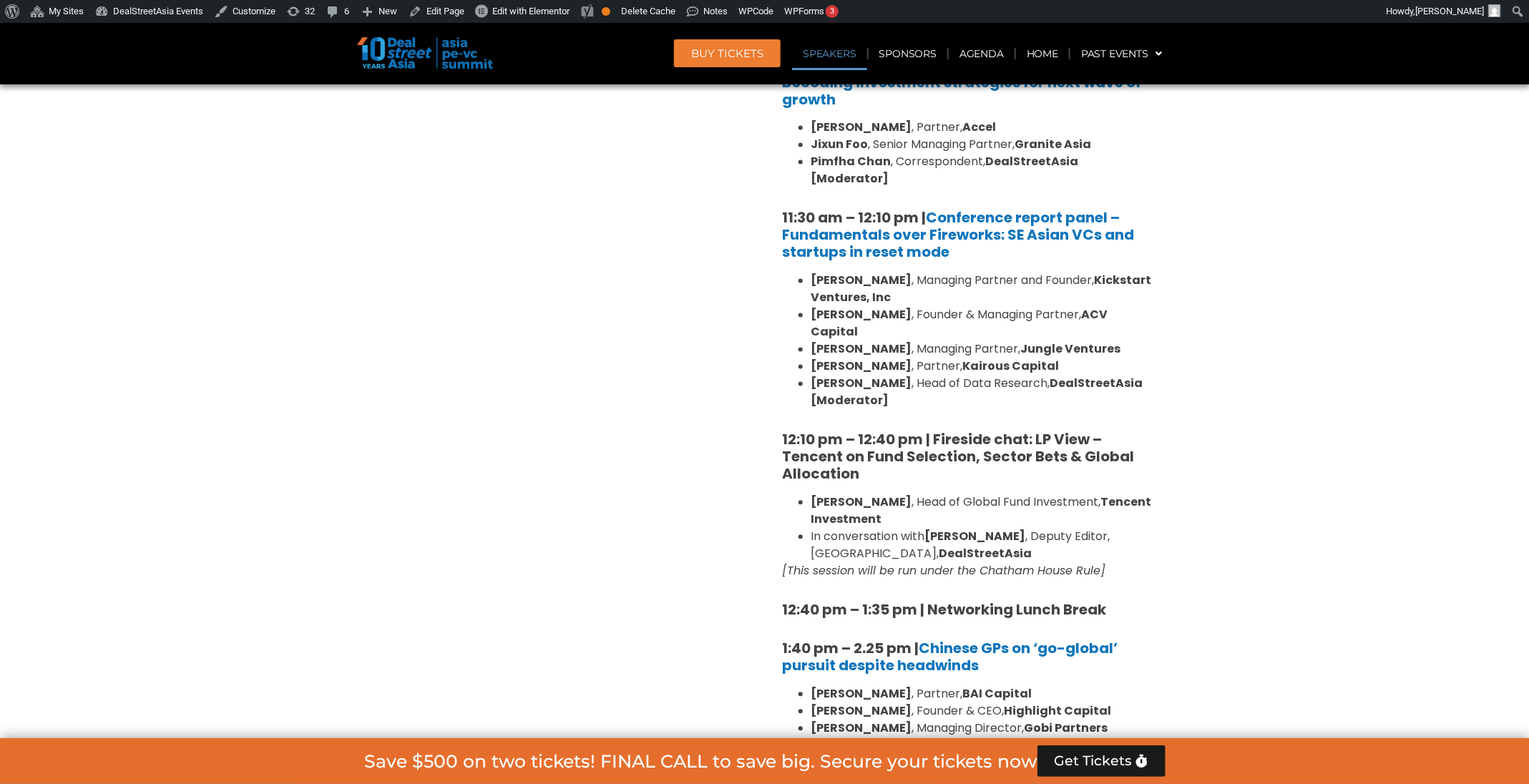
click at [921, 494] on li "Flora Guo , Head of Global Fund Investment, Tencent Investment" at bounding box center [983, 512] width 344 height 34
drag, startPoint x: 1138, startPoint y: 543, endPoint x: 812, endPoint y: 473, distance: 333.4
click at [812, 473] on div "8:00 am – 9:00 am | Registration & Networking Coffee 9:00 am – 9:15 am | Welcom…" at bounding box center [968, 693] width 372 height 1948
copy div "Flora Guo , Head of Global Fund Investment, Tencent Investment In conversation …"
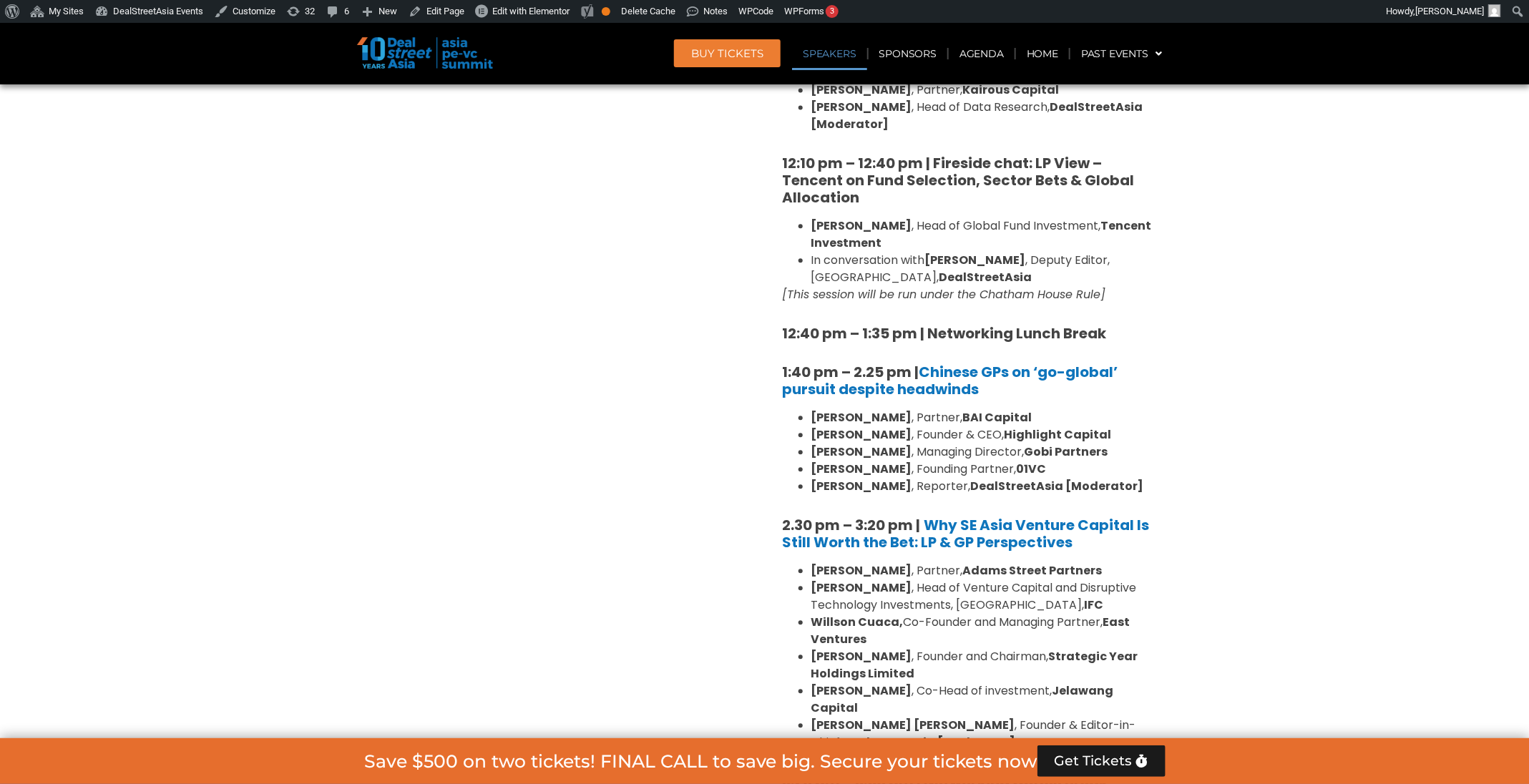
scroll to position [1746, 0]
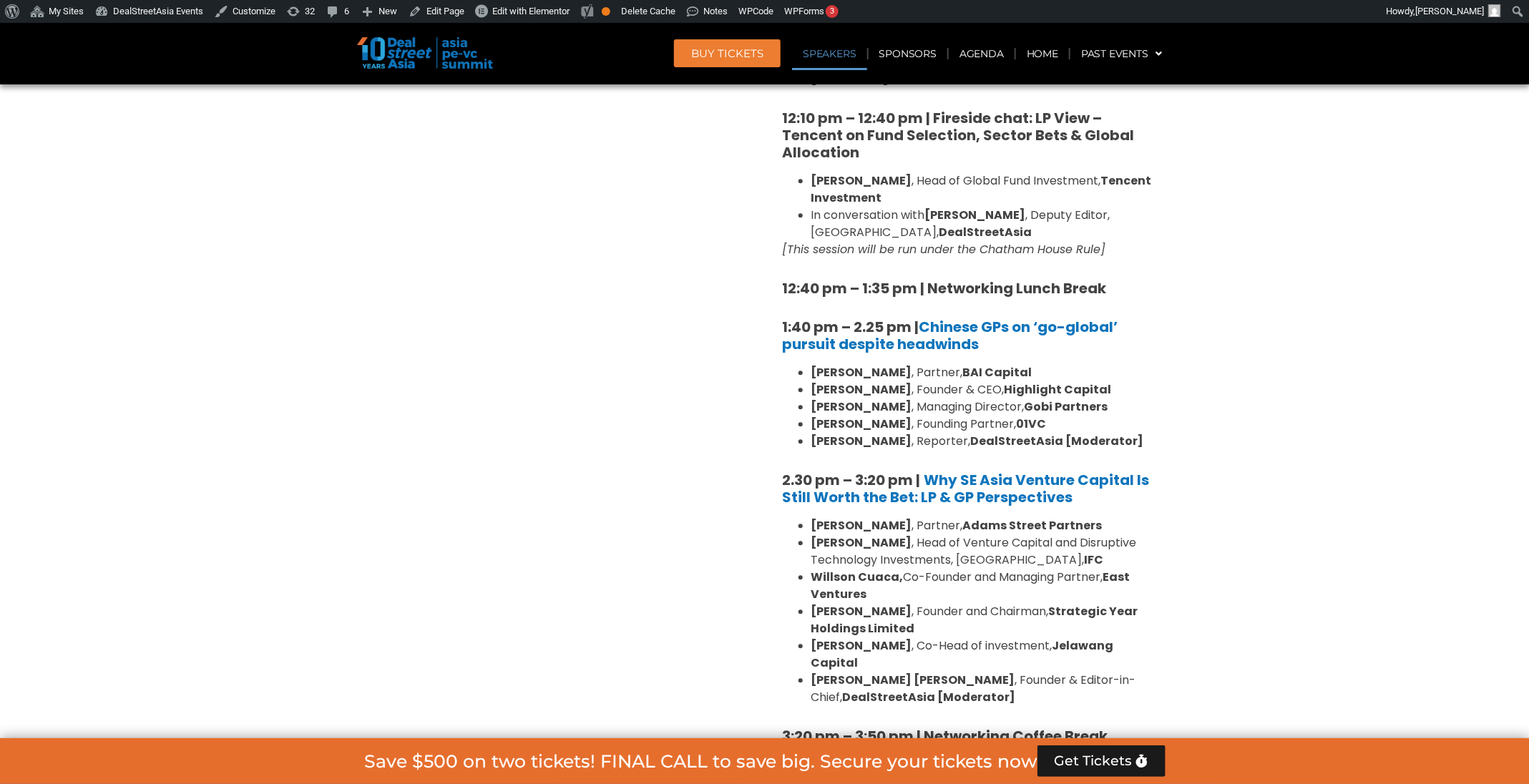
click at [1054, 278] on strong "12:40 pm – 1:35 pm | Networking Lunch Break" at bounding box center [944, 288] width 324 height 20
copy div "12:40 pm – 1:35 pm | Networking Lunch Break"
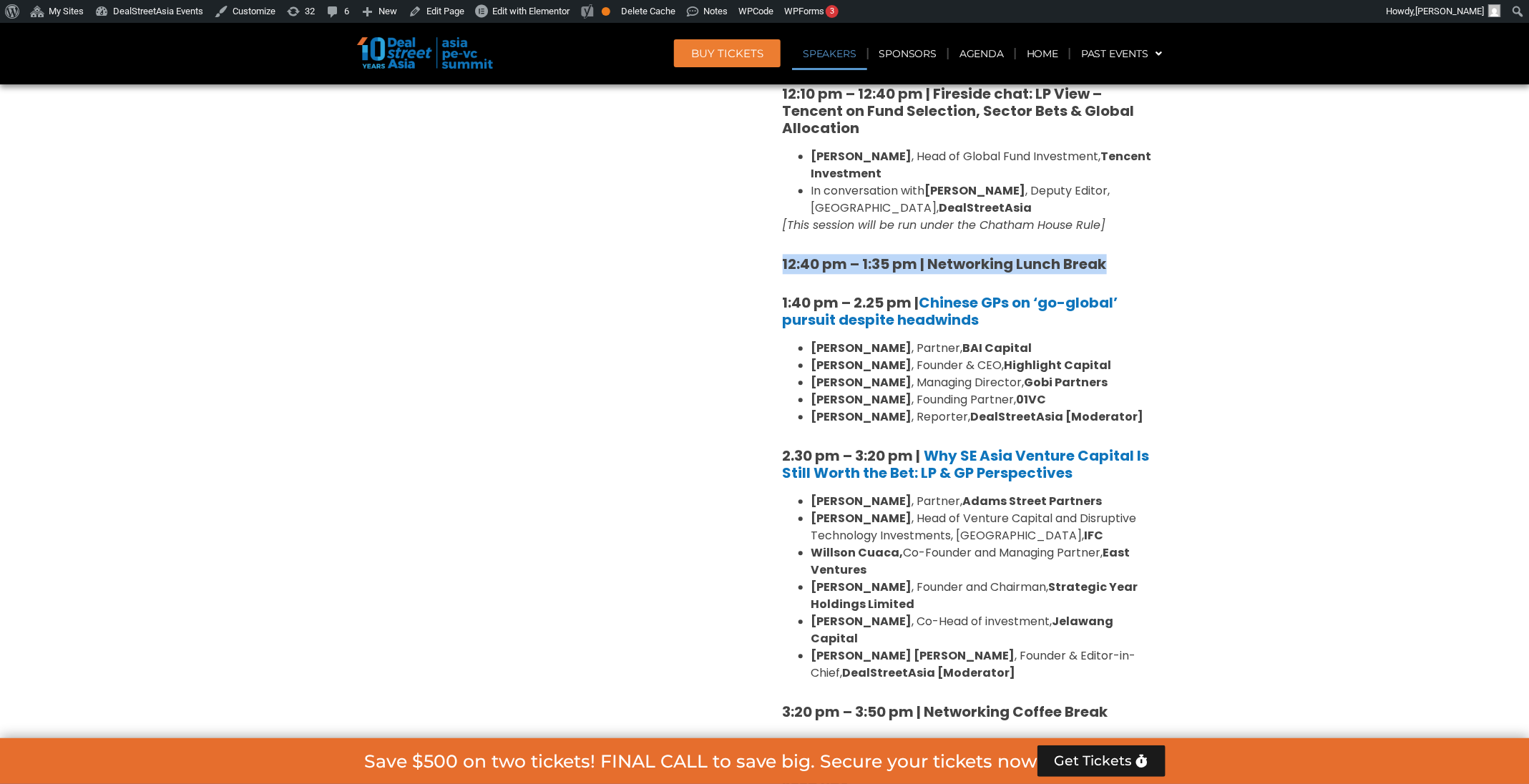
scroll to position [1772, 0]
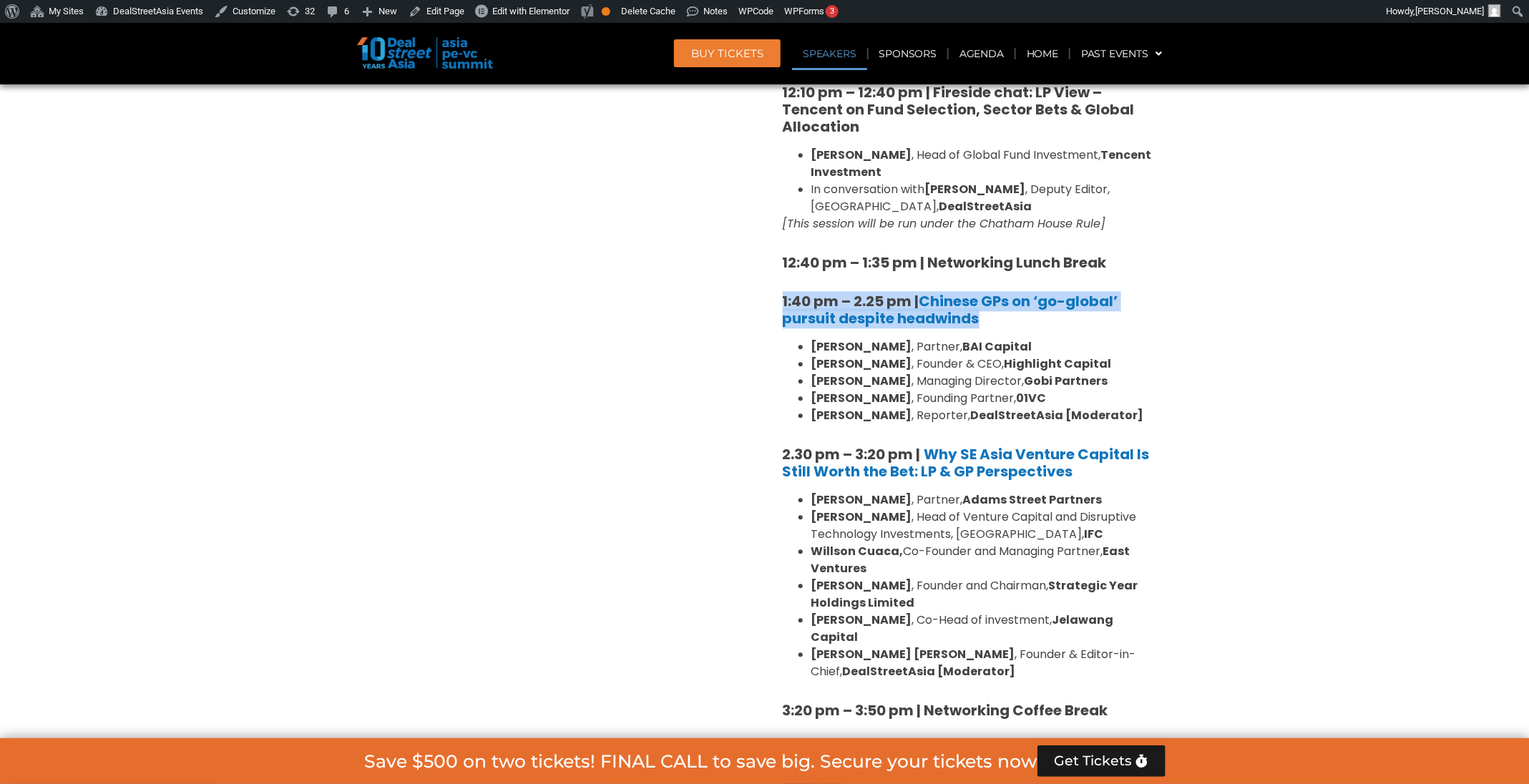
drag, startPoint x: 1013, startPoint y: 286, endPoint x: 766, endPoint y: 254, distance: 249.1
click at [766, 254] on div "Venture Capital & Founders​ Summit Ballroom 1, 11 Sept 8:00 am – 9:00 am | Regi…" at bounding box center [968, 406] width 408 height 2277
copy strong "1:40 pm – 2.25 pm | Chinese GPs on ‘go-global’ pursuit despite headwinds"
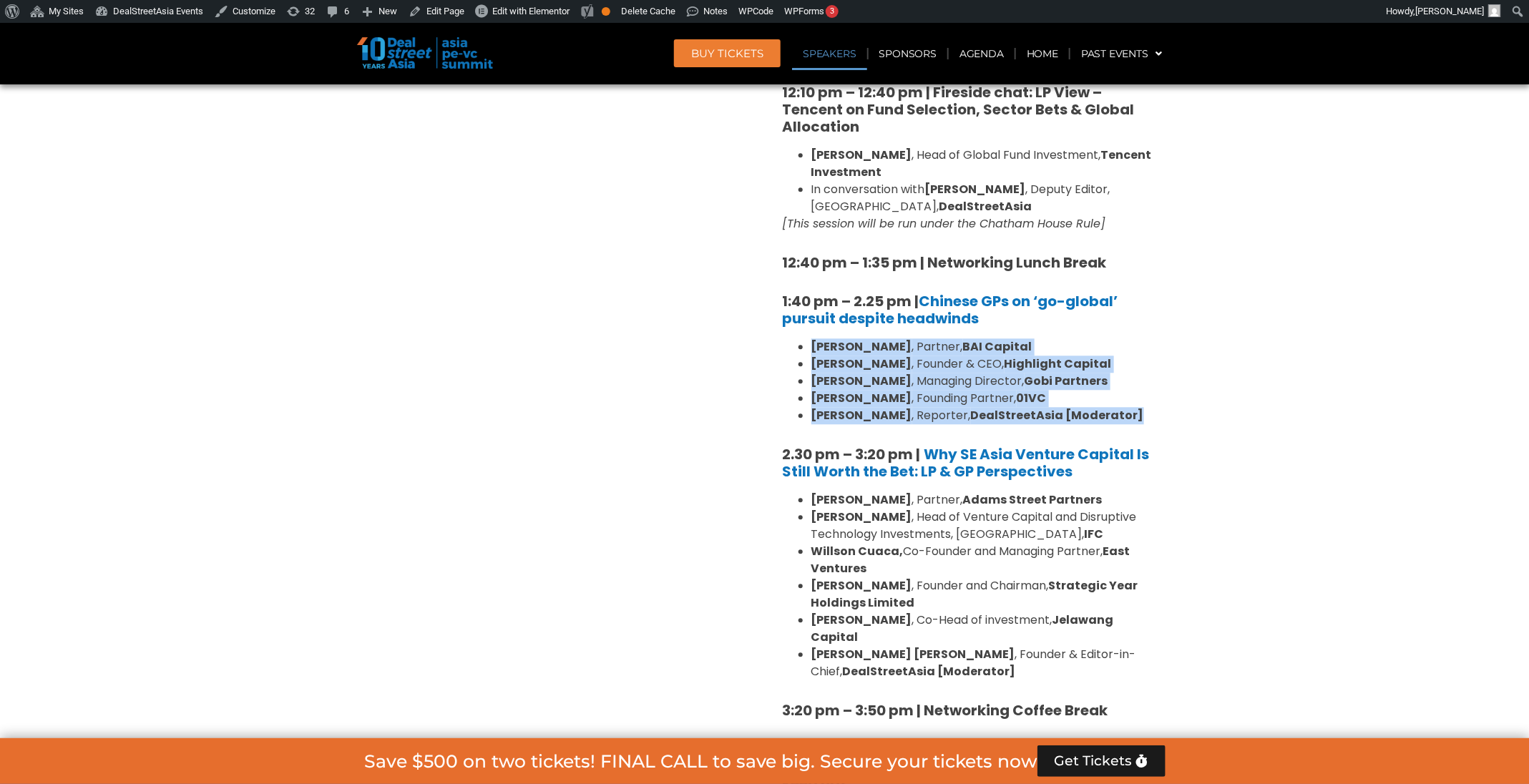
drag, startPoint x: 1118, startPoint y: 379, endPoint x: 810, endPoint y: 313, distance: 315.0
click at [810, 338] on ul "William Zhao , Partner, BAI Capital Steven Wang , Founder & CEO, Highlight Capi…" at bounding box center [968, 381] width 372 height 86
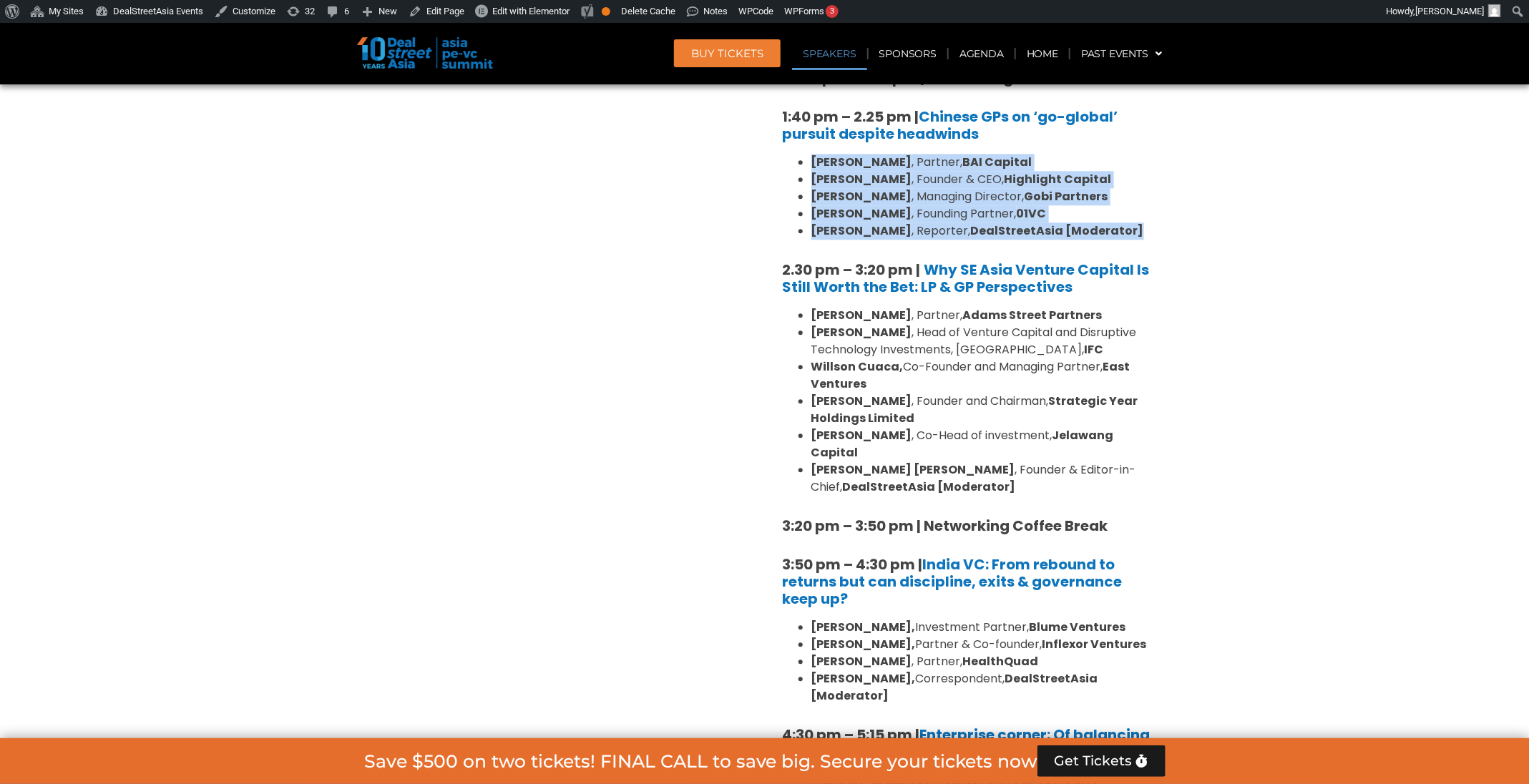
scroll to position [1985, 0]
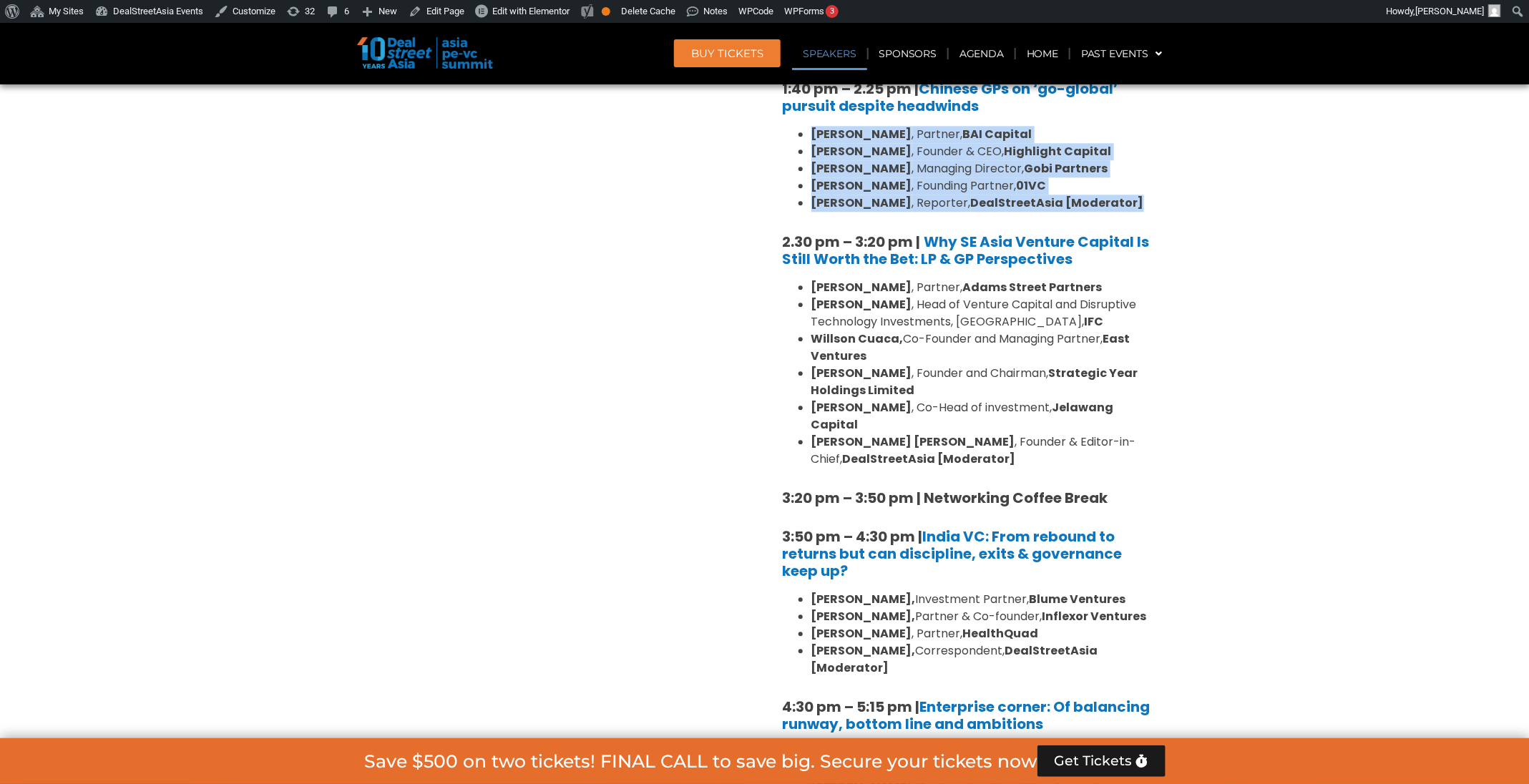
drag, startPoint x: 1087, startPoint y: 233, endPoint x: 736, endPoint y: 208, distance: 351.9
click at [736, 208] on div "Private Equity & Investment Summit Ballroom 1, 10 Sept 8:00 am – 9:00 am | Regi…" at bounding box center [765, 194] width 816 height 2277
click at [1147, 233] on h5 "2.30 pm – 3:20 pm | Why SE Asia Venture Capital Is Still Worth the Bet: LP & GP…" at bounding box center [968, 251] width 372 height 34
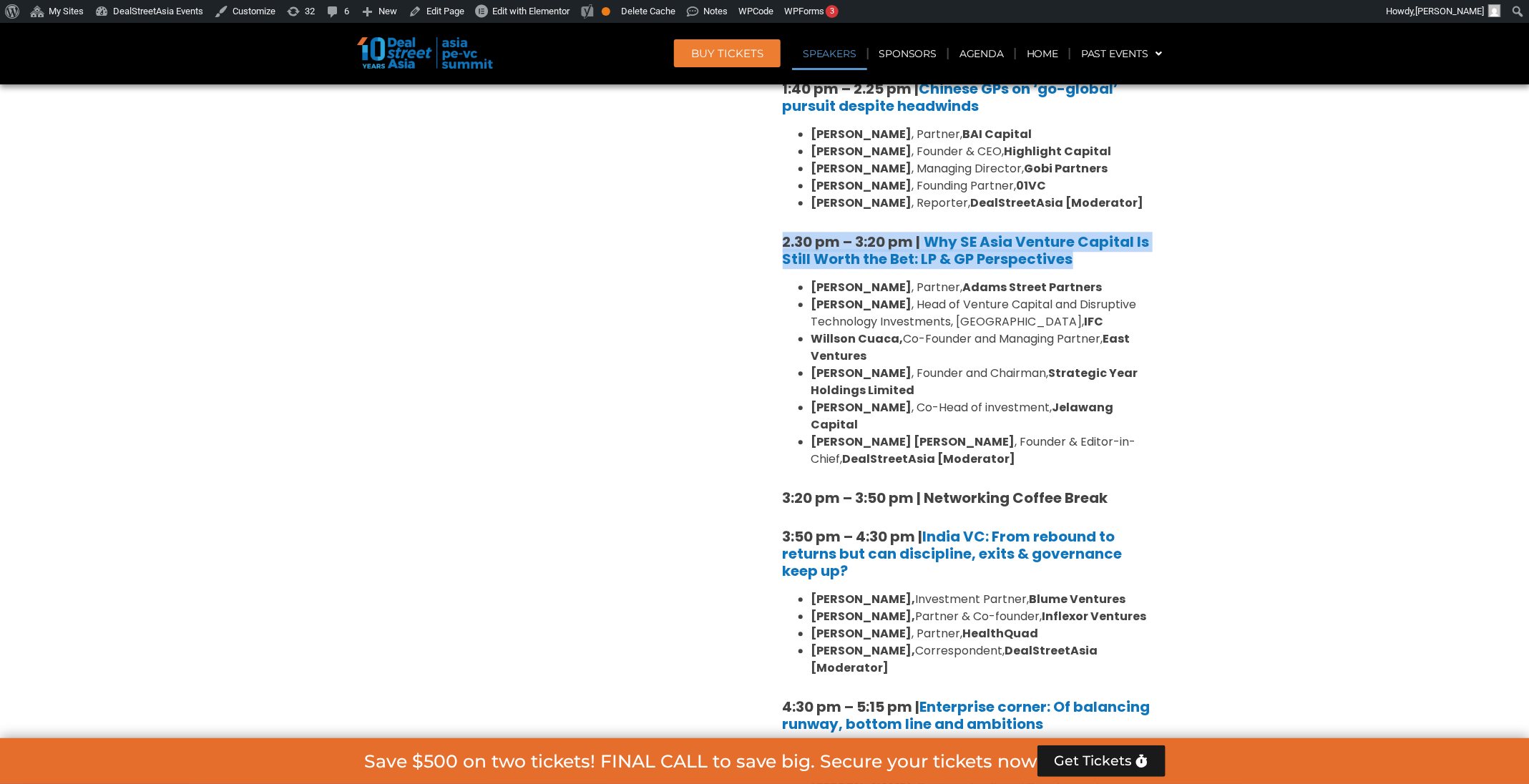
drag, startPoint x: 1139, startPoint y: 227, endPoint x: 773, endPoint y: 200, distance: 367.0
click at [773, 200] on div "8:00 am – 9:00 am | Registration & Networking Coffee 9:00 am – 9:15 am | Welcom…" at bounding box center [968, 128] width 394 height 2003
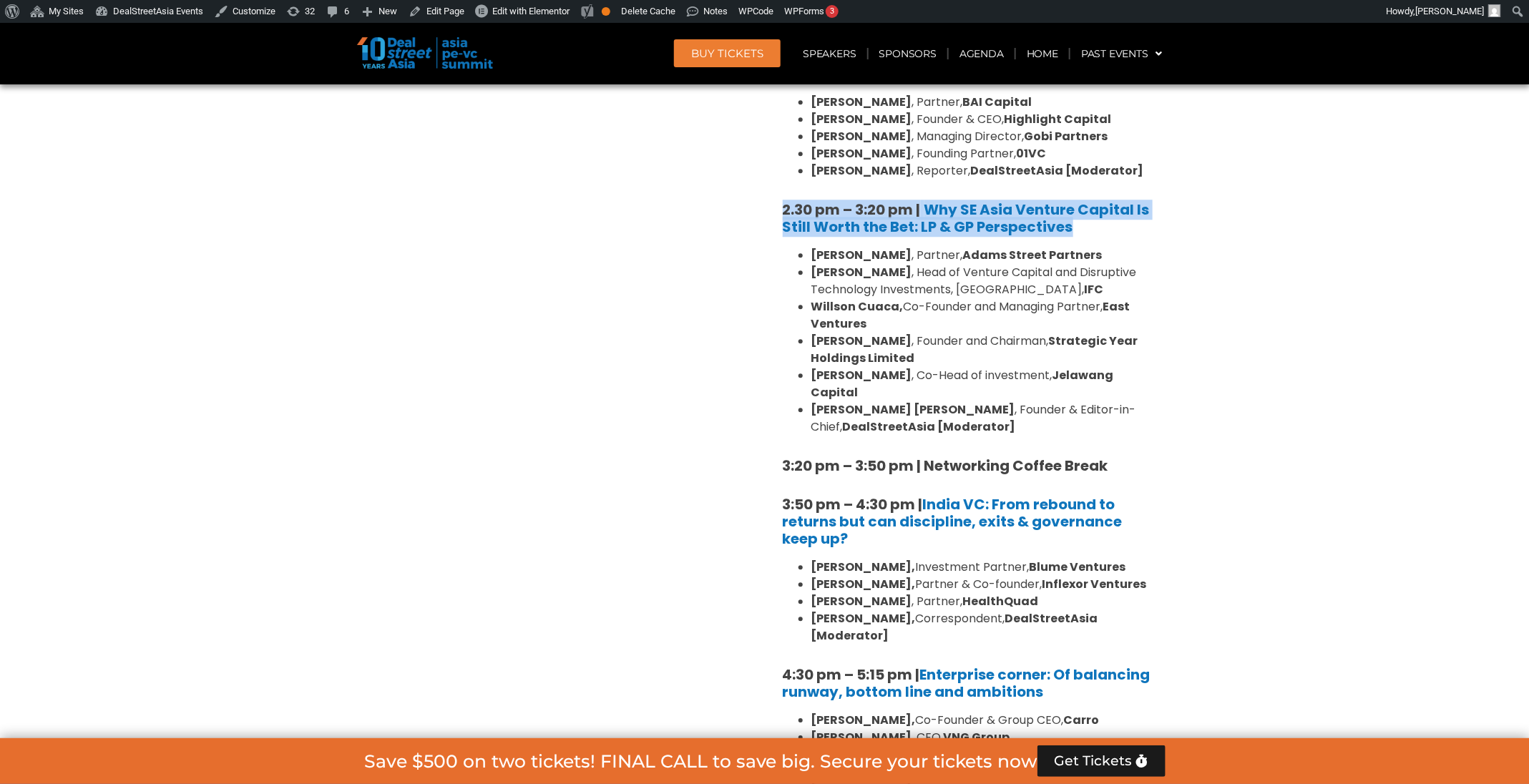
scroll to position [2015, 0]
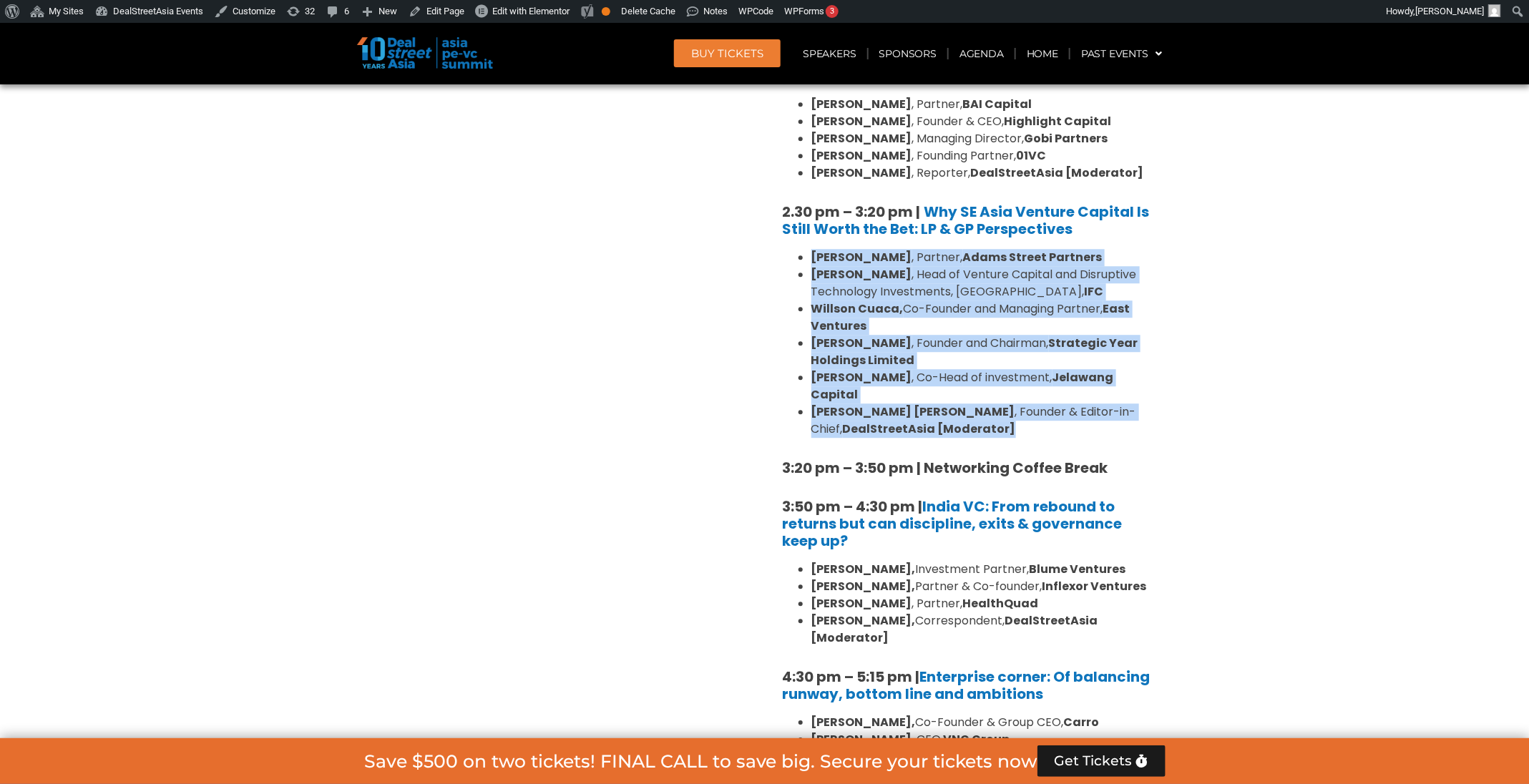
drag, startPoint x: 998, startPoint y: 382, endPoint x: 801, endPoint y: 227, distance: 250.7
click at [801, 249] on ul "Sunil Mishra , Partner, Adams Street Partners Geetali Kumar , Head of Venture C…" at bounding box center [968, 343] width 372 height 189
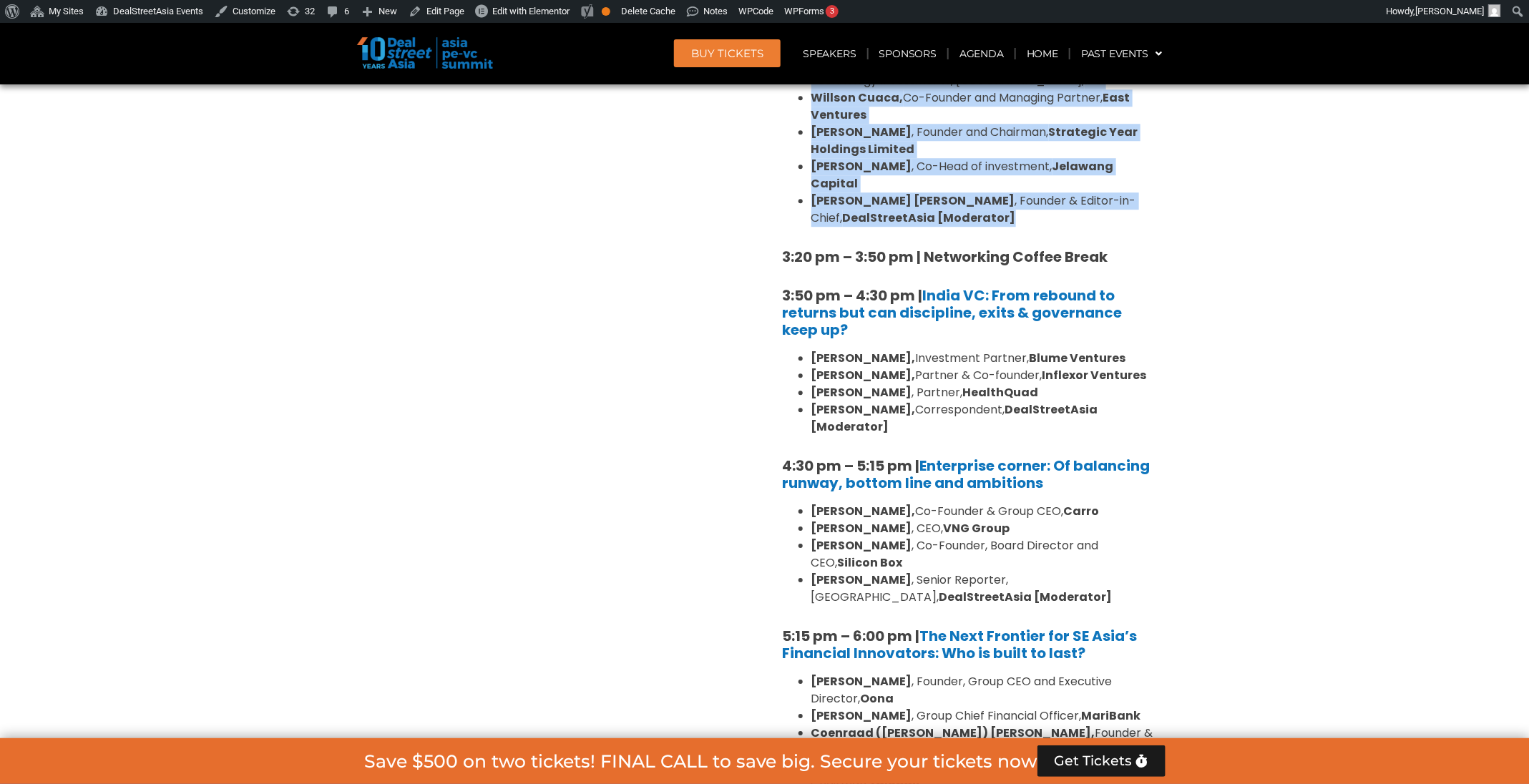
scroll to position [2219, 0]
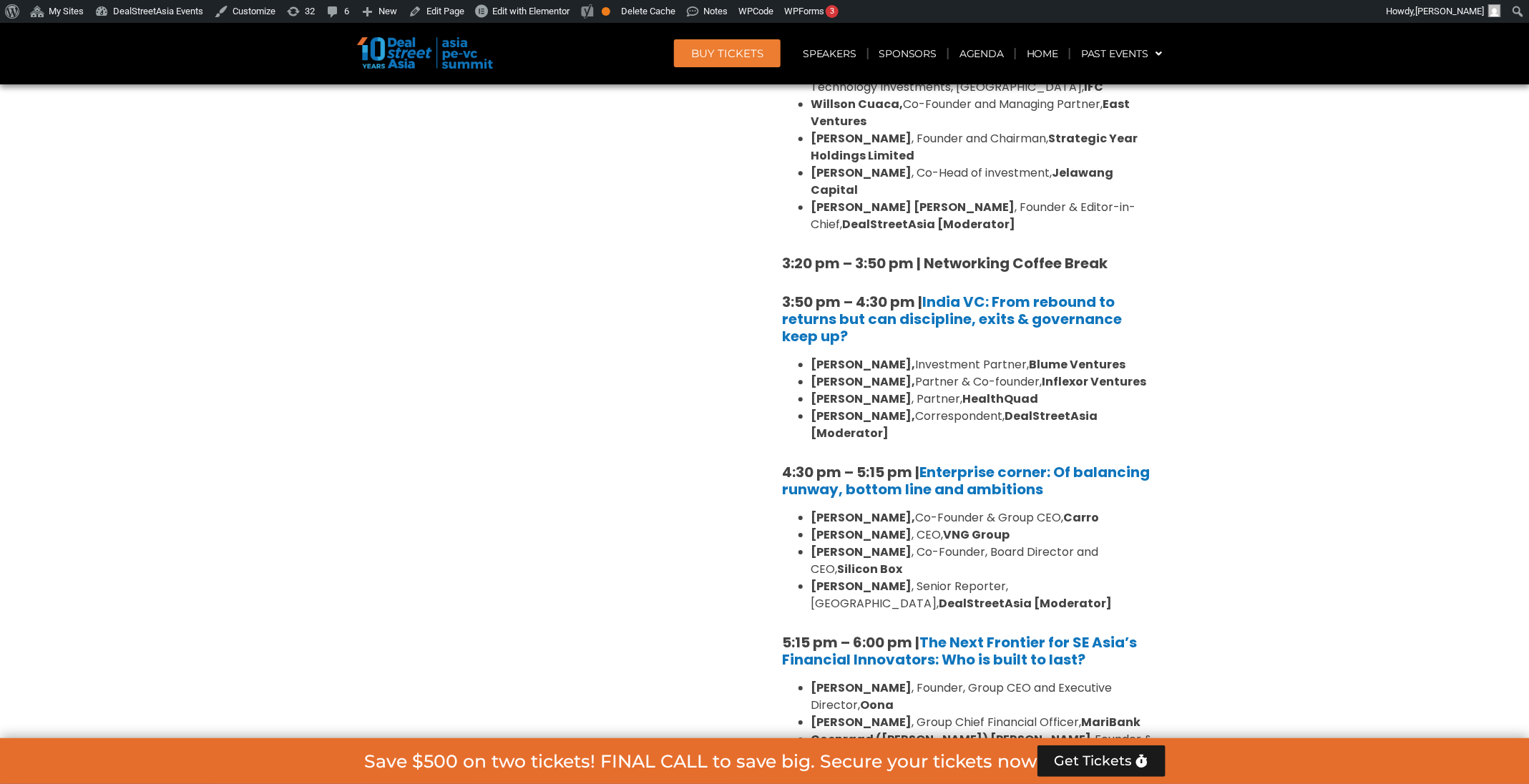
click at [910, 253] on strong "3:20 pm – 3:50 pm | Networking Coffee Break" at bounding box center [945, 263] width 326 height 20
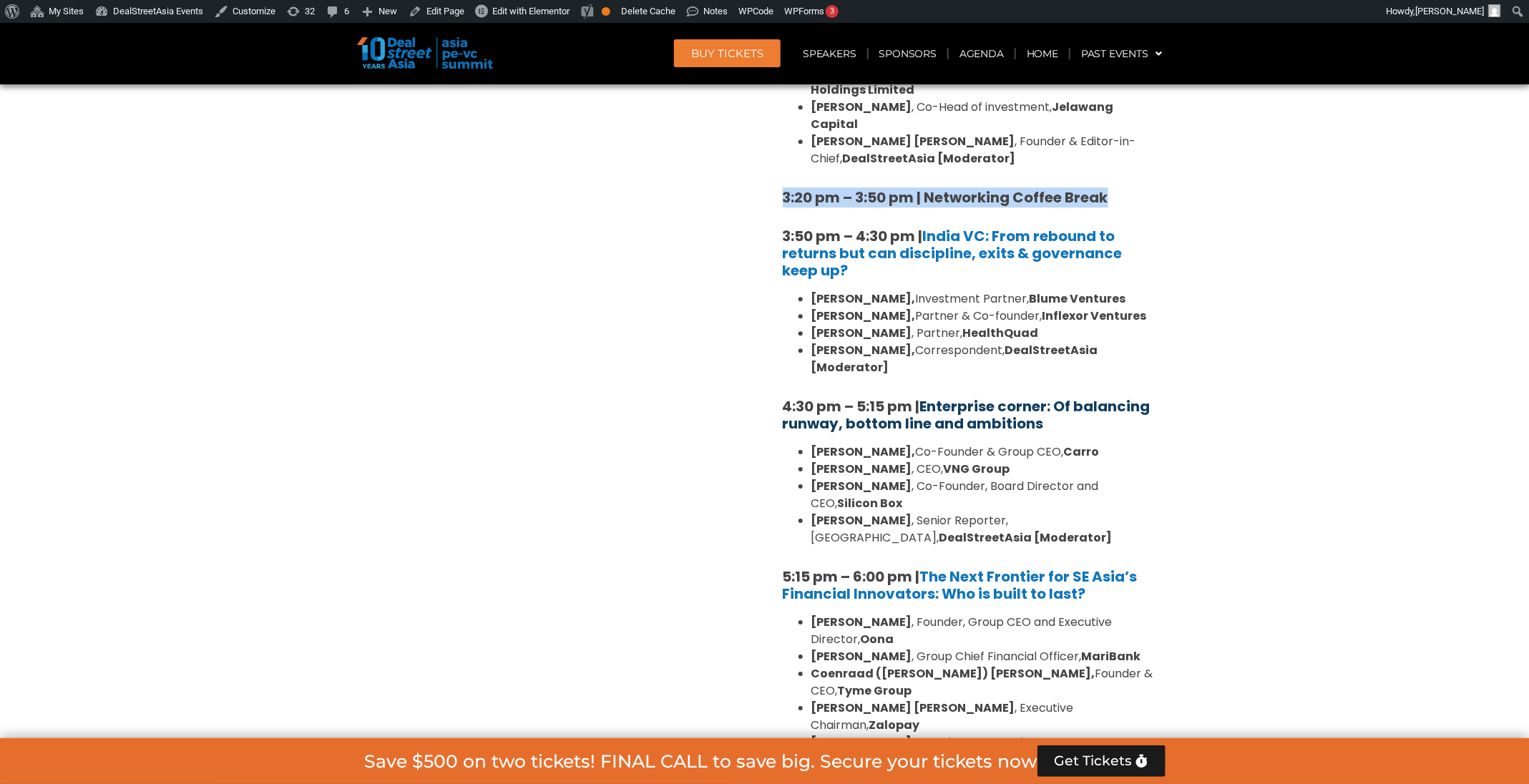
scroll to position [2327, 0]
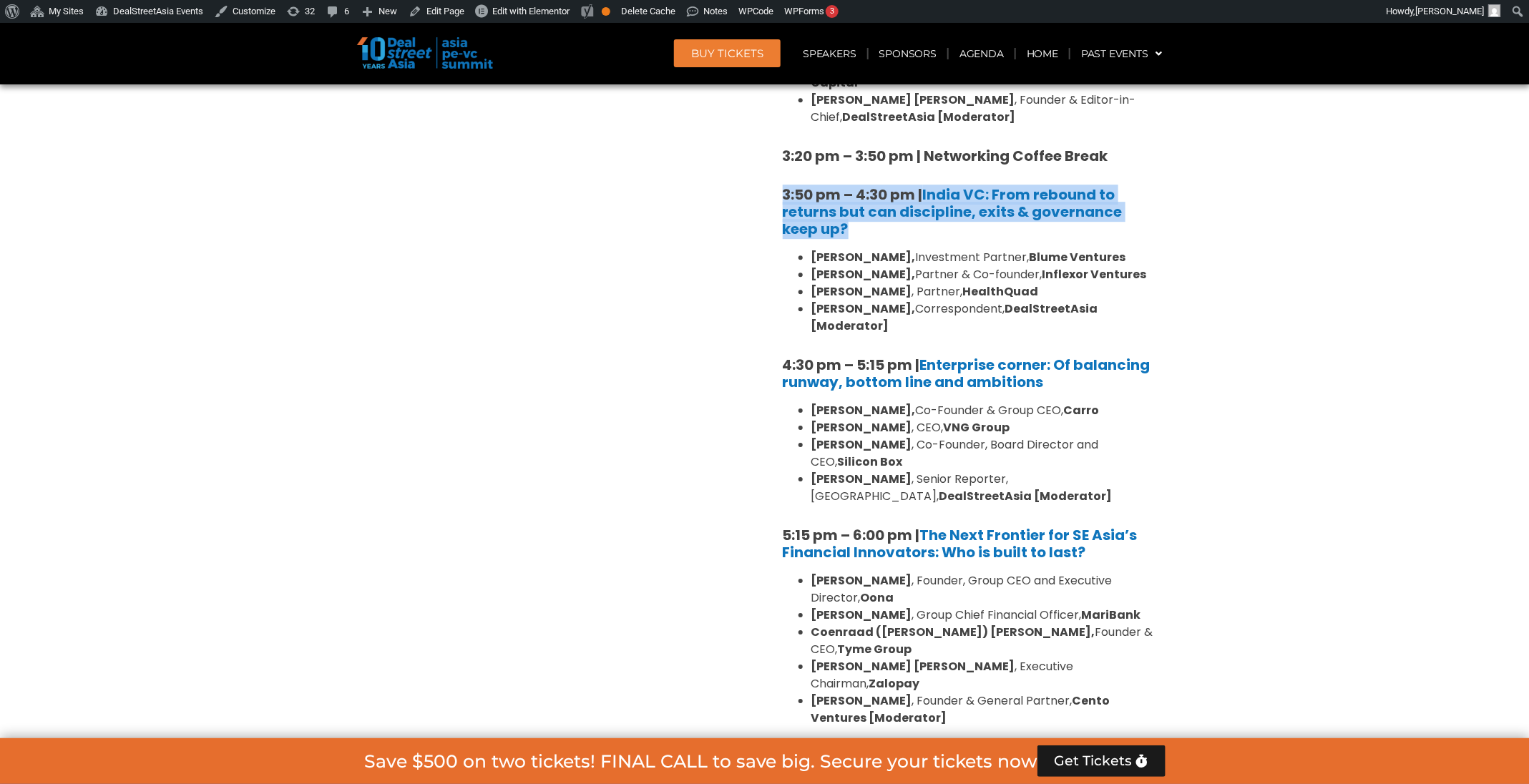
drag, startPoint x: 864, startPoint y: 180, endPoint x: 777, endPoint y: 139, distance: 96.2
click at [913, 300] on li "Vibhuti Sharma, Correspondent, DealStreetAsia [Moderator]" at bounding box center [983, 317] width 344 height 34
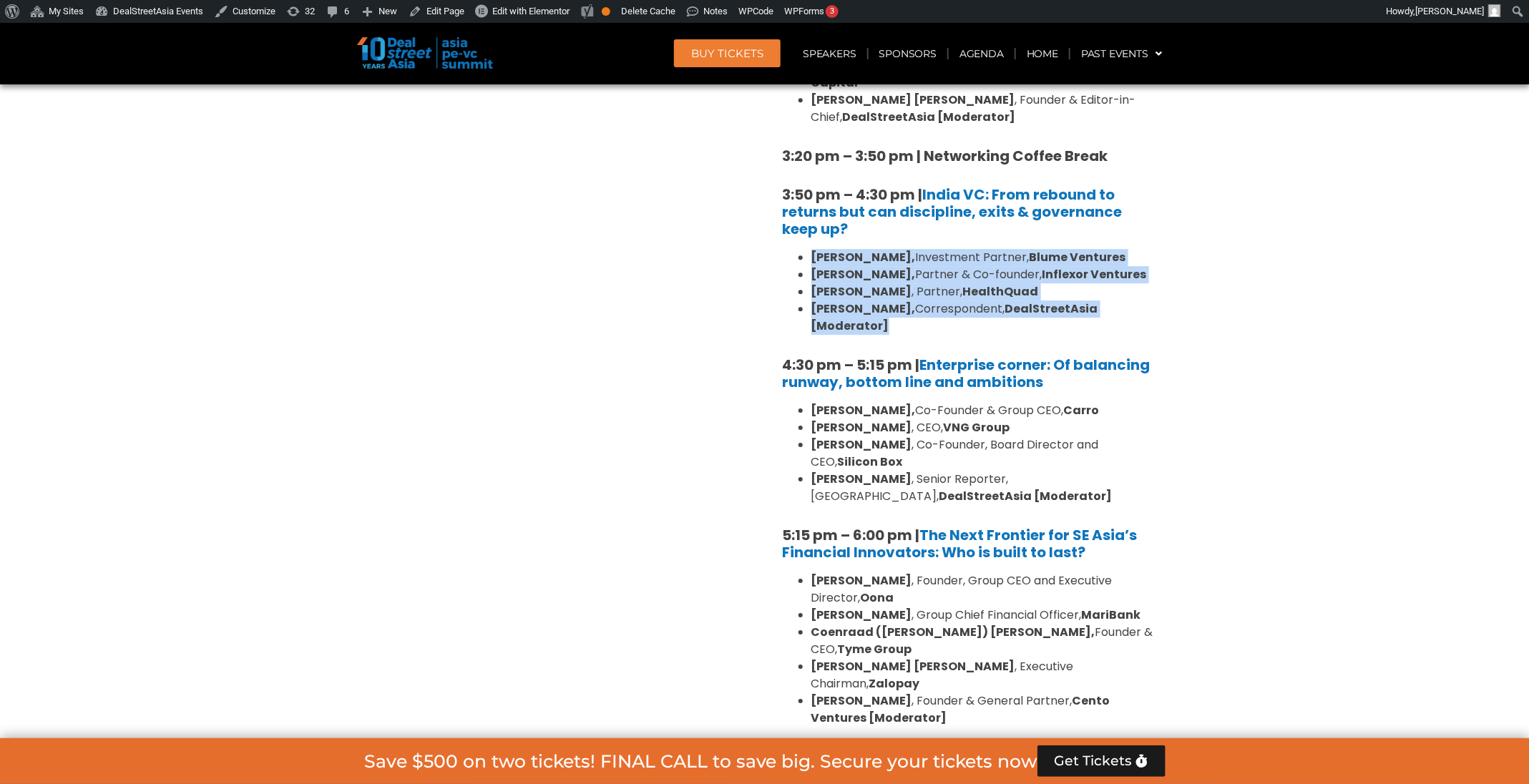
drag, startPoint x: 908, startPoint y: 273, endPoint x: 801, endPoint y: 211, distance: 123.7
click at [801, 249] on ul "Arpit Agarwal, Investment Partner, Blume Ventures Pratip Mazumdar, Partner & Co…" at bounding box center [968, 292] width 372 height 86
drag, startPoint x: 1057, startPoint y: 332, endPoint x: 769, endPoint y: 313, distance: 288.6
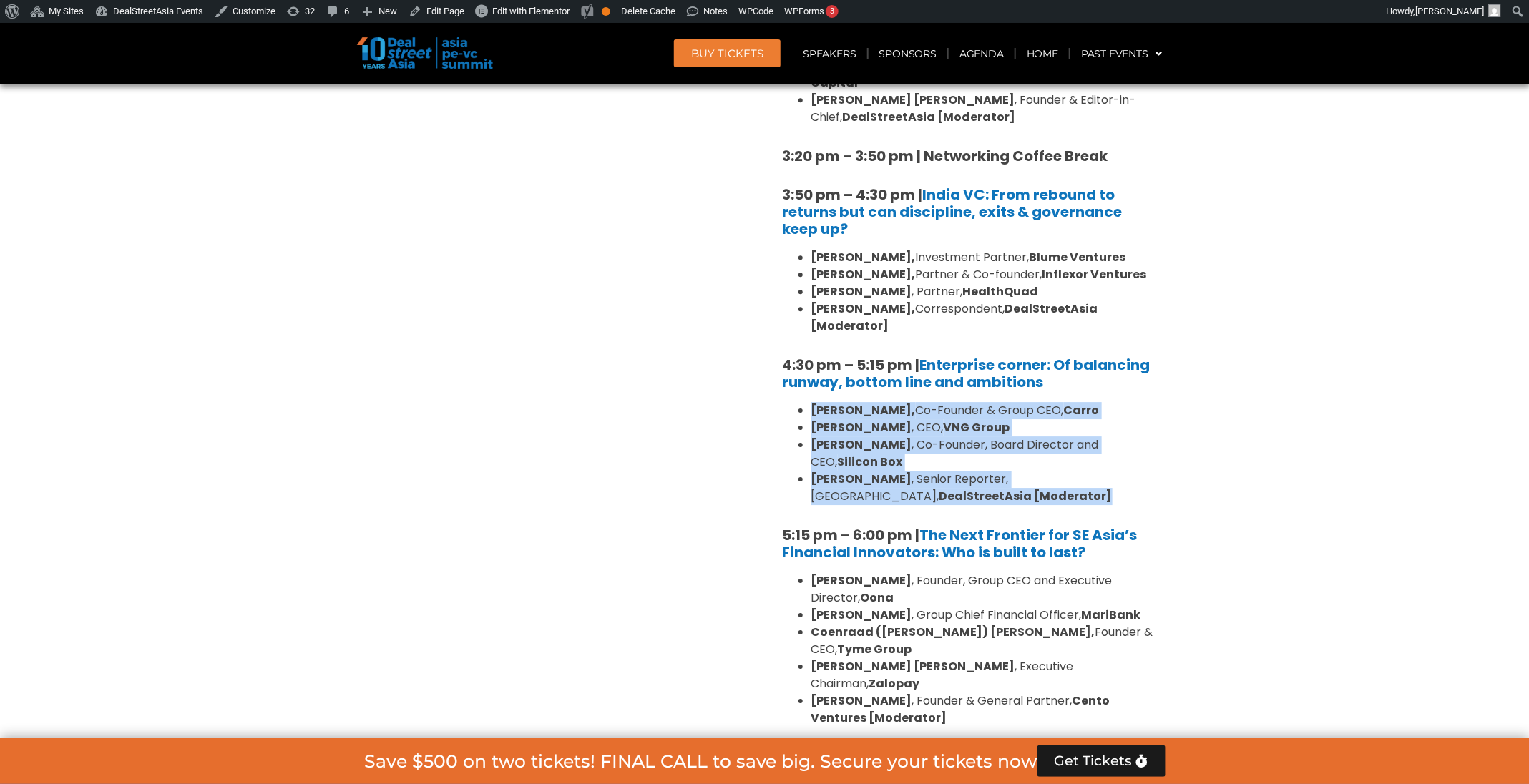
drag, startPoint x: 983, startPoint y: 423, endPoint x: 801, endPoint y: 358, distance: 193.3
click at [801, 402] on ul "Aaron Tan, Co-Founder & Group CEO, Carro Kelly Wong , CEO, VNG Group Dr. BJ Han…" at bounding box center [968, 453] width 372 height 103
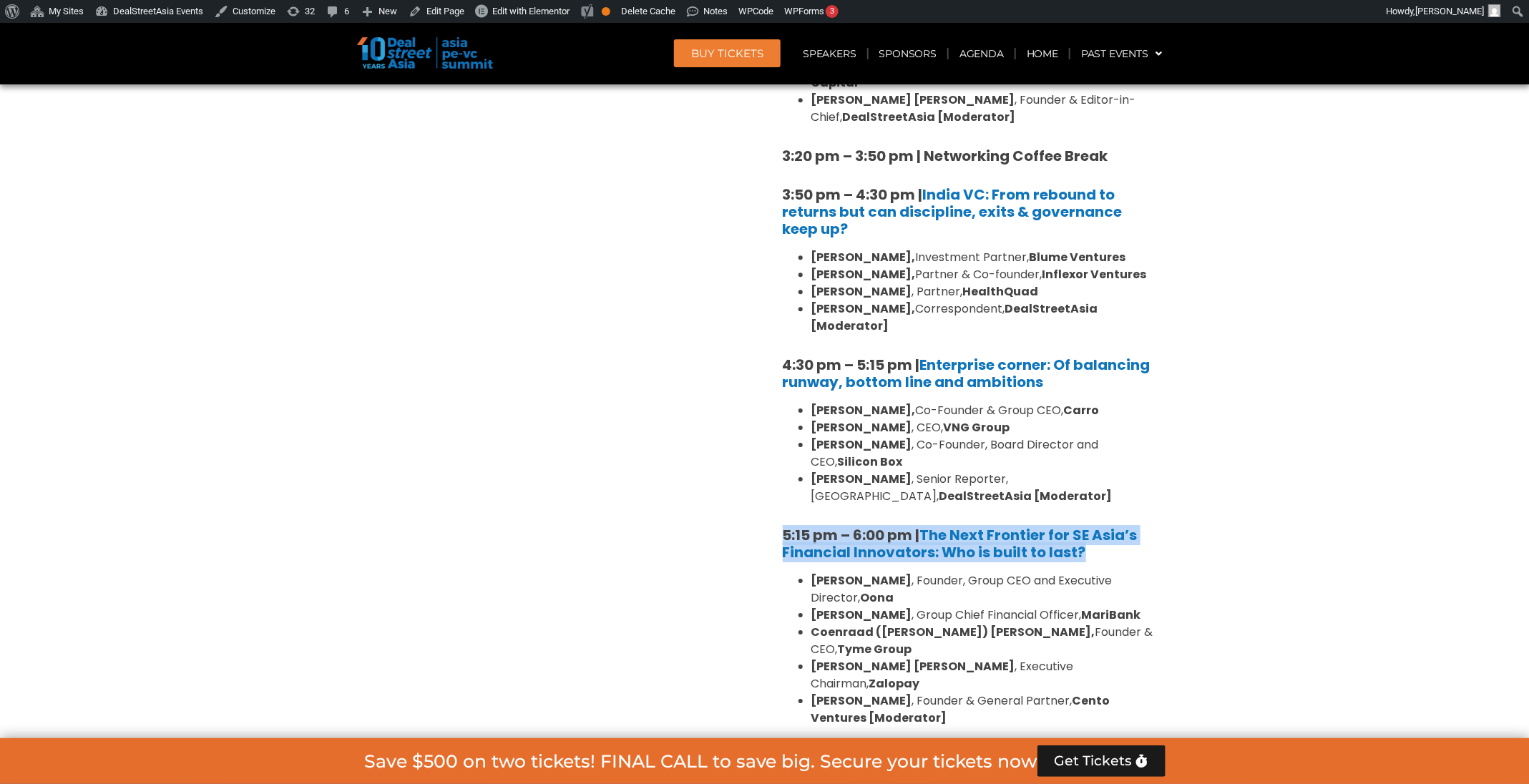
drag, startPoint x: 1111, startPoint y: 478, endPoint x: 769, endPoint y: 462, distance: 342.4
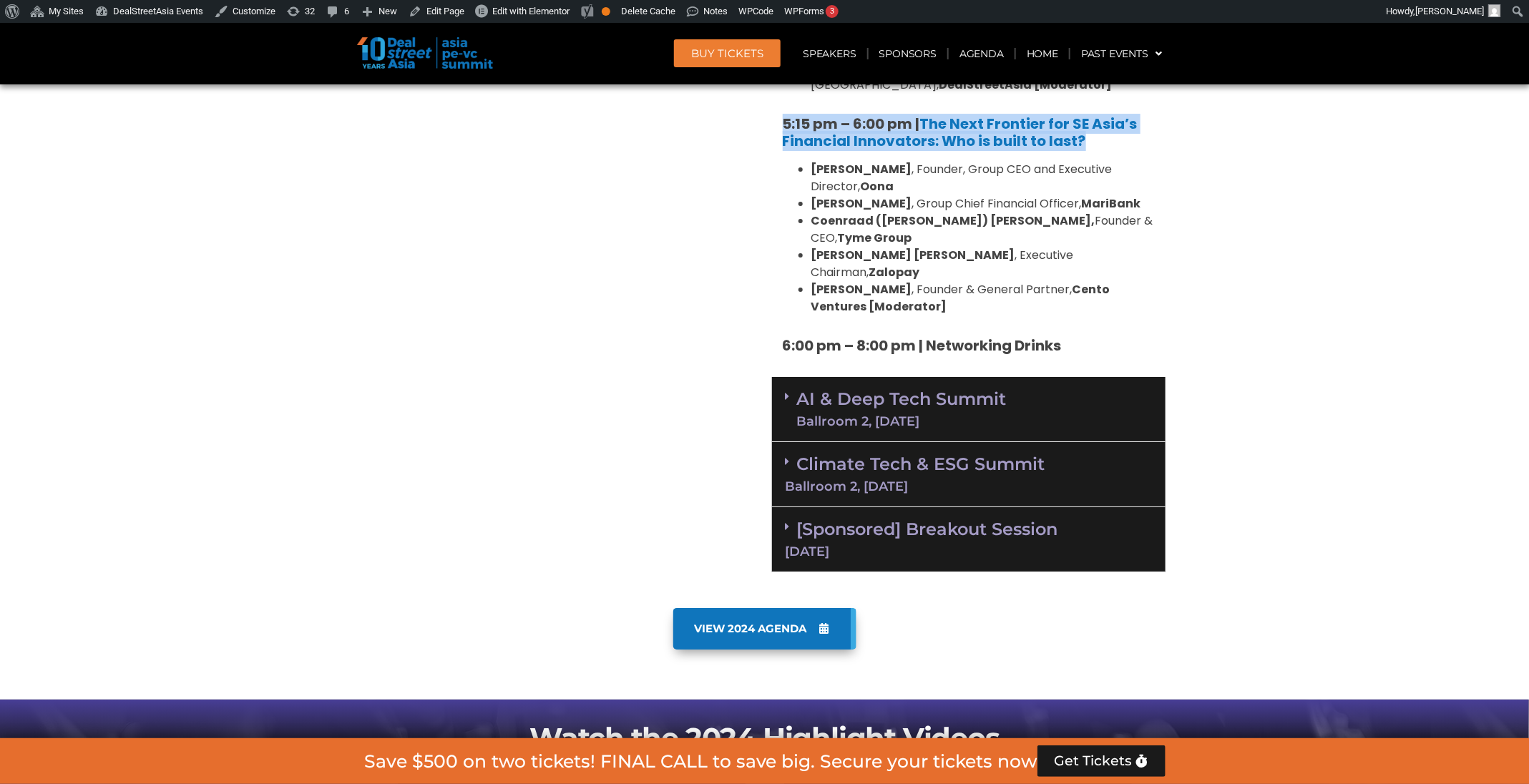
scroll to position [2755, 0]
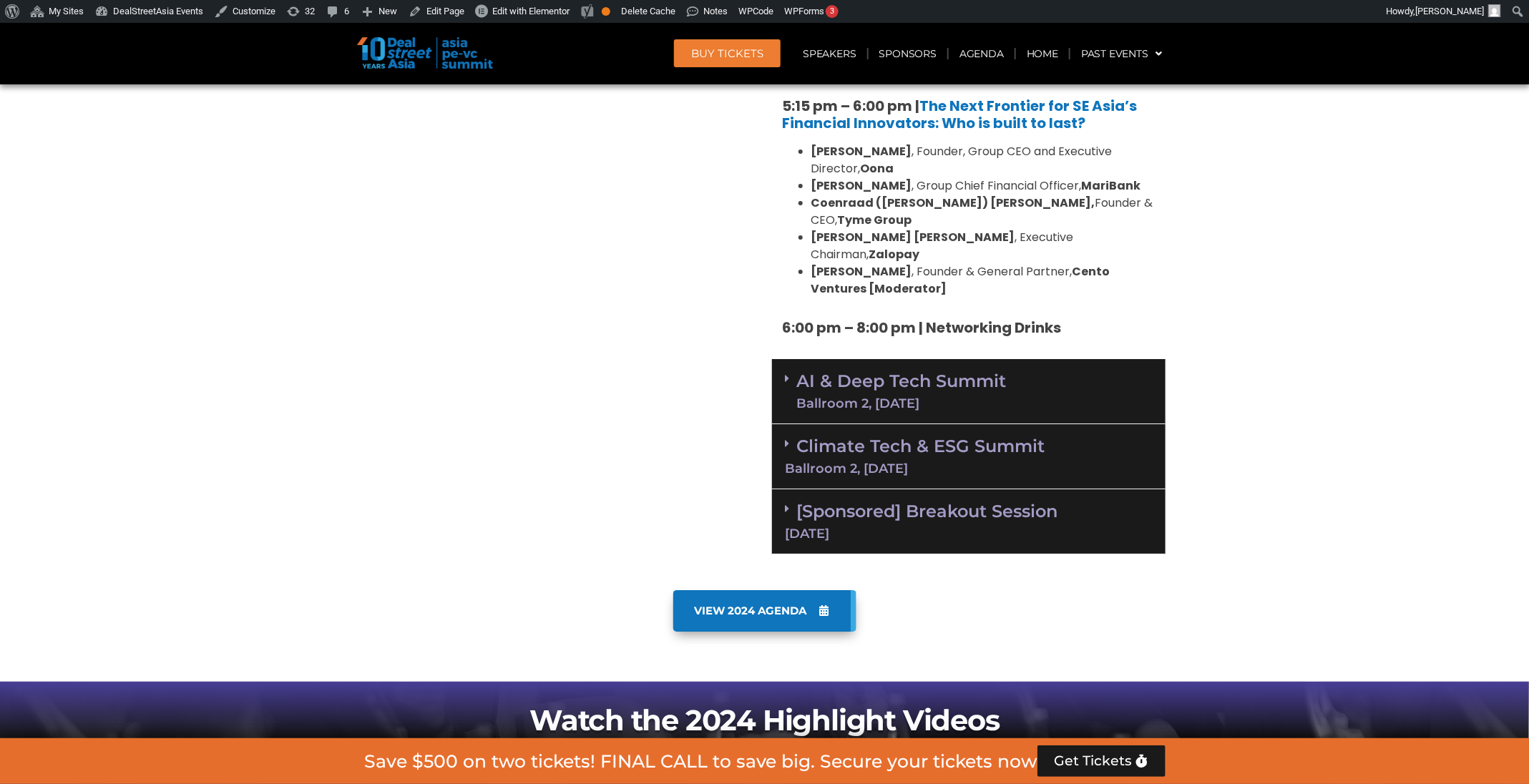
click at [882, 373] on link "AI & Deep Tech Summit Ballroom 2, 11 Sept" at bounding box center [902, 391] width 210 height 37
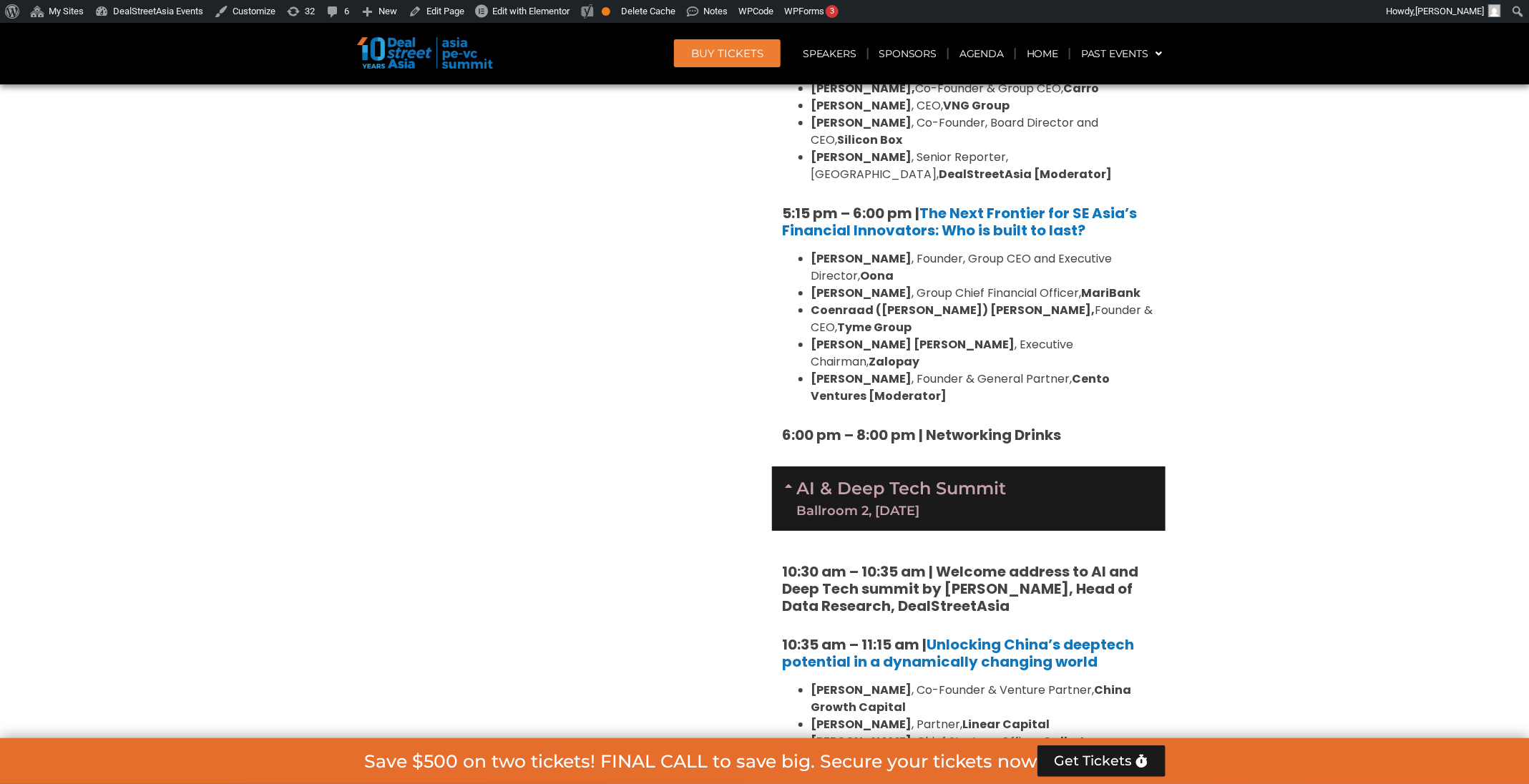
click at [900, 480] on link "AI & Deep Tech Summit Ballroom 2, 11 Sept" at bounding box center [902, 498] width 210 height 37
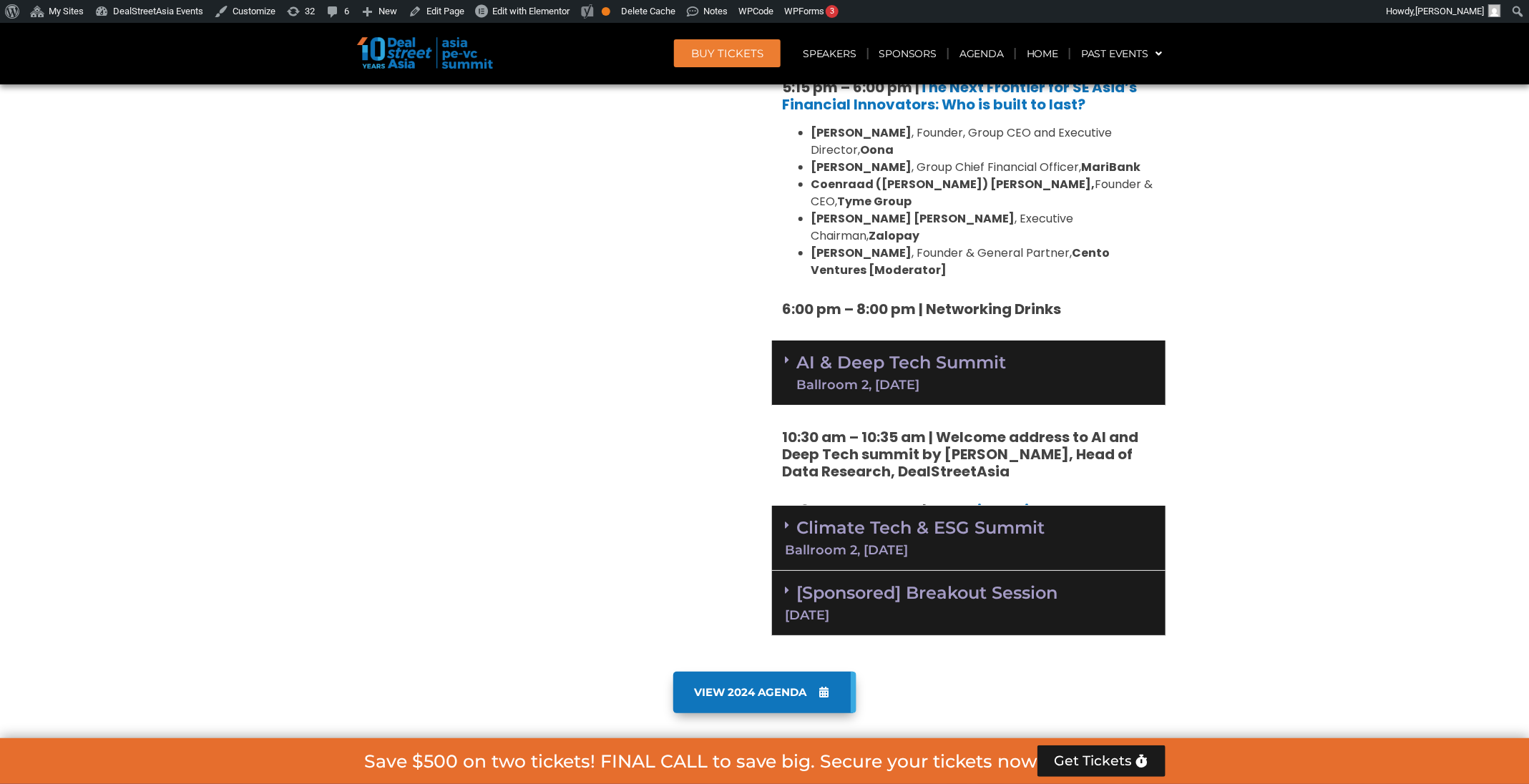
scroll to position [2862, 0]
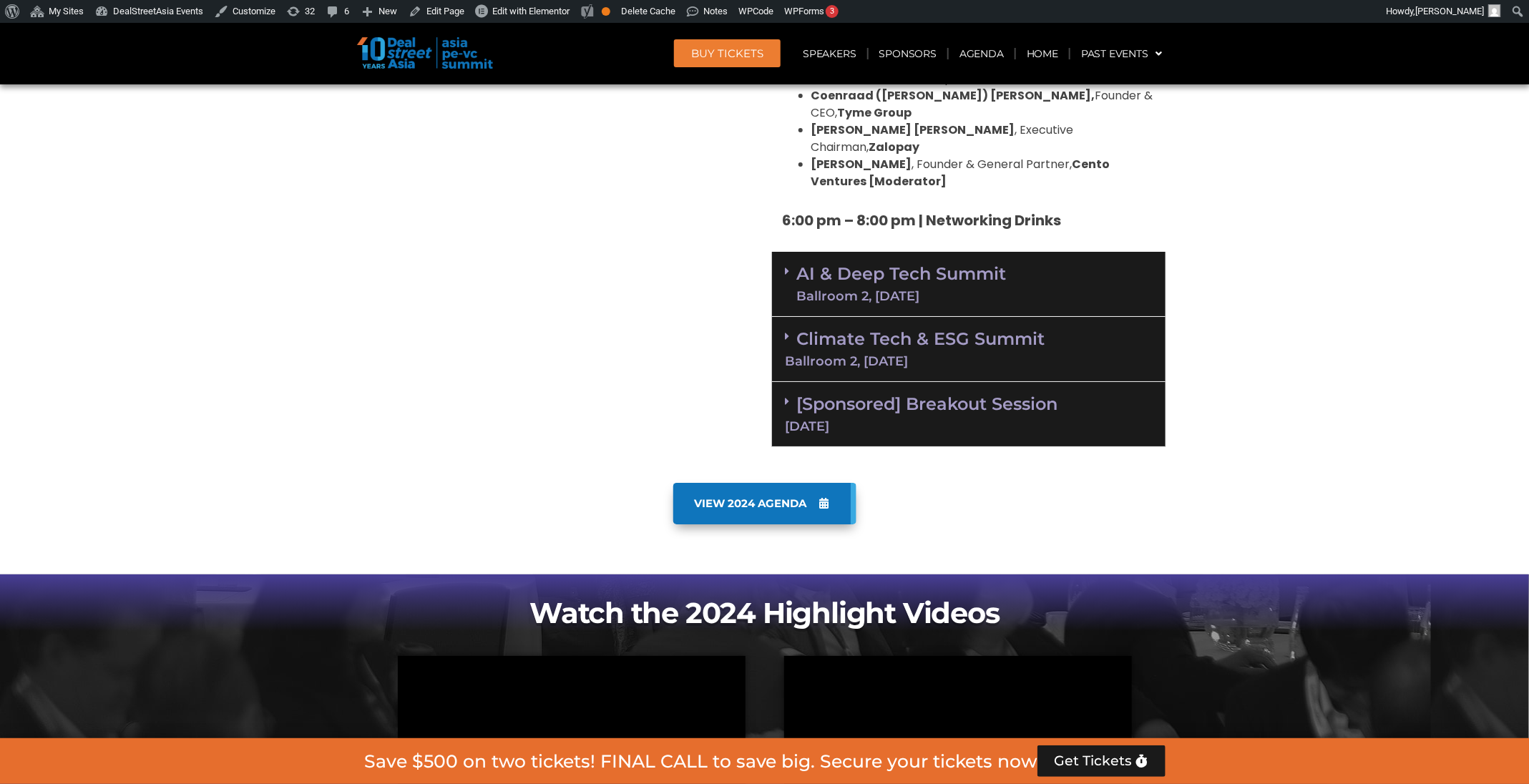
click at [898, 328] on link "Climate Tech & ESG Summit Ballroom 2, [DATE]" at bounding box center [968, 348] width 366 height 40
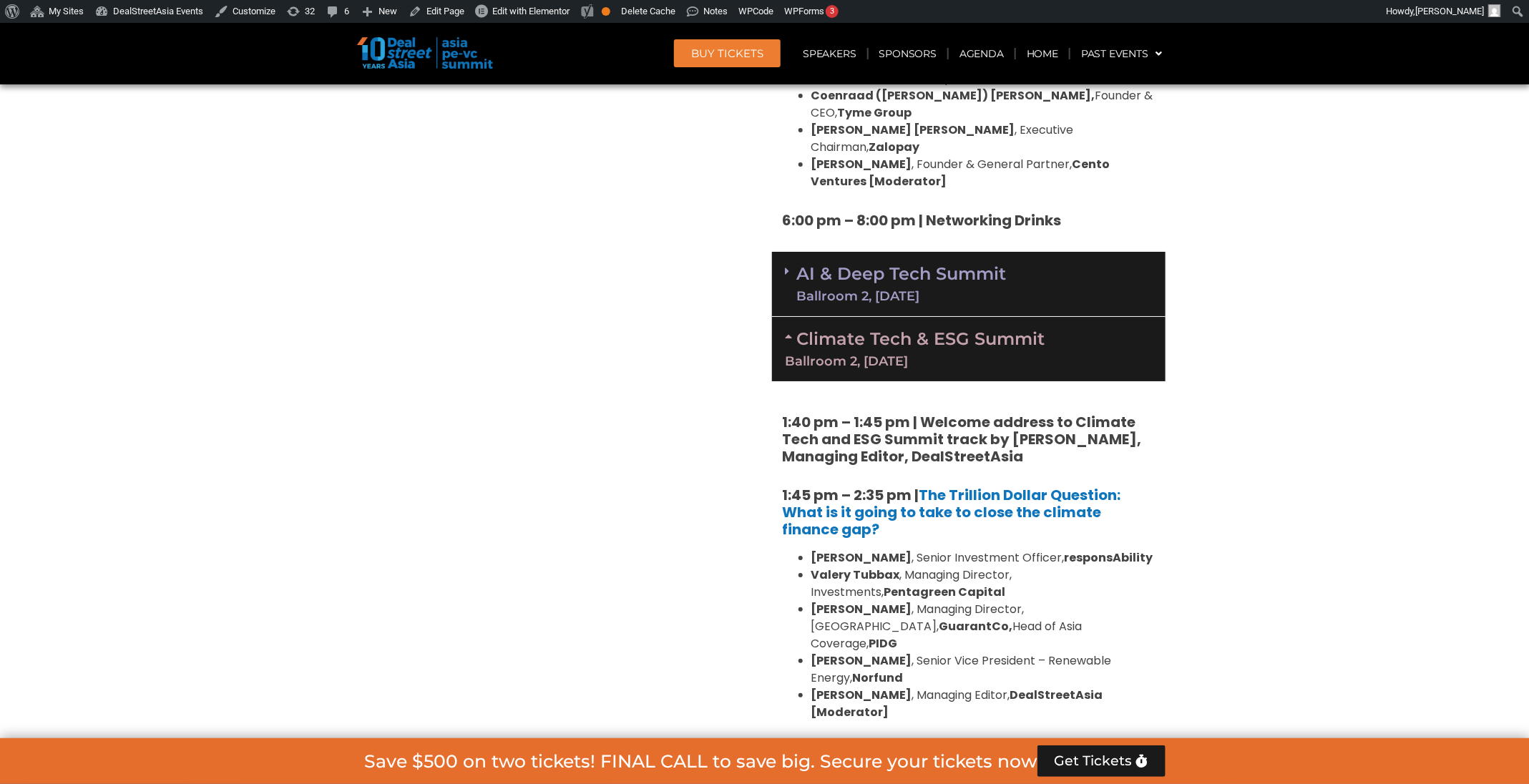
click at [925, 328] on link "Climate Tech & ESG Summit Ballroom 2, [DATE]" at bounding box center [968, 348] width 366 height 40
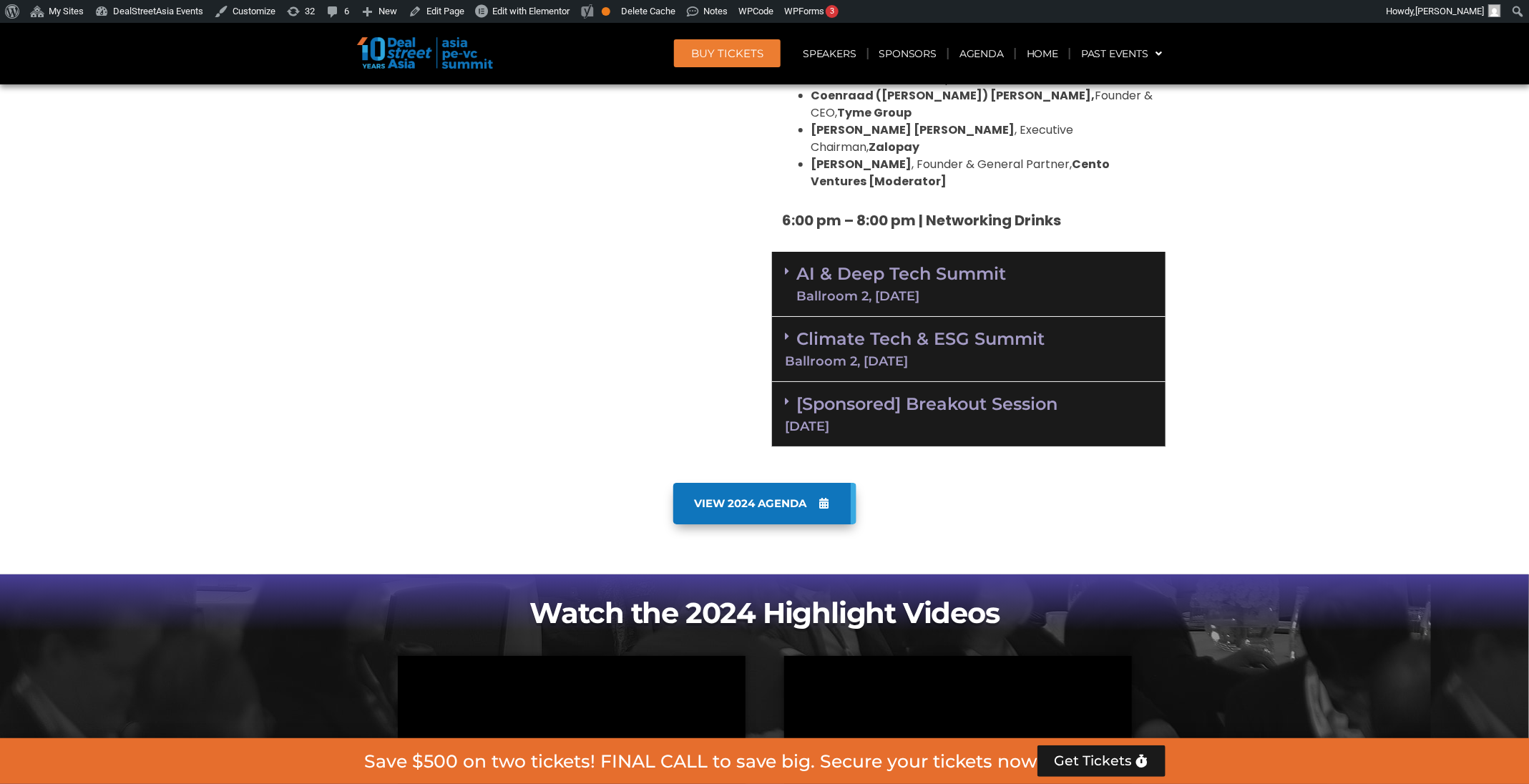
click at [925, 328] on link "Climate Tech & ESG Summit Ballroom 2, [DATE]" at bounding box center [968, 348] width 366 height 40
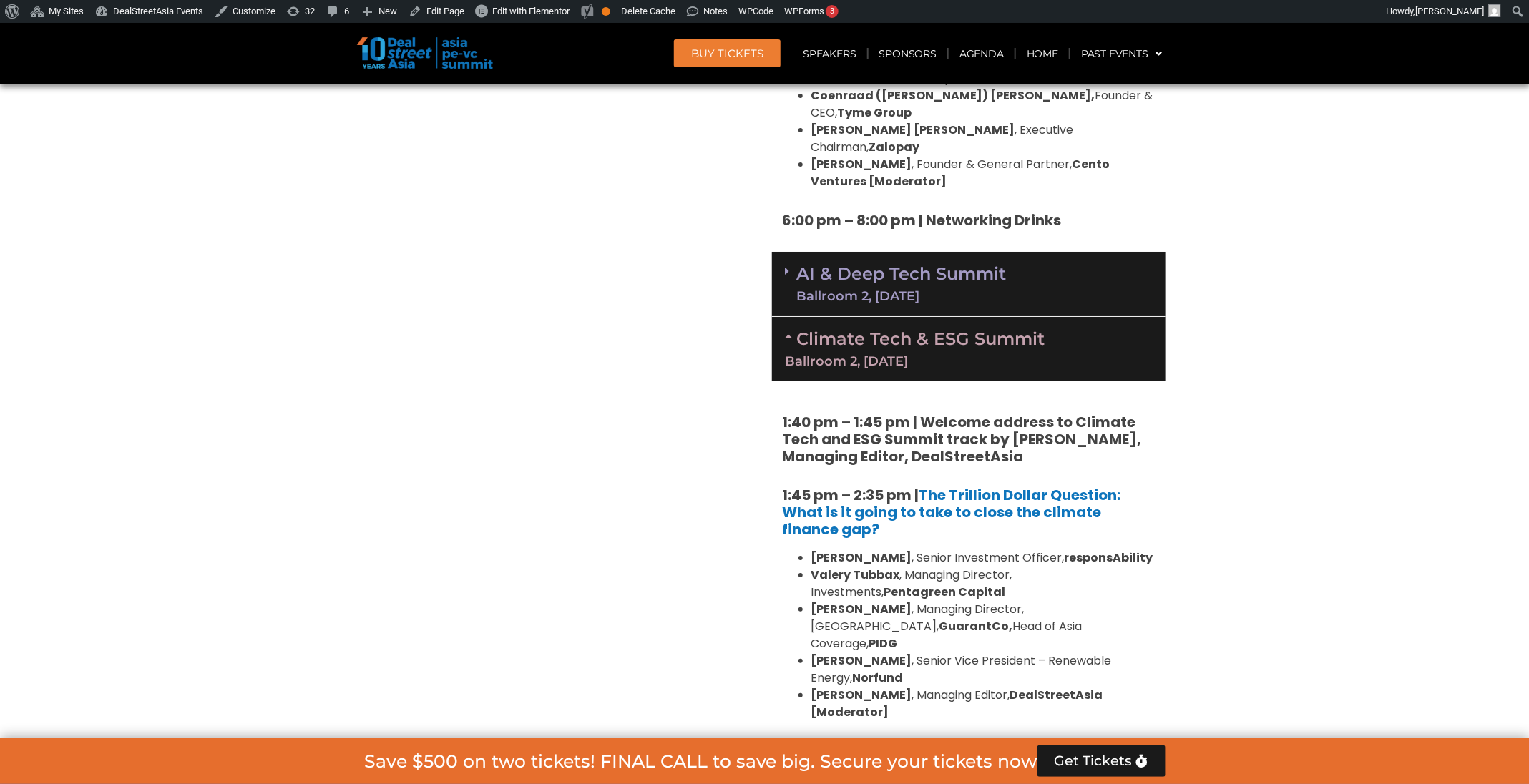
click at [925, 328] on link "Climate Tech & ESG Summit Ballroom 2, [DATE]" at bounding box center [968, 348] width 366 height 40
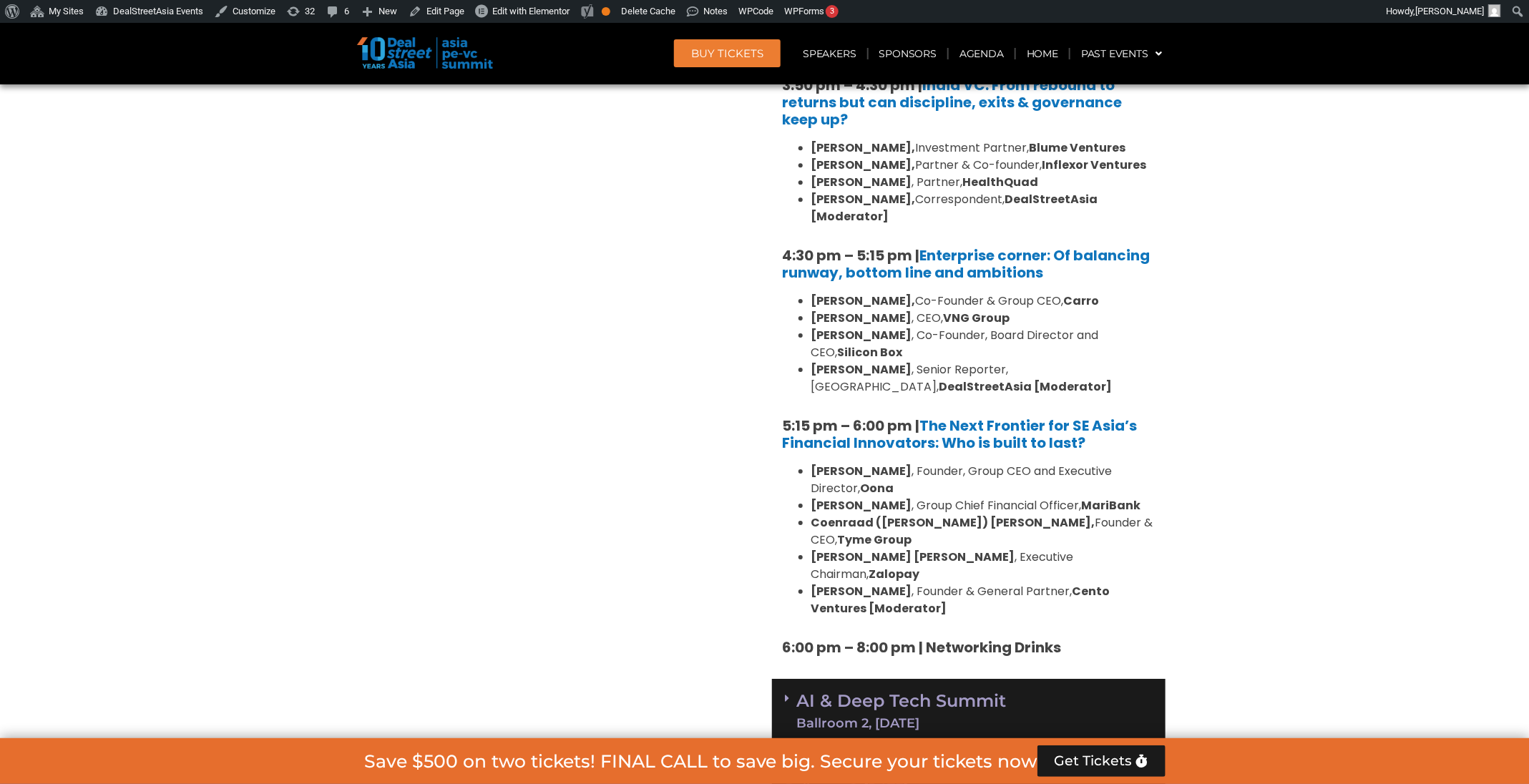
scroll to position [2472, 0]
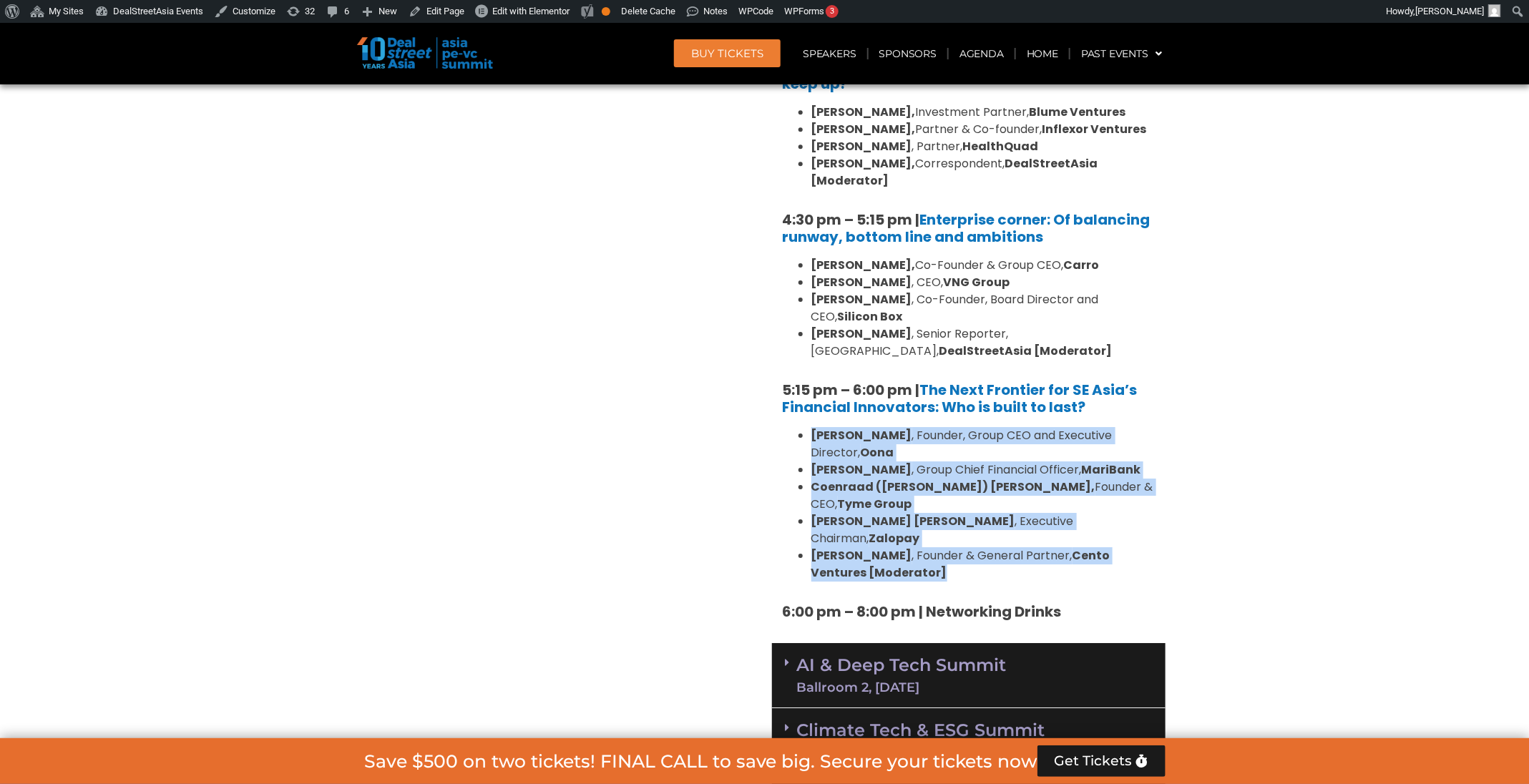
drag, startPoint x: 900, startPoint y: 468, endPoint x: 808, endPoint y: 369, distance: 135.1
click at [808, 427] on ul "Abhishek Bhatia , Founder, Group CEO and Executive Director, Oona Kevan Chow , …" at bounding box center [968, 504] width 372 height 154
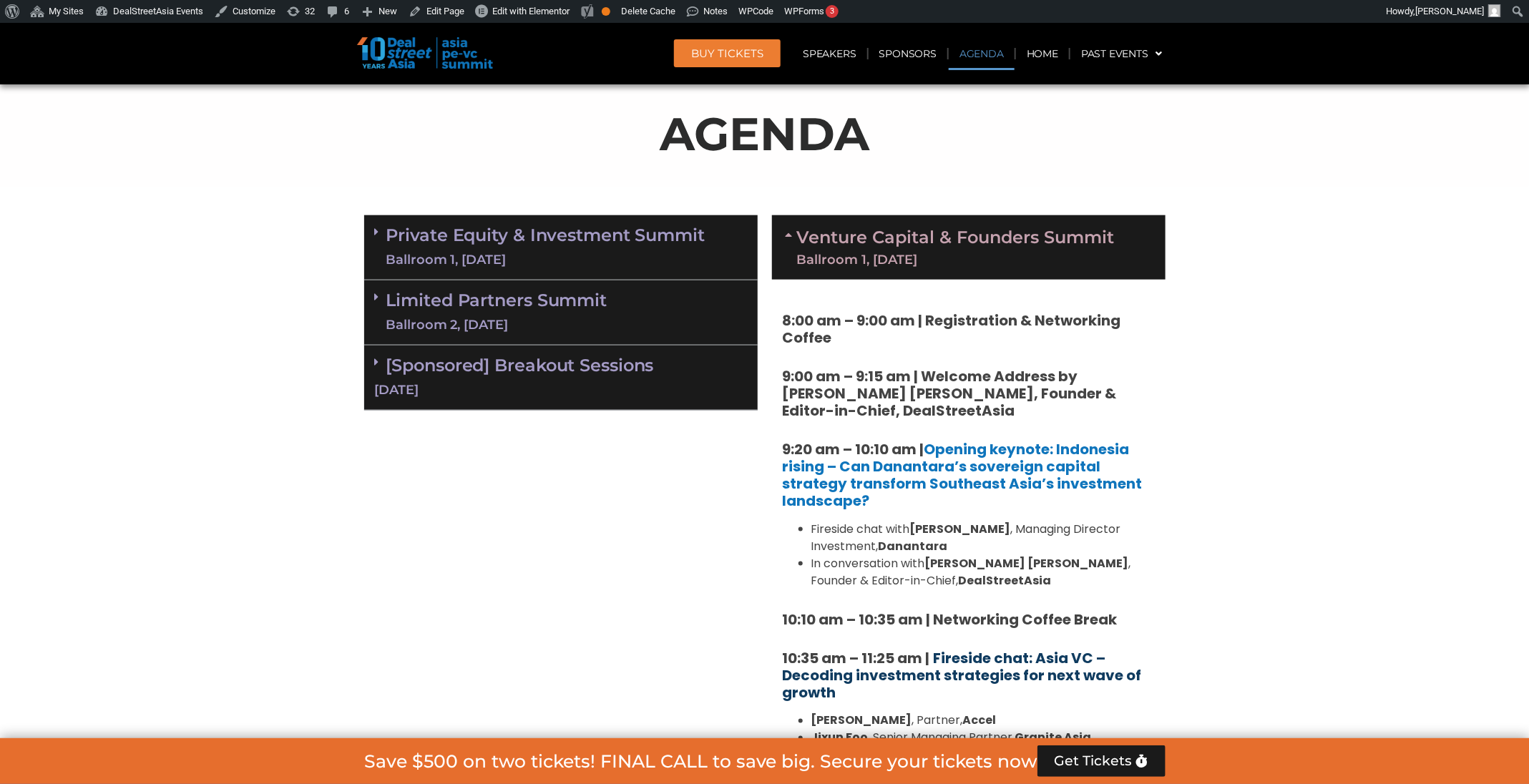
scroll to position [648, 0]
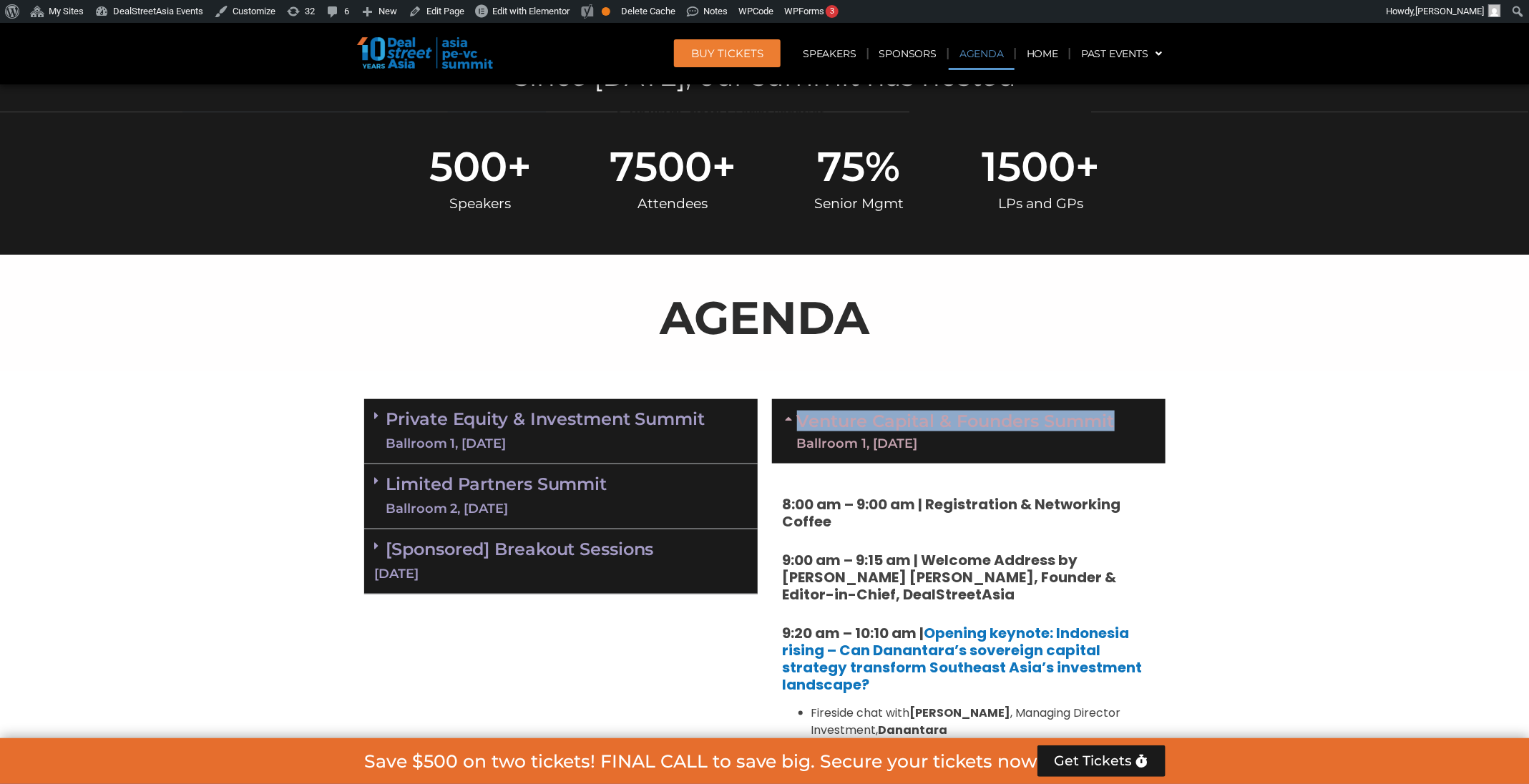
drag, startPoint x: 1227, startPoint y: 417, endPoint x: 777, endPoint y: 413, distance: 450.0
click at [1014, 400] on div "Venture Capital & Founders​ Summit Ballroom 1, 11 Sept" at bounding box center [968, 431] width 394 height 64
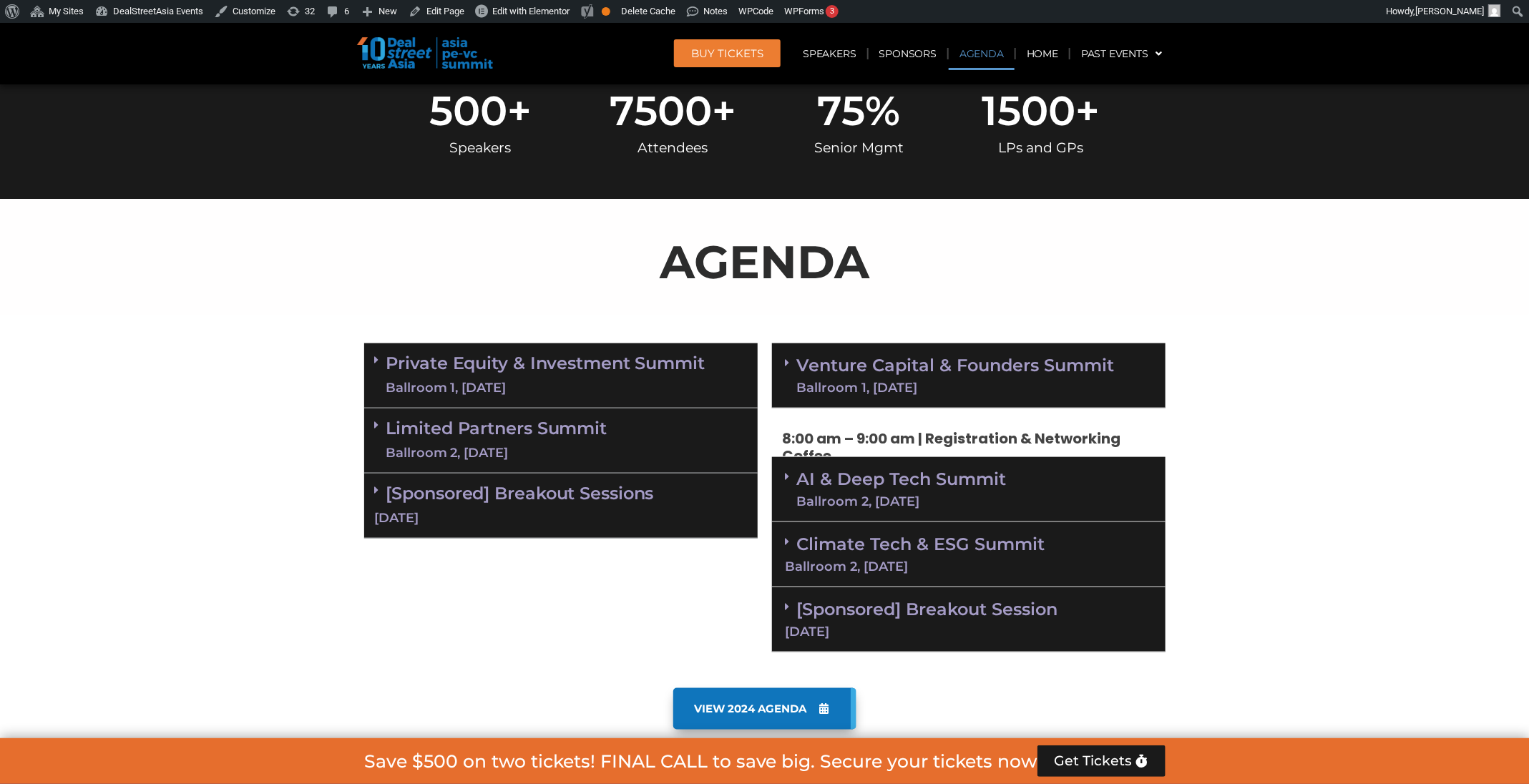
scroll to position [755, 0]
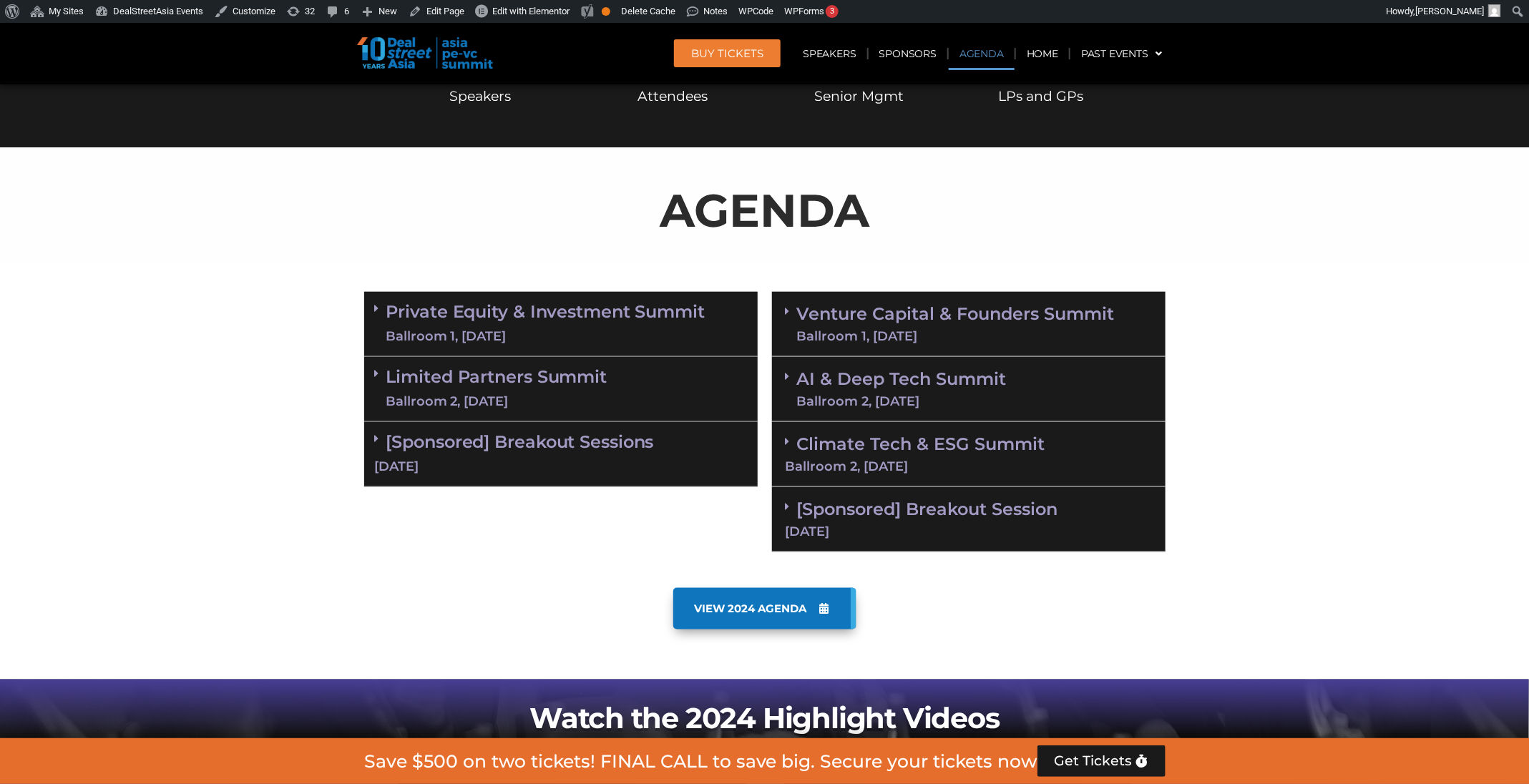
click at [1033, 399] on div "AI & Deep Tech Summit Ballroom 2, 11 Sept" at bounding box center [968, 389] width 394 height 65
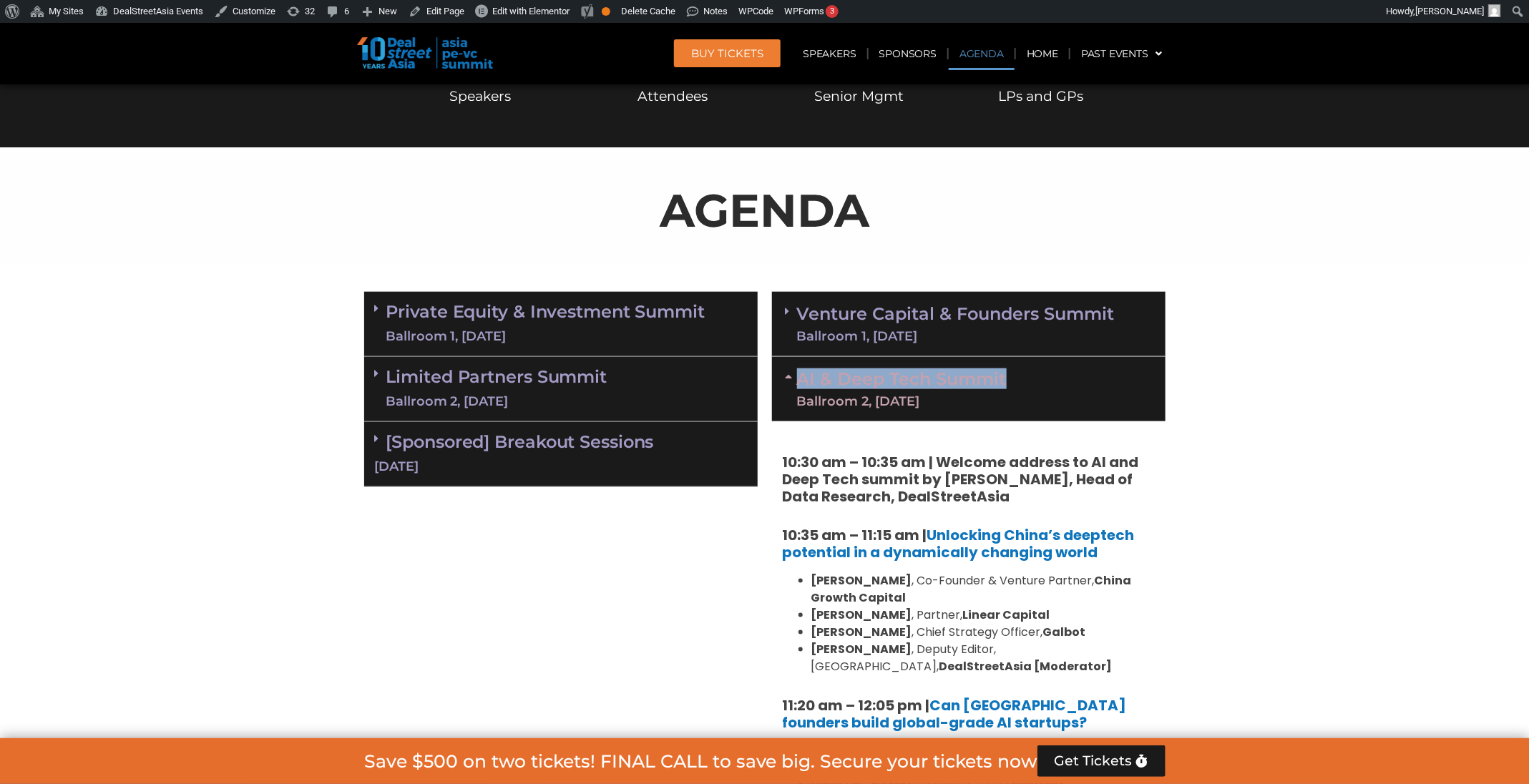
drag, startPoint x: 1206, startPoint y: 375, endPoint x: 792, endPoint y: 381, distance: 414.0
click at [792, 381] on section "Private Equity & Investment Summit Ballroom 1, 10 Sept 8:00 am – 9:00 am | Regi…" at bounding box center [764, 767] width 1529 height 965
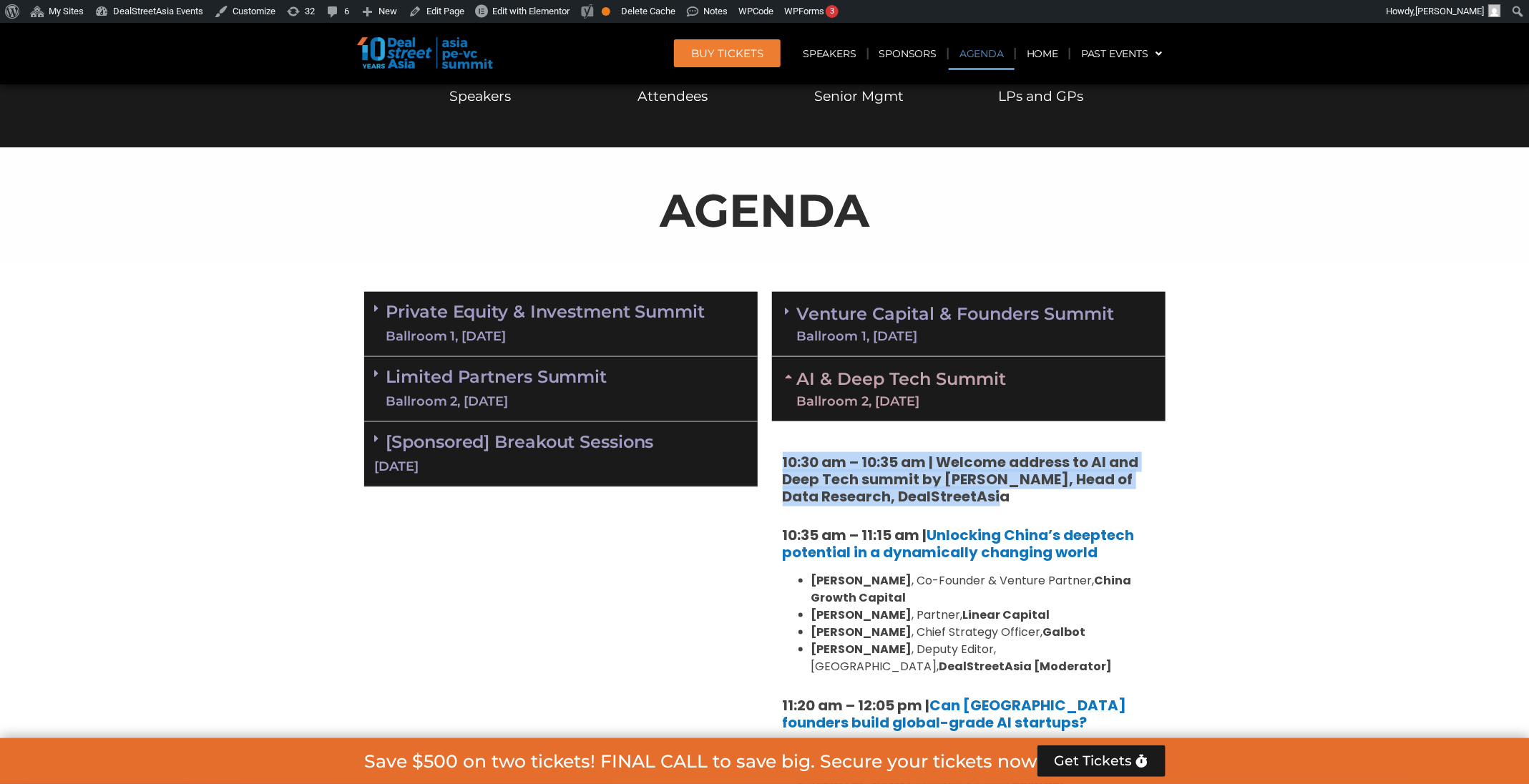
drag, startPoint x: 972, startPoint y: 489, endPoint x: 778, endPoint y: 468, distance: 195.1
click at [778, 468] on div "10:30 am – 10:35 am | Welcome address to AI and Deep Tech summit by Andi Haswid…" at bounding box center [968, 767] width 394 height 691
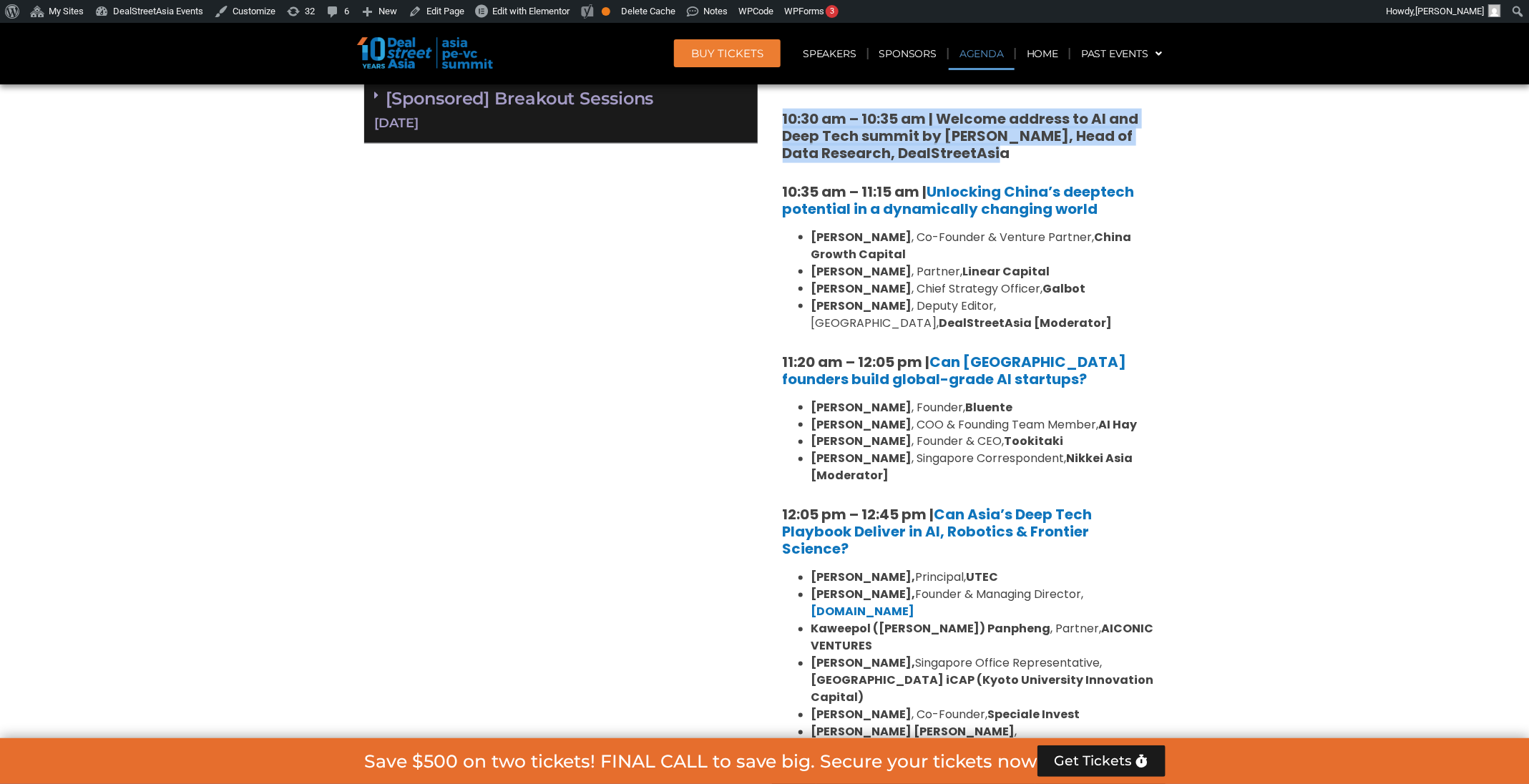
scroll to position [1077, 0]
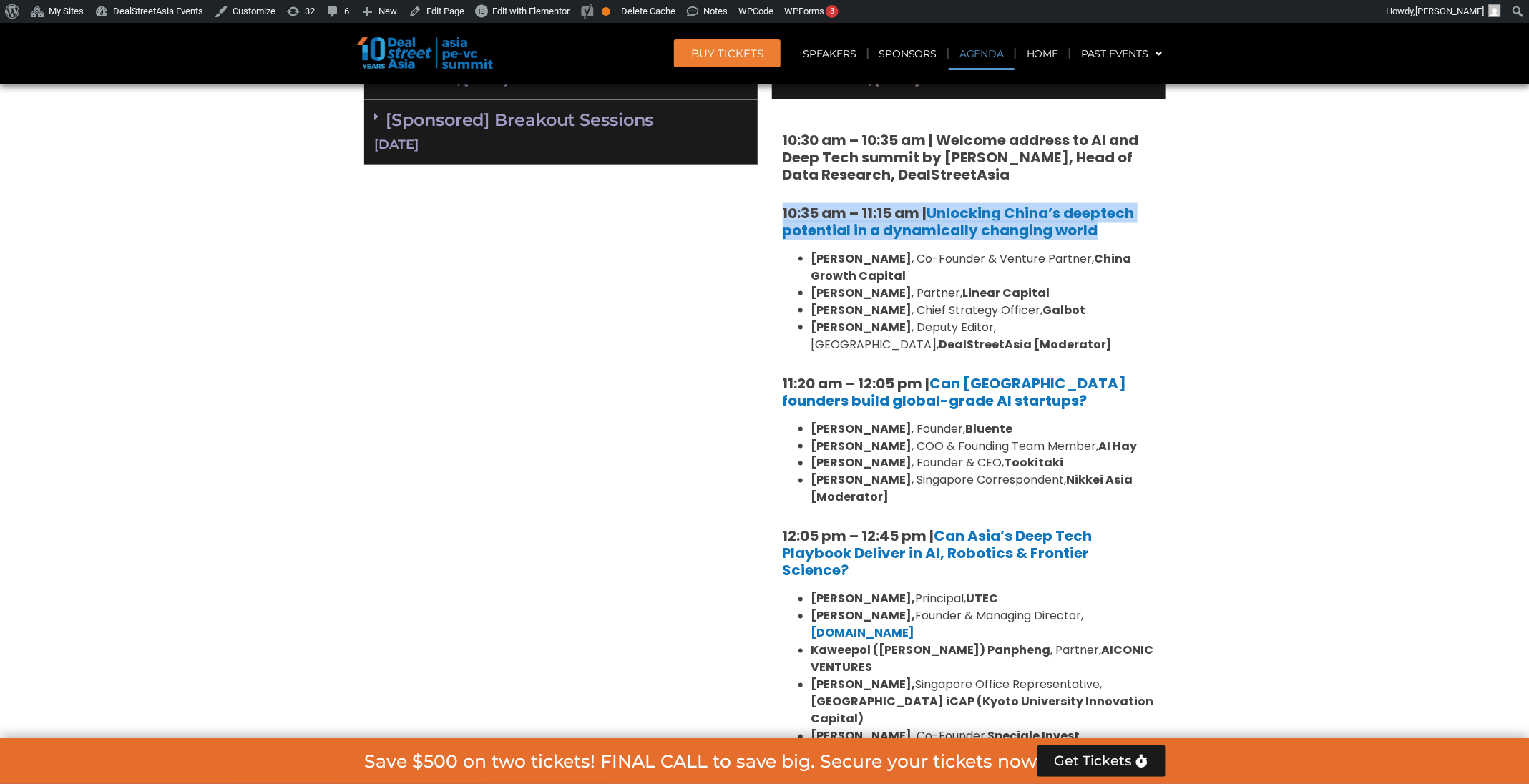
drag, startPoint x: 766, startPoint y: 206, endPoint x: 1120, endPoint y: 231, distance: 354.9
click at [1120, 231] on div "Venture Capital & Founders​ Summit Ballroom 1, 11 Sept 8:00 am – 9:00 am | Regi…" at bounding box center [968, 445] width 408 height 965
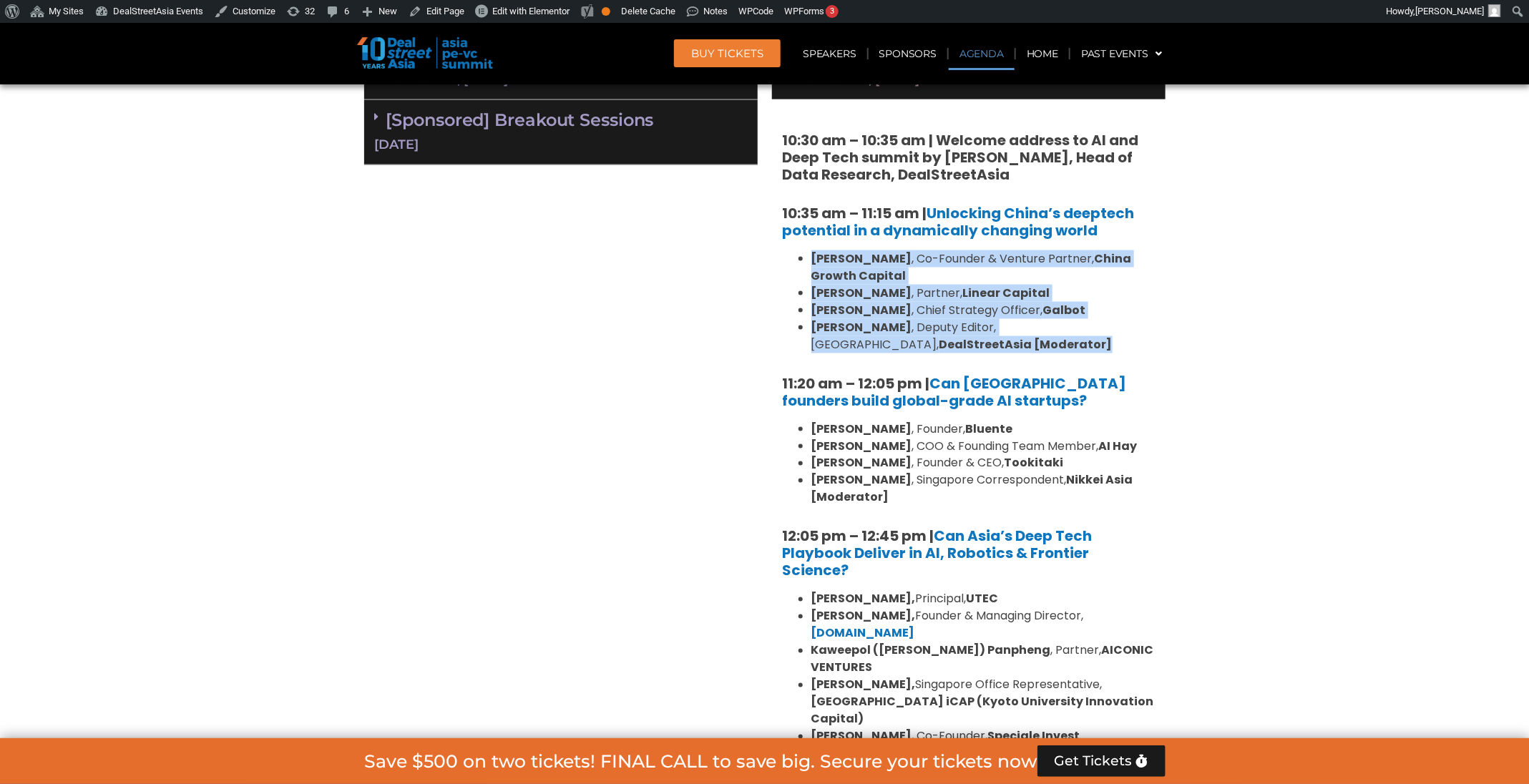
drag, startPoint x: 907, startPoint y: 336, endPoint x: 810, endPoint y: 260, distance: 123.2
click at [810, 260] on ul "Wayne Shiong , Co-Founder & Venture Partner, China Growth Capital Neil Zeng , P…" at bounding box center [968, 302] width 372 height 103
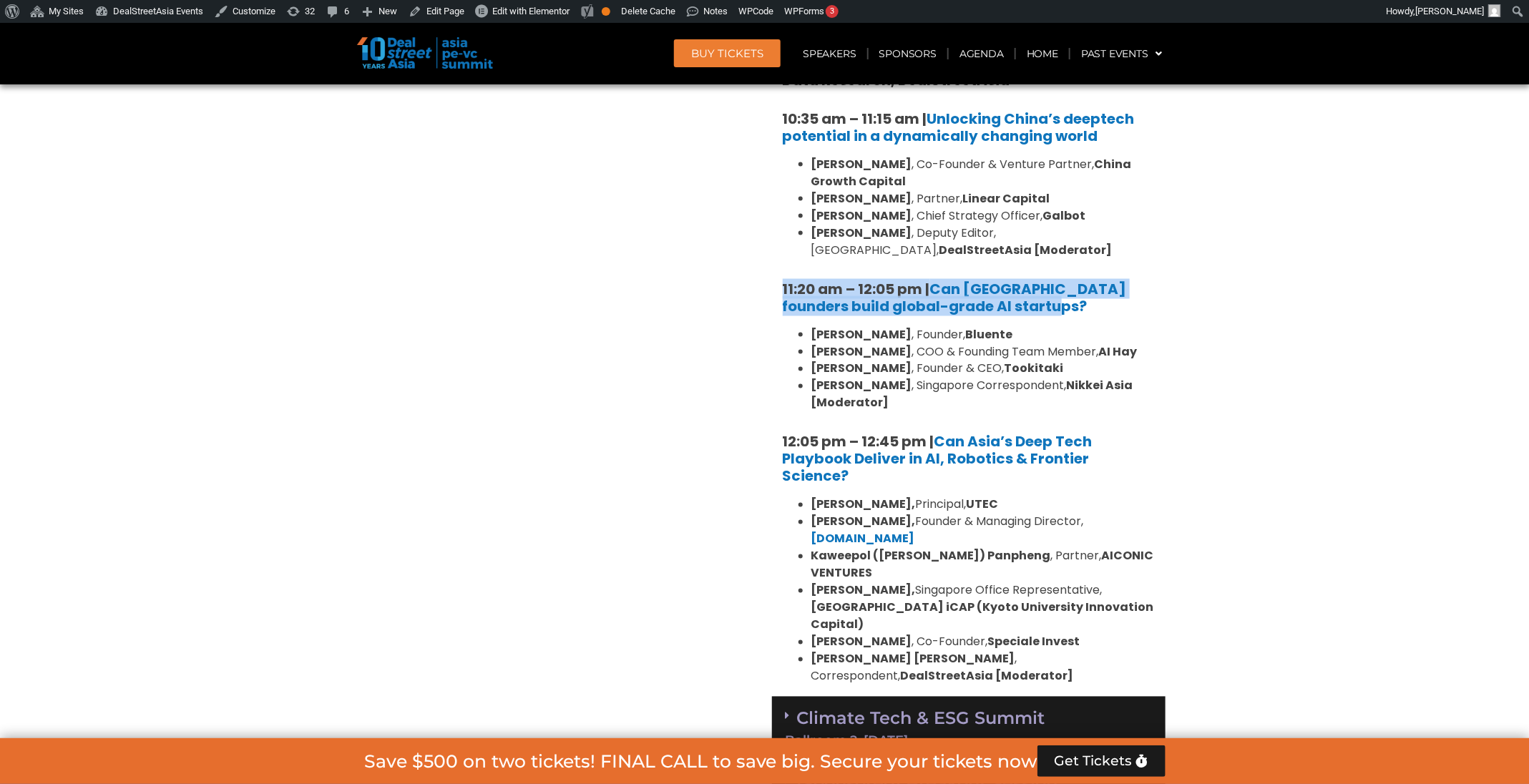
drag, startPoint x: 1040, startPoint y: 313, endPoint x: 772, endPoint y: 290, distance: 269.0
click at [772, 290] on div "10:30 am – 10:35 am | Welcome address to AI and Deep Tech summit by Andi Haswid…" at bounding box center [968, 351] width 394 height 691
click at [912, 361] on strong "[PERSON_NAME]" at bounding box center [861, 369] width 101 height 16
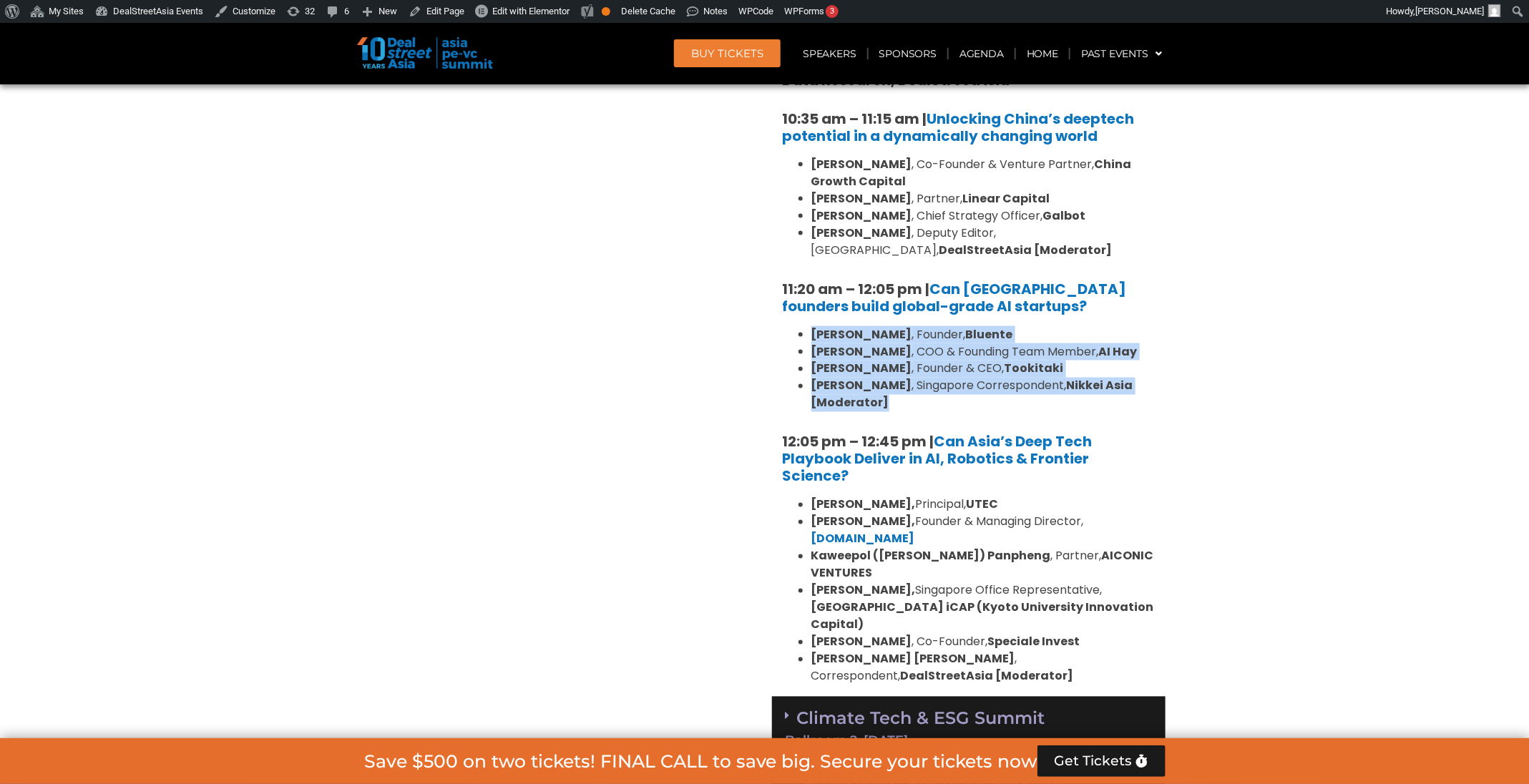
drag, startPoint x: 900, startPoint y: 400, endPoint x: 811, endPoint y: 337, distance: 109.0
click at [811, 337] on ul "Daphne Tay , Founder, Bluente Hiep Nguyen , COO & Founding Team Member, AI Hay …" at bounding box center [968, 369] width 372 height 86
click at [908, 402] on li "Dylan Loh , Singapore Correspondent, Nikkei Asia [Moderator]" at bounding box center [983, 395] width 344 height 34
drag, startPoint x: 908, startPoint y: 402, endPoint x: 785, endPoint y: 325, distance: 145.1
click at [785, 326] on ul "Daphne Tay , Founder, Bluente Hiep Nguyen , COO & Founding Team Member, AI Hay …" at bounding box center [968, 369] width 372 height 86
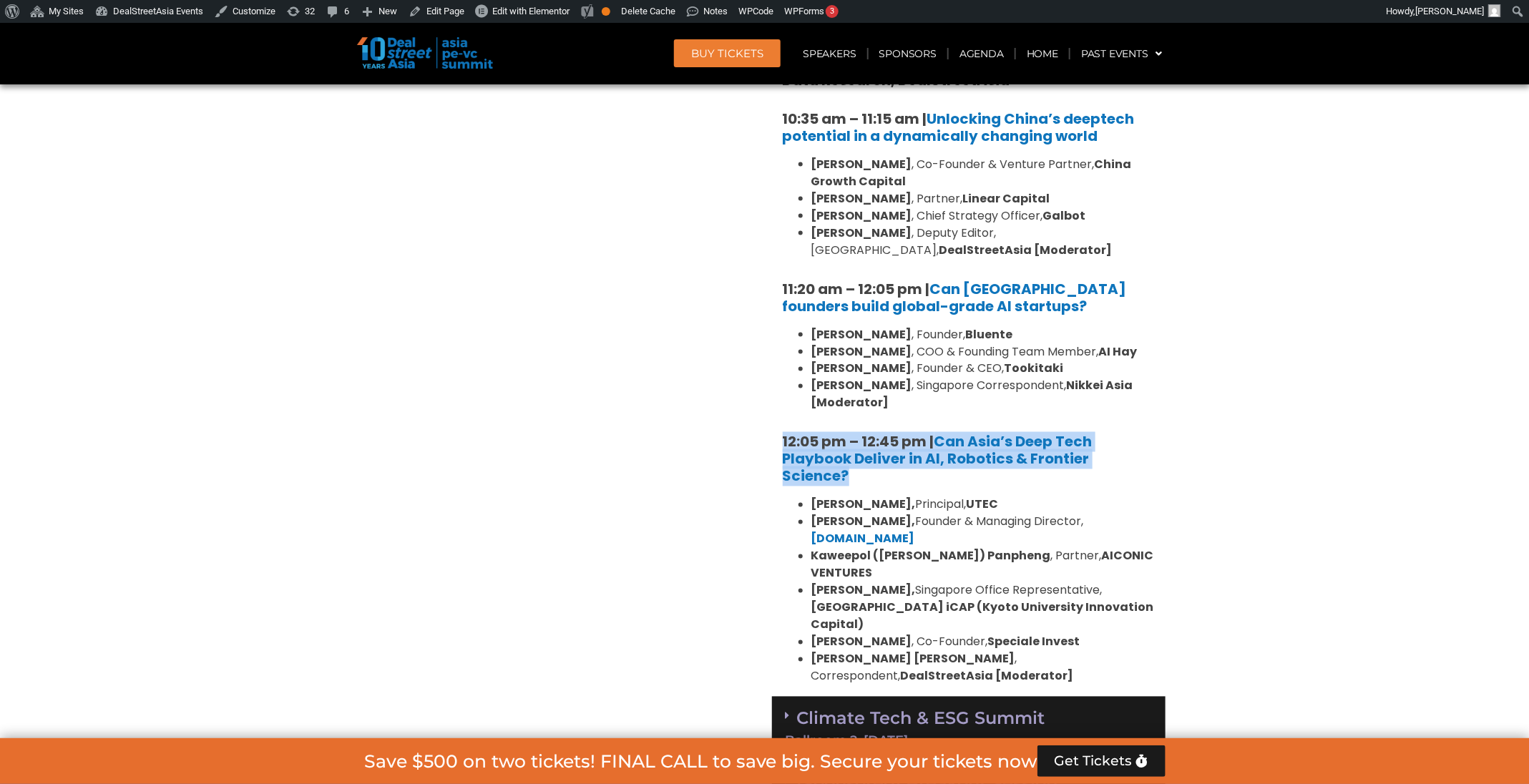
drag, startPoint x: 870, startPoint y: 477, endPoint x: 772, endPoint y: 444, distance: 103.4
click at [772, 444] on div "10:30 am – 10:35 am | Welcome address to AI and Deep Tech summit by Andi Haswid…" at bounding box center [968, 351] width 394 height 691
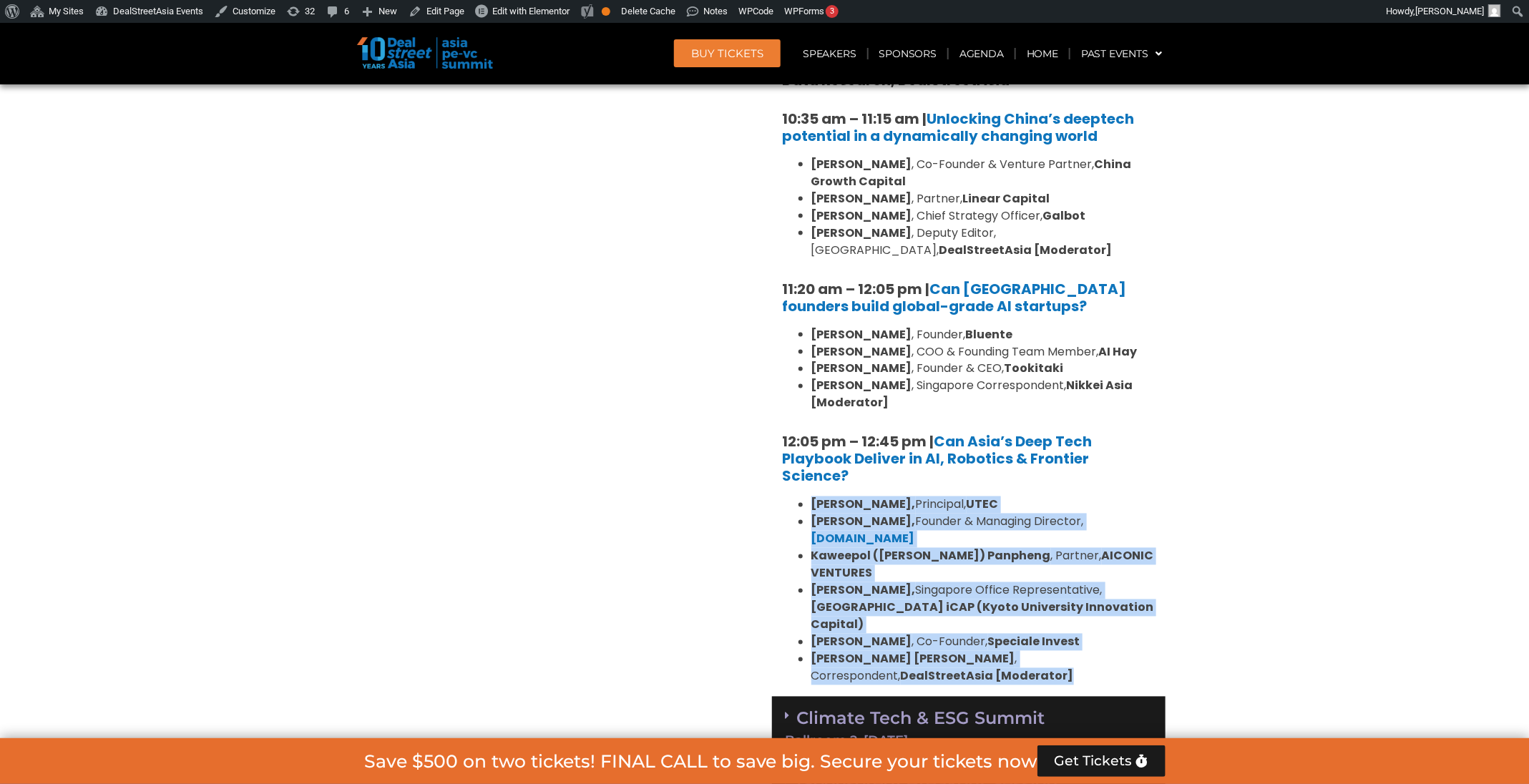
drag, startPoint x: 909, startPoint y: 644, endPoint x: 803, endPoint y: 500, distance: 178.8
click at [803, 500] on ul "Kiran Mysore, Principal, UTEC Aditya Mathur, Founder & Managing Director, Elev8…" at bounding box center [968, 590] width 372 height 189
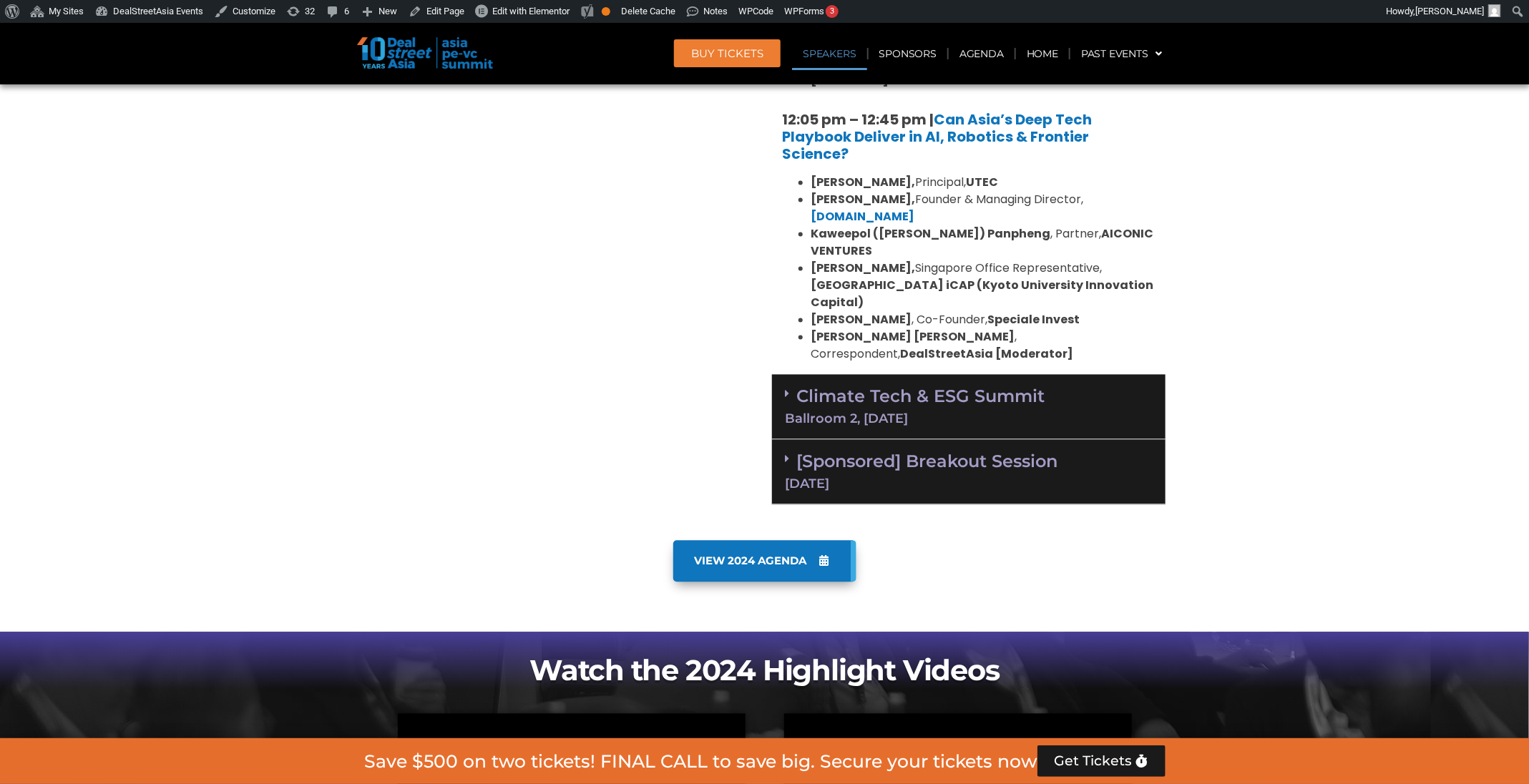
click at [1130, 375] on div "Climate Tech & ESG Summit Ballroom 2, [DATE]" at bounding box center [968, 407] width 394 height 65
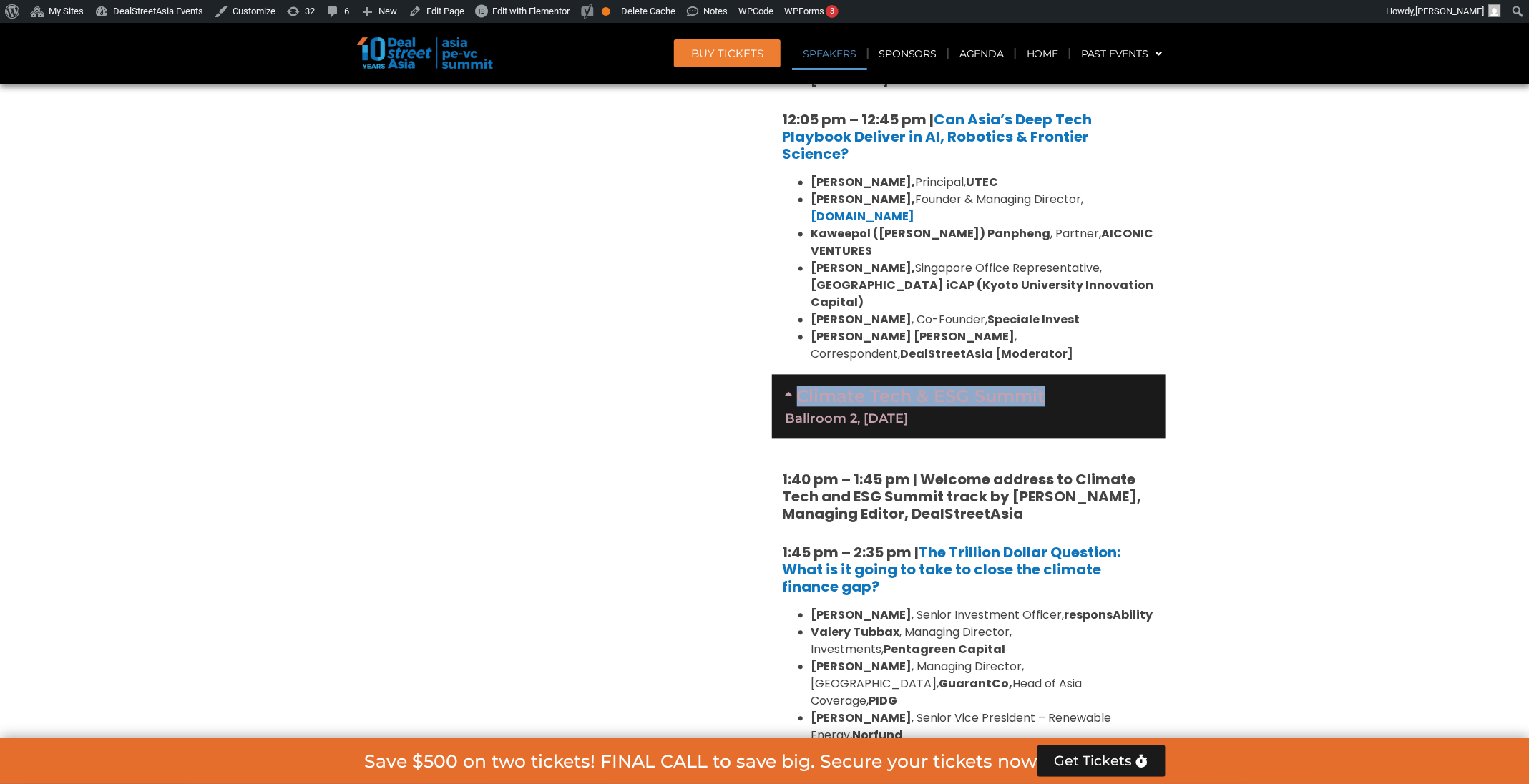
drag, startPoint x: 1241, startPoint y: 368, endPoint x: 772, endPoint y: 349, distance: 469.4
click at [772, 349] on section "Private Equity & Investment Summit Ballroom 1, 10 Sept 8:00 am – 9:00 am | Regi…" at bounding box center [764, 658] width 1529 height 2223
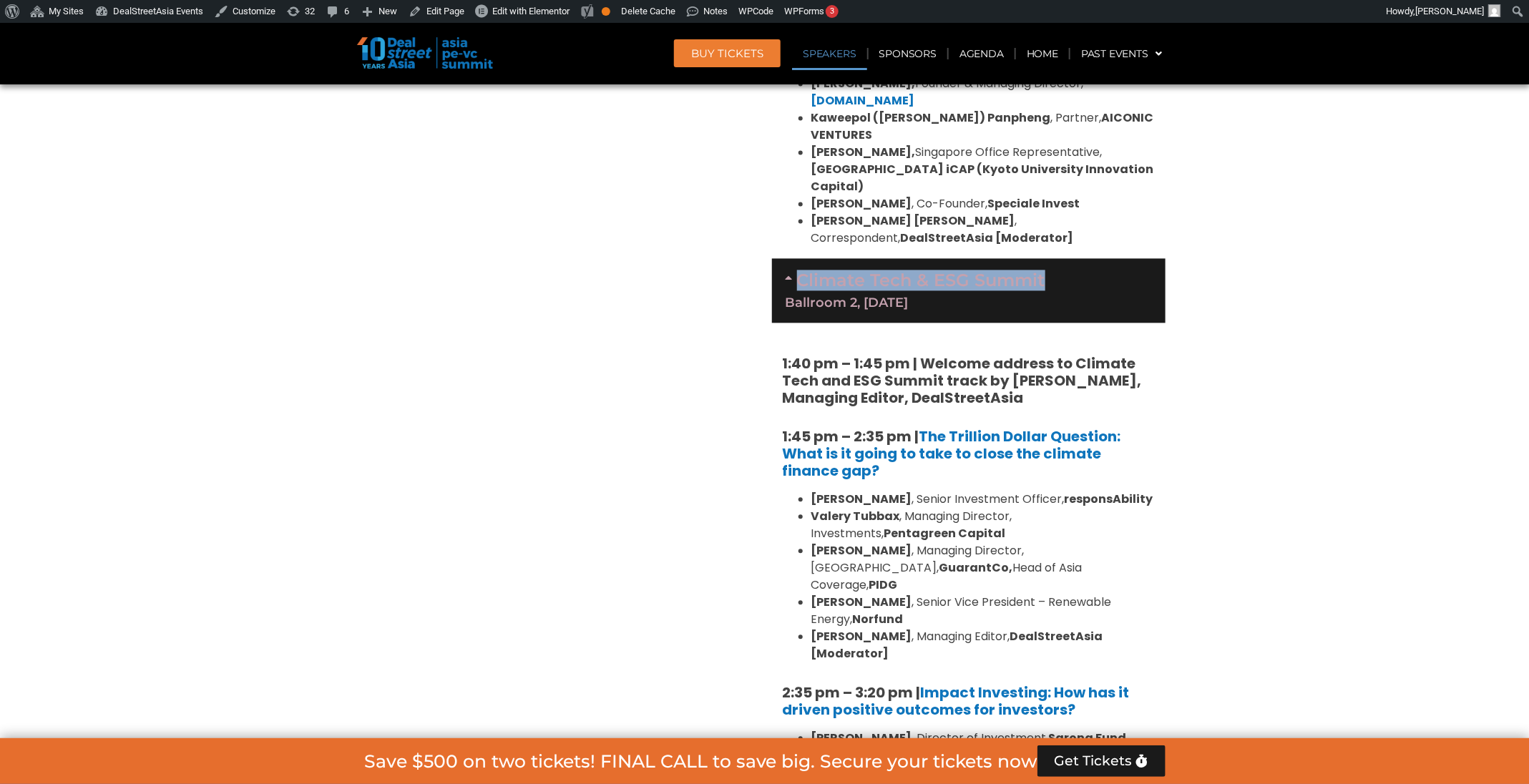
scroll to position [1708, 0]
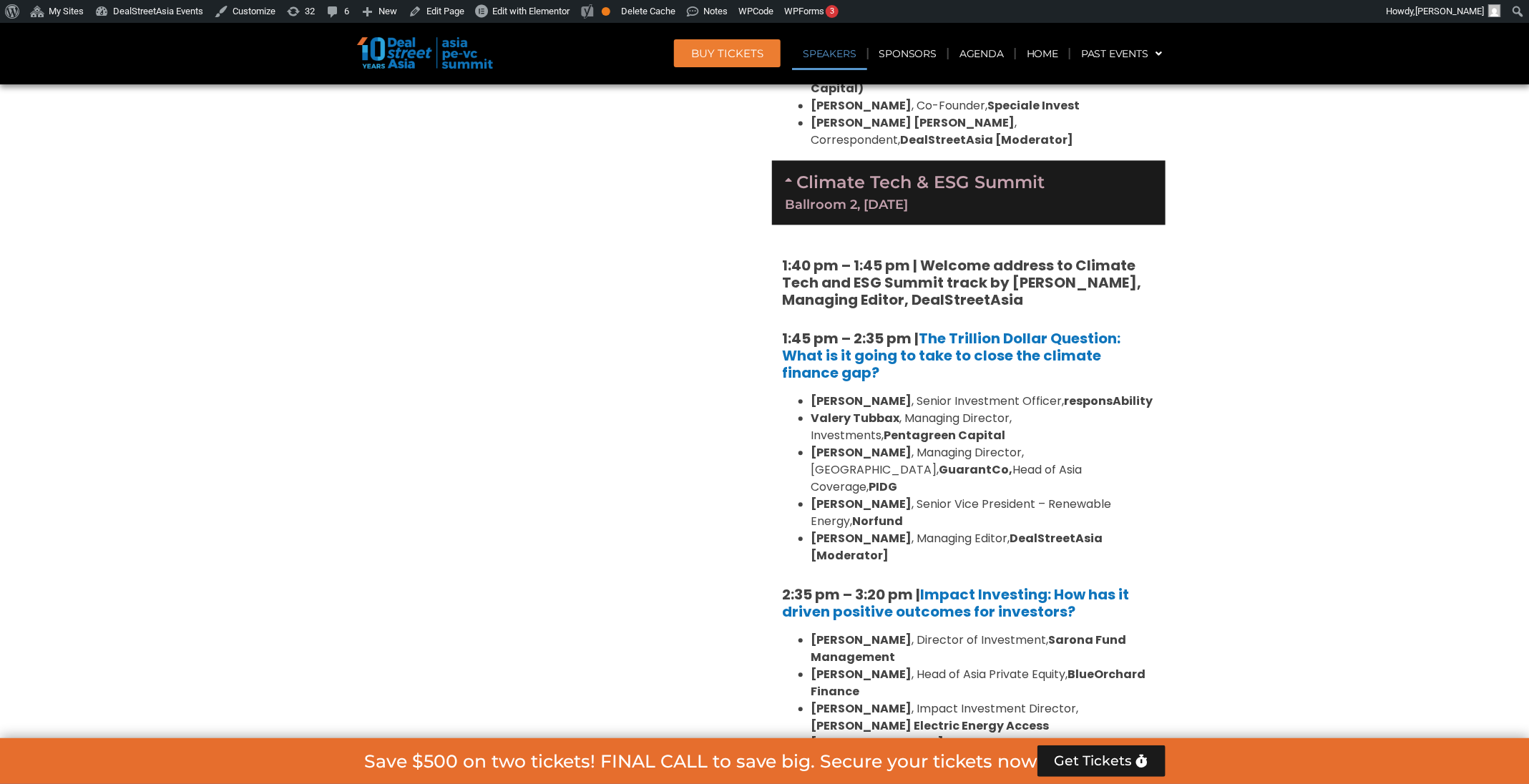
click at [1052, 255] on strong "1:40 pm – 1:45 pm | Welcome address to Climate Tech and ESG Summit track by [PE…" at bounding box center [962, 282] width 359 height 55
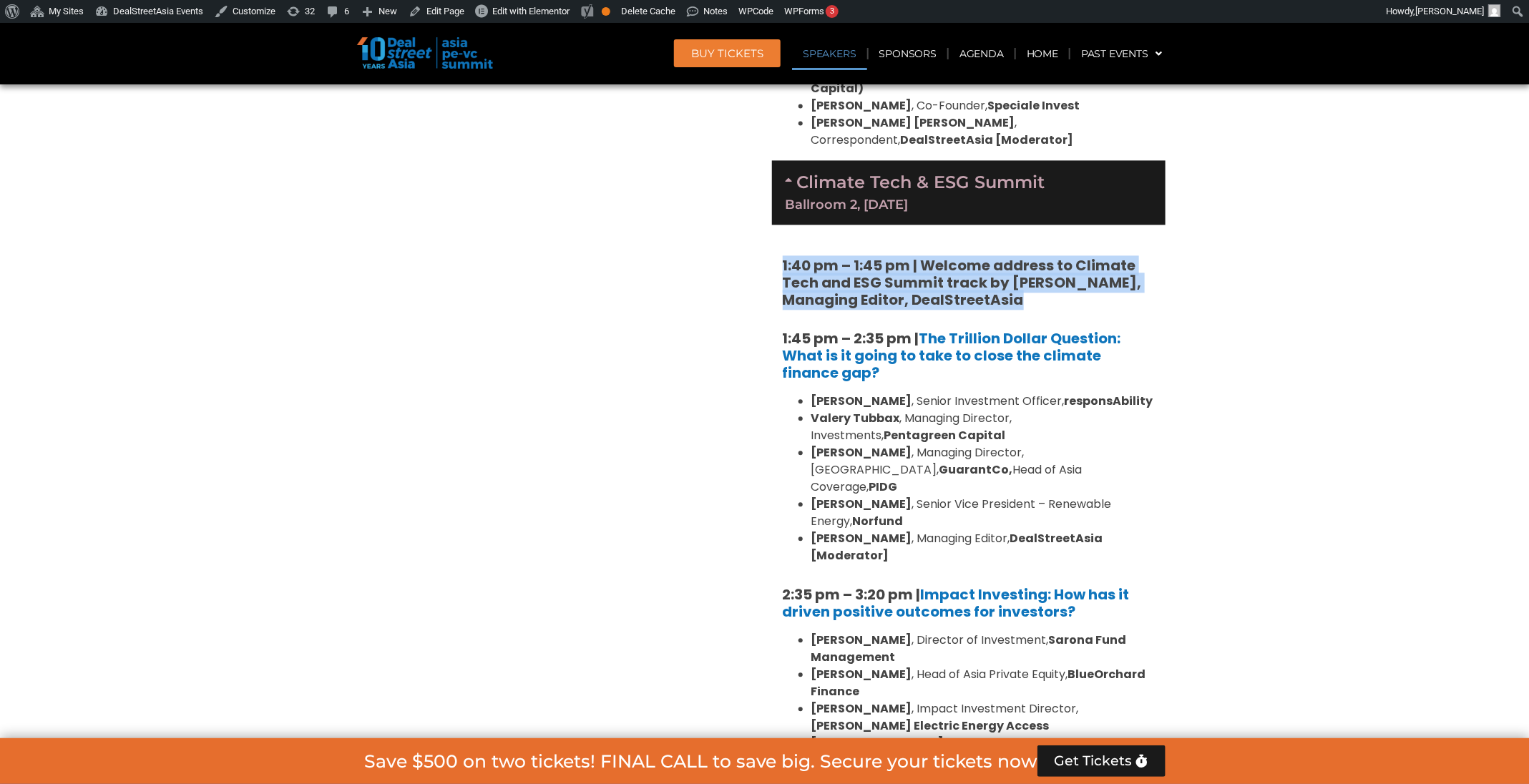
click at [1052, 255] on strong "1:40 pm – 1:45 pm | Welcome address to Climate Tech and ESG Summit track by [PE…" at bounding box center [962, 282] width 359 height 55
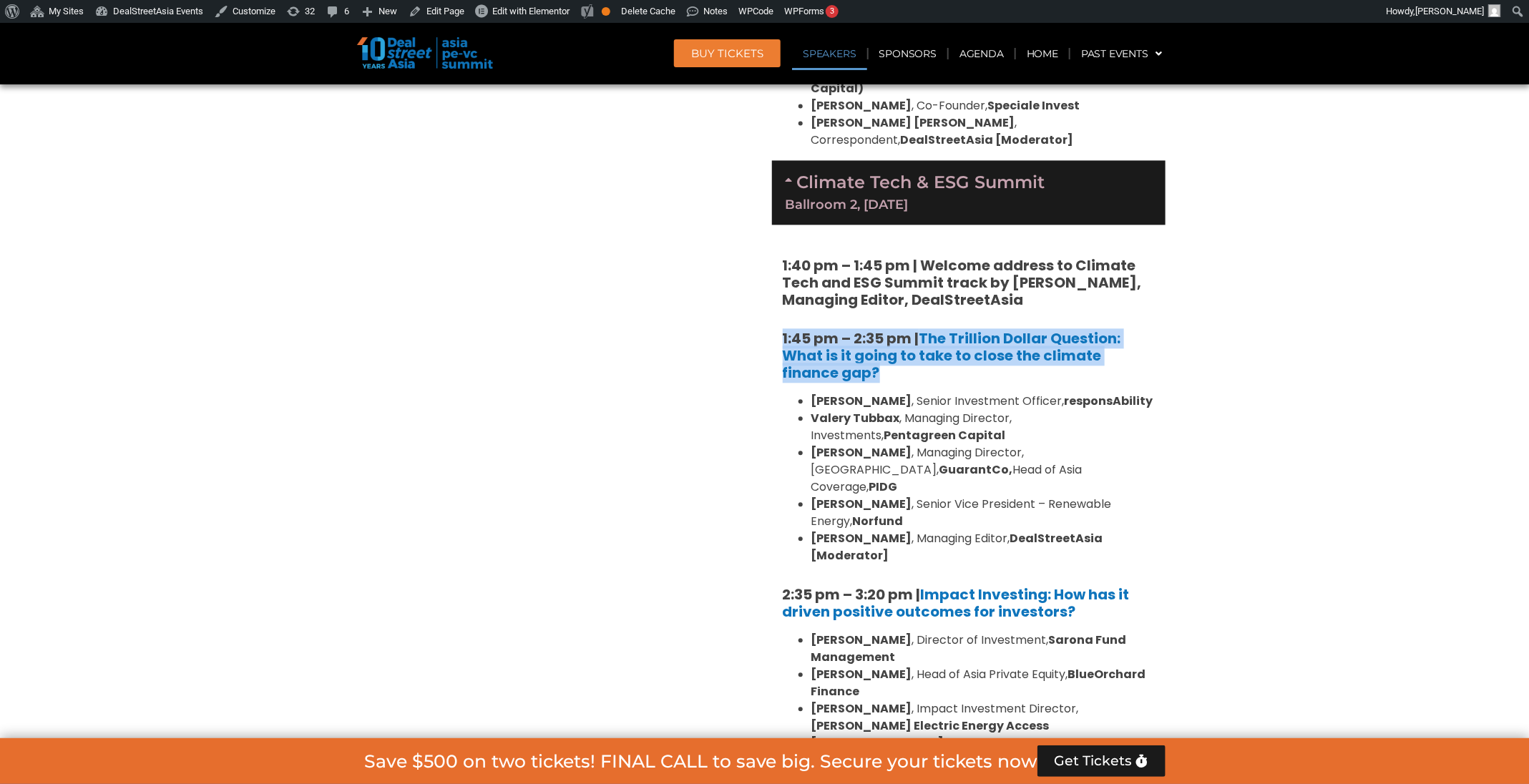
drag, startPoint x: 924, startPoint y: 345, endPoint x: 779, endPoint y: 284, distance: 157.3
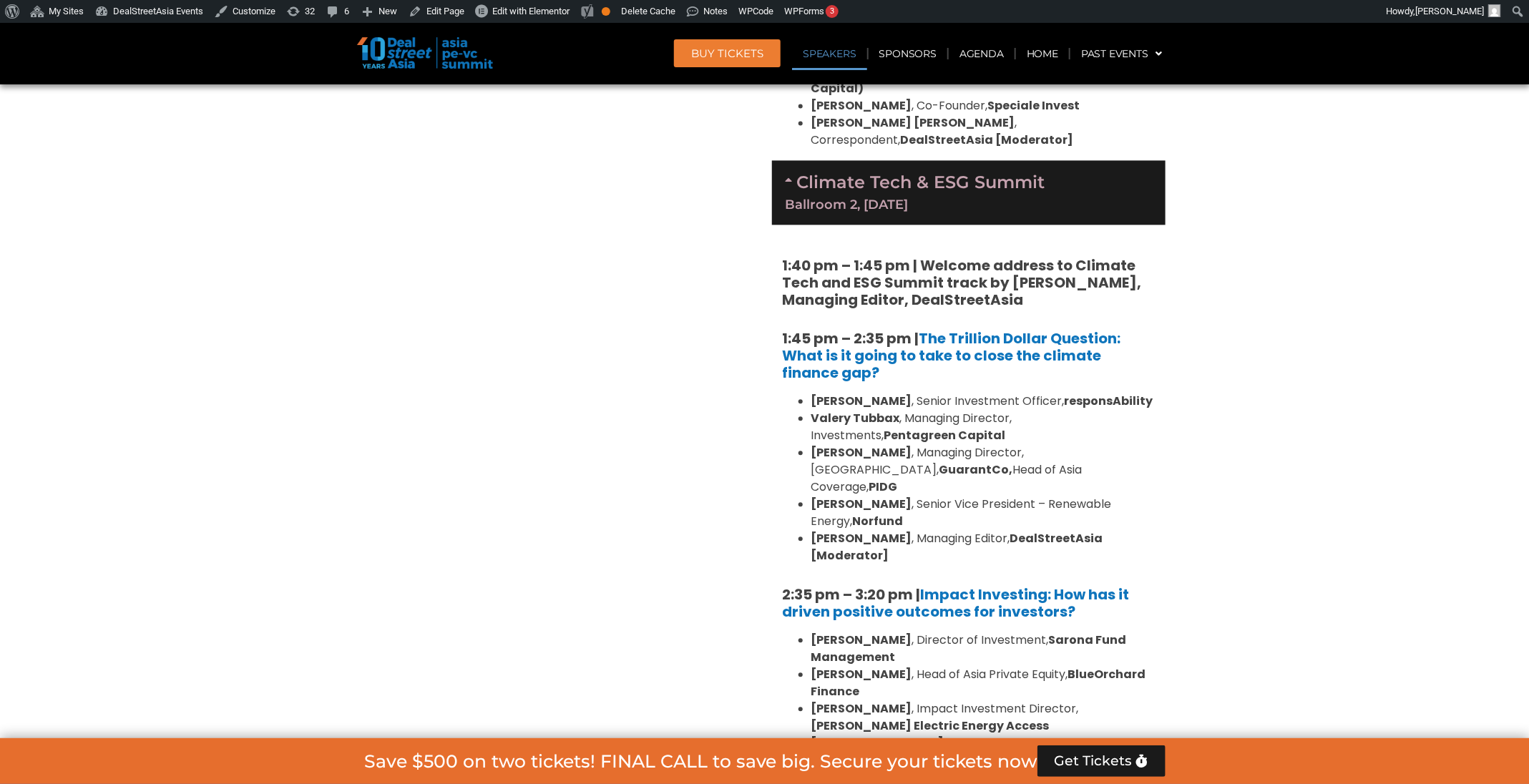
drag, startPoint x: 903, startPoint y: 462, endPoint x: 1026, endPoint y: 483, distance: 124.8
click at [903, 495] on li "[PERSON_NAME] , Senior Vice President – Renewable Energy, Norfund" at bounding box center [983, 512] width 344 height 34
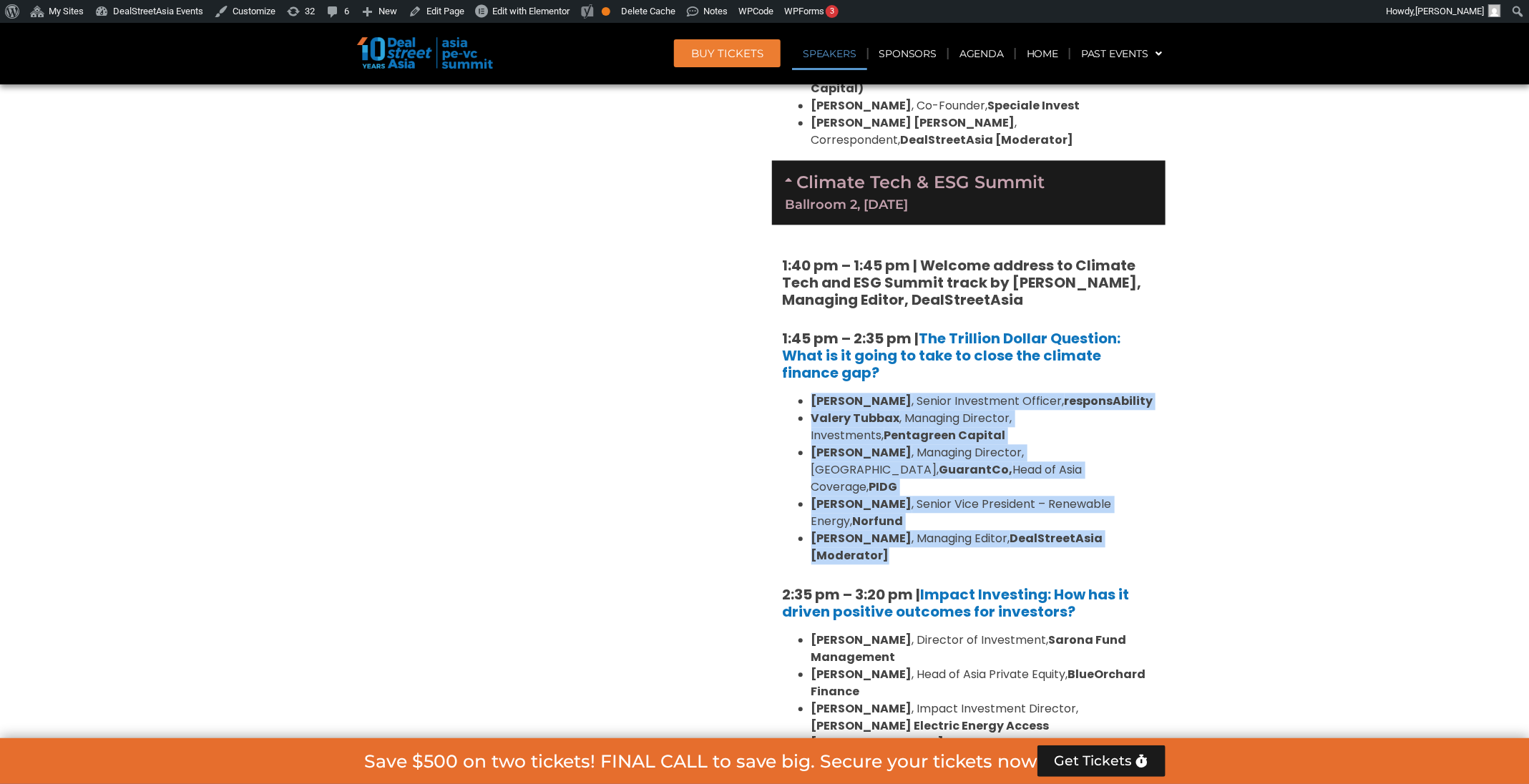
drag, startPoint x: 1162, startPoint y: 491, endPoint x: 805, endPoint y: 373, distance: 376.0
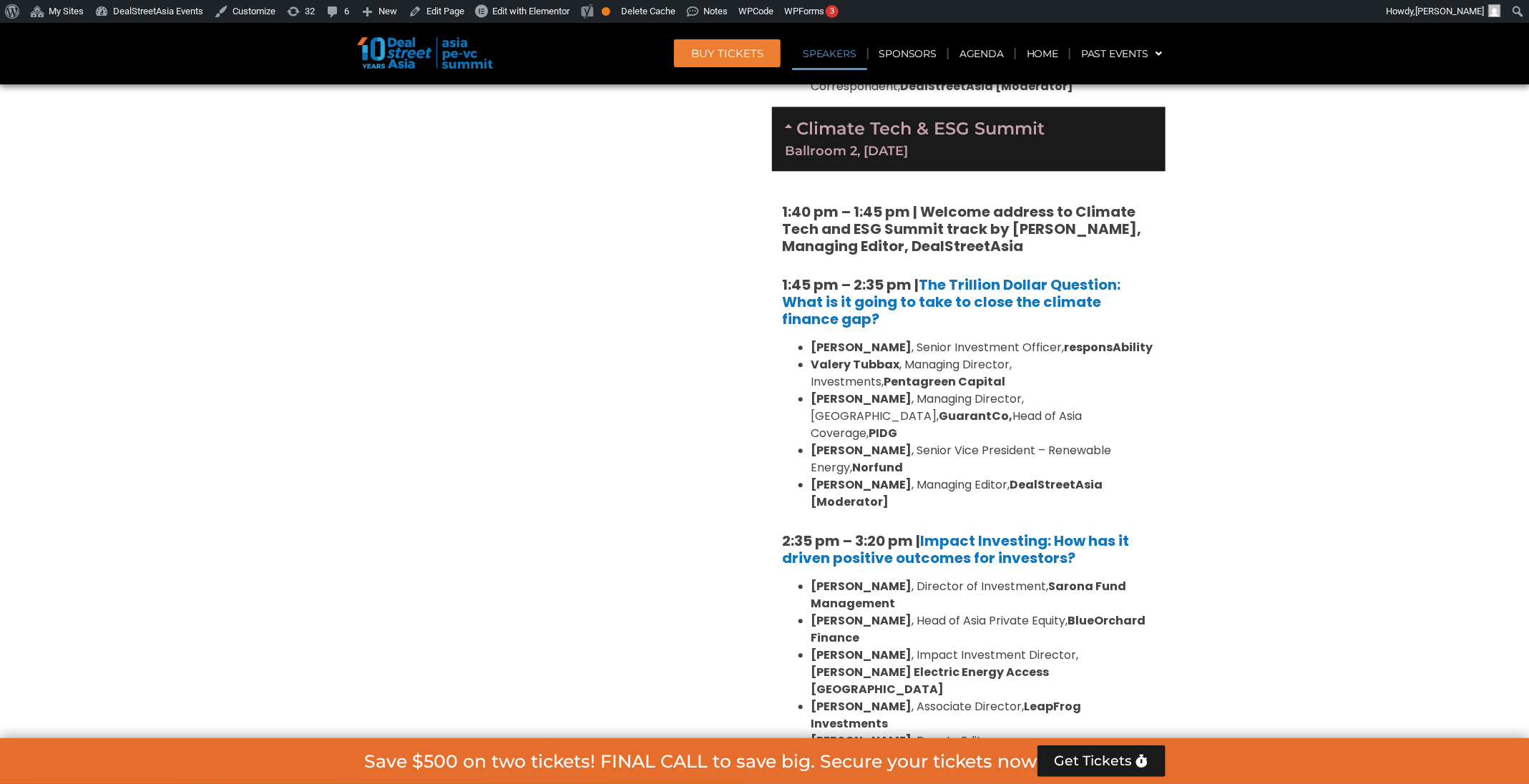
click at [1097, 532] on h5 "2:35 pm – 3:20 pm | Impact Investing: How has it driven positive outcomes for i…" at bounding box center [968, 549] width 372 height 34
drag, startPoint x: 1099, startPoint y: 490, endPoint x: 781, endPoint y: 473, distance: 318.5
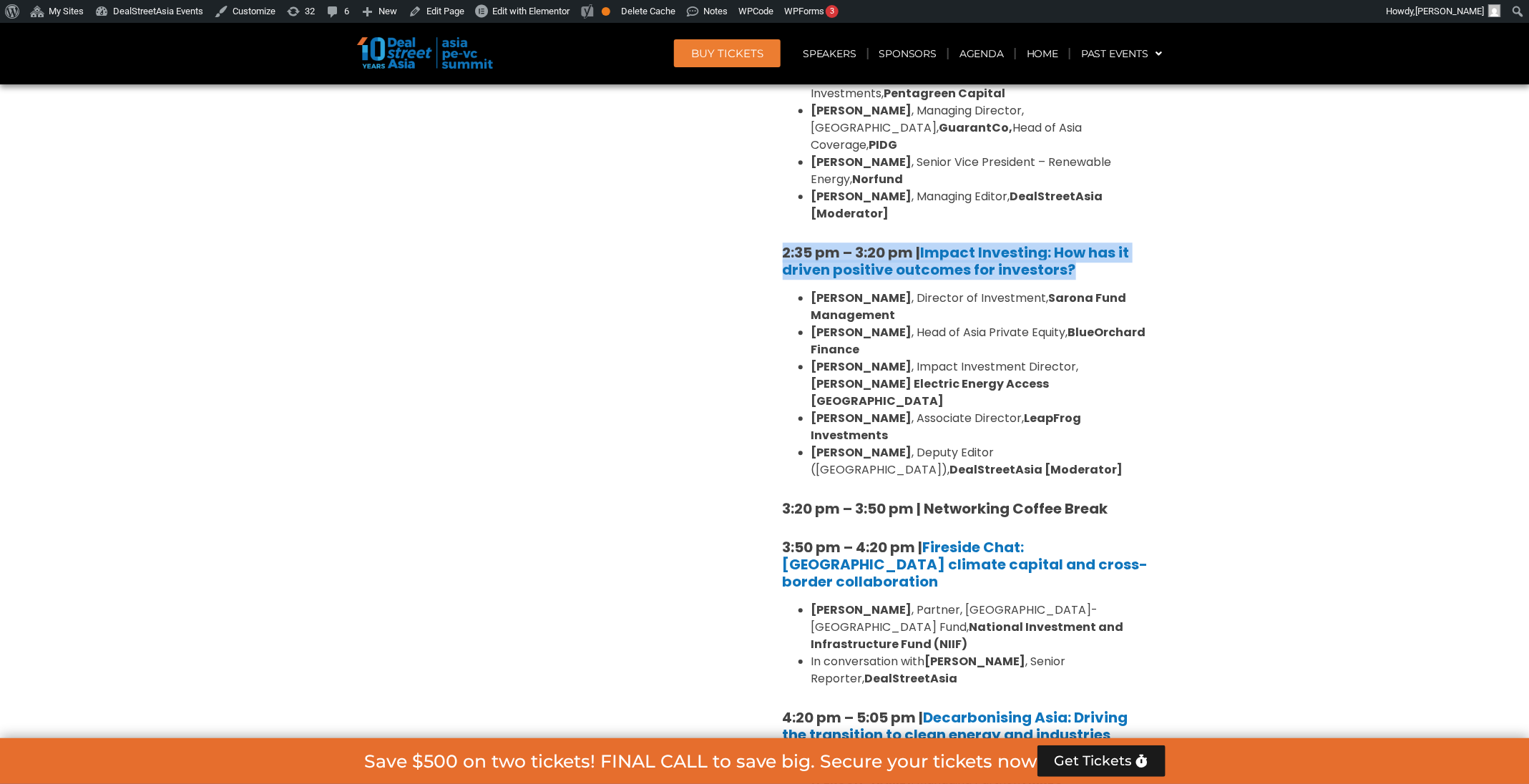
scroll to position [2053, 0]
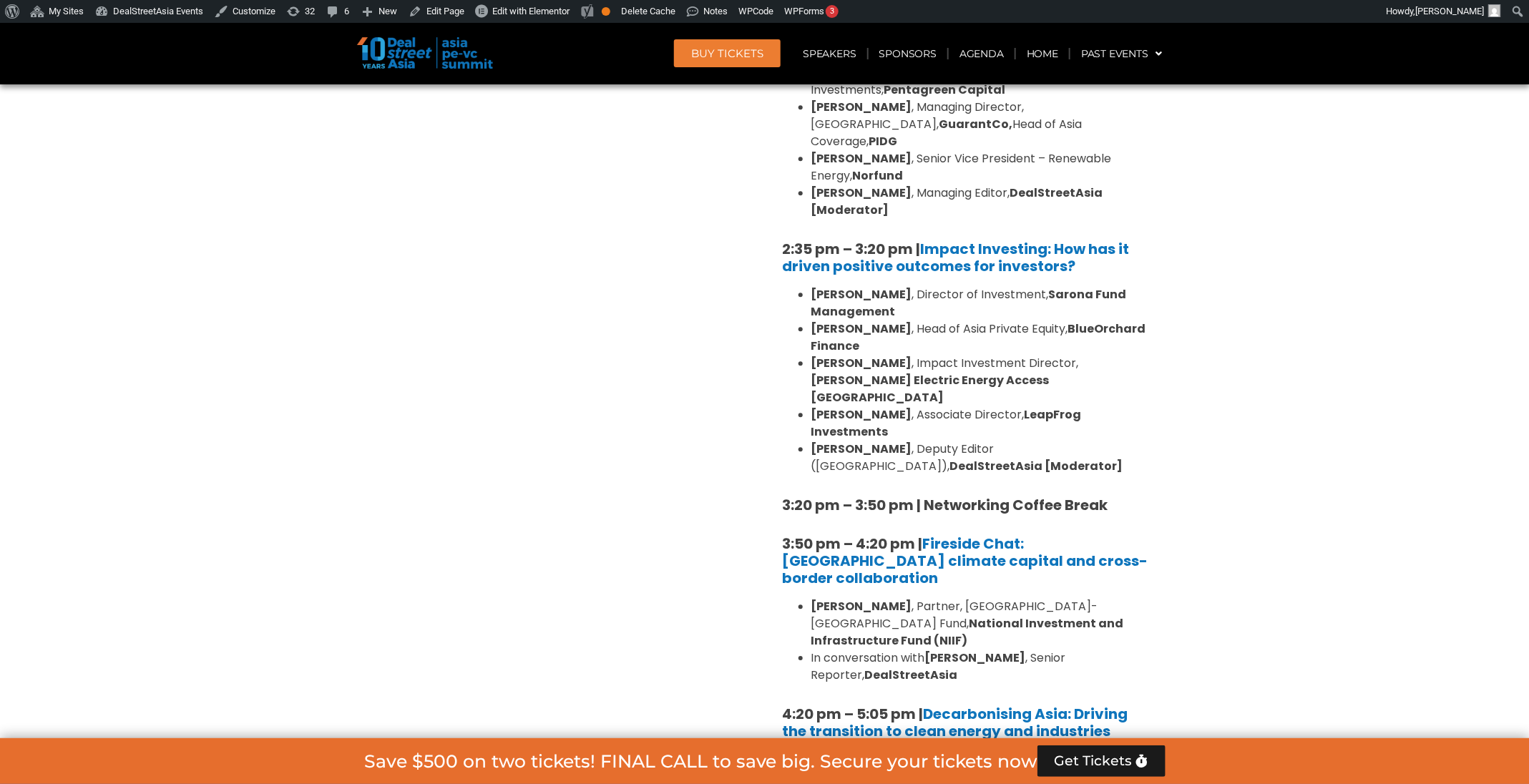
click at [885, 441] on li "Ngoc Nguyen , Deputy Editor (Vietnam), DealStreetAsia [Moderator]" at bounding box center [983, 458] width 344 height 34
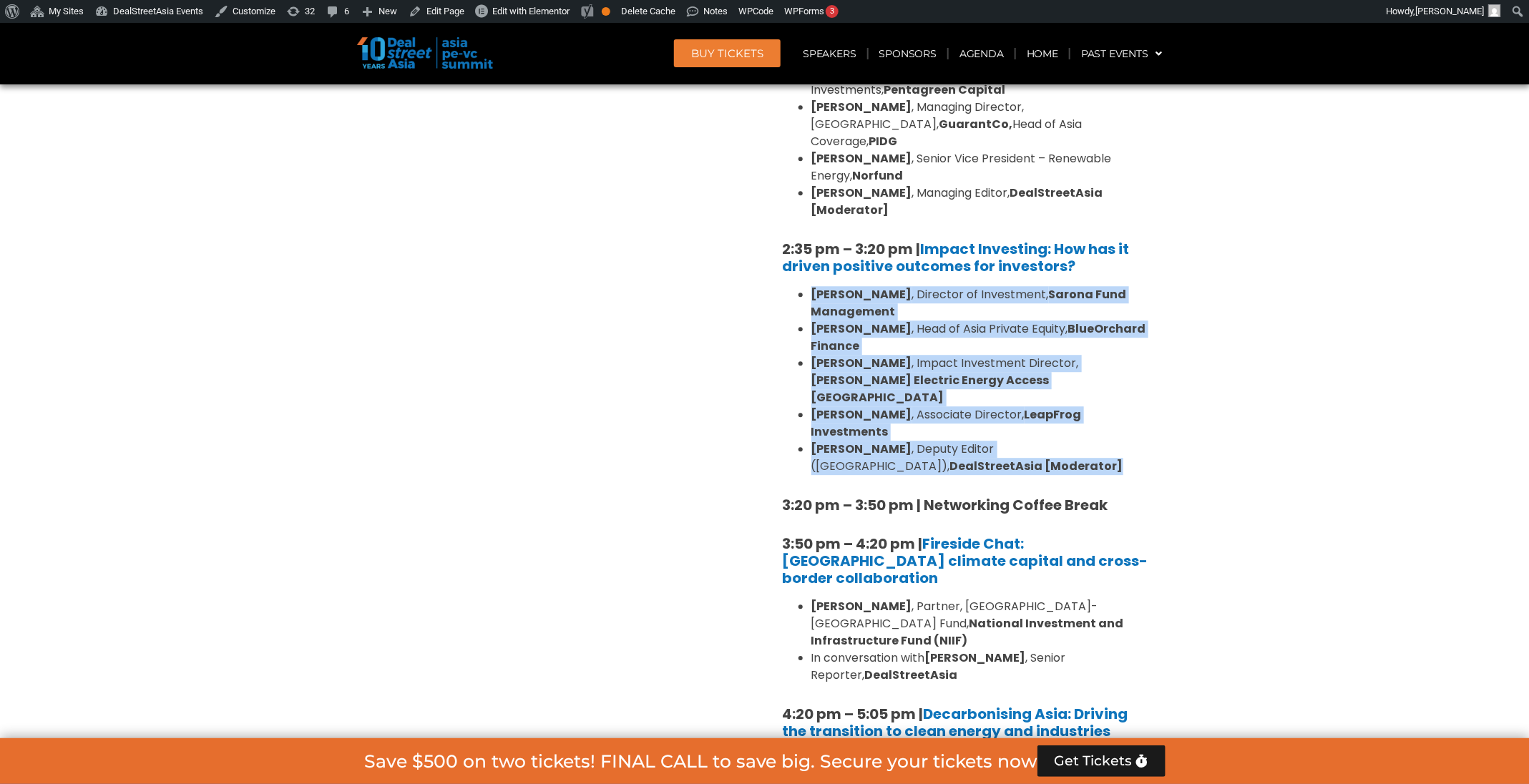
drag, startPoint x: 886, startPoint y: 356, endPoint x: 801, endPoint y: 230, distance: 152.0
click at [801, 286] on ul "Linda Mok , Director of Investment, Sarona Fund Management Mahesh Joshi , Head …" at bounding box center [968, 380] width 372 height 189
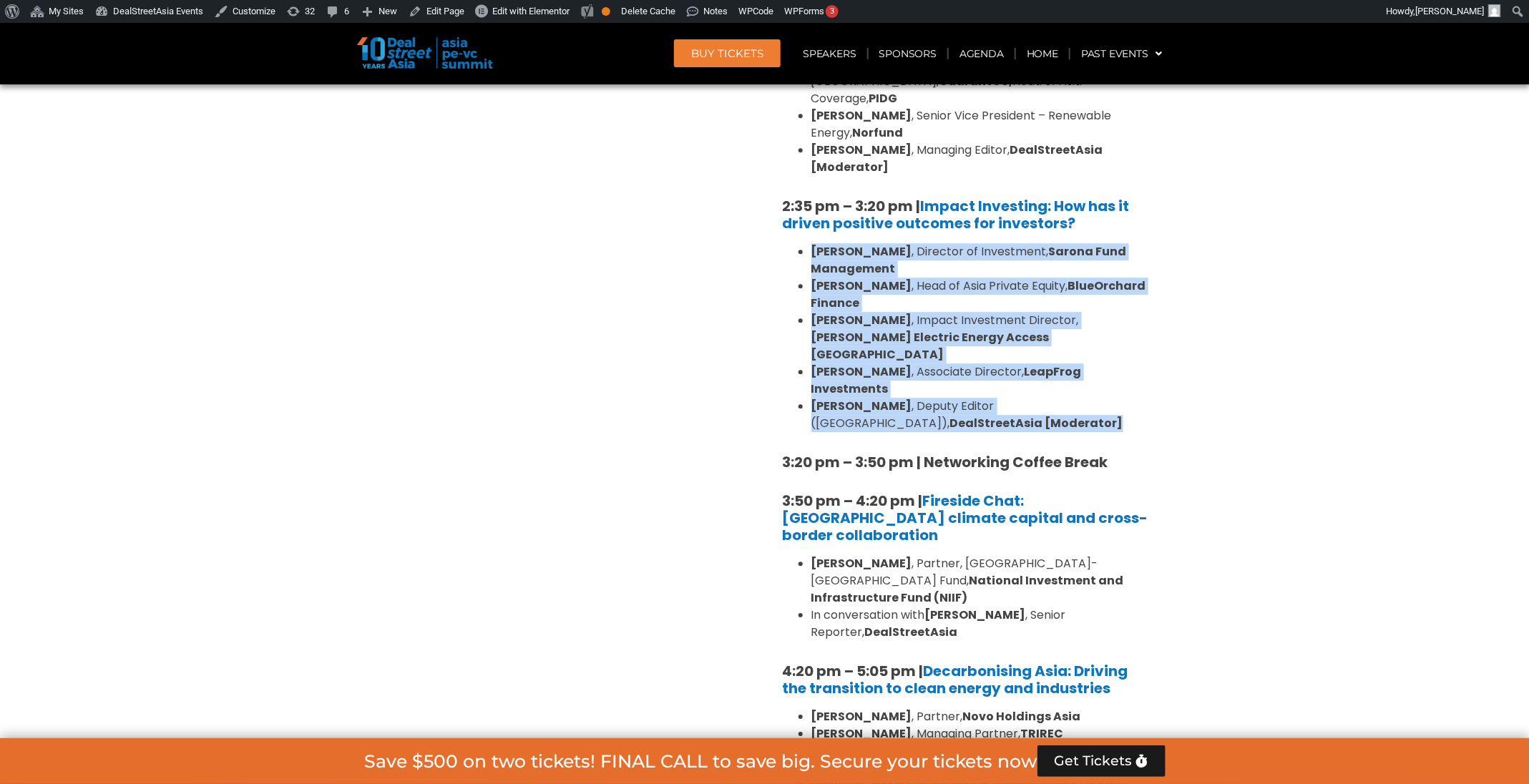
scroll to position [2097, 0]
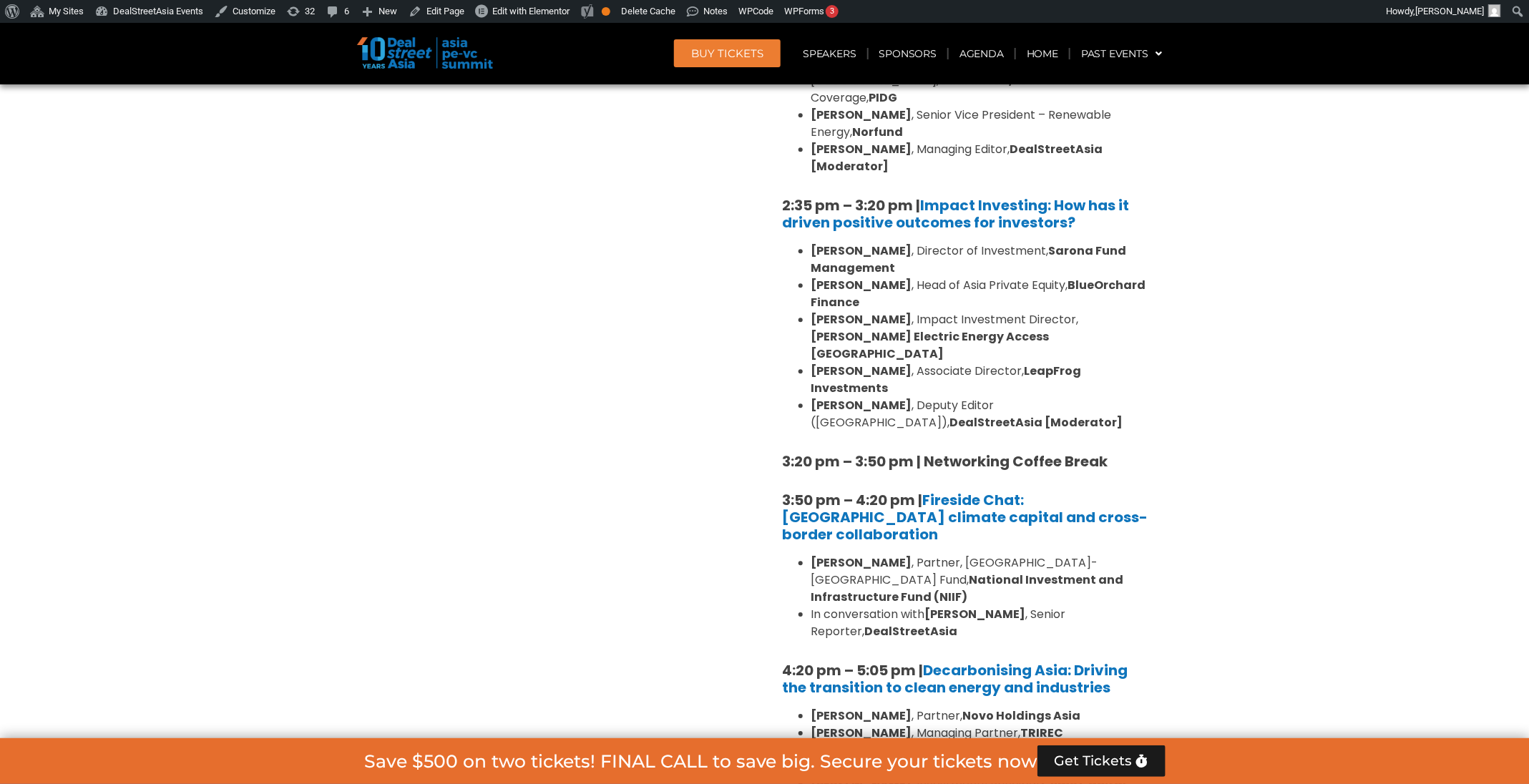
click at [1049, 451] on strong "3:20 pm – 3:50 pm | Networking Coffee Break" at bounding box center [945, 461] width 326 height 20
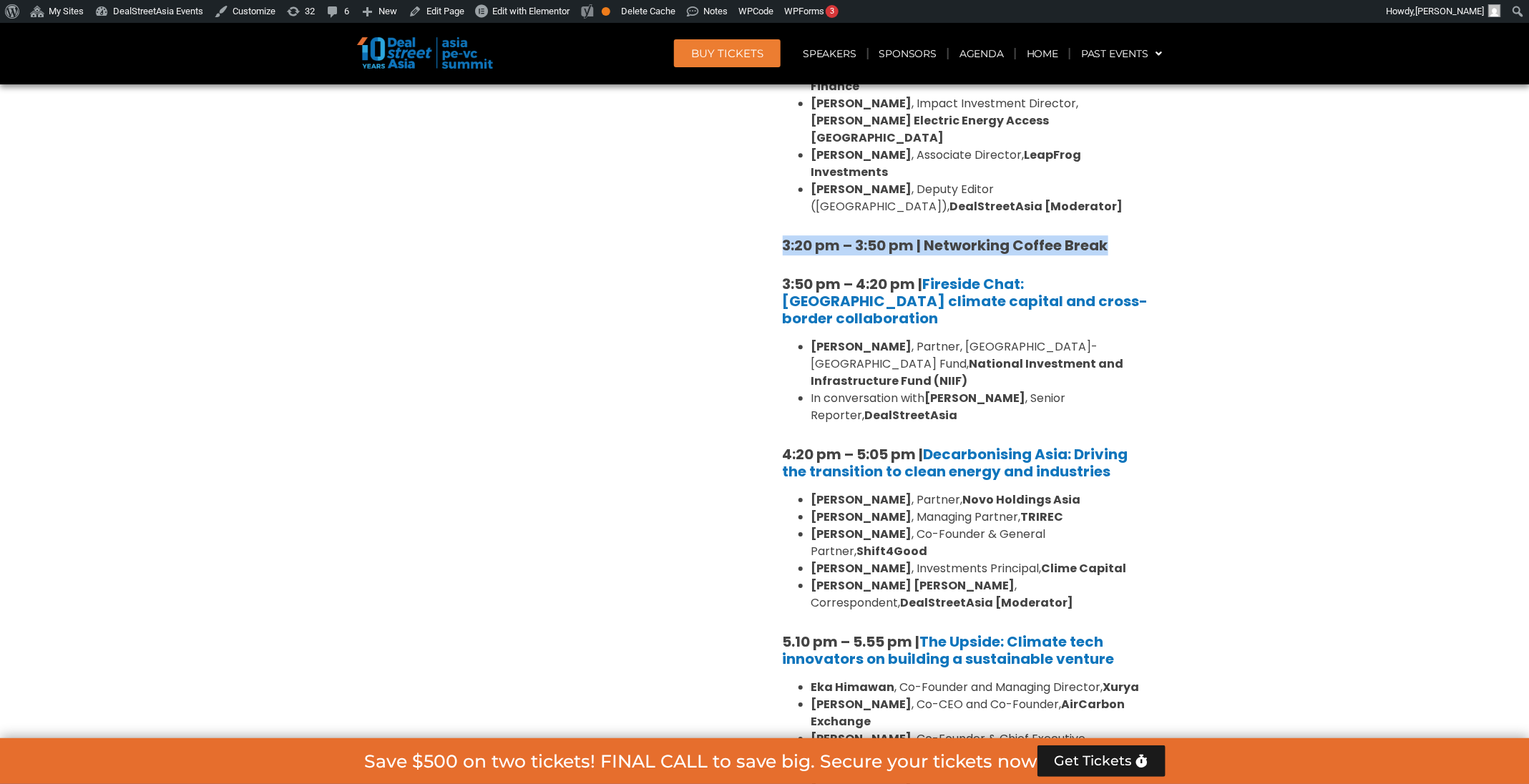
scroll to position [2204, 0]
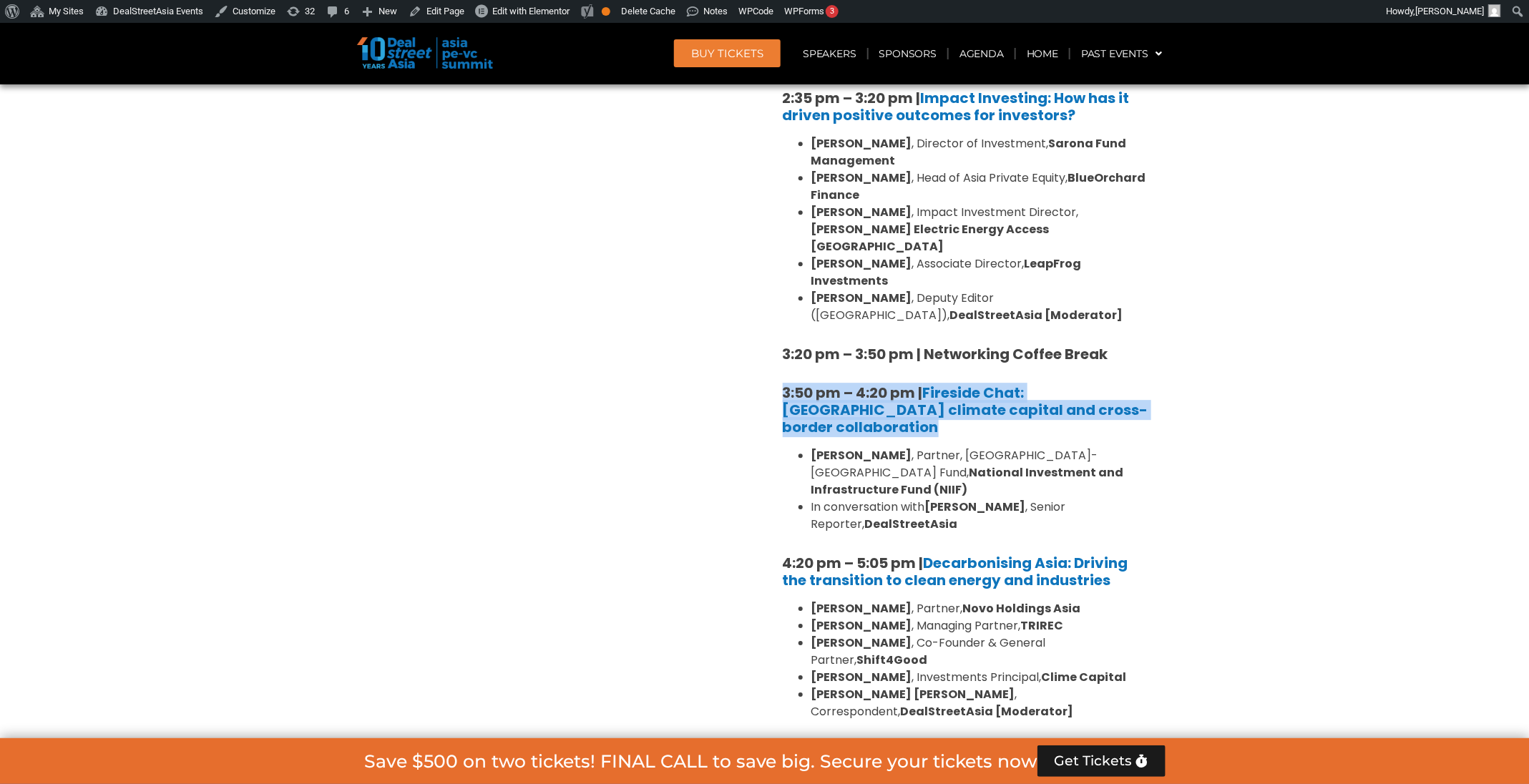
drag, startPoint x: 1170, startPoint y: 310, endPoint x: 770, endPoint y: 281, distance: 401.0
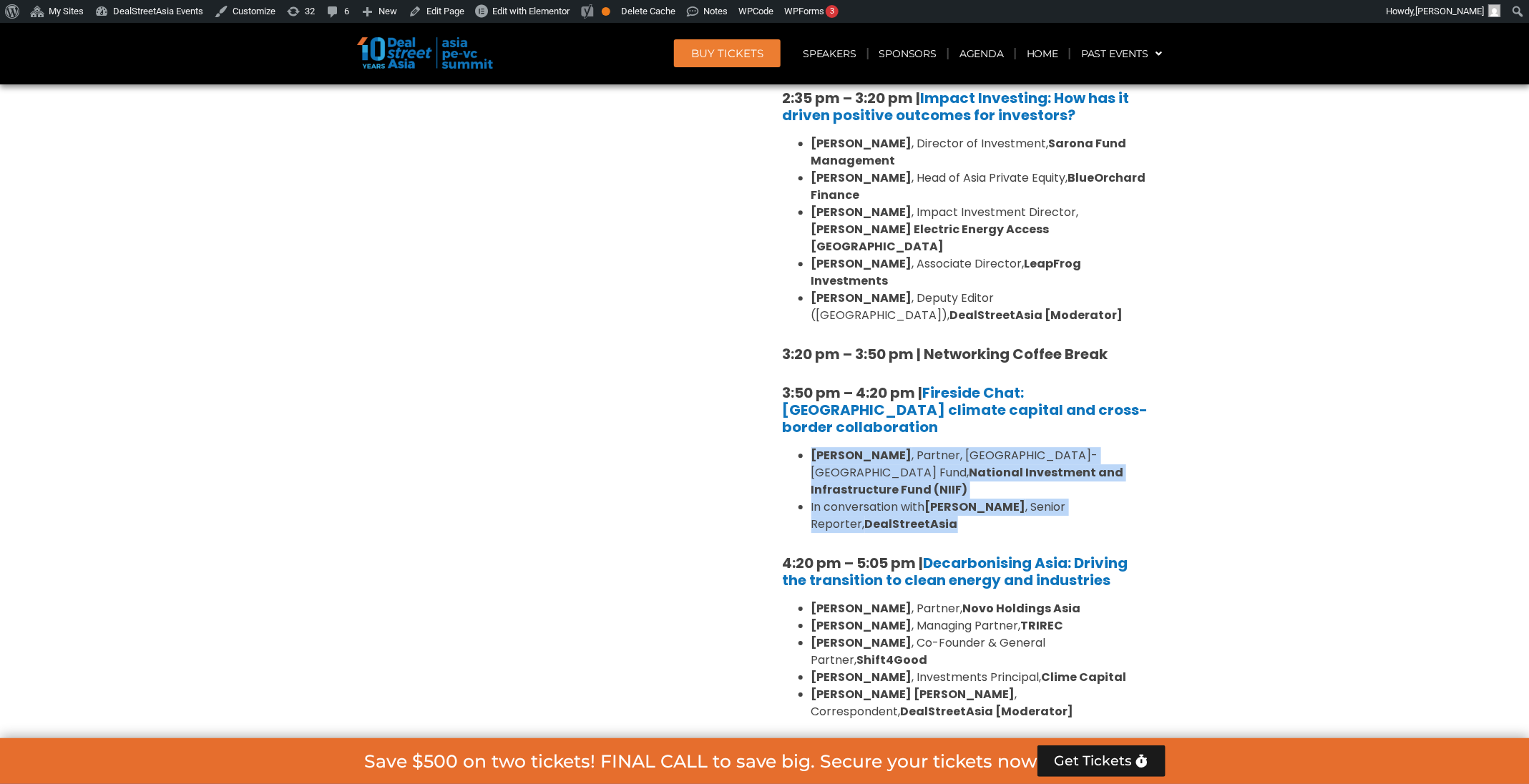
drag, startPoint x: 987, startPoint y: 385, endPoint x: 802, endPoint y: 328, distance: 193.6
click at [802, 447] on ul "Krishna Kumar , Partner, India-Japan Fund, National Investment and Infrastructu…" at bounding box center [968, 489] width 372 height 86
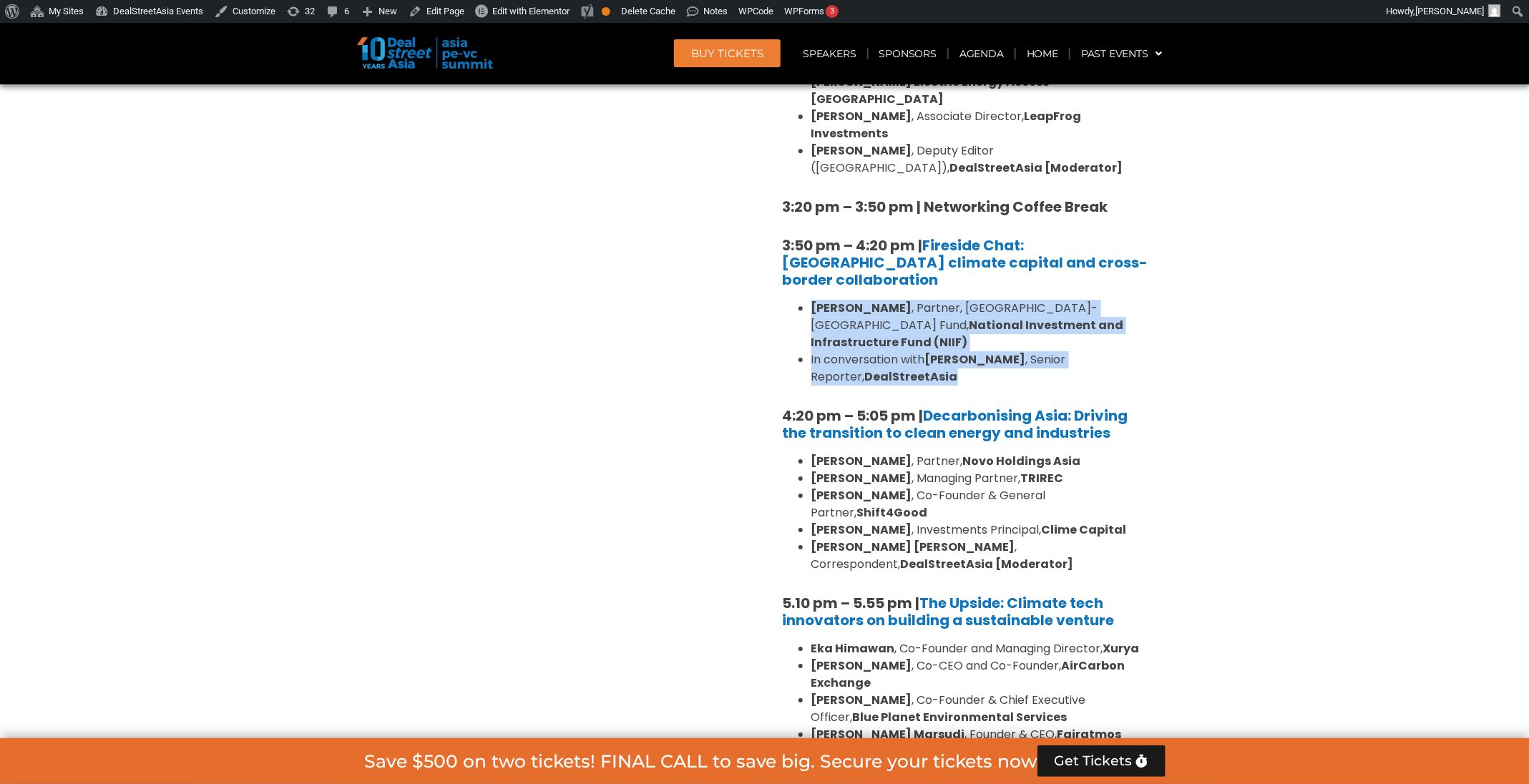
scroll to position [2311, 0]
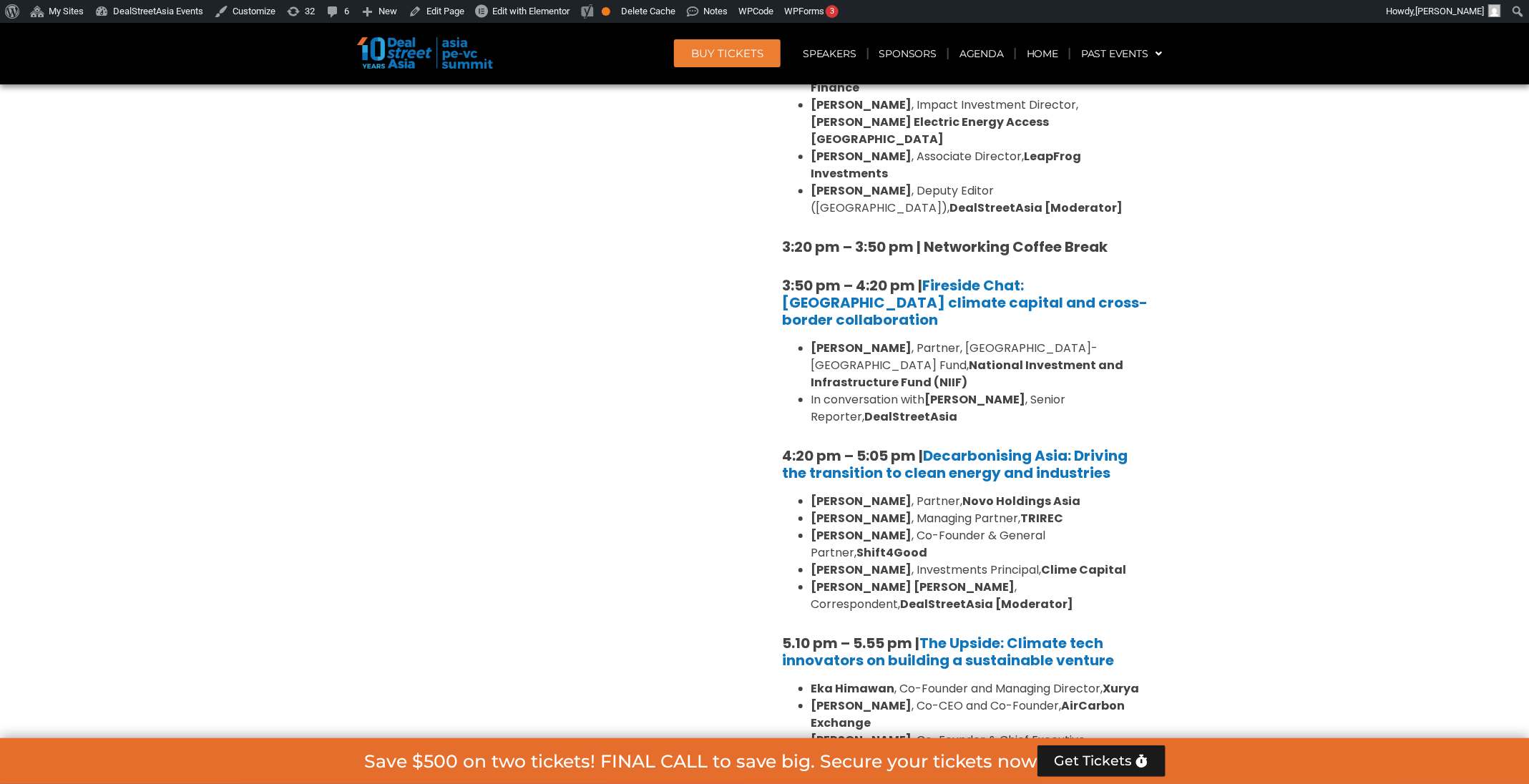
drag, startPoint x: 1157, startPoint y: 345, endPoint x: 934, endPoint y: 354, distance: 223.2
click at [934, 354] on div "1:40 pm – 1:45 pm | Welcome address to Climate Tech and ESG Summit track by Mic…" at bounding box center [968, 249] width 394 height 1258
click at [1155, 339] on div "1:40 pm – 1:45 pm | Welcome address to Climate Tech and ESG Summit track by Mic…" at bounding box center [968, 249] width 394 height 1258
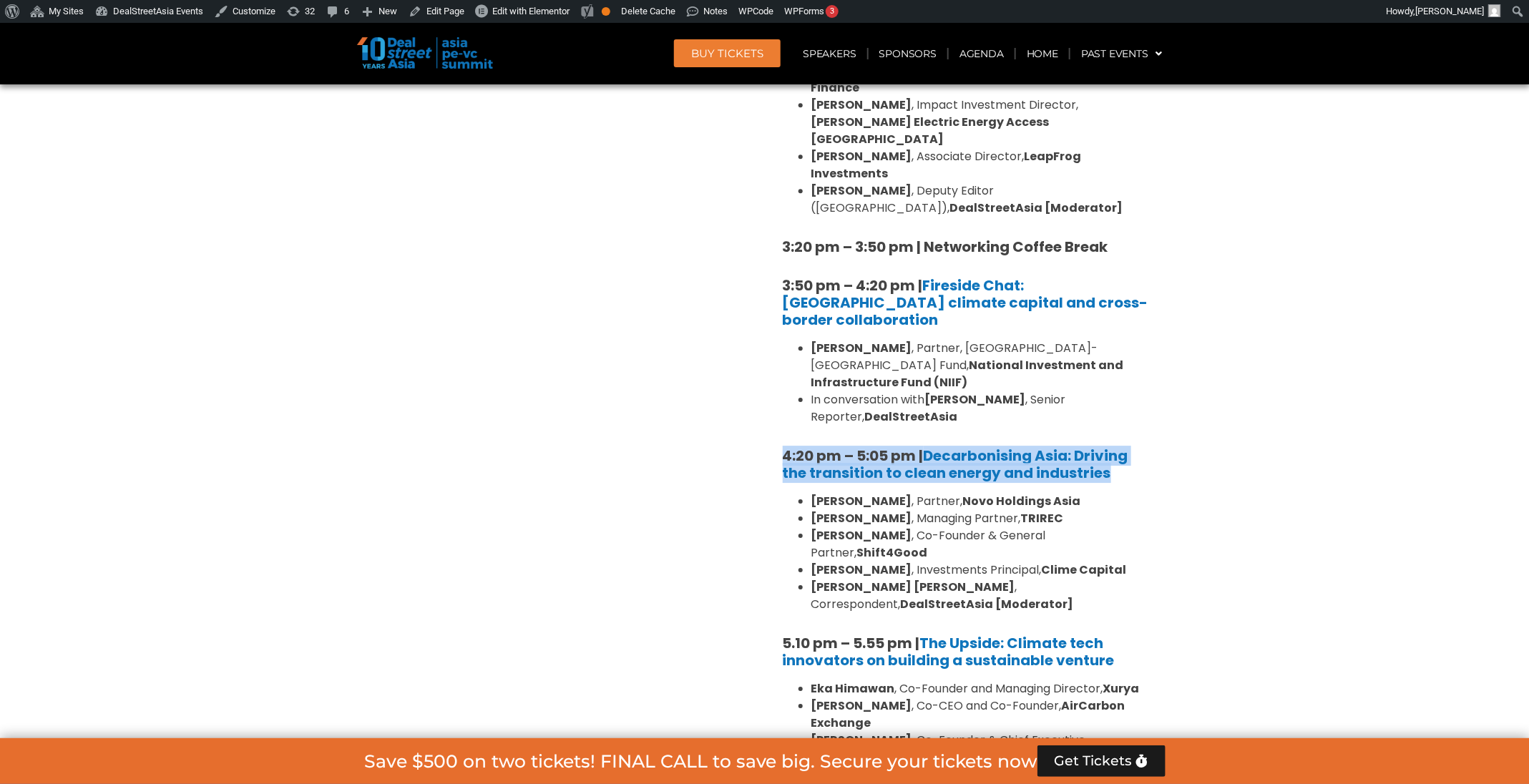
drag, startPoint x: 1119, startPoint y: 334, endPoint x: 770, endPoint y: 310, distance: 349.8
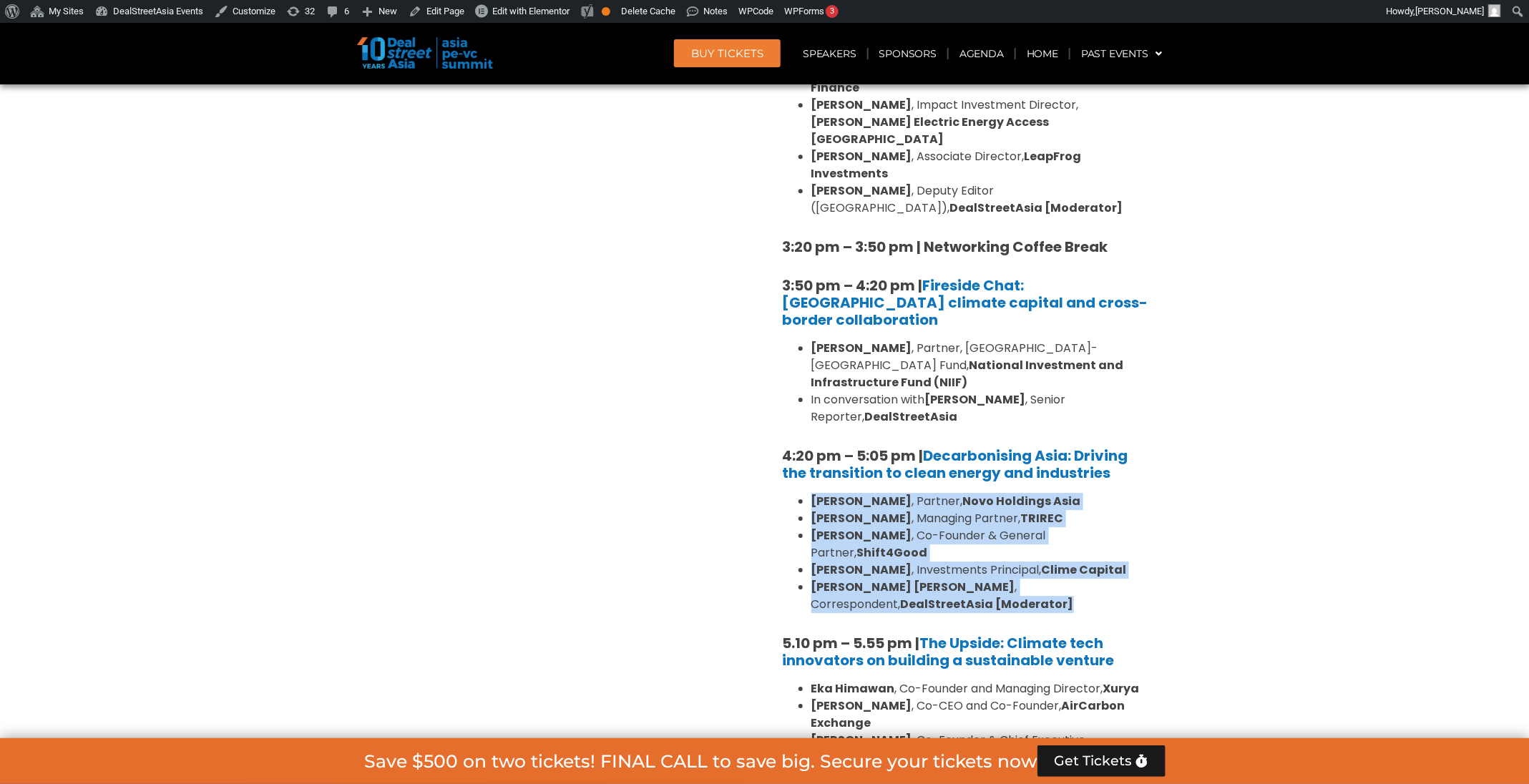
drag, startPoint x: 907, startPoint y: 471, endPoint x: 800, endPoint y: 365, distance: 150.6
click at [800, 493] on ul "Deepa Hingorani , Partner, Novo Holdings Asia Melvyn Yeo , Managing Partner, TR…" at bounding box center [968, 553] width 372 height 120
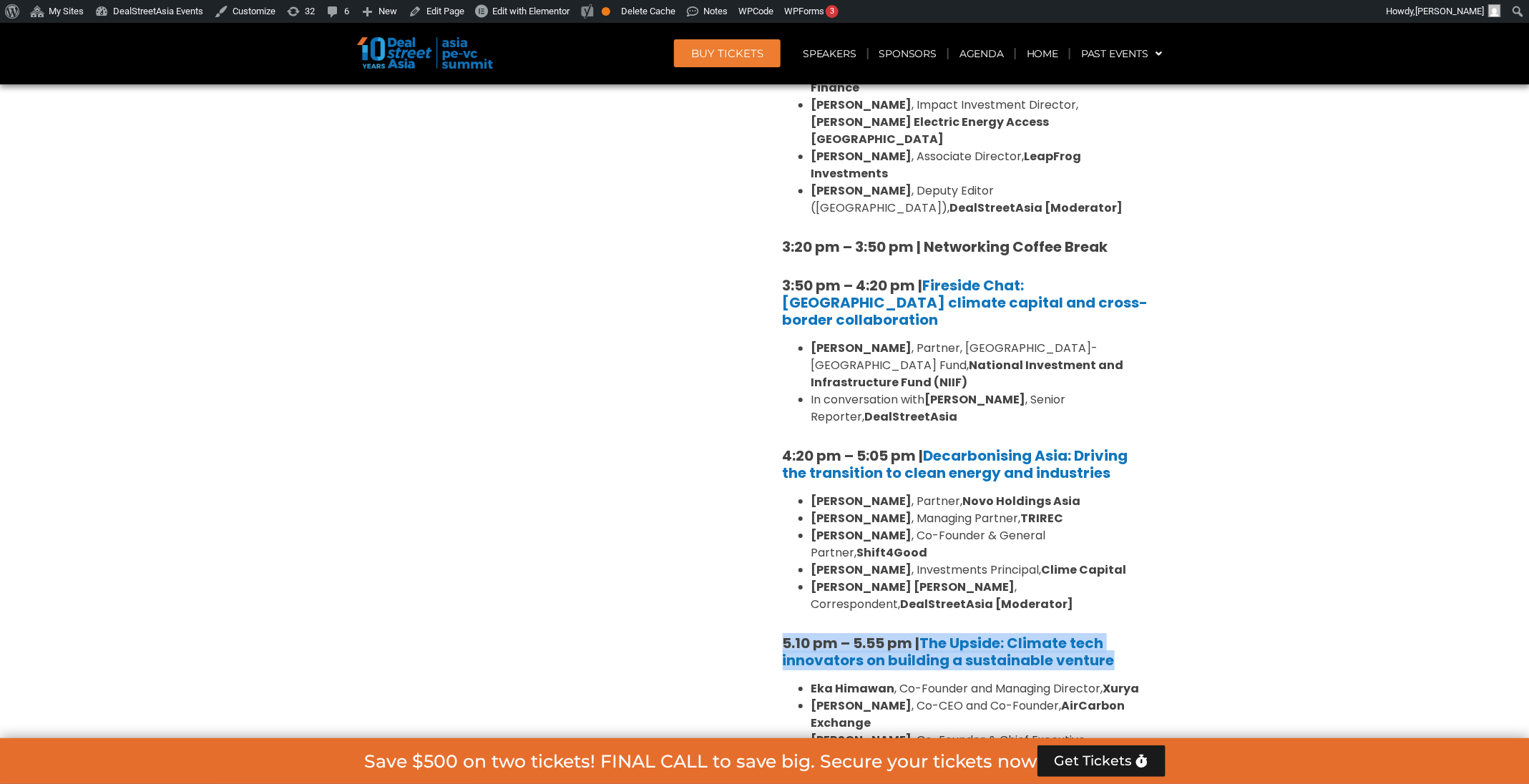
drag, startPoint x: 1129, startPoint y: 524, endPoint x: 775, endPoint y: 500, distance: 354.8
click at [775, 500] on div "1:40 pm – 1:45 pm | Welcome address to Climate Tech and ESG Summit track by Mic…" at bounding box center [968, 249] width 394 height 1258
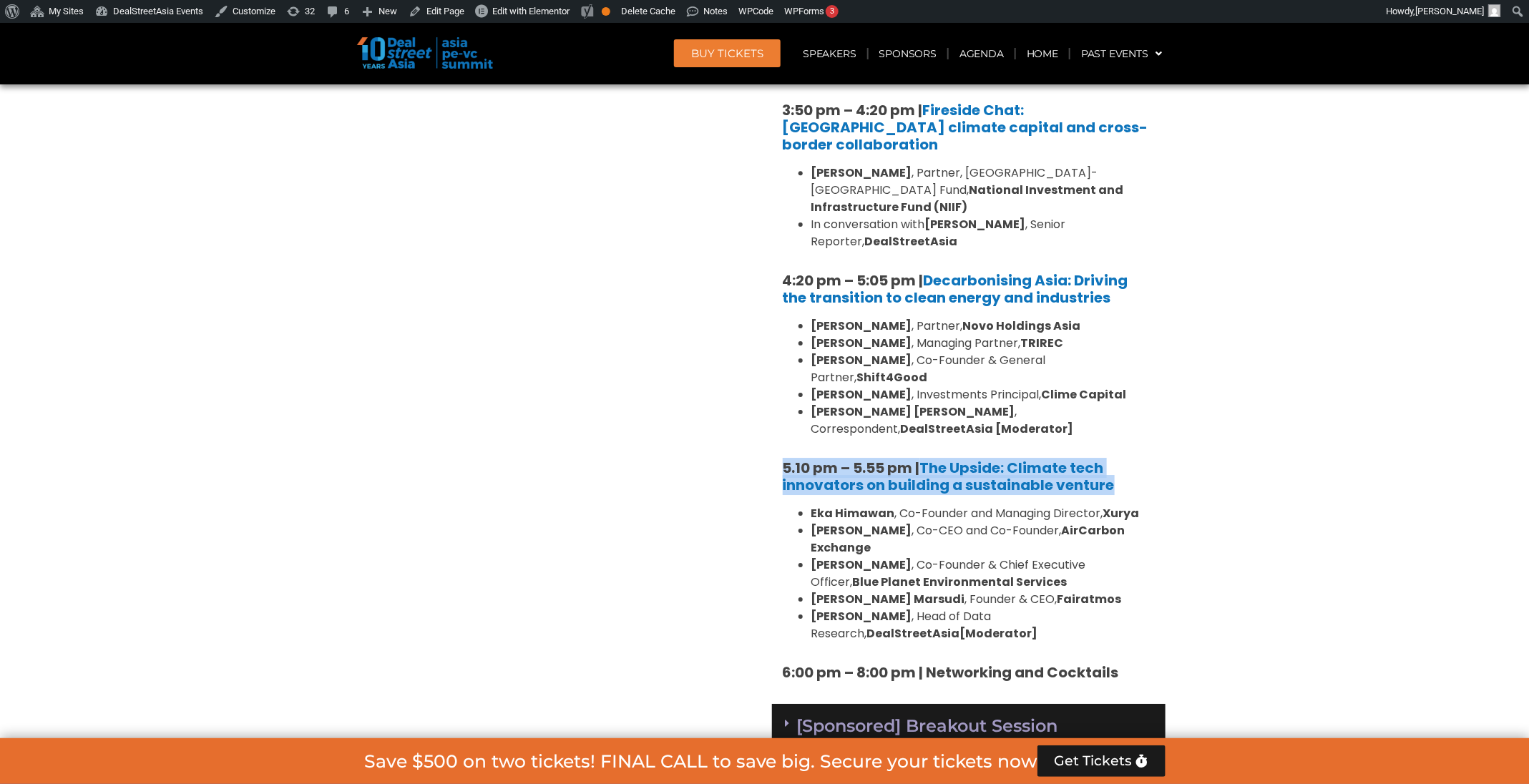
scroll to position [2493, 0]
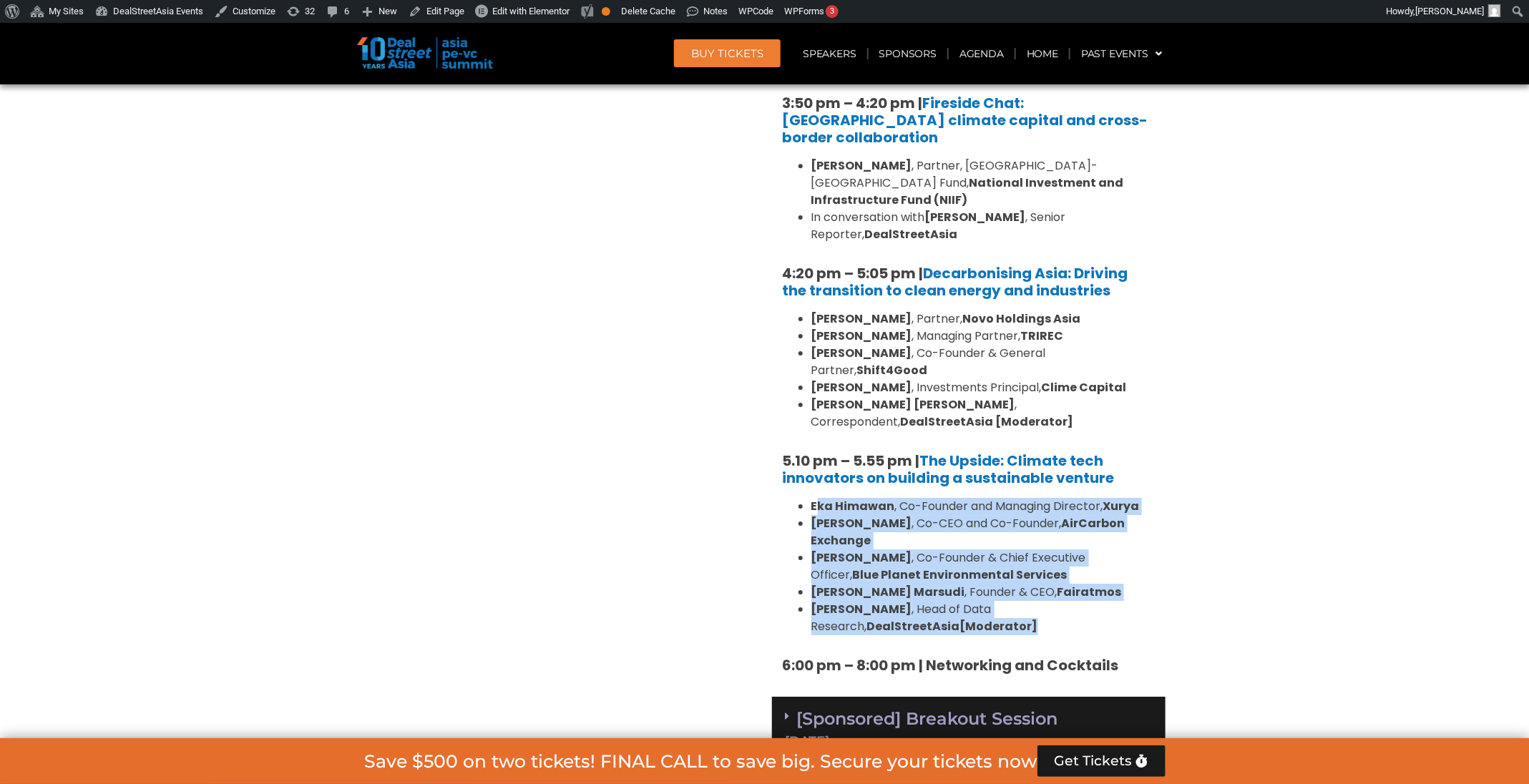
drag, startPoint x: 901, startPoint y: 487, endPoint x: 803, endPoint y: 356, distance: 163.6
click at [803, 356] on div "1:40 pm – 1:45 pm | Welcome address to Climate Tech and ESG Summit track by Mic…" at bounding box center [968, 67] width 394 height 1258
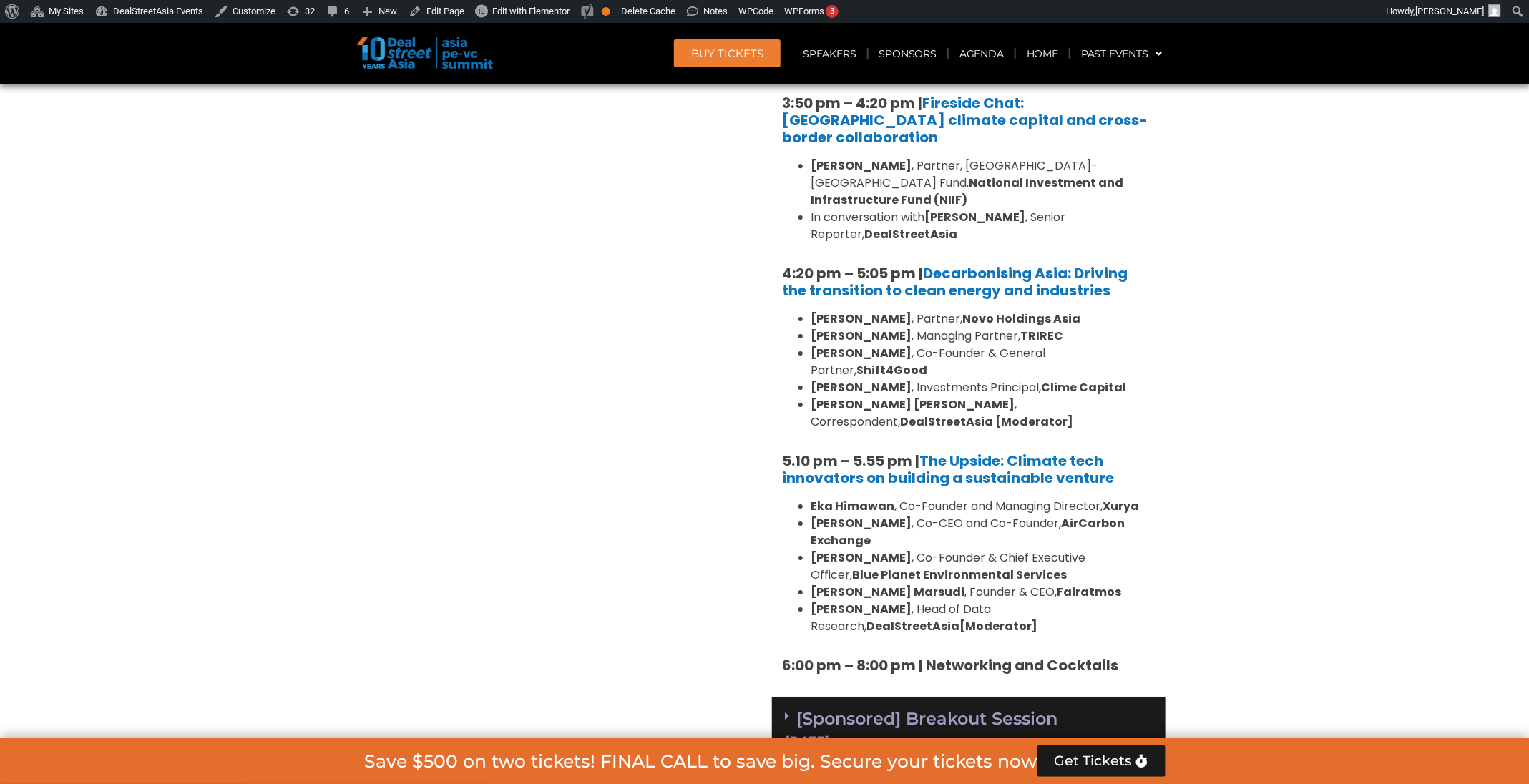
click at [901, 655] on b "6:00 pm – 8:00 pm | Networking and Cocktails" at bounding box center [950, 665] width 336 height 20
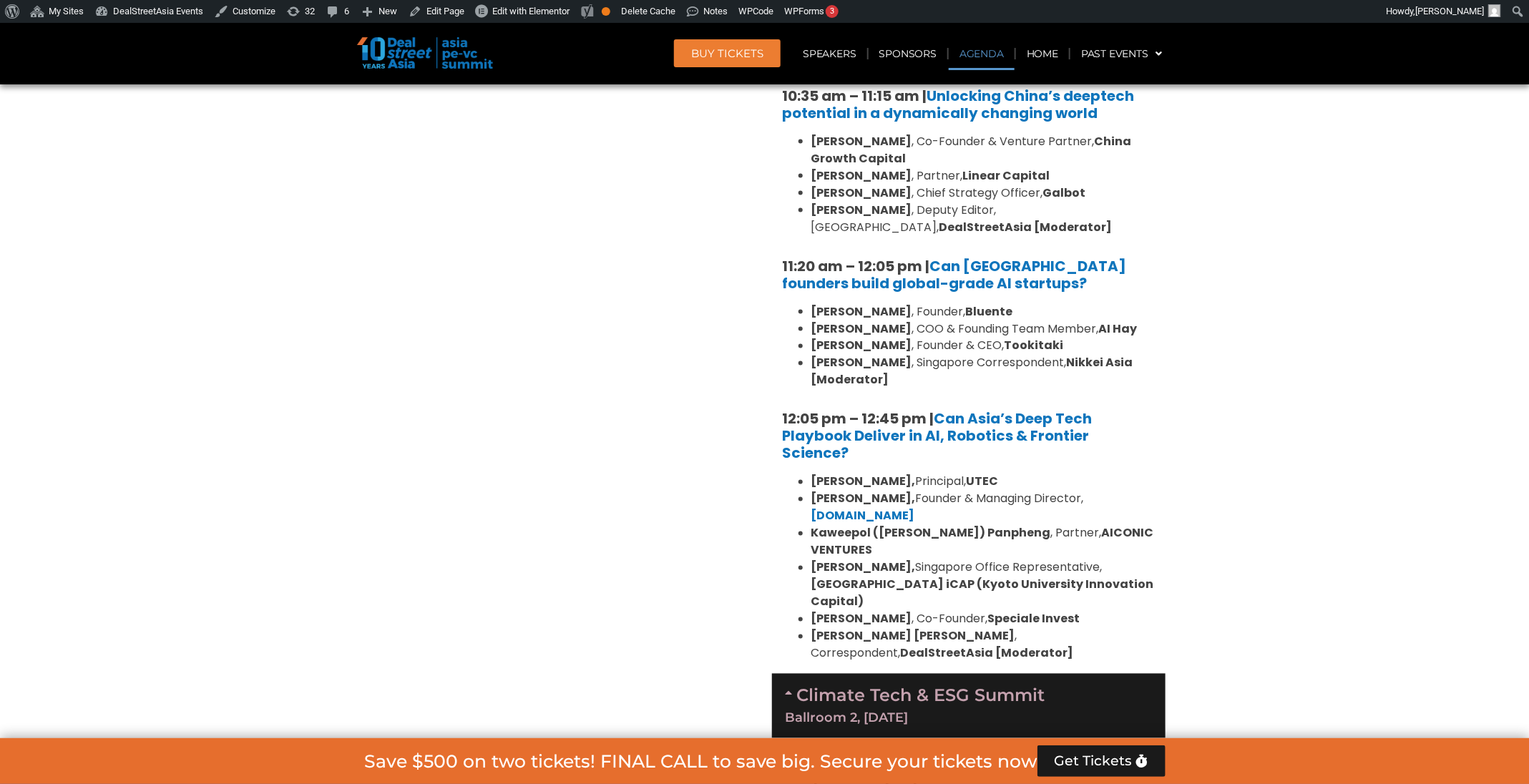
scroll to position [992, 0]
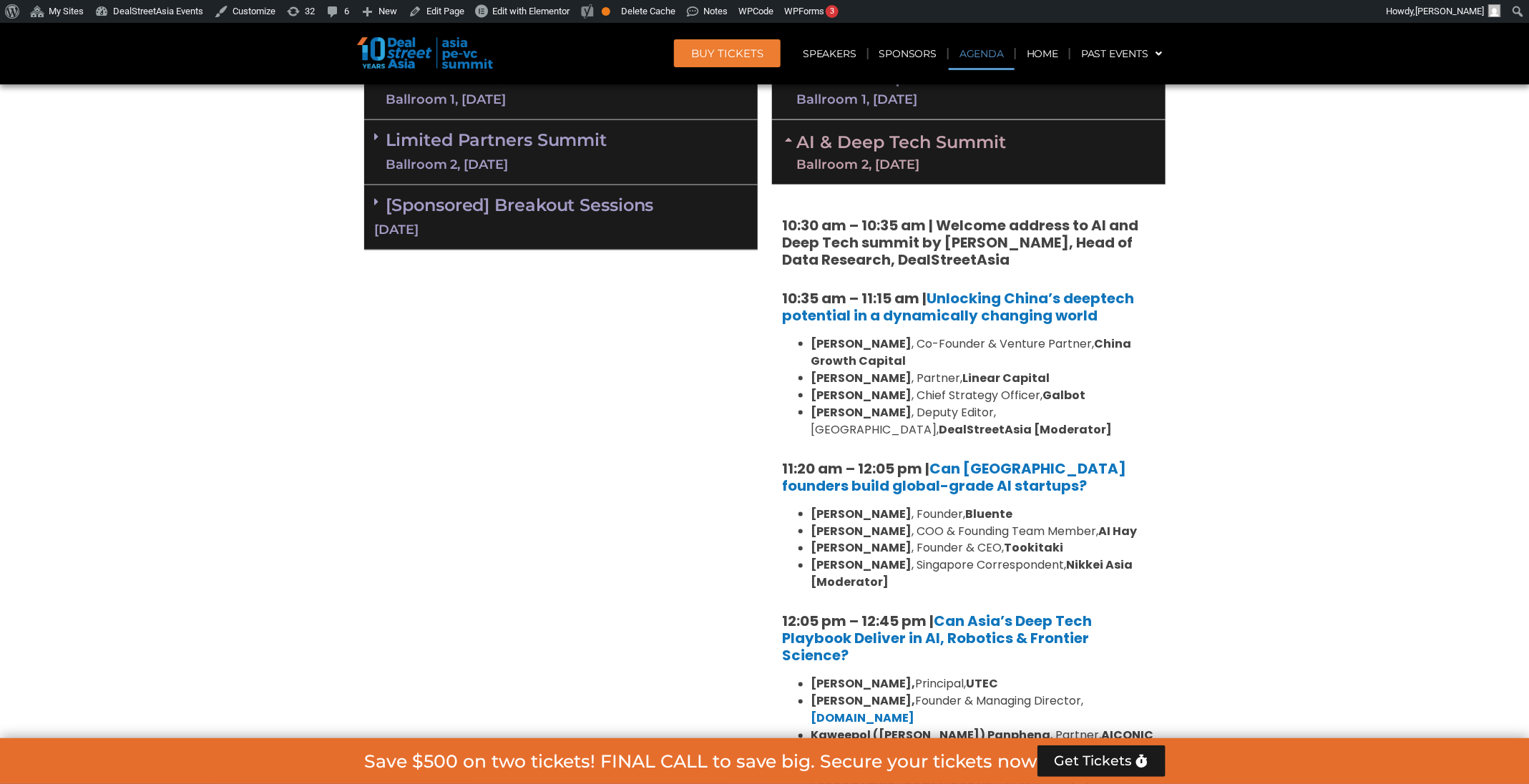
click at [1046, 95] on div "Ballroom 1, [DATE]" at bounding box center [956, 99] width 317 height 13
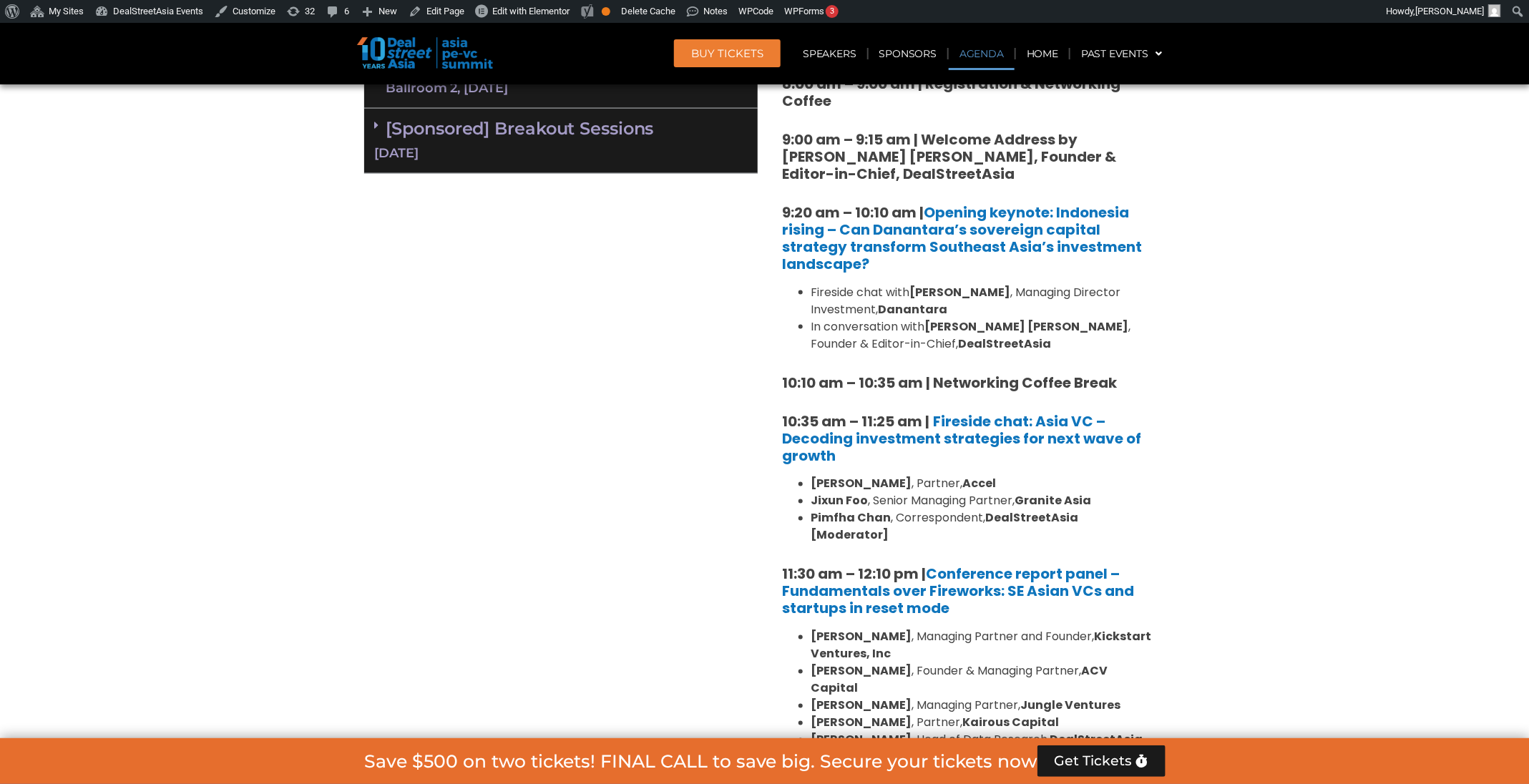
scroll to position [1099, 0]
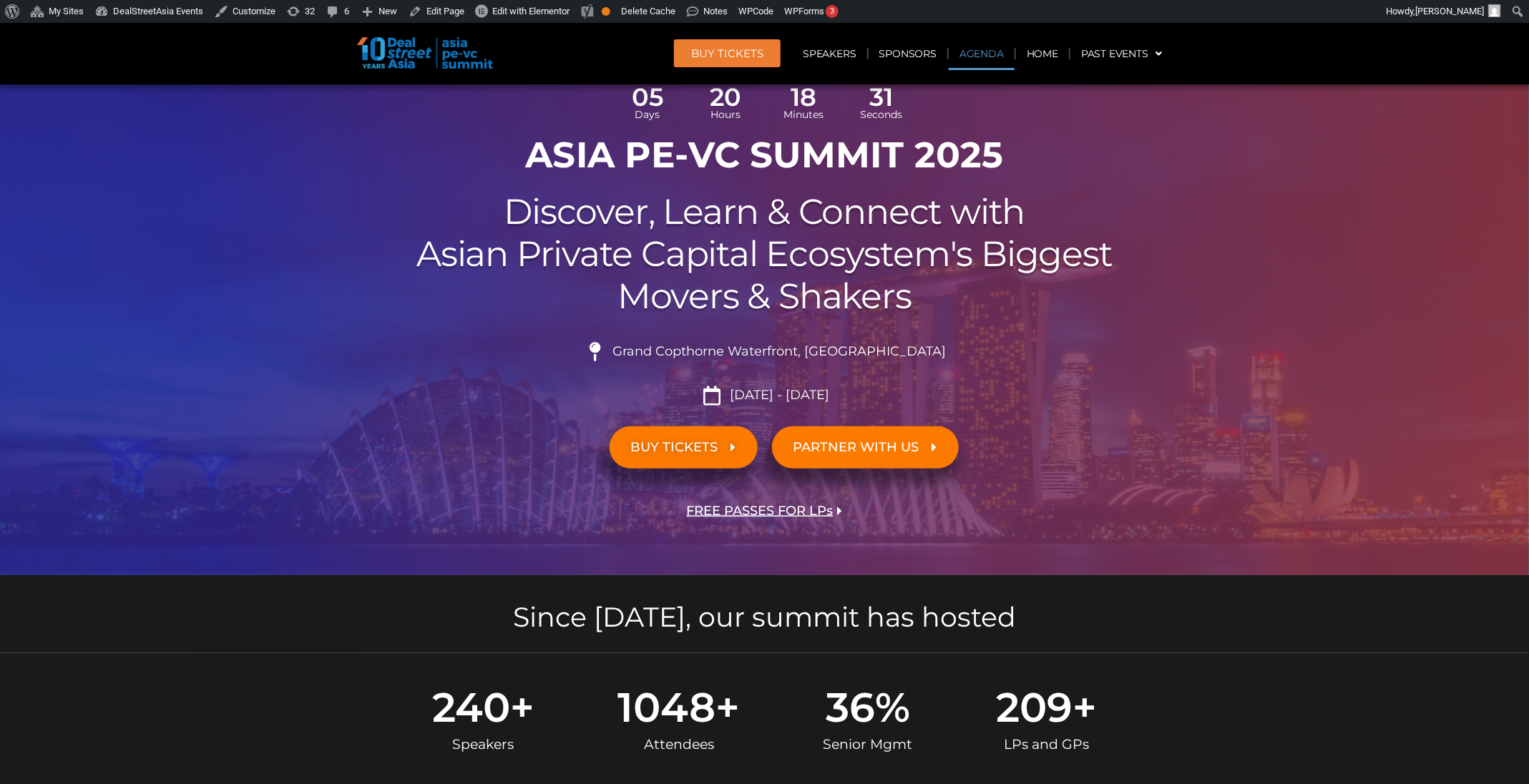
click at [985, 61] on link "Agenda" at bounding box center [982, 54] width 66 height 33
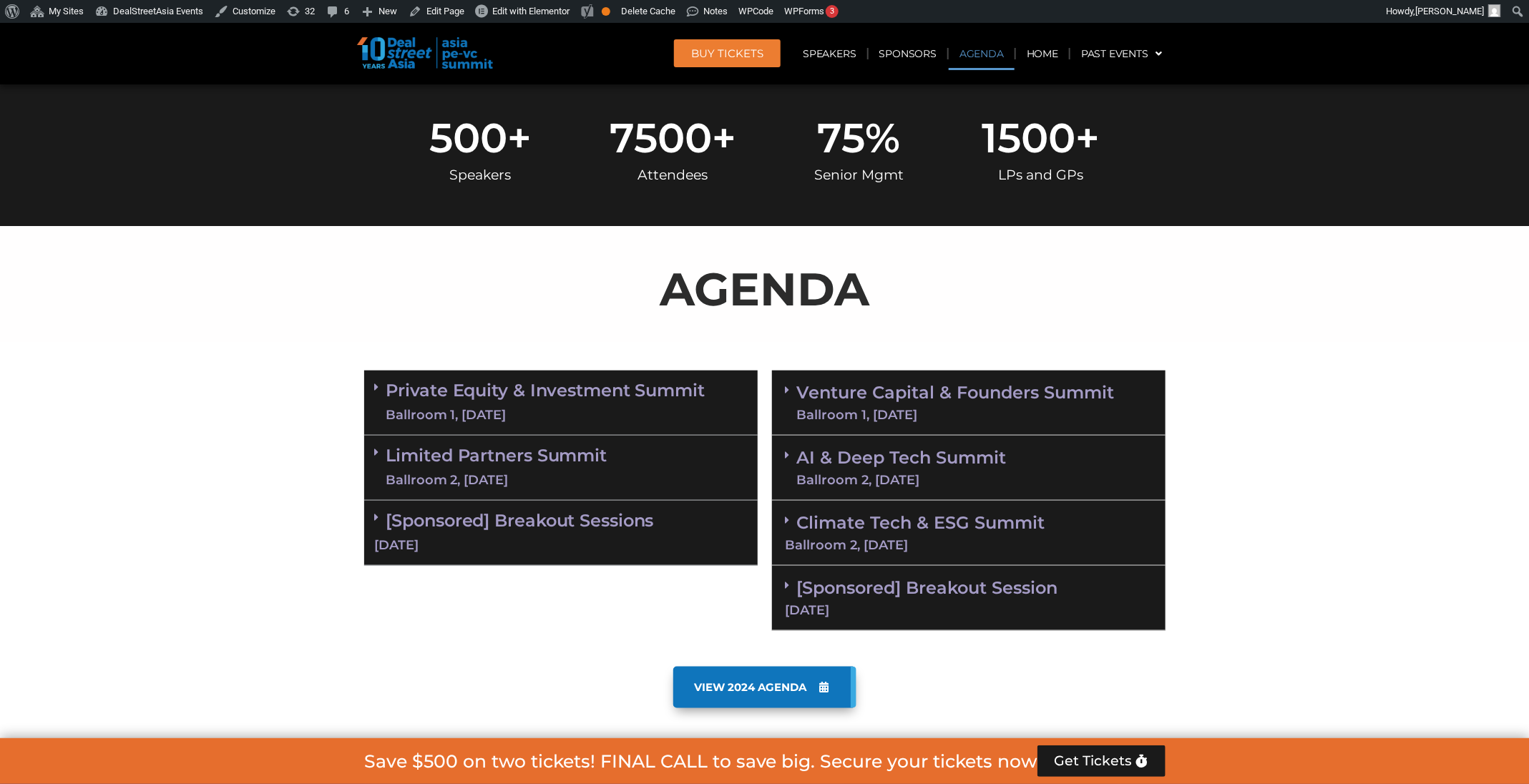
scroll to position [824, 0]
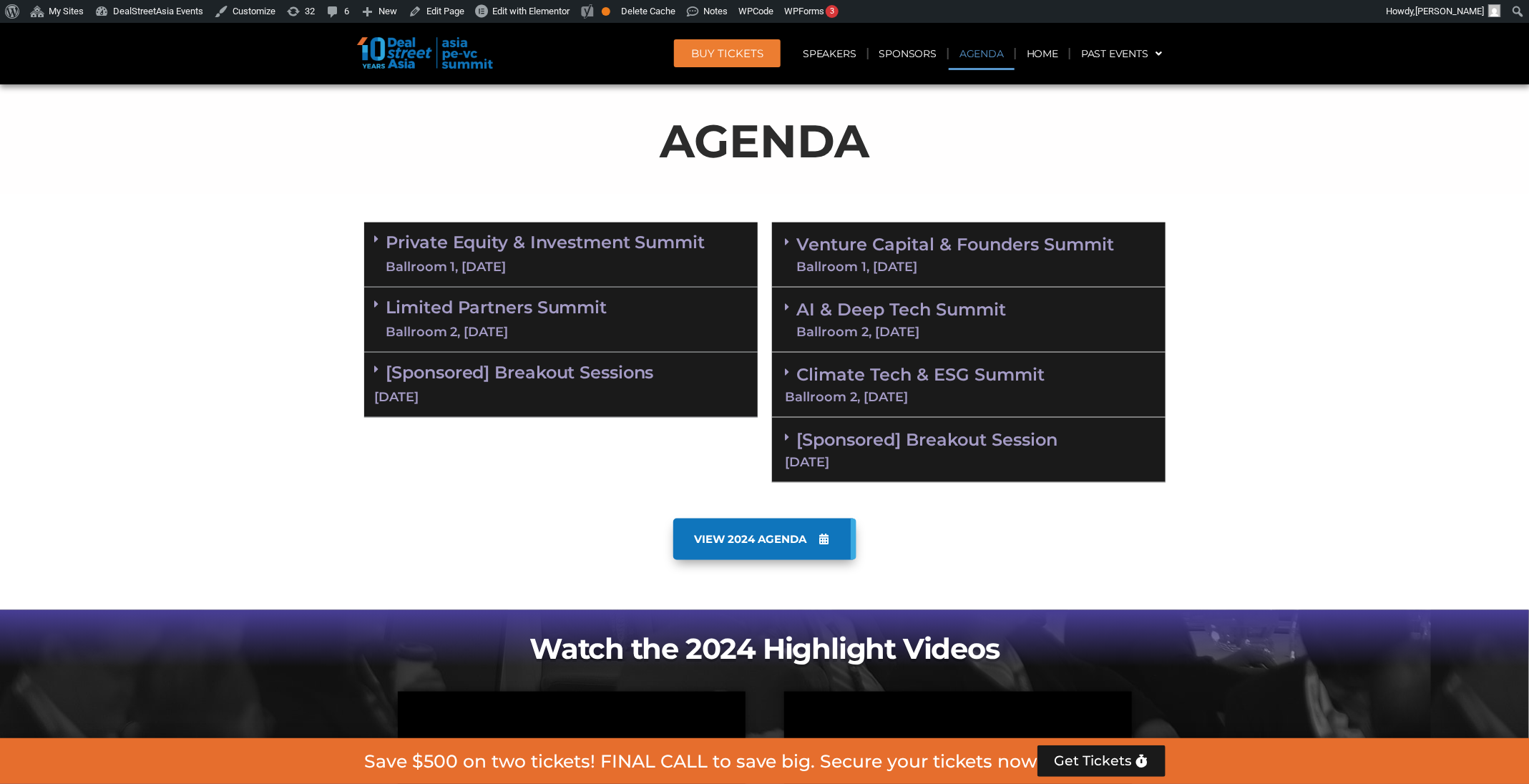
click at [1031, 263] on div "Ballroom 1, [DATE]" at bounding box center [956, 266] width 317 height 13
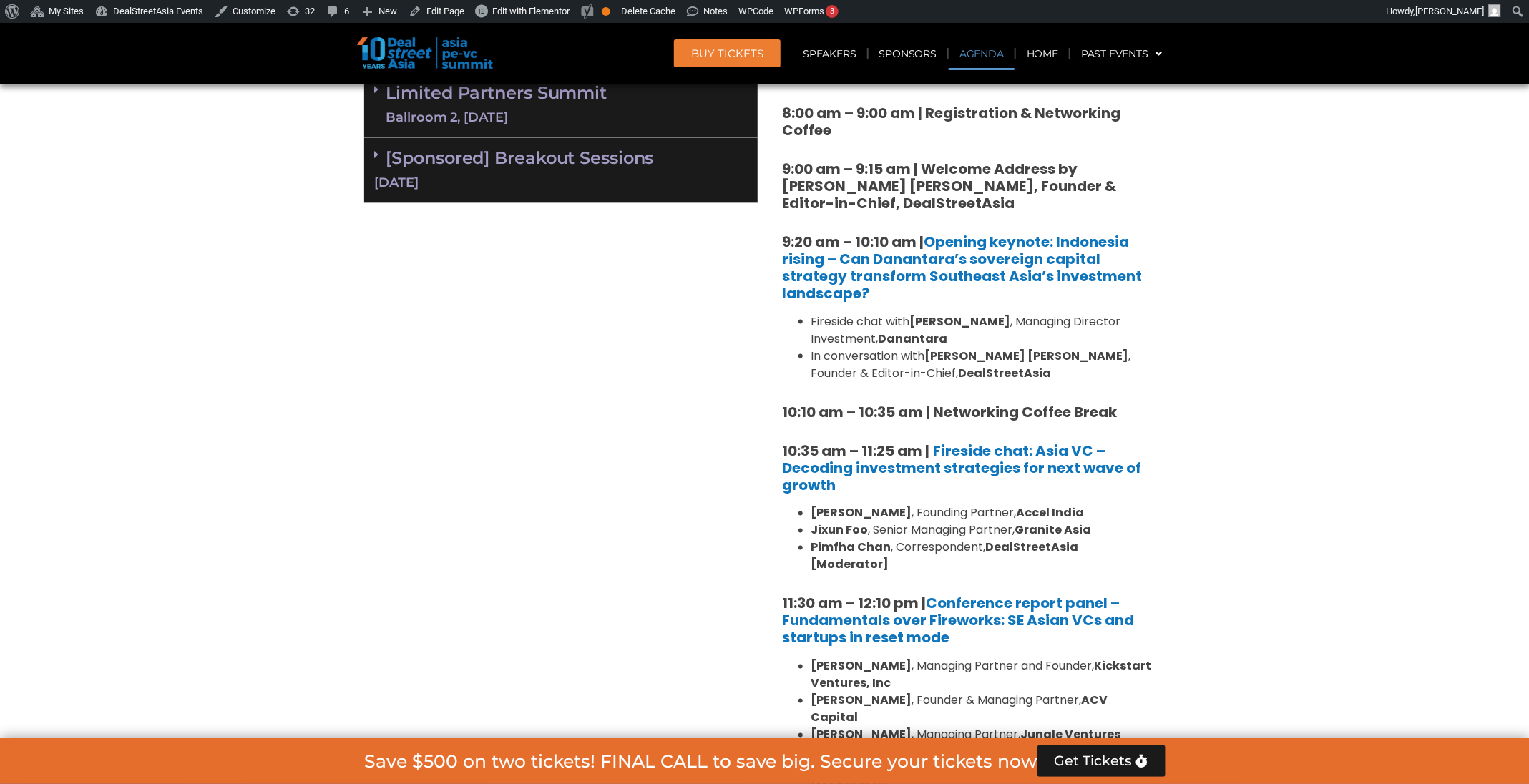
scroll to position [1146, 0]
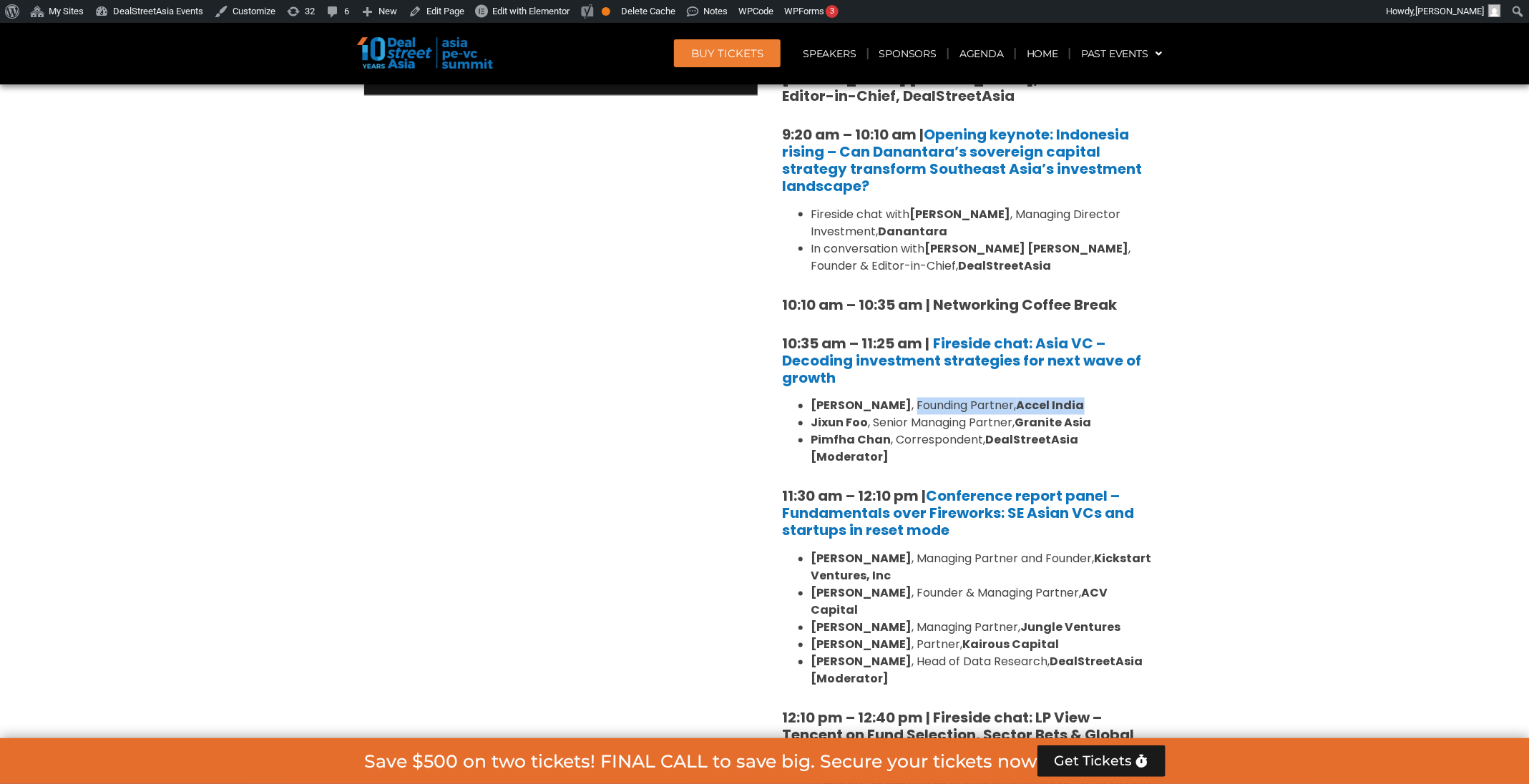
drag, startPoint x: 1099, startPoint y: 399, endPoint x: 930, endPoint y: 411, distance: 169.4
click at [930, 411] on li "Prashanth Prakash , Founding Partner, Accel India" at bounding box center [983, 405] width 344 height 17
copy li "Founding Partner, Accel India"
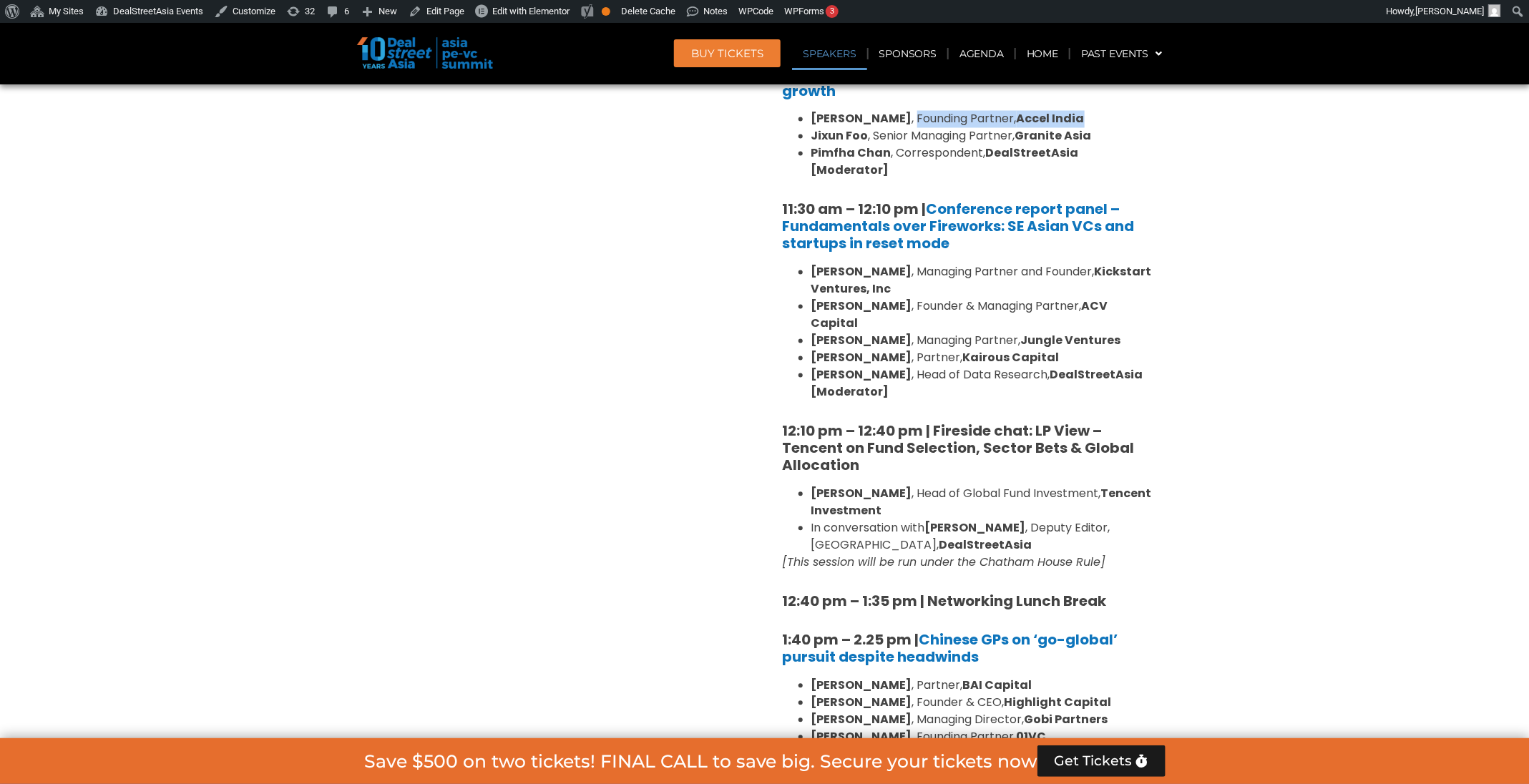
scroll to position [1432, 0]
click at [897, 351] on li "Adrian Hia , Partner, Kairous Capital" at bounding box center [983, 359] width 344 height 17
copy ul "Adrian Hia , Partner, Kairous Capital"
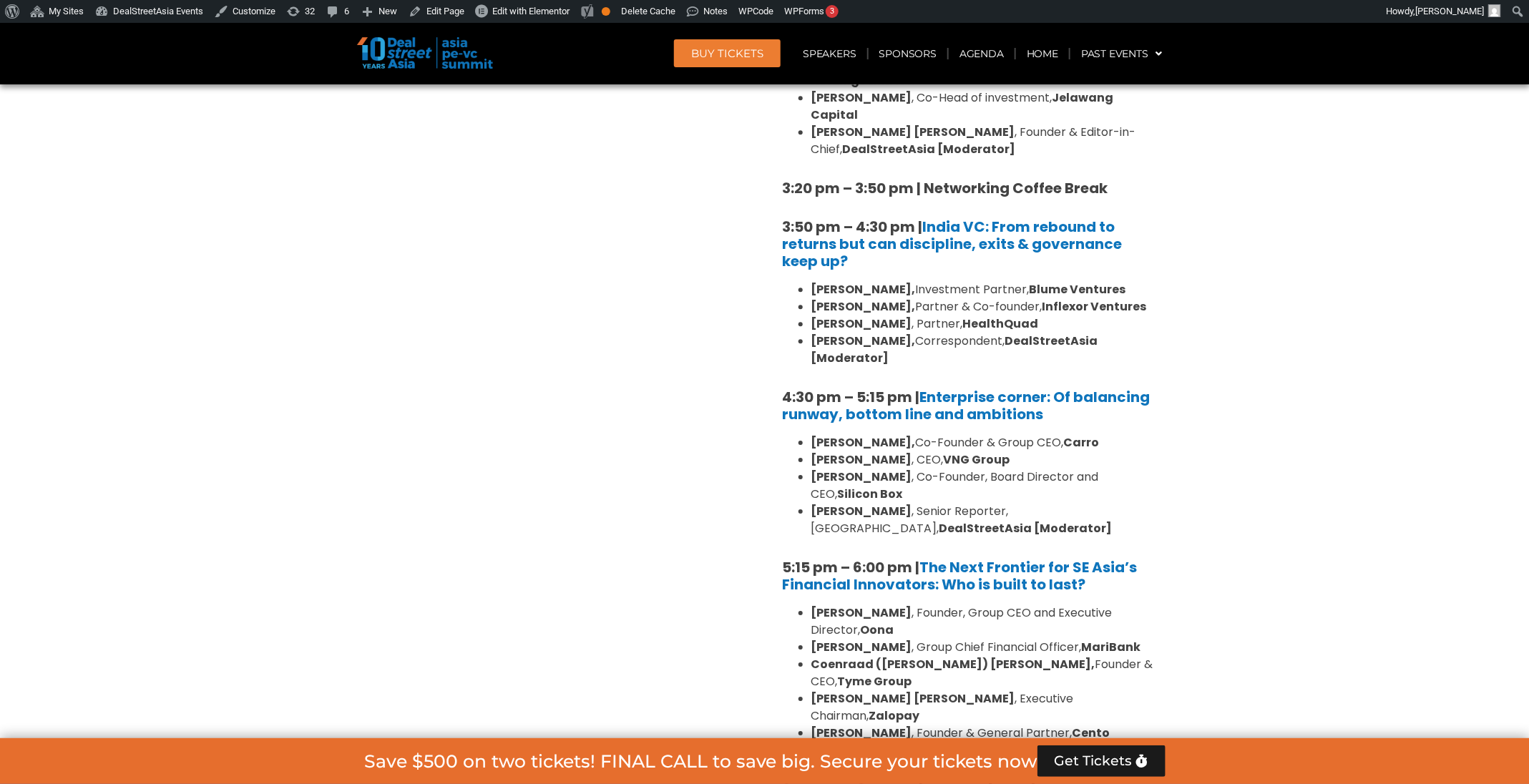
scroll to position [2295, 0]
click at [918, 689] on strong "[PERSON_NAME] [PERSON_NAME]" at bounding box center [913, 697] width 204 height 16
copy ul "Andy Nguyen Tran , Executive Chairman, Zalopay"
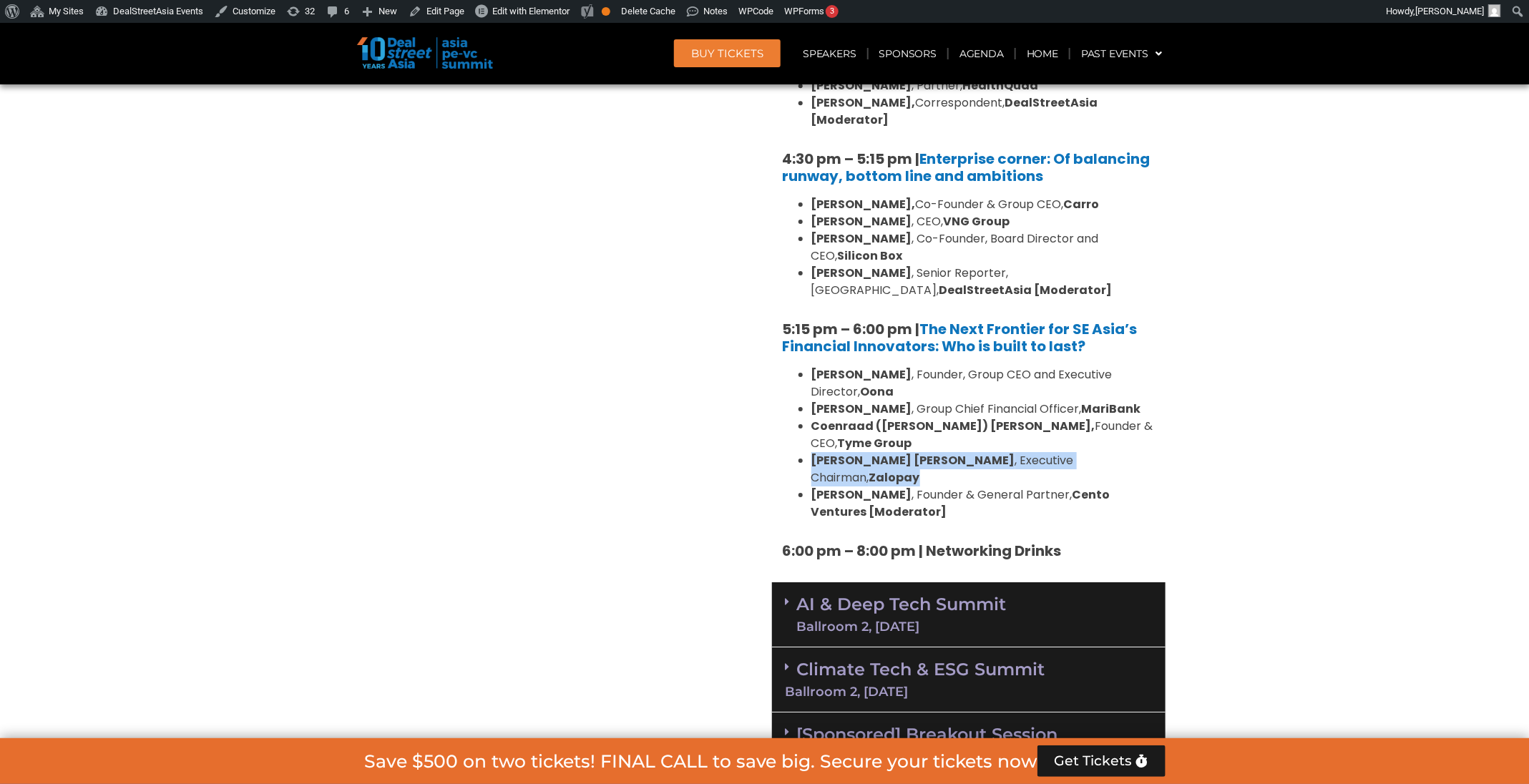
scroll to position [2538, 0]
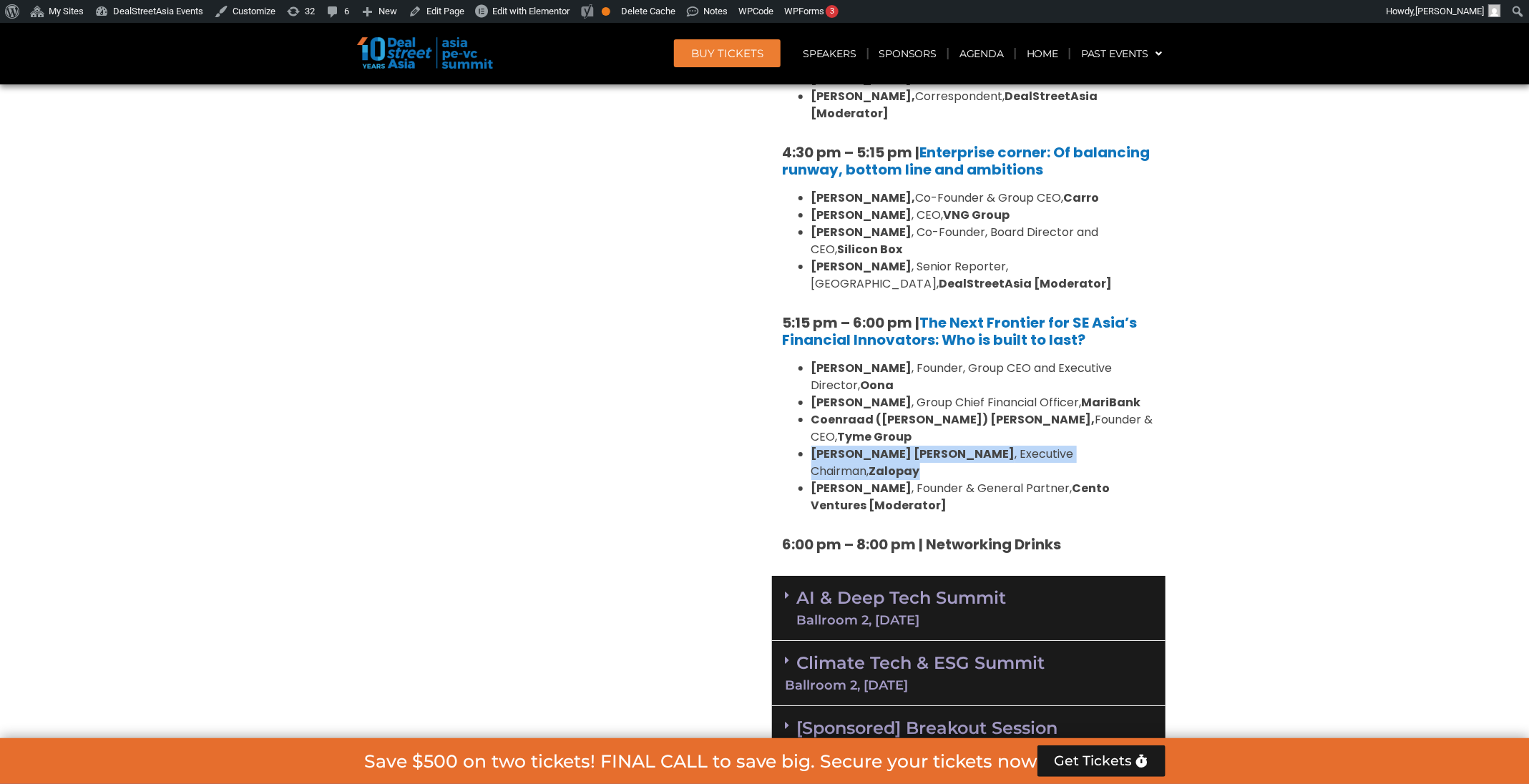
click at [906, 717] on link "[Sponsored] Breakout Session [DATE]" at bounding box center [968, 737] width 366 height 40
click at [915, 640] on div "Climate Tech & ESG Summit Ballroom 2, [DATE]" at bounding box center [968, 673] width 394 height 65
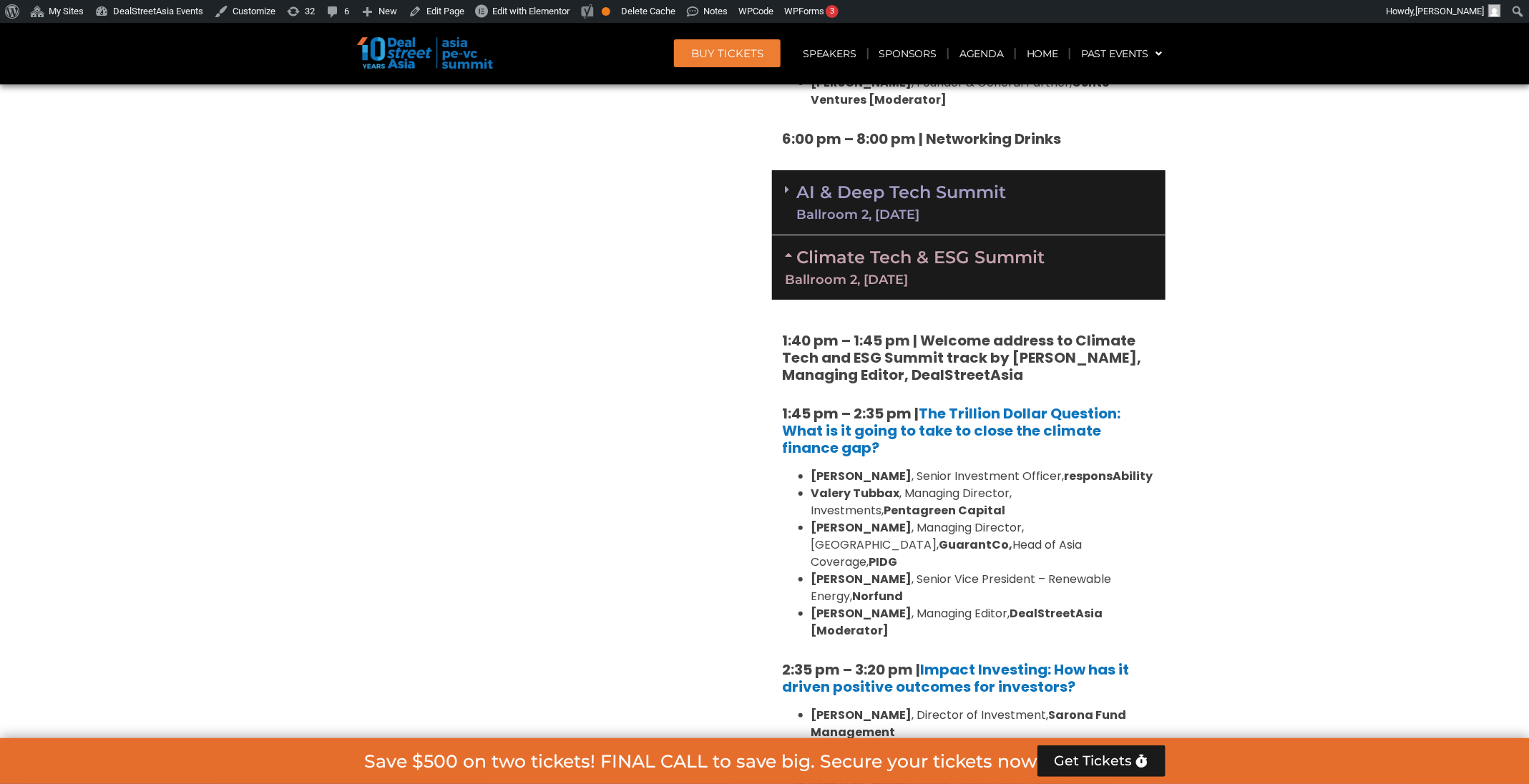
scroll to position [2946, 0]
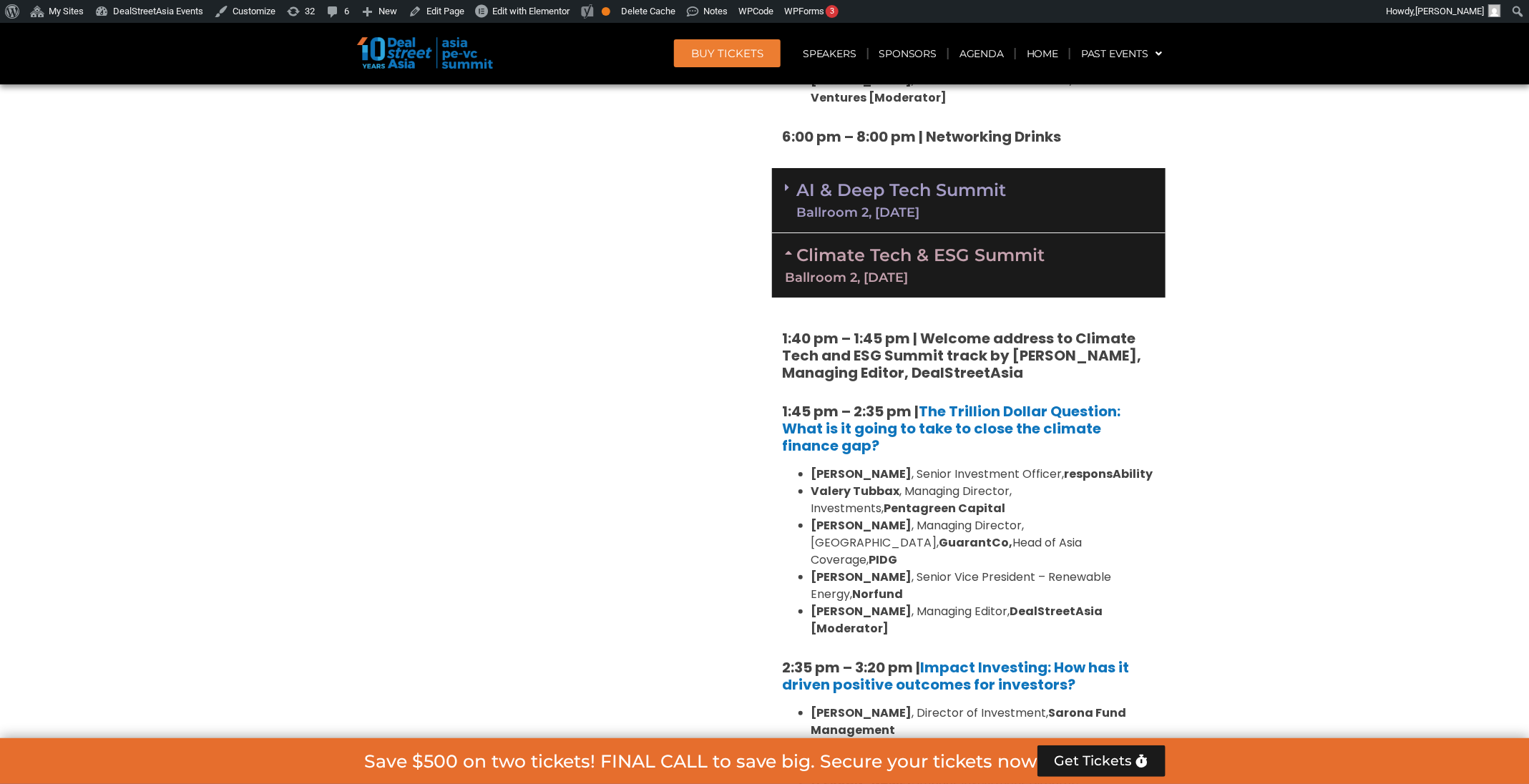
click at [995, 233] on div "Climate Tech & ESG Summit Ballroom 2, [DATE]" at bounding box center [968, 266] width 394 height 64
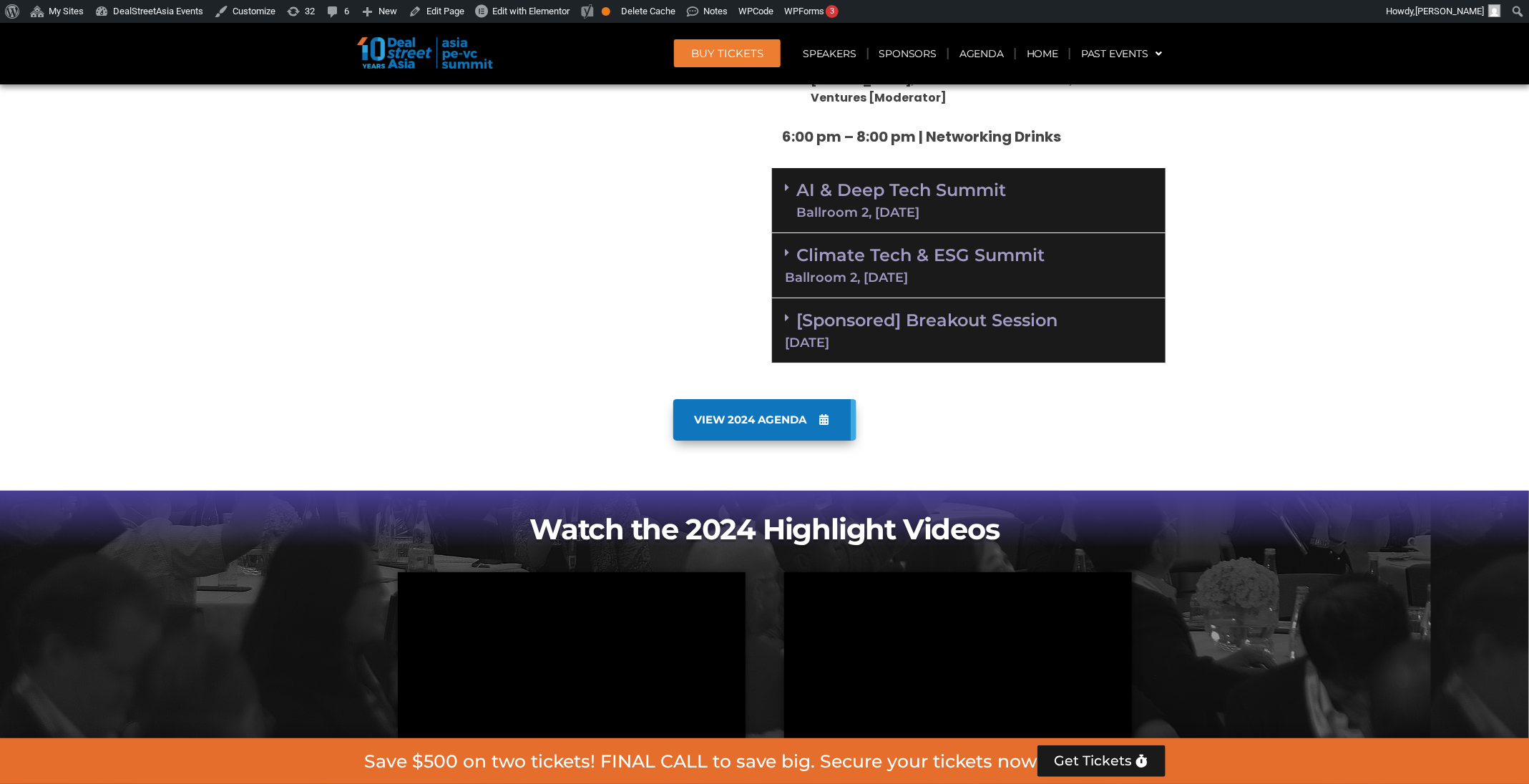
click at [989, 206] on div "Ballroom 2, [DATE]" at bounding box center [902, 212] width 210 height 13
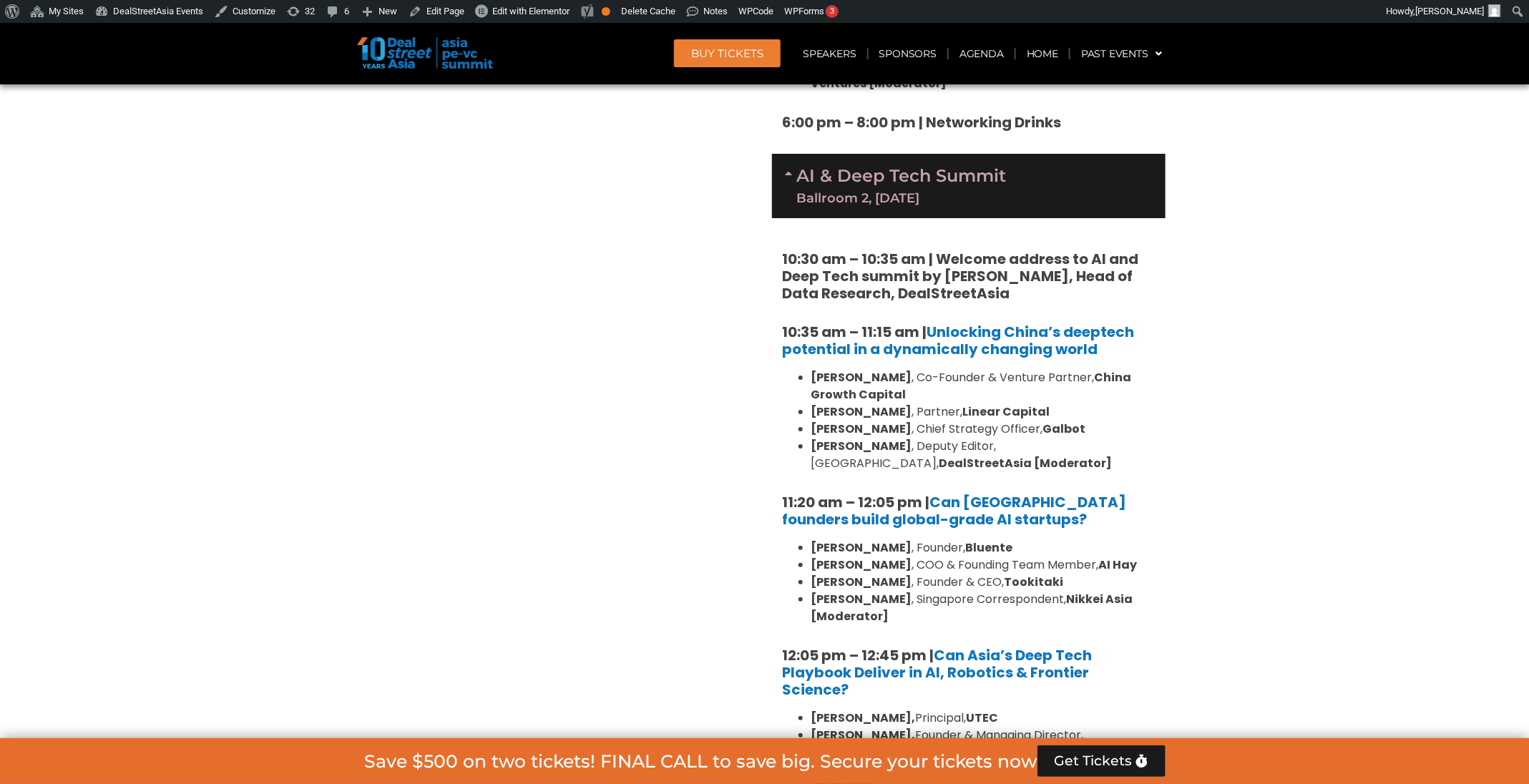
scroll to position [2959, 0]
click at [956, 193] on div "Ballroom 2, [DATE]" at bounding box center [902, 199] width 210 height 13
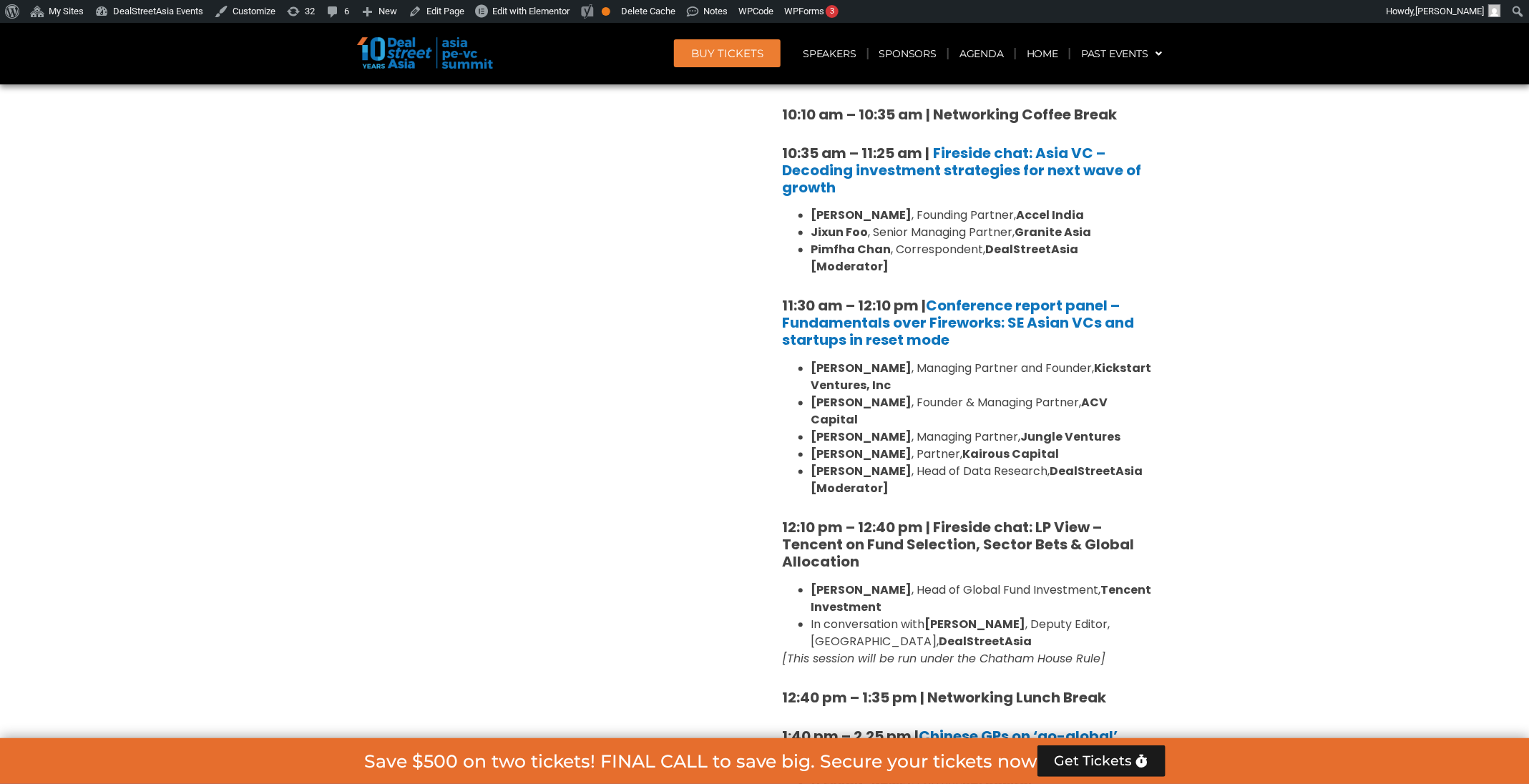
scroll to position [1332, 0]
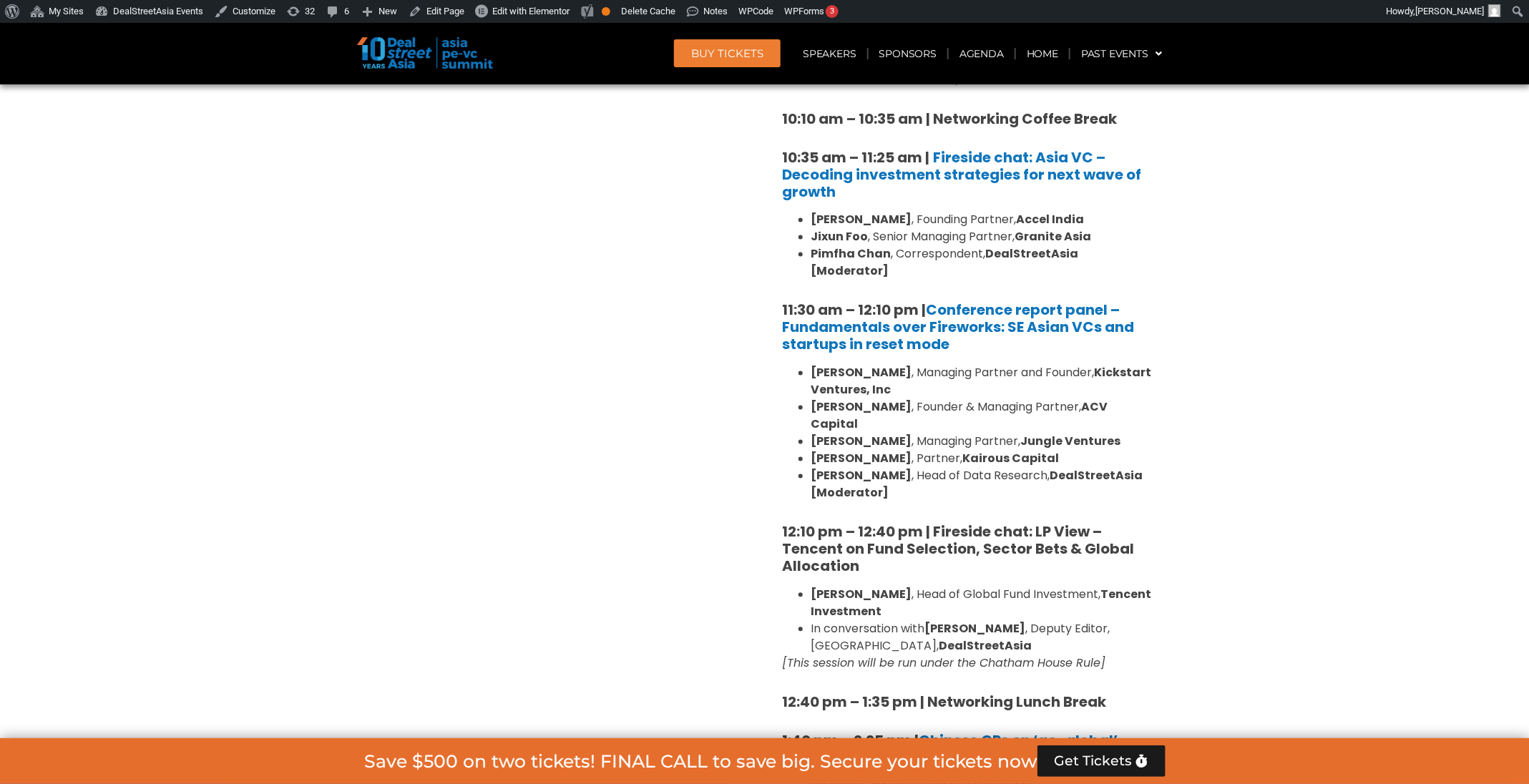
click at [963, 450] on strong "Kairous Capital" at bounding box center [1011, 459] width 97 height 16
copy ul "Adrian Hia , Partner, Kairous Capital"
click at [1025, 468] on li "Andi Haswidi , Head of Data Research, DealStreetAsia [Moderator]" at bounding box center [983, 485] width 344 height 34
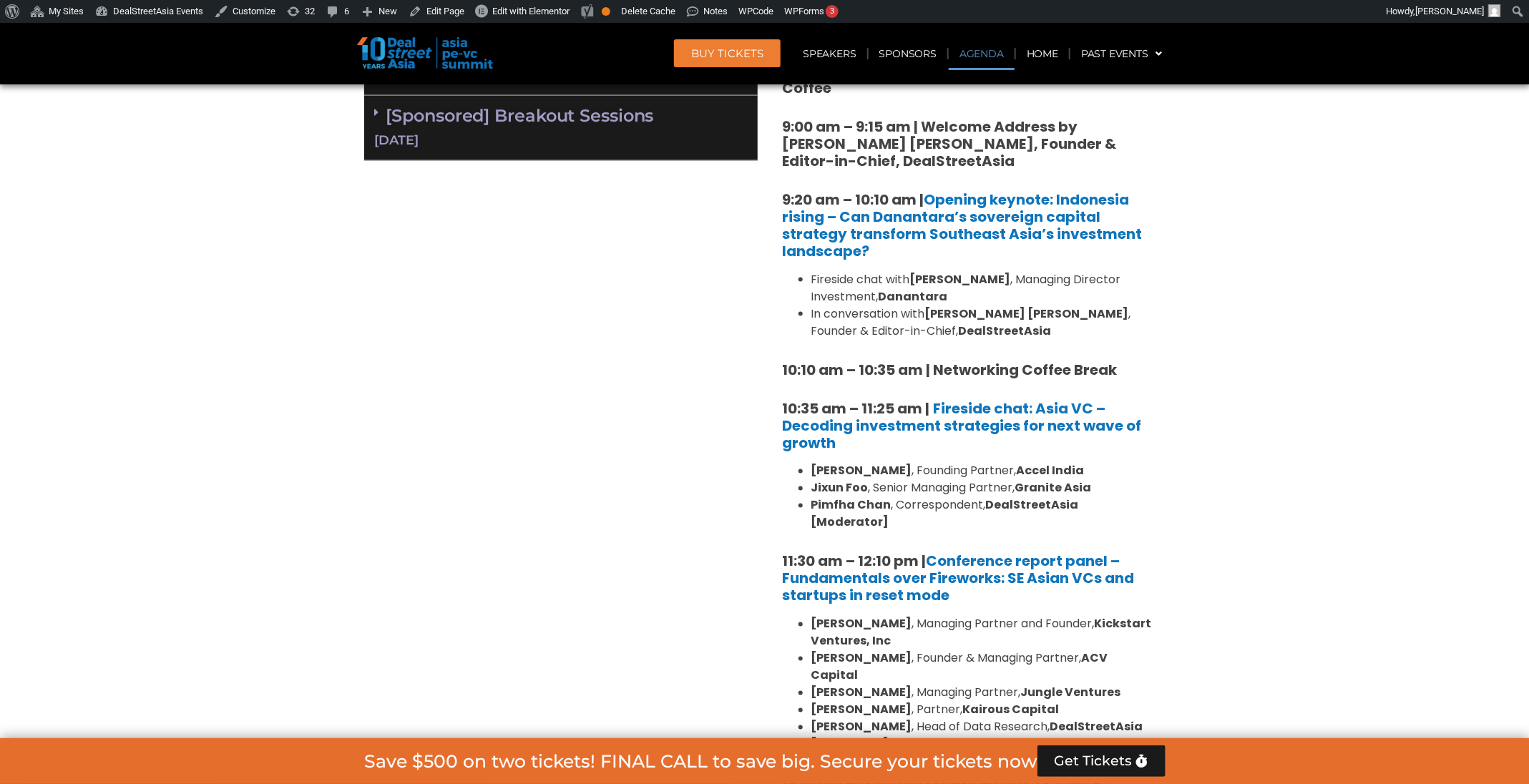
scroll to position [1079, 0]
drag, startPoint x: 1111, startPoint y: 465, endPoint x: 930, endPoint y: 477, distance: 181.4
click at [930, 477] on li "Prashanth Prakash , Founding Partner, Accel India" at bounding box center [983, 472] width 344 height 17
copy li "Founding Partner, Accel India"
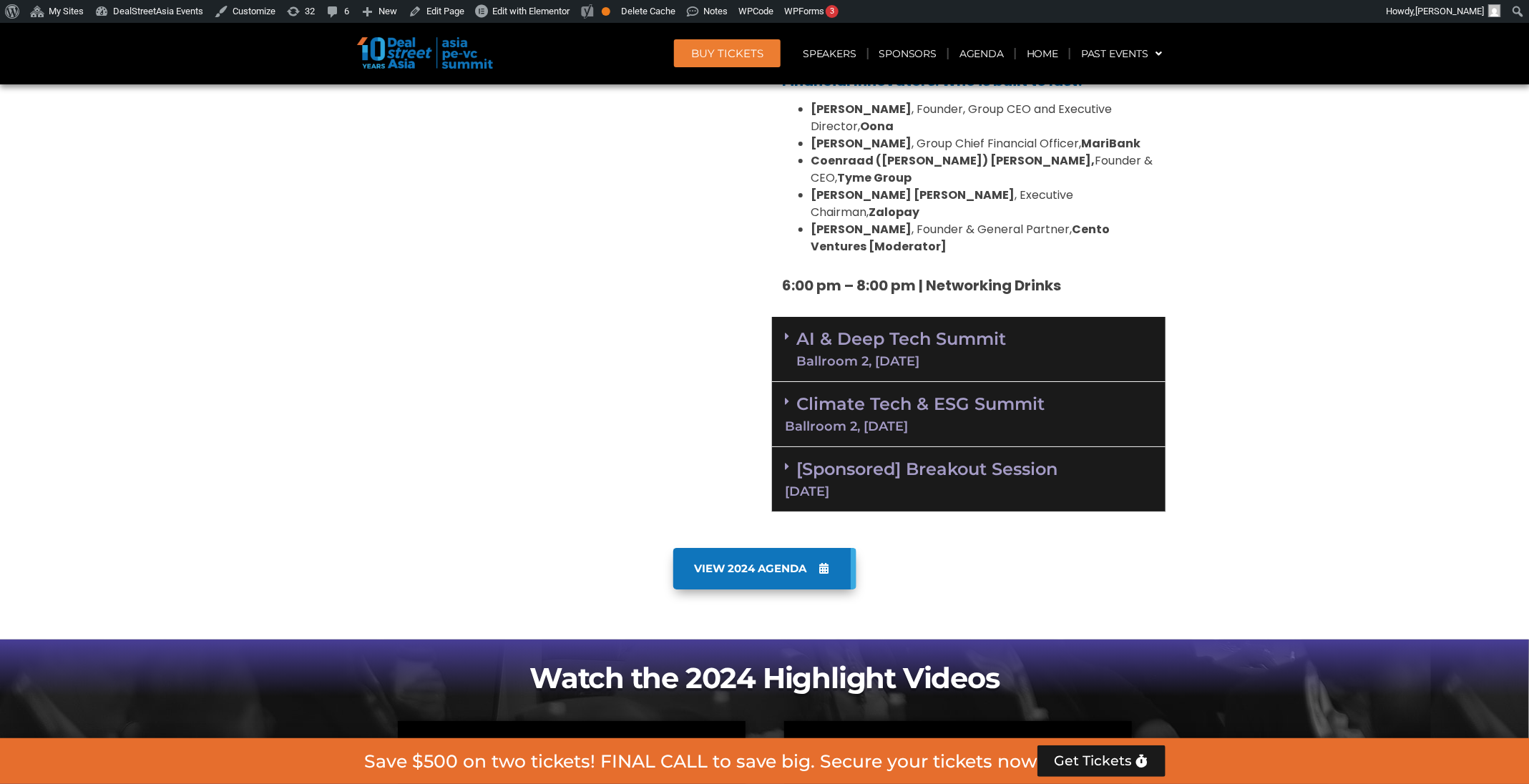
scroll to position [2798, 0]
click at [1000, 354] on div "Ballroom 2, [DATE]" at bounding box center [902, 360] width 210 height 13
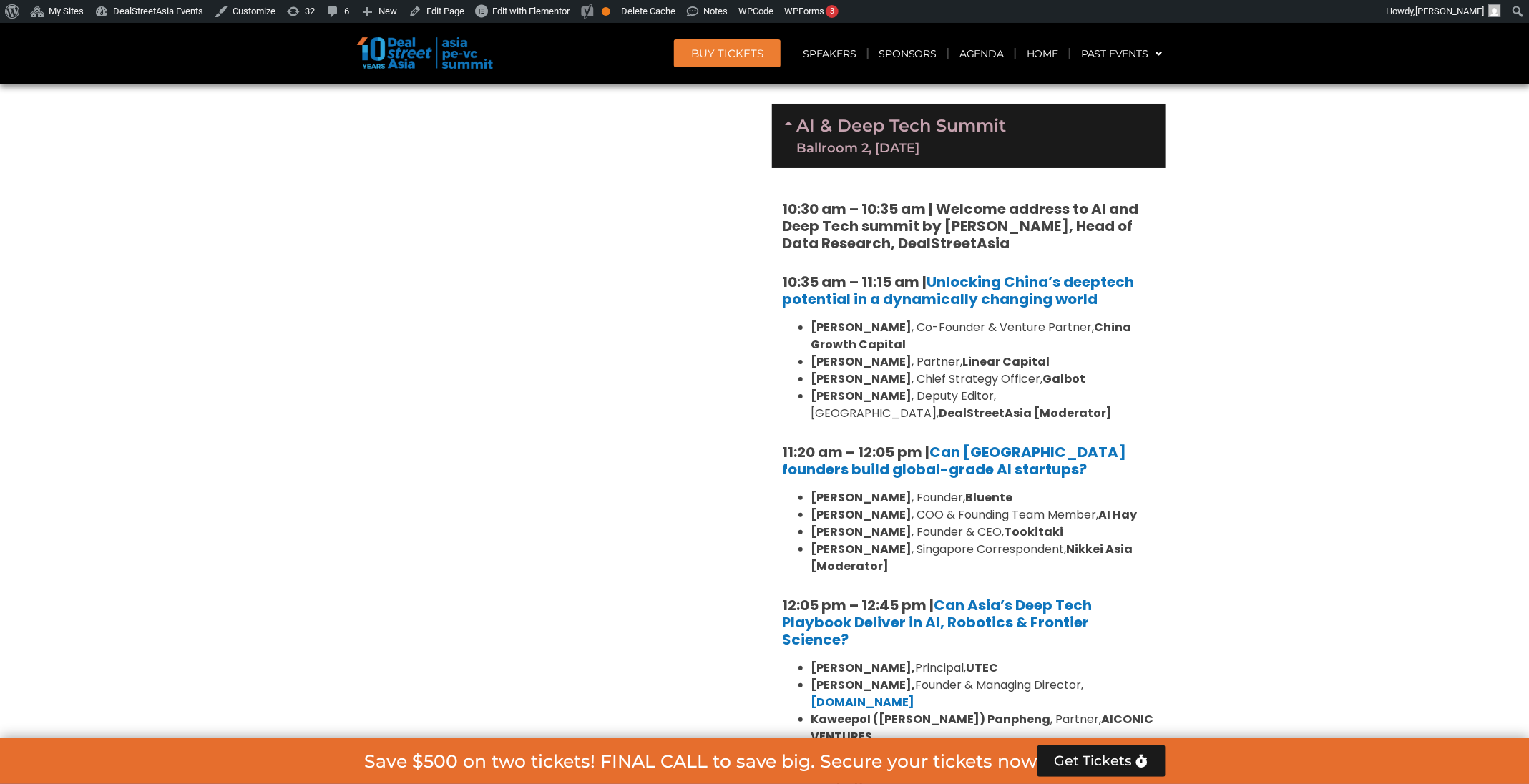
scroll to position [2802, 0]
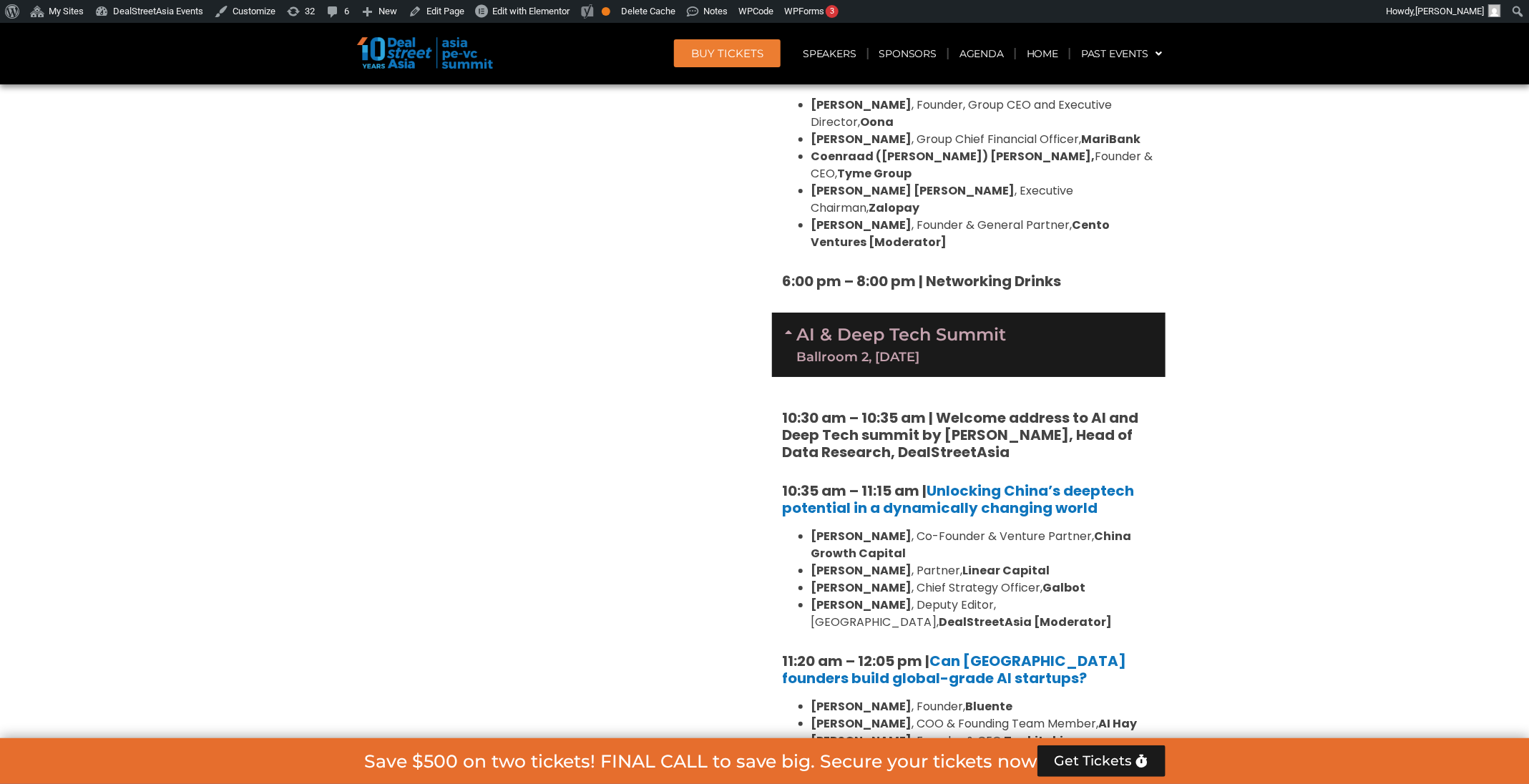
click at [973, 326] on link "AI & Deep Tech Summit Ballroom 2, 11 Sept" at bounding box center [902, 345] width 210 height 37
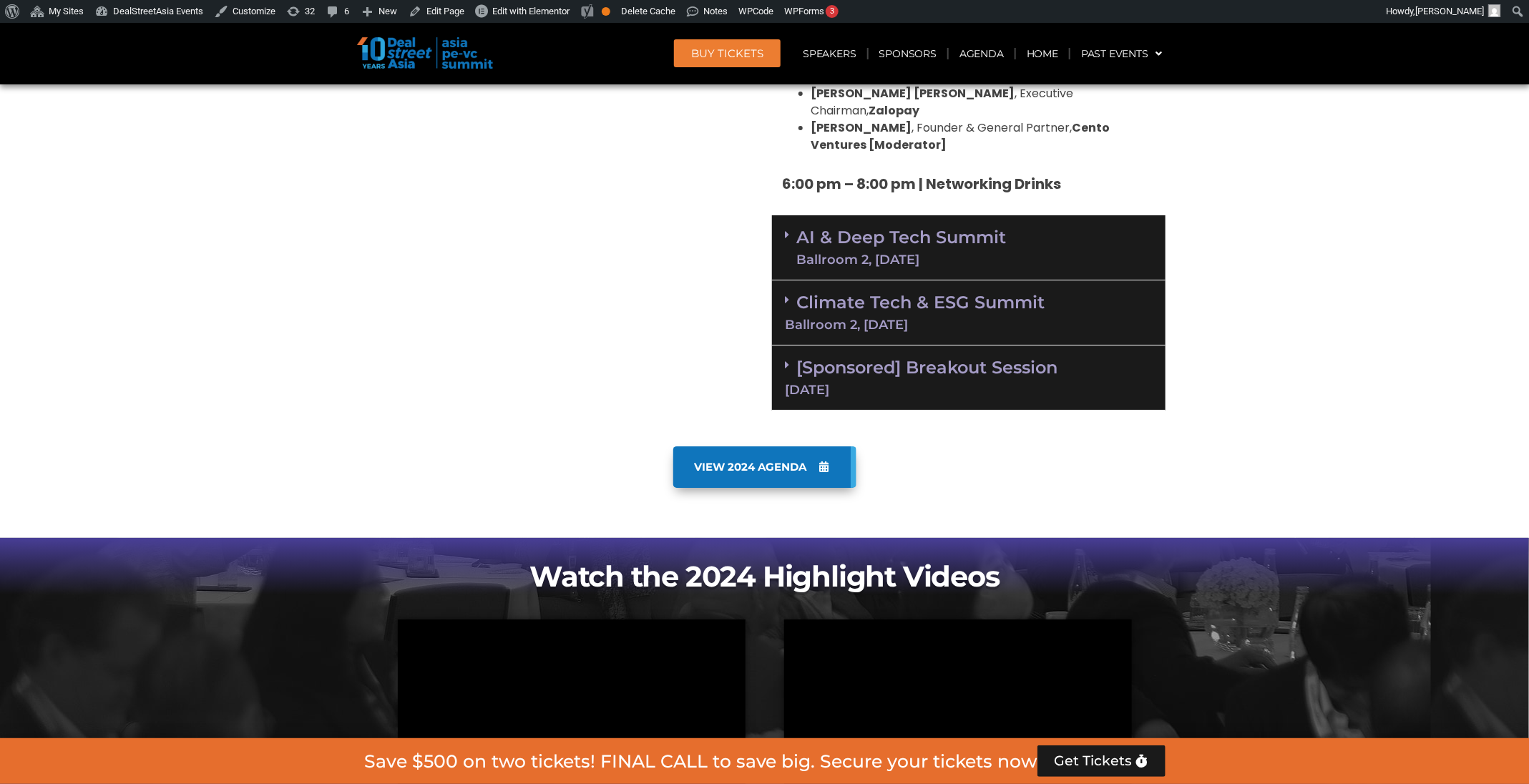
scroll to position [2907, 0]
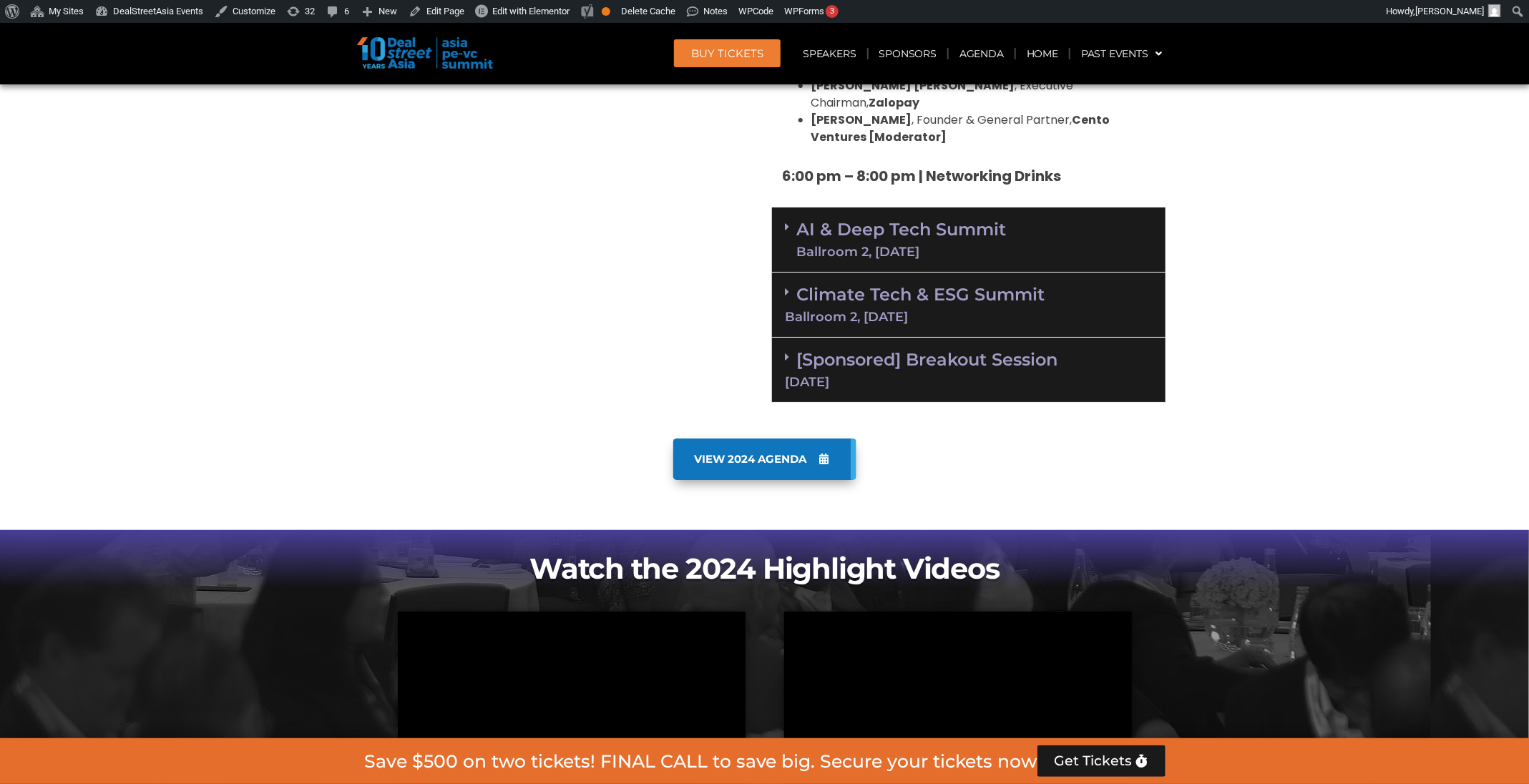
click at [972, 310] on div "Ballroom 2, [DATE]" at bounding box center [968, 316] width 366 height 13
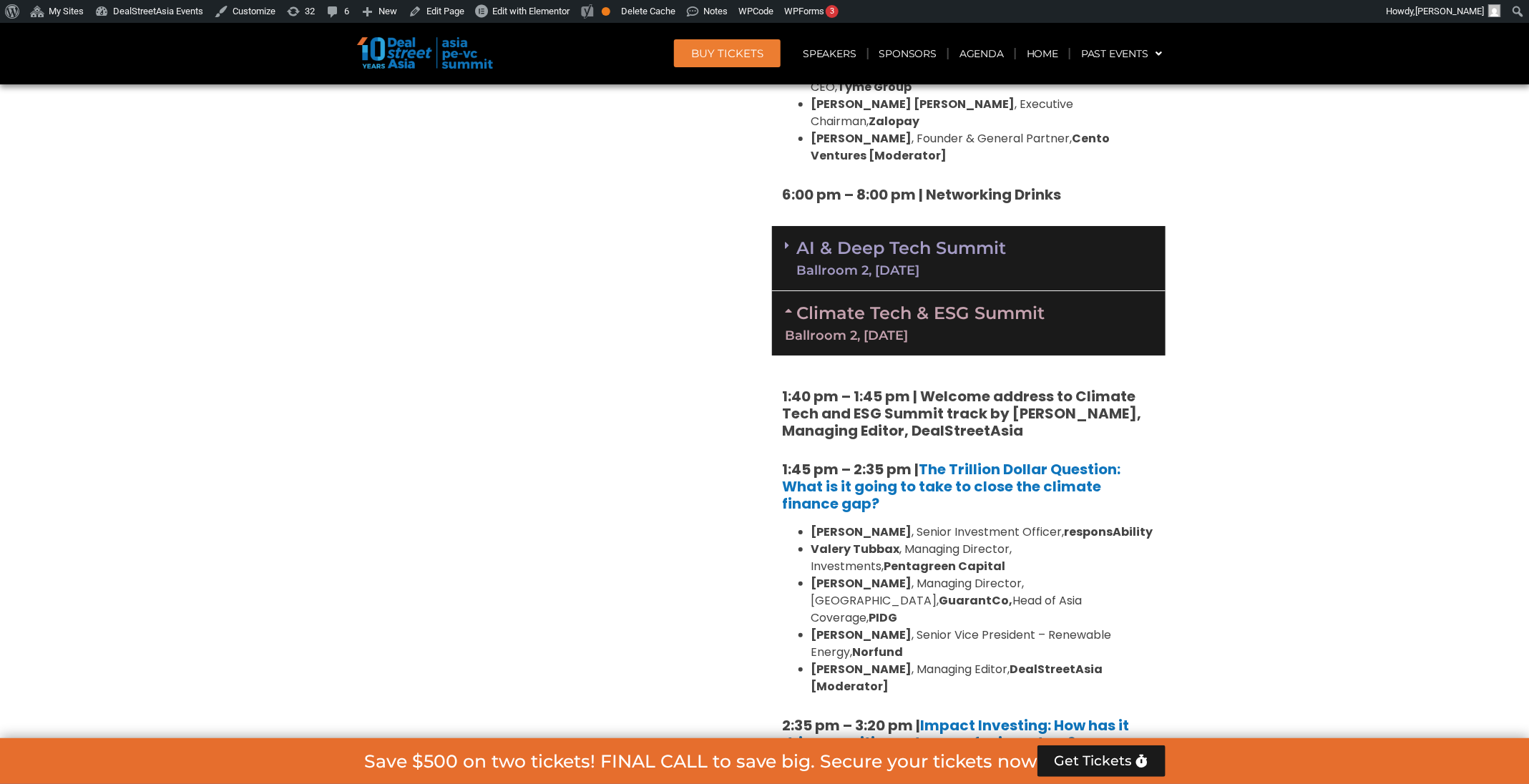
scroll to position [2888, 0]
click at [979, 303] on link "Climate Tech & ESG Summit Ballroom 2, [DATE]" at bounding box center [968, 322] width 366 height 40
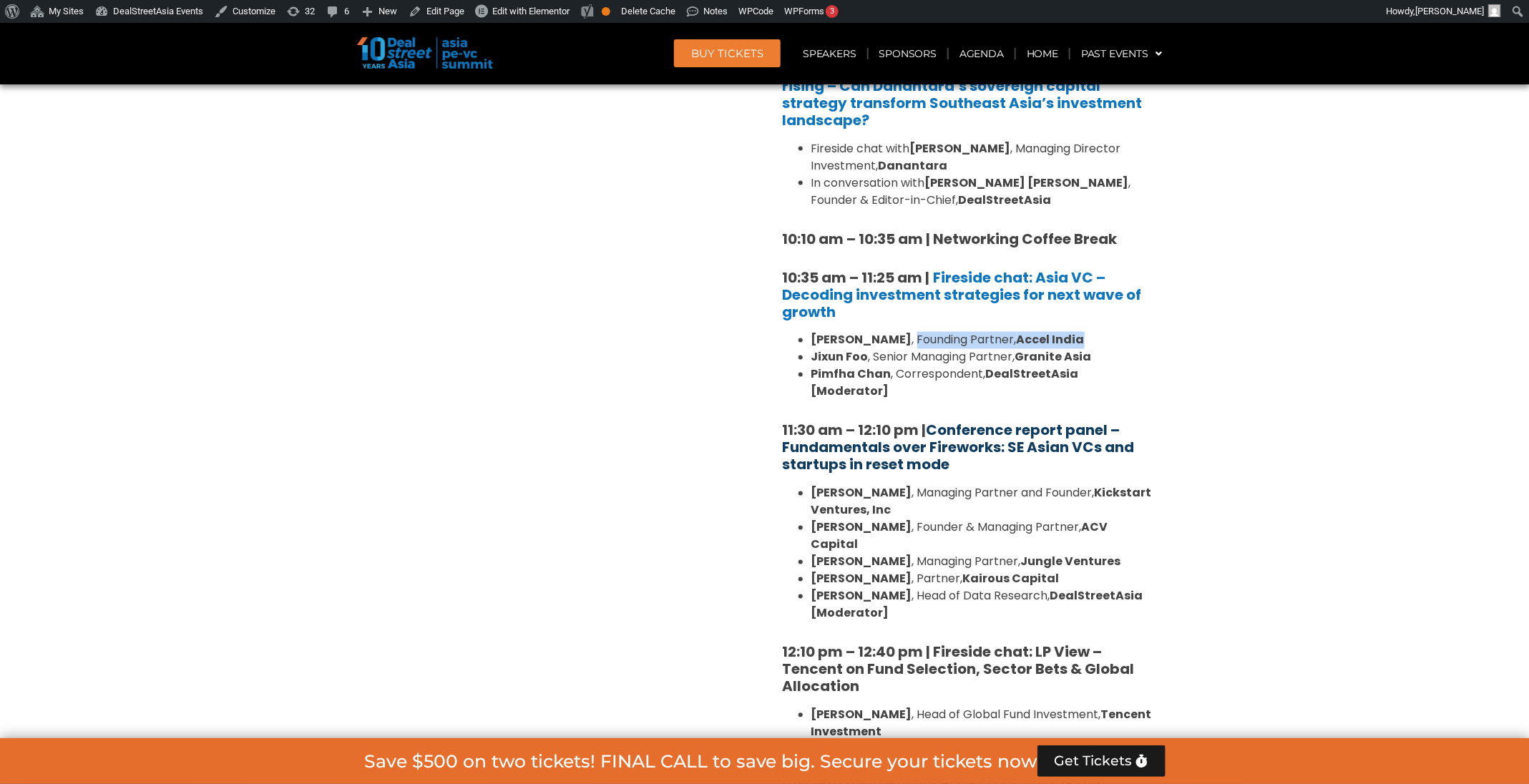
scroll to position [1172, 0]
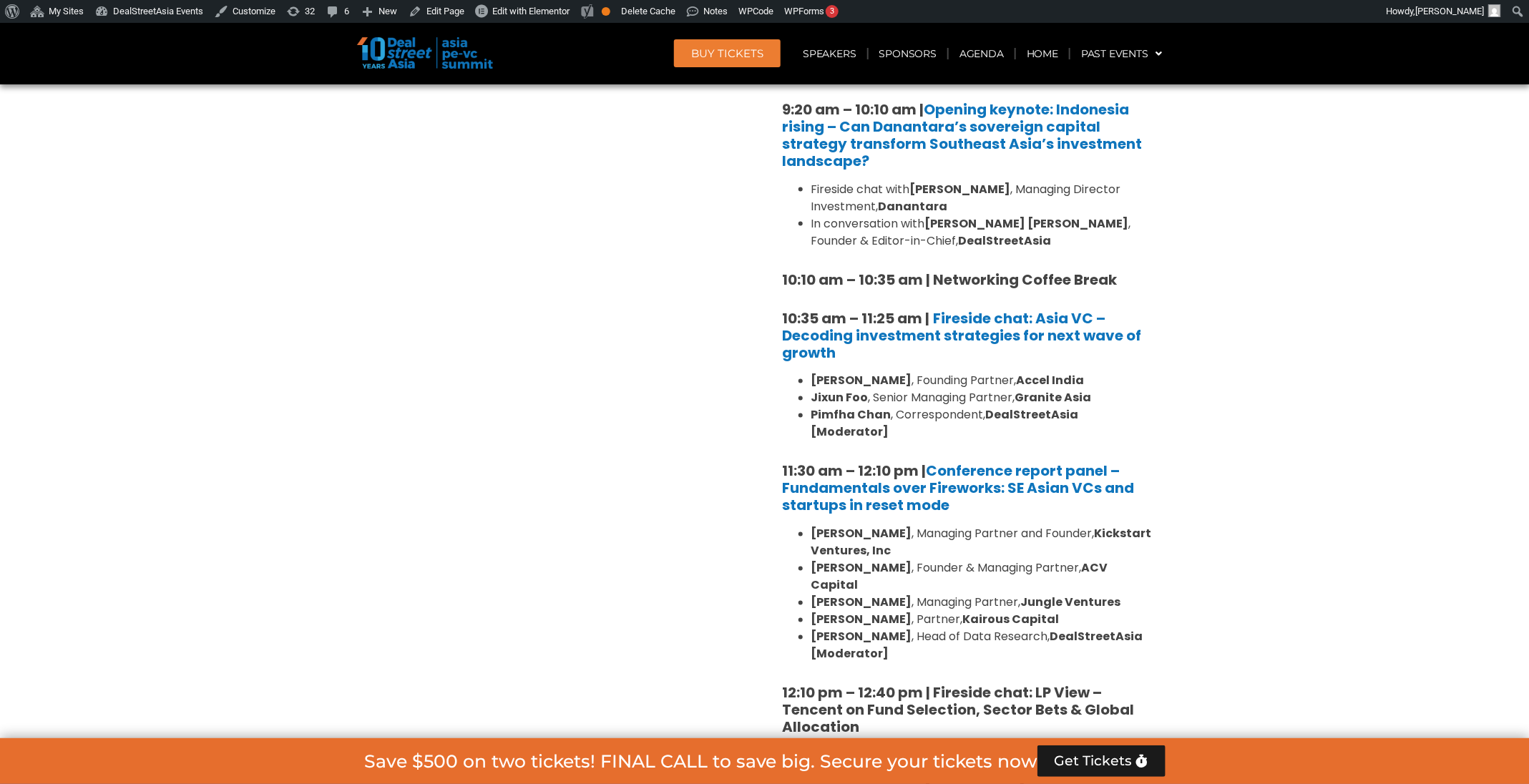
click at [997, 487] on h5 "11:30 am – 12:10 pm | Conference report panel – Fundamentals over Fireworks: SE…" at bounding box center [968, 488] width 372 height 52
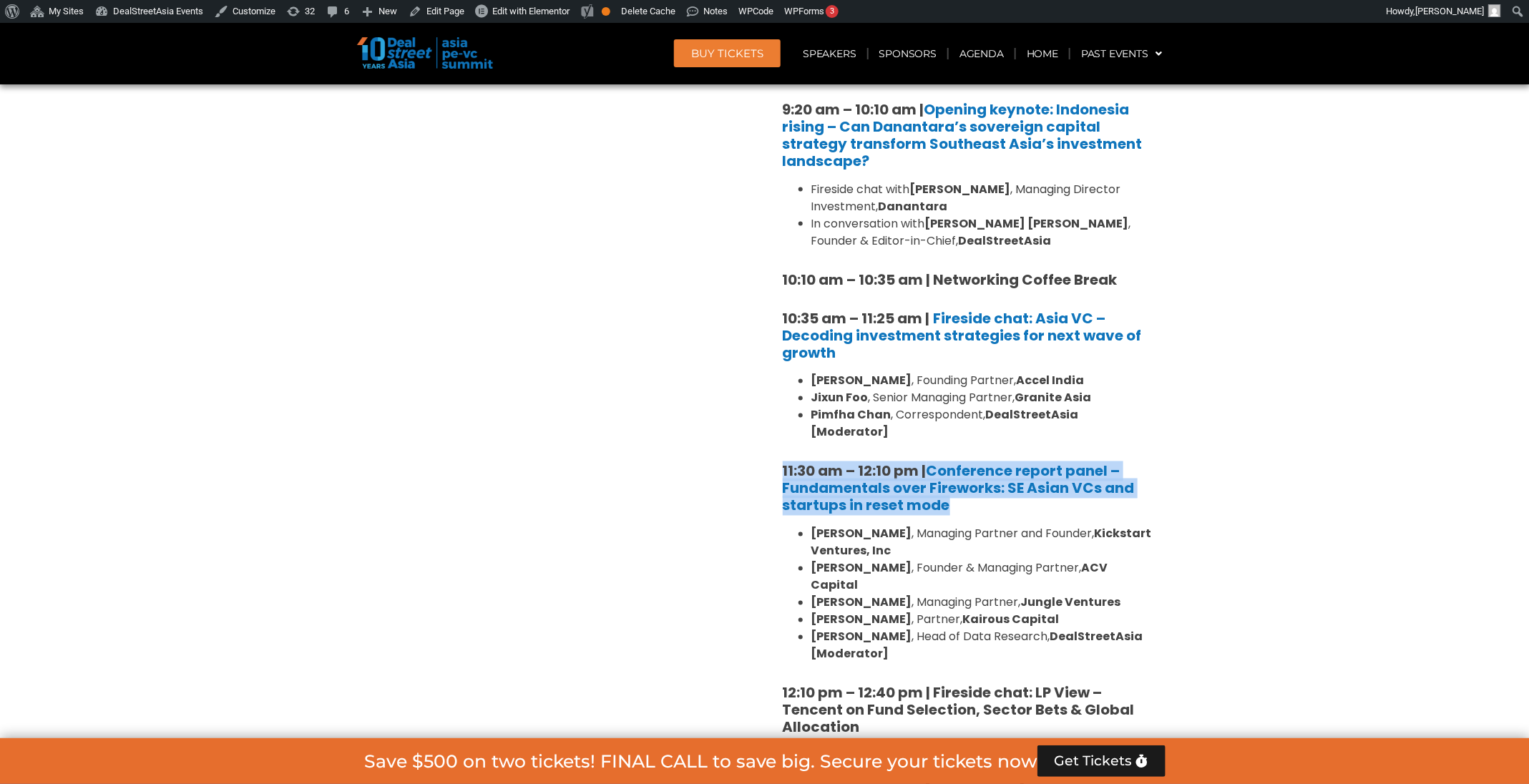
drag, startPoint x: 996, startPoint y: 487, endPoint x: 776, endPoint y: 447, distance: 223.6
copy div "11:30 am – 12:10 pm | Conference report panel – Fundamentals over Fireworks: SE…"
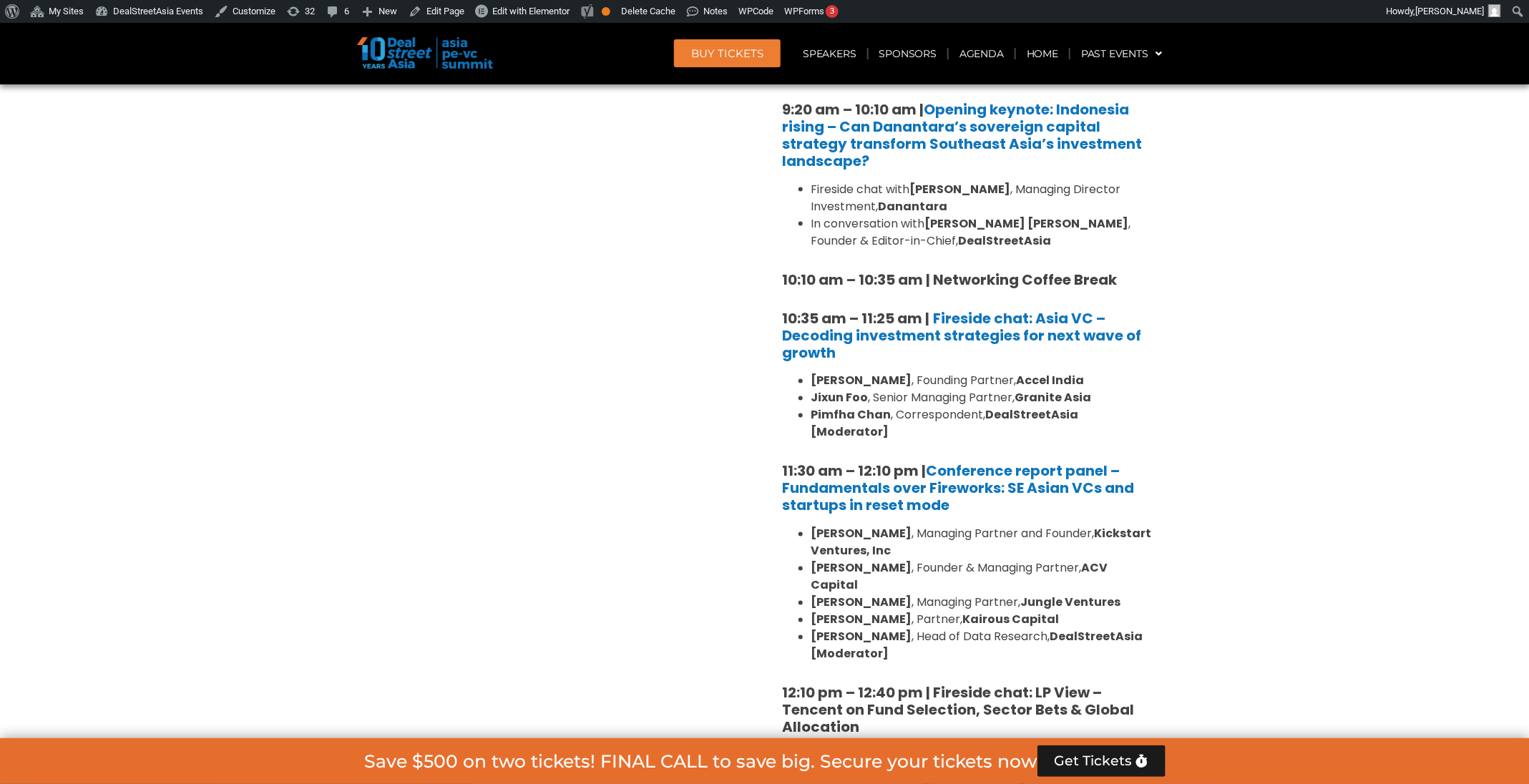
click at [922, 628] on li "Andi Haswidi , Head of Data Research, DealStreetAsia [Moderator]" at bounding box center [983, 646] width 344 height 34
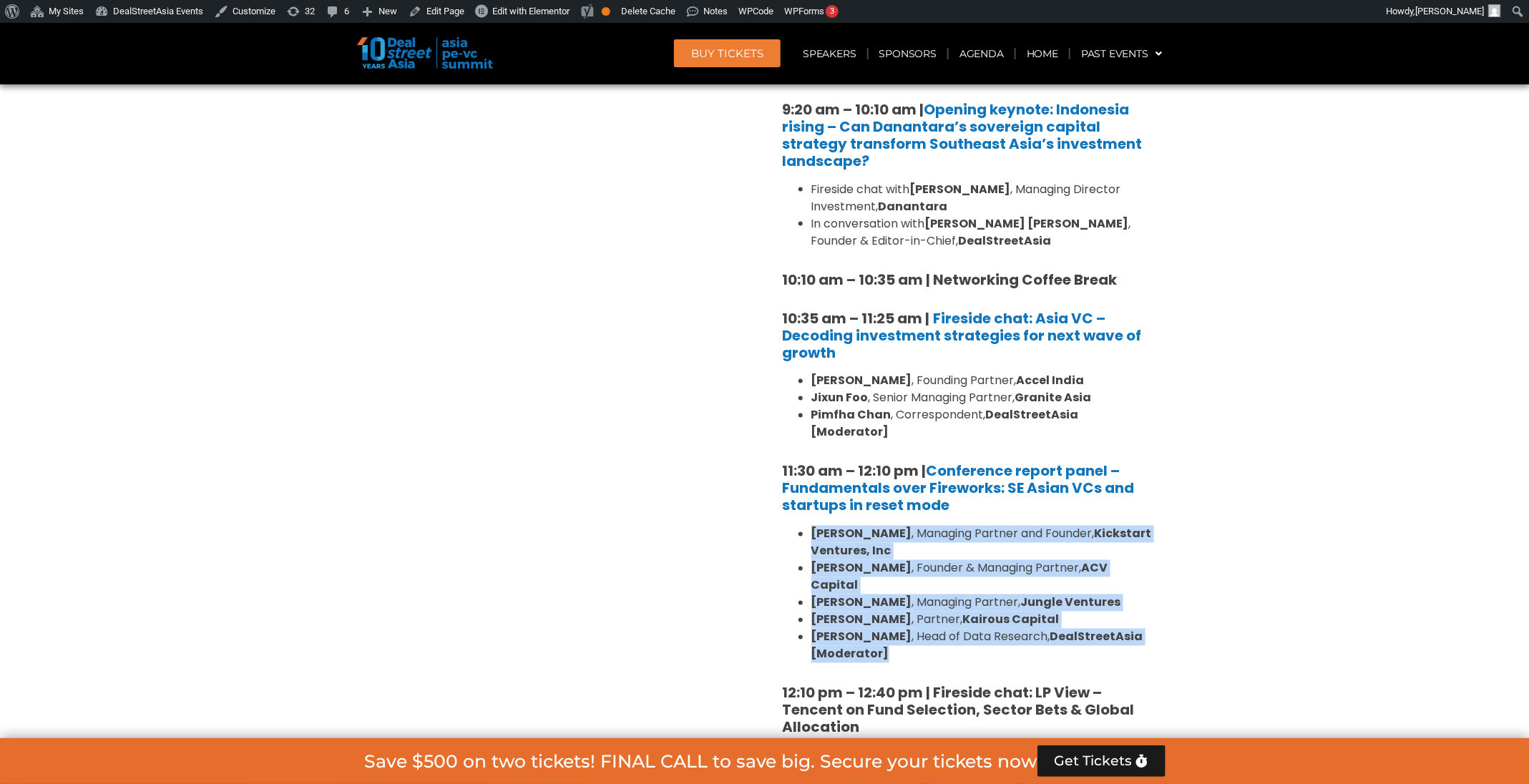
drag, startPoint x: 906, startPoint y: 613, endPoint x: 808, endPoint y: 521, distance: 134.4
click at [808, 526] on ul "Minette B. Navarrete , Managing Partner and Founder, Kickstart Ventures, Inc Ad…" at bounding box center [968, 595] width 372 height 138
copy ul "Minette B. Navarrete , Managing Partner and Founder, Kickstart Ventures, Inc Ad…"
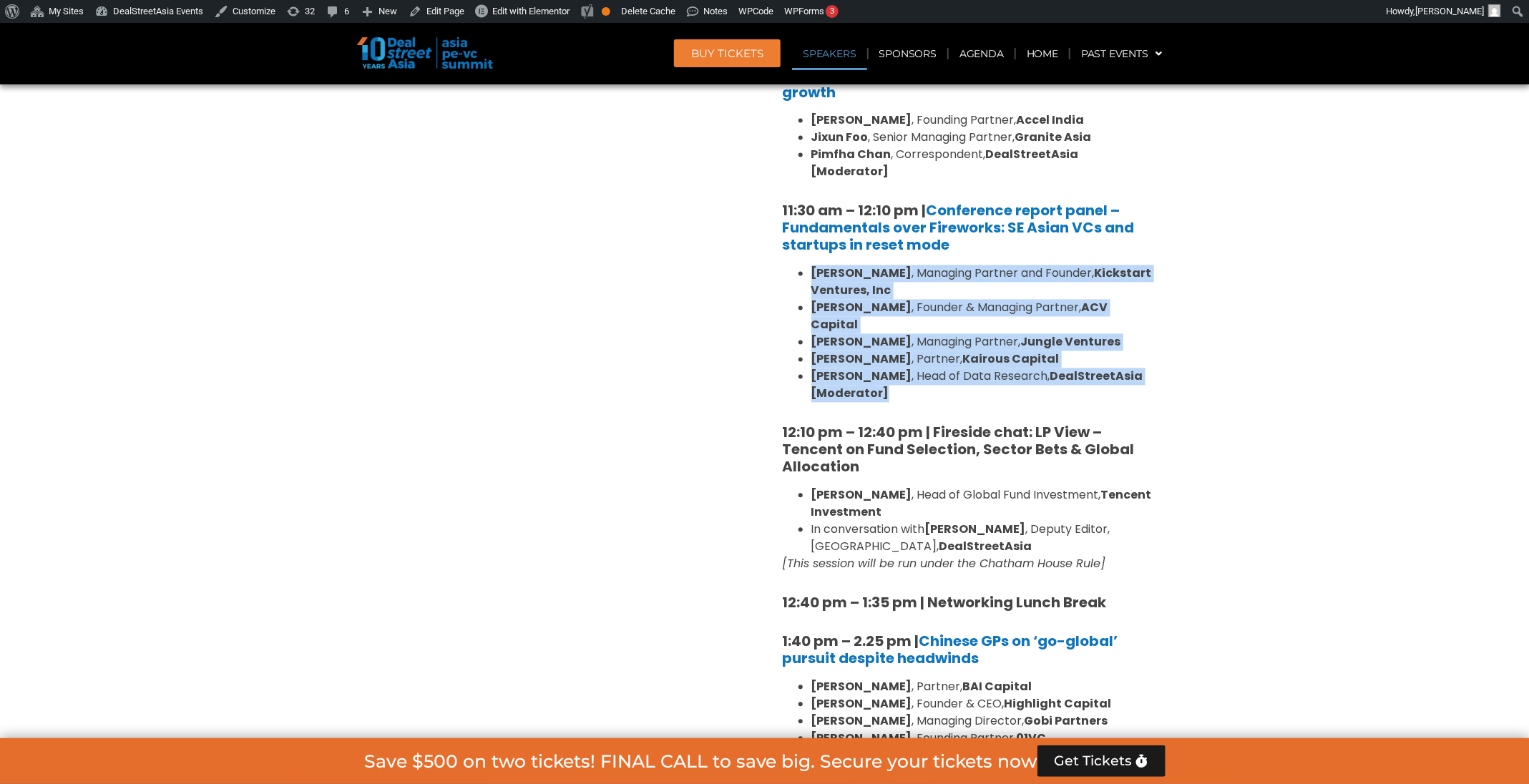
scroll to position [1436, 0]
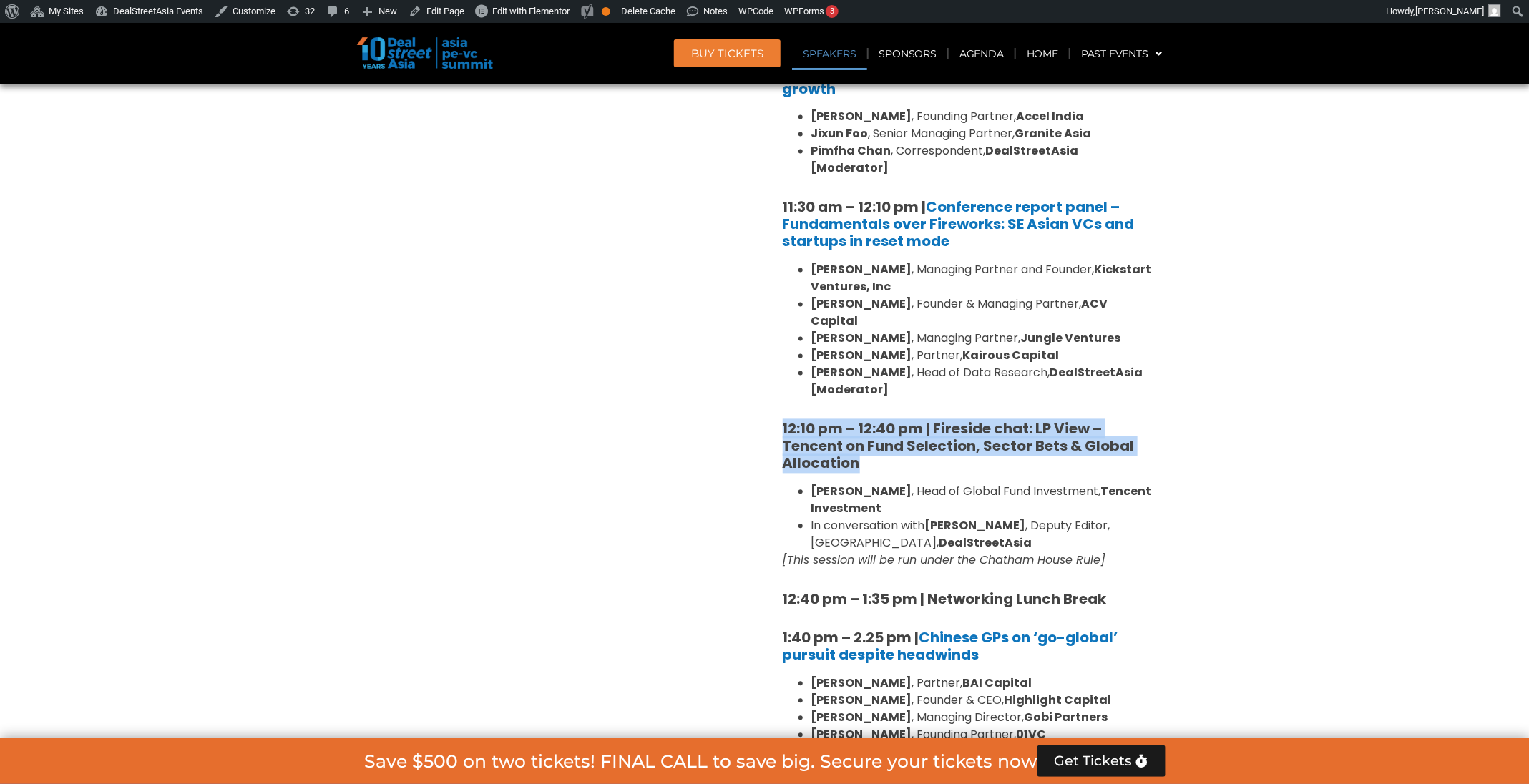
drag, startPoint x: 894, startPoint y: 426, endPoint x: 773, endPoint y: 399, distance: 124.0
click at [773, 399] on div "8:00 am – 9:00 am | Registration & Networking Coffee 9:00 am – 9:15 am | Welcom…" at bounding box center [968, 677] width 394 height 2003
copy strong "12:10 pm – 12:40 pm | Fireside chat: LP View – Tencent on Fund Selection, Secto…"
drag, startPoint x: 1143, startPoint y: 533, endPoint x: 812, endPoint y: 453, distance: 340.5
click at [812, 453] on div "8:00 am – 9:00 am | Registration & Networking Coffee 9:00 am – 9:15 am | Welcom…" at bounding box center [968, 682] width 372 height 1948
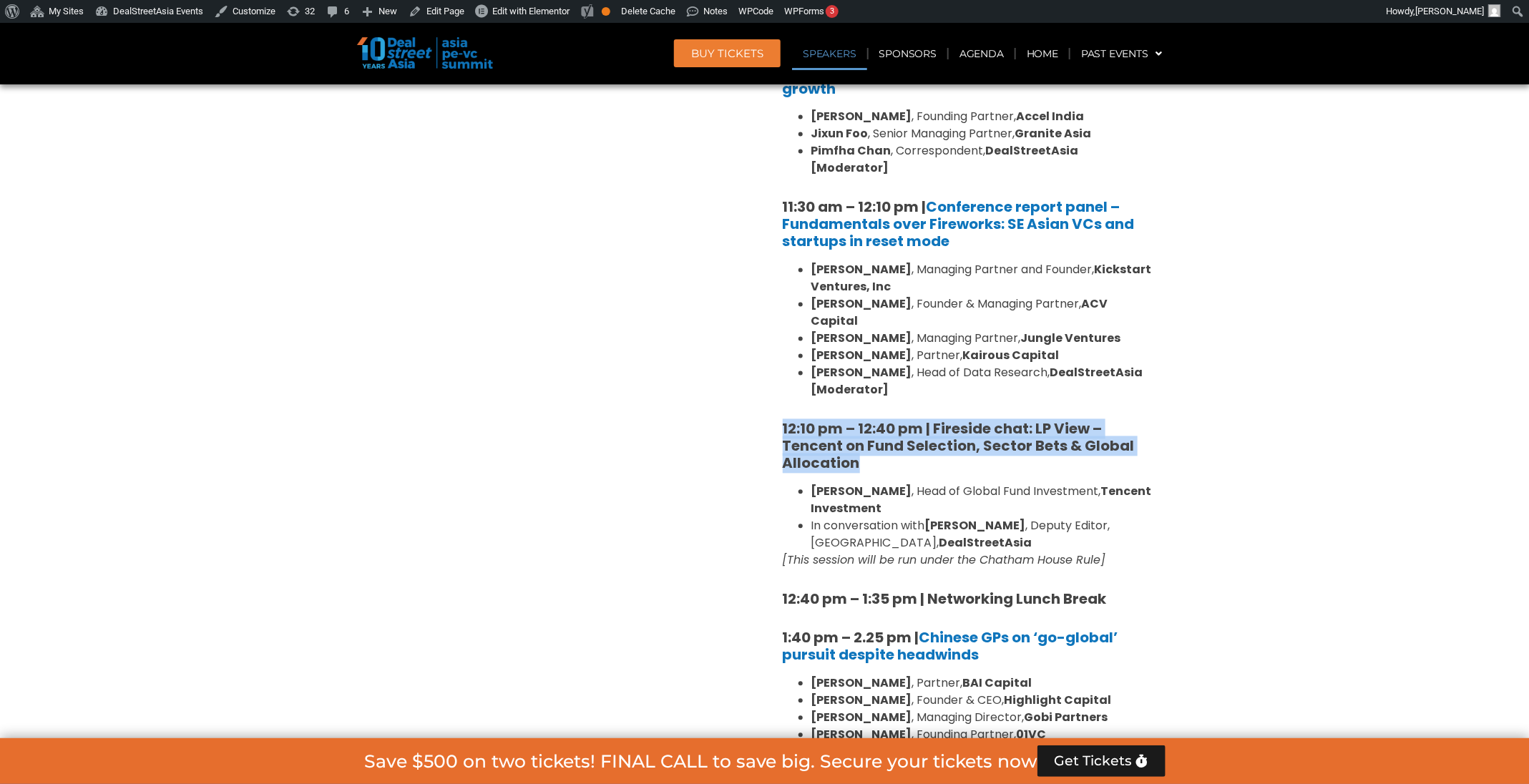
copy div "Flora Guo , Head of Global Fund Investment, Tencent Investment In conversation …"
